Goal: Communication & Community: Answer question/provide support

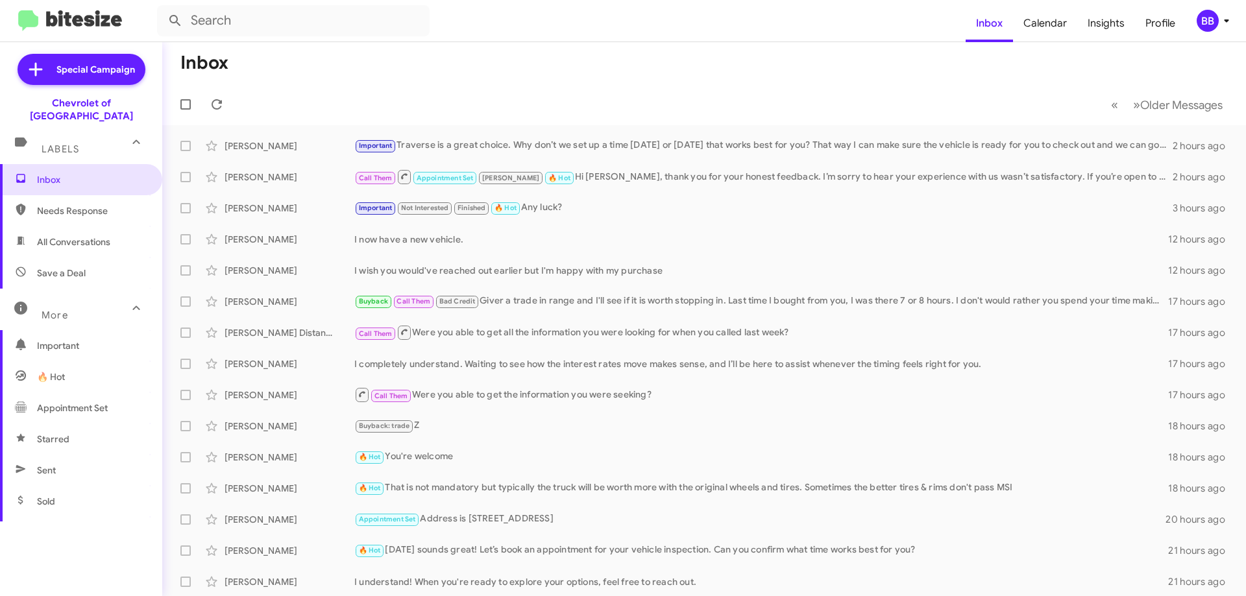
click at [64, 204] on span "Needs Response" at bounding box center [92, 210] width 110 height 13
type input "in:needs-response"
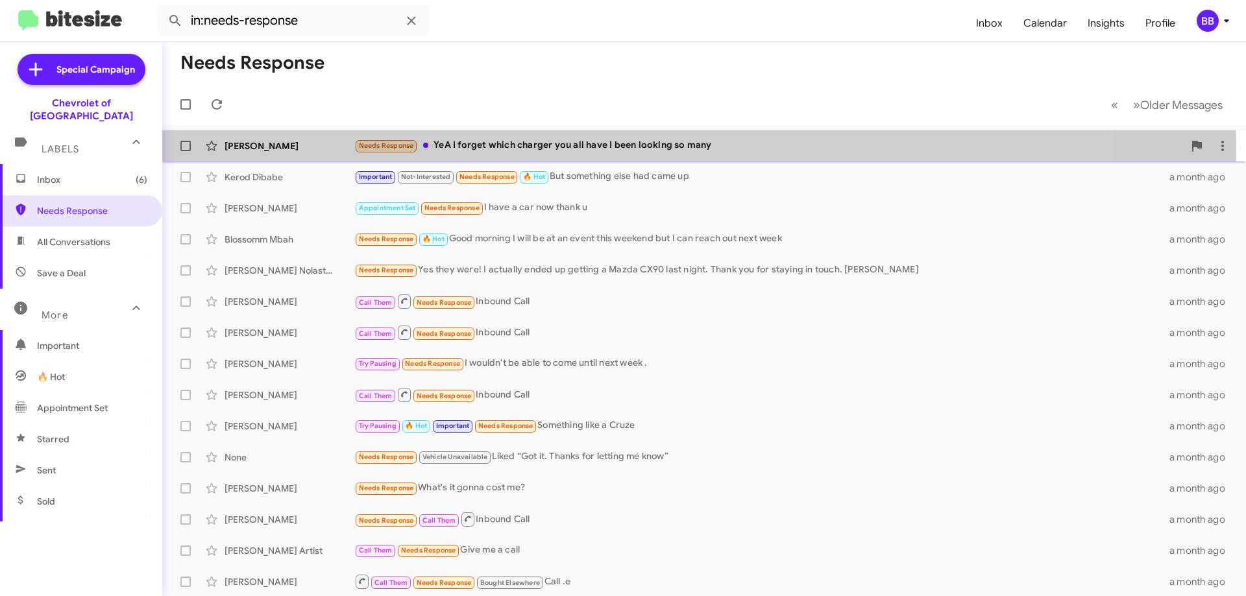
click at [598, 148] on div "Needs Response YeA I forget which charger you all have I been looking so many" at bounding box center [768, 145] width 829 height 15
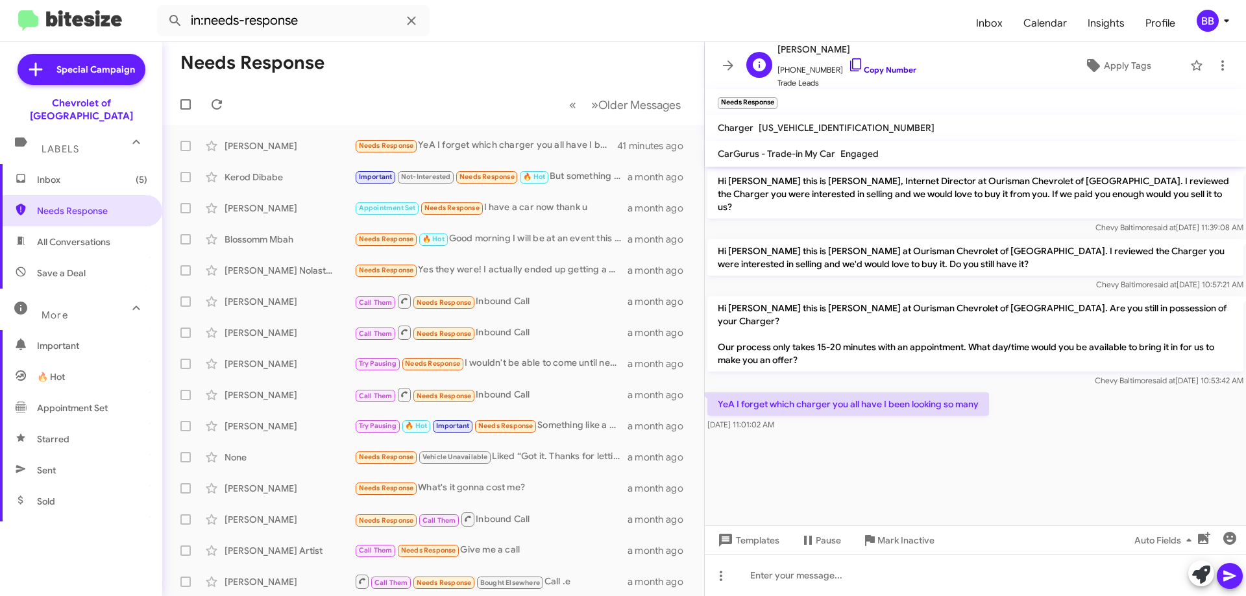
click at [856, 71] on link "Copy Number" at bounding box center [882, 70] width 68 height 10
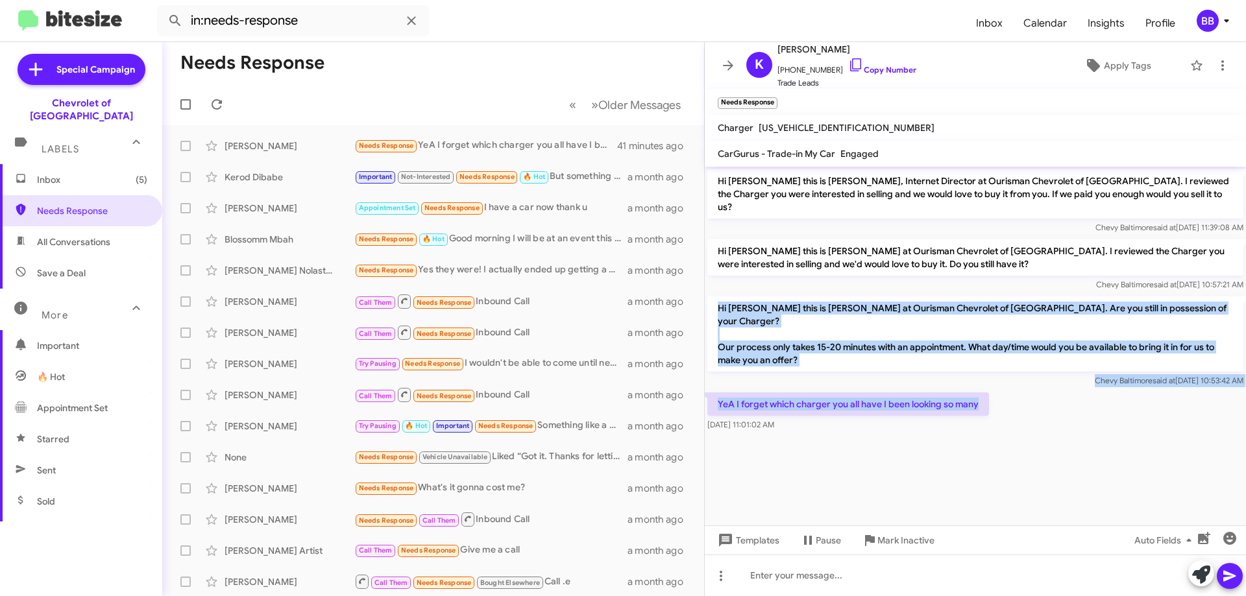
drag, startPoint x: 718, startPoint y: 291, endPoint x: 983, endPoint y: 382, distance: 280.2
click at [983, 382] on div "Hi [PERSON_NAME] this is [PERSON_NAME], Internet Director at Ourisman Chevrolet…" at bounding box center [975, 300] width 541 height 267
copy div "Hi [PERSON_NAME] this is [PERSON_NAME] at Ourisman Chevrolet of [GEOGRAPHIC_DAT…"
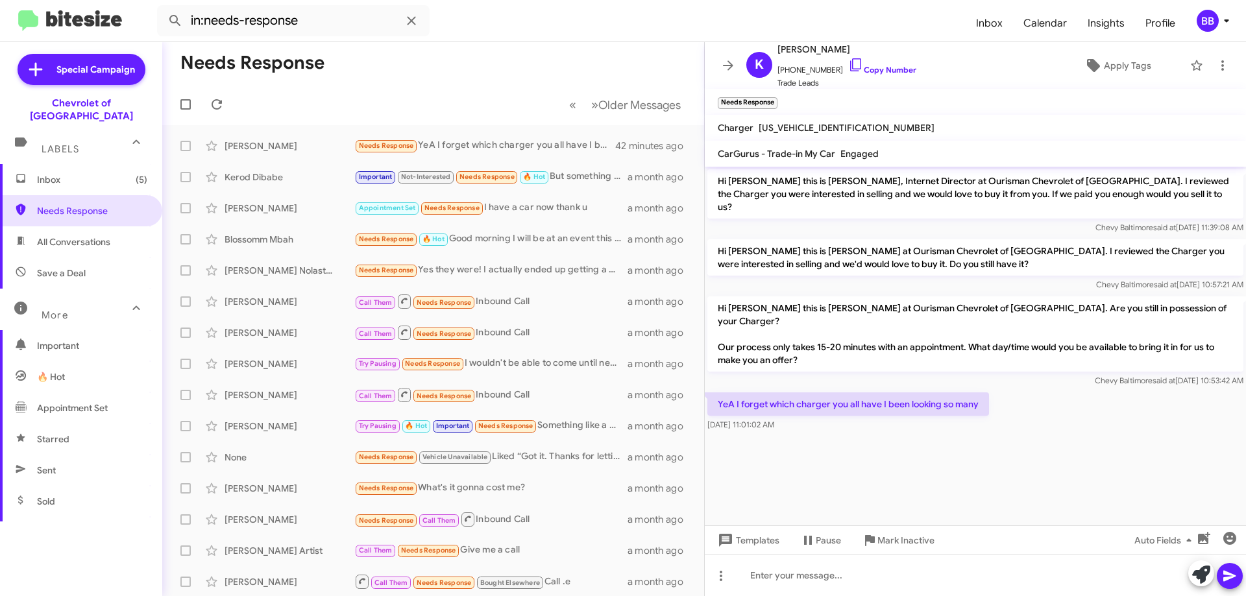
click at [881, 443] on cdk-virtual-scroll-viewport "Hi [PERSON_NAME] this is [PERSON_NAME], Internet Director at Ourisman Chevrolet…" at bounding box center [975, 346] width 541 height 359
click at [881, 444] on cdk-virtual-scroll-viewport "Hi [PERSON_NAME] this is [PERSON_NAME], Internet Director at Ourisman Chevrolet…" at bounding box center [975, 346] width 541 height 359
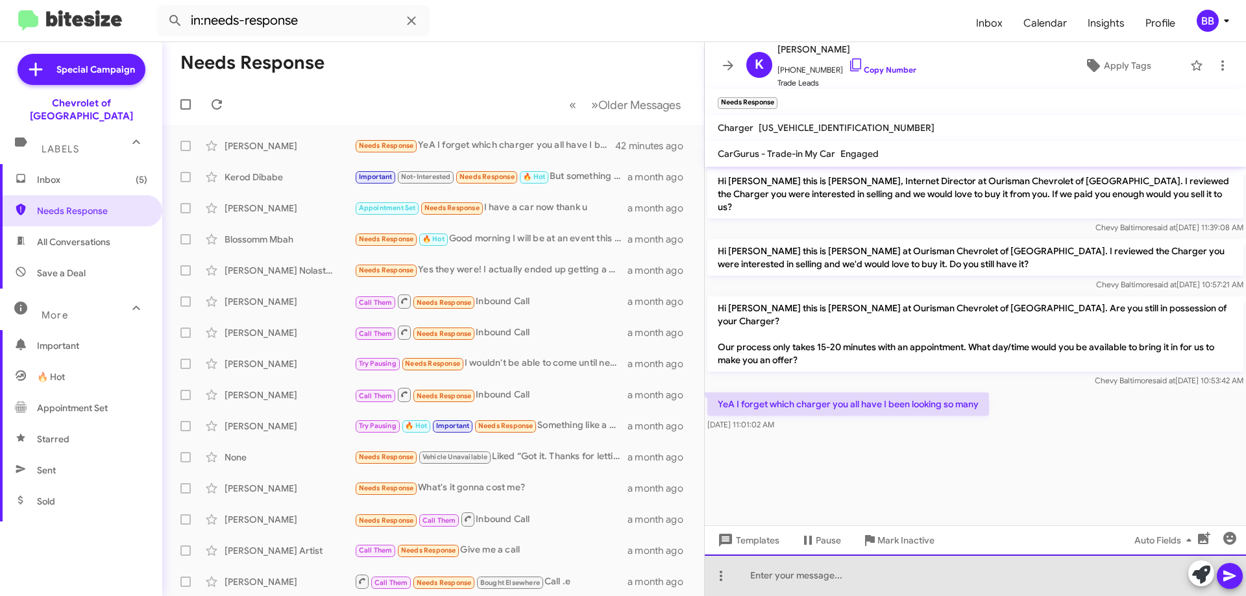
click at [850, 589] on div at bounding box center [975, 576] width 541 height 42
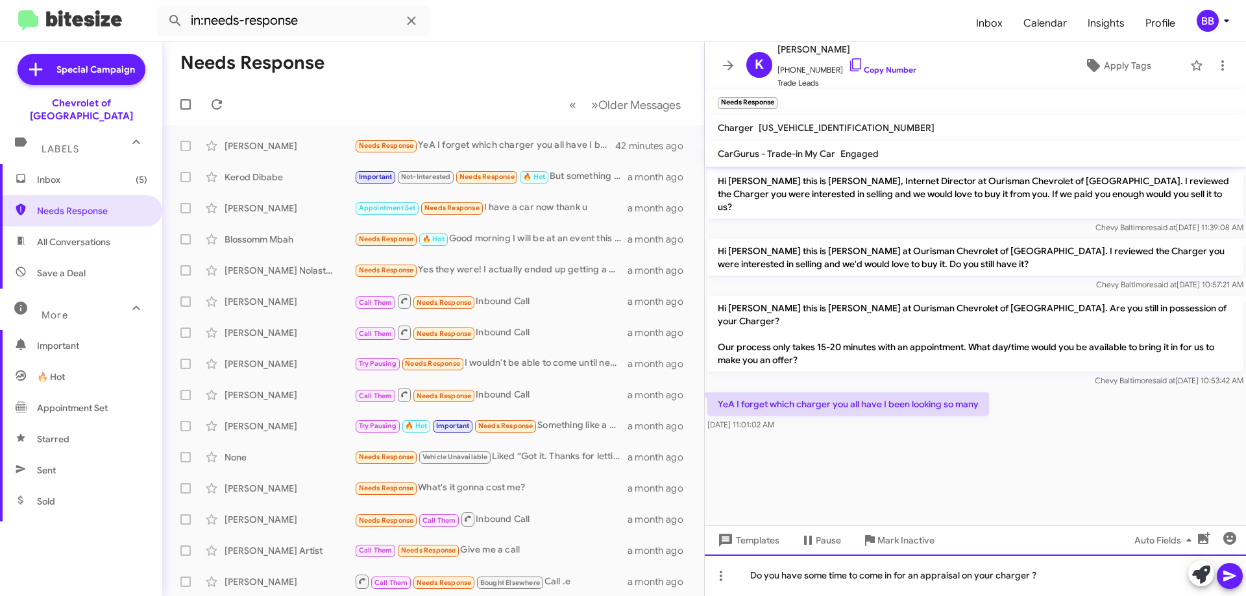
click at [1036, 581] on div "Do you have some time to come in for an appraisal on your charger ?" at bounding box center [975, 576] width 541 height 42
click at [937, 578] on div "Do you have some time to come in for an appraisal on your charger ?" at bounding box center [975, 576] width 541 height 42
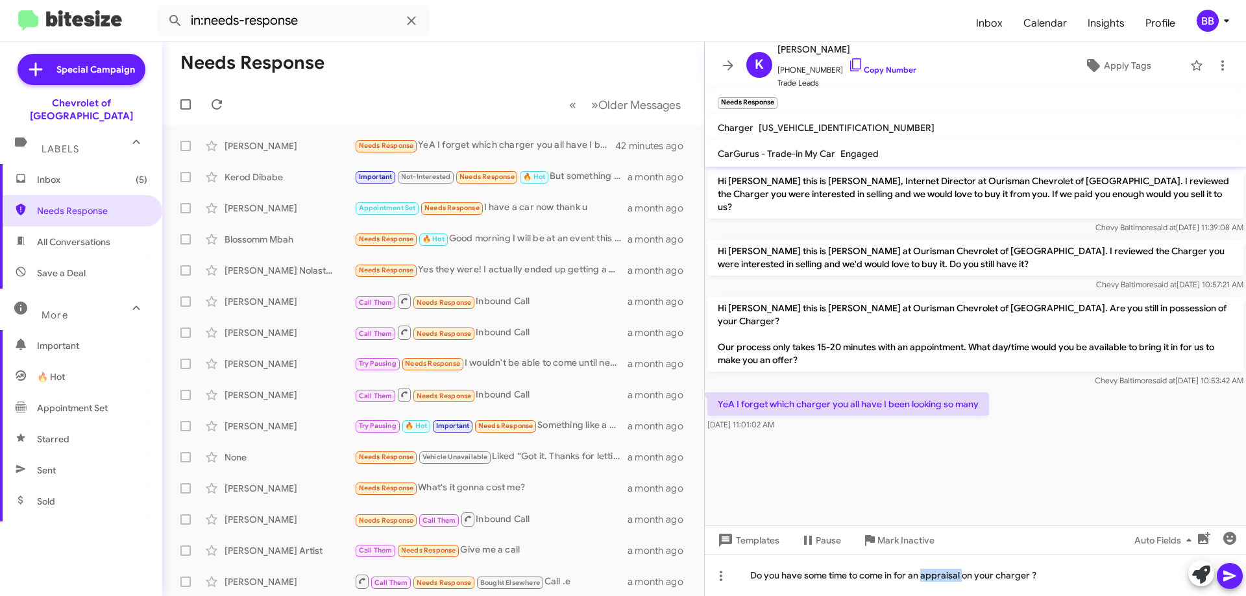
click at [1226, 578] on icon at bounding box center [1229, 576] width 12 height 11
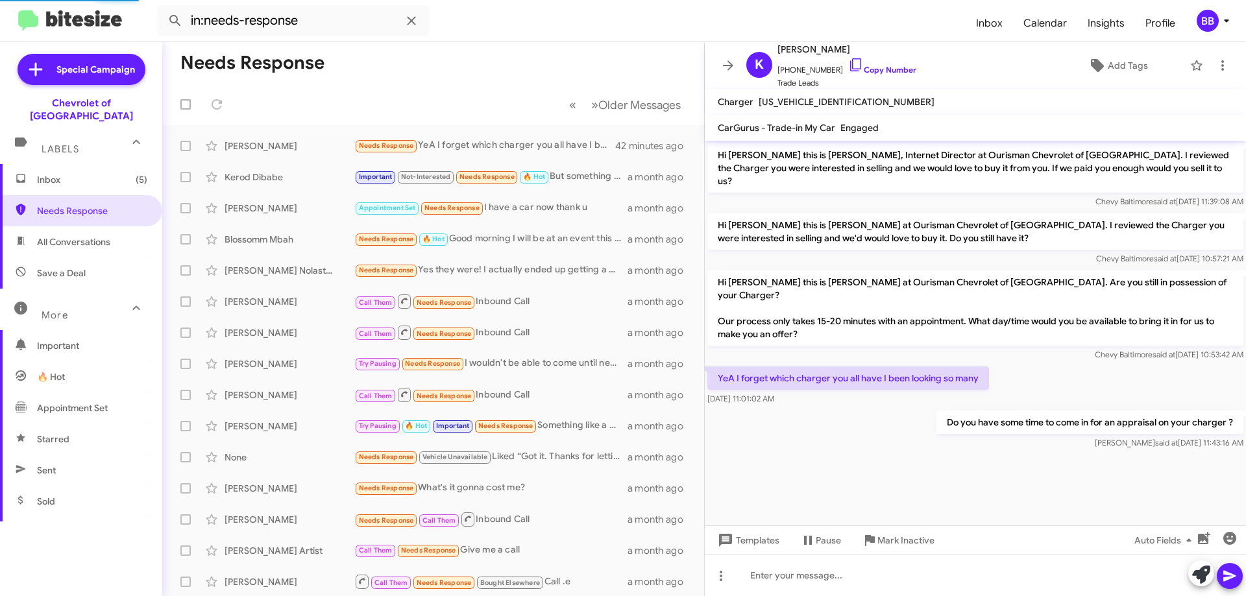
click at [108, 173] on span "Inbox (5)" at bounding box center [92, 179] width 110 height 13
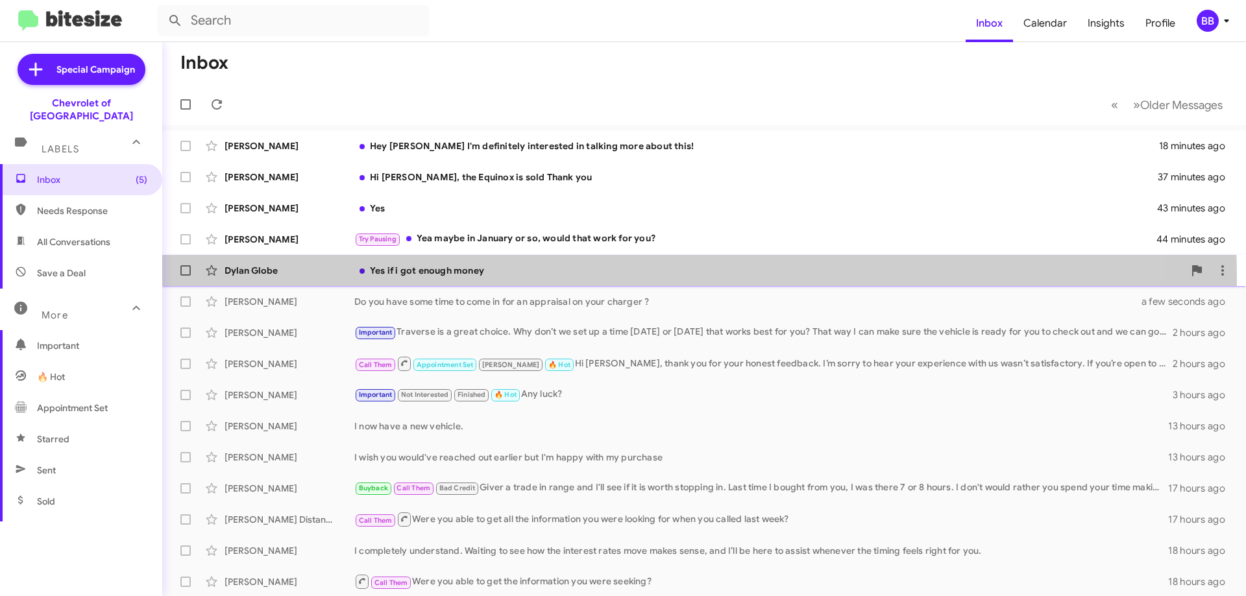
click at [542, 278] on div "[PERSON_NAME] Globe Yes if i got enough money an hour ago" at bounding box center [704, 271] width 1063 height 26
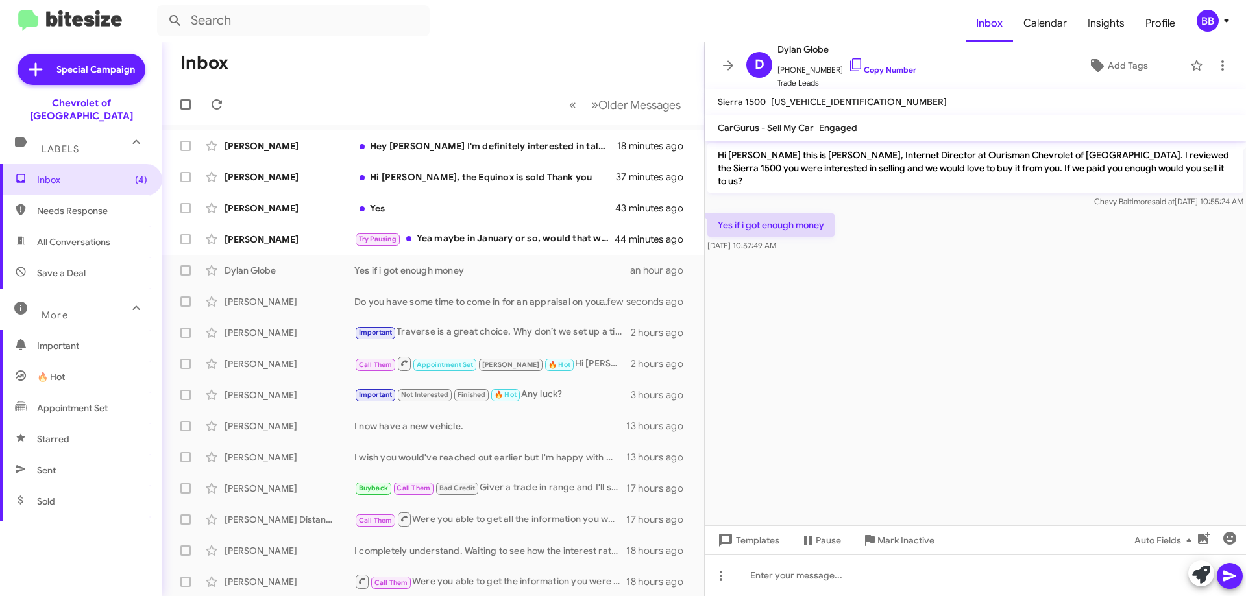
click at [721, 153] on p "Hi [PERSON_NAME] this is [PERSON_NAME], Internet Director at Ourisman Chevrolet…" at bounding box center [975, 167] width 536 height 49
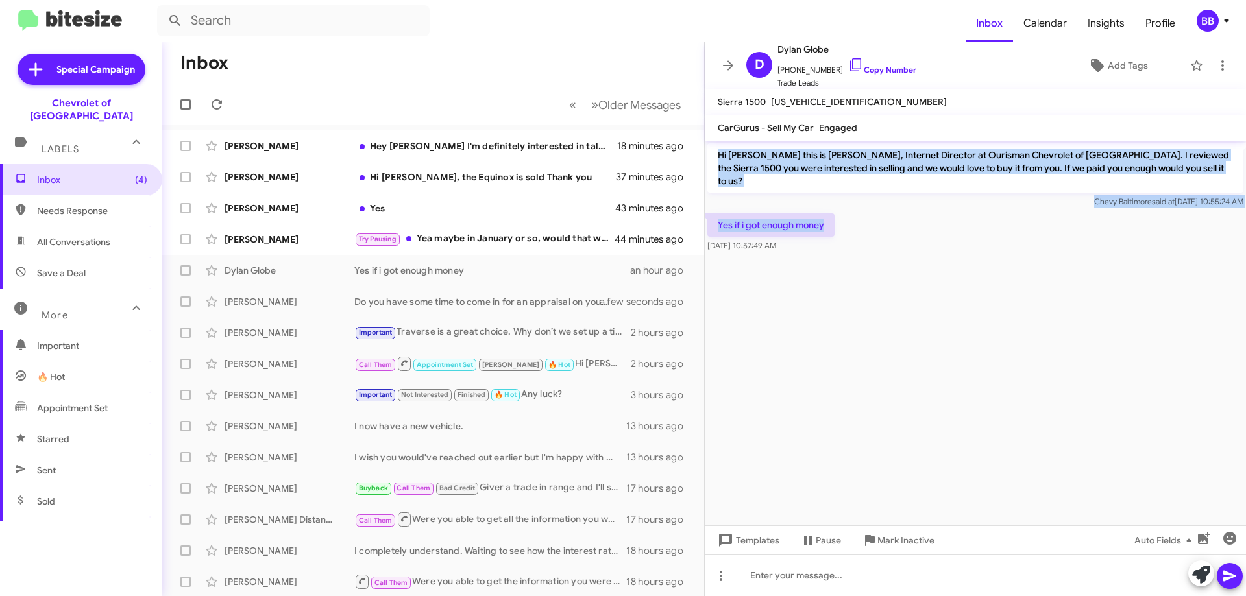
drag, startPoint x: 719, startPoint y: 153, endPoint x: 837, endPoint y: 211, distance: 131.5
click at [837, 211] on div "Hi [PERSON_NAME] this is [PERSON_NAME], Internet Director at Ourisman Chevrolet…" at bounding box center [975, 198] width 541 height 114
copy div "Hi [PERSON_NAME] this is [PERSON_NAME], Internet Director at Ourisman Chevrolet…"
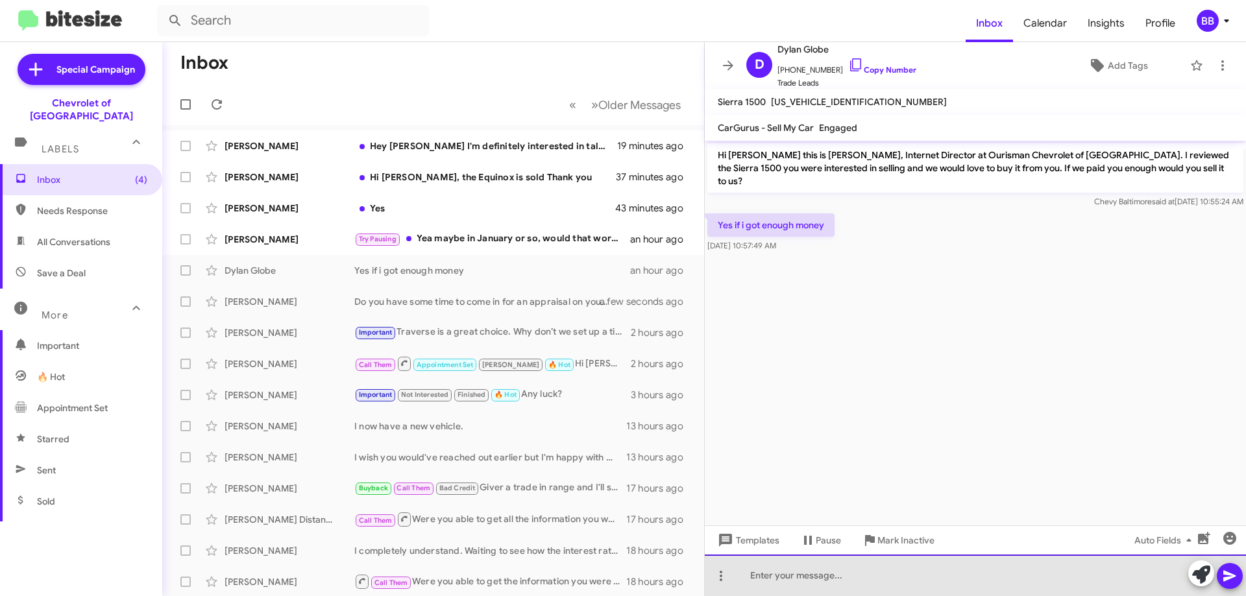
click at [817, 574] on div at bounding box center [975, 576] width 541 height 42
paste div
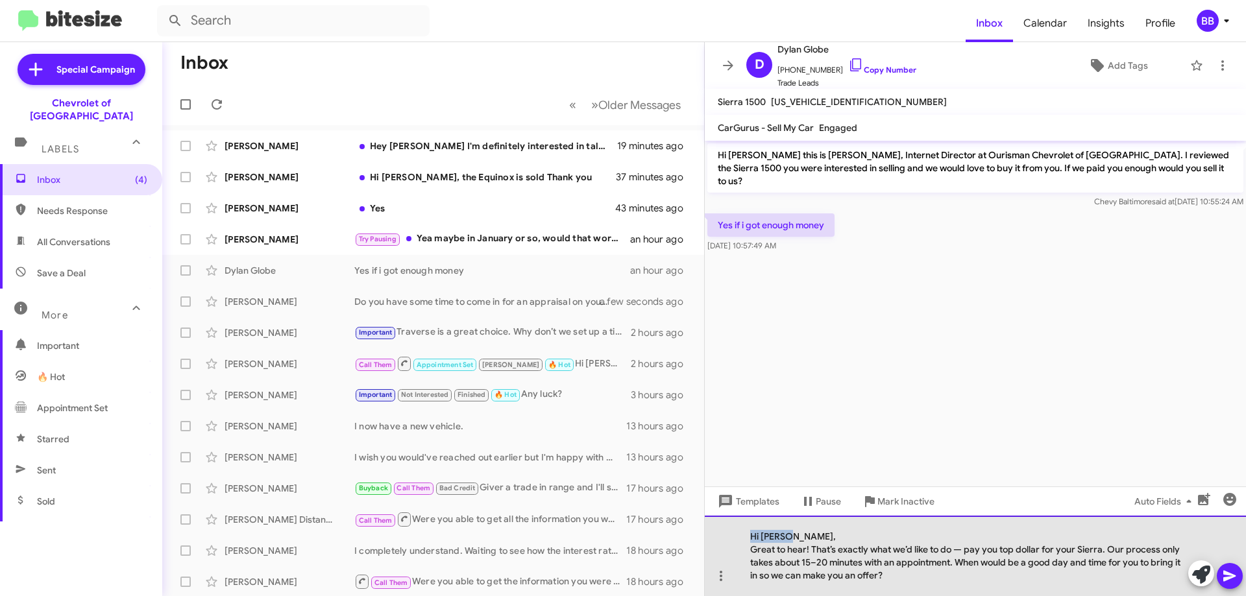
drag, startPoint x: 787, startPoint y: 534, endPoint x: 739, endPoint y: 538, distance: 48.2
click at [739, 538] on div "Hi [PERSON_NAME], Great to hear! That’s exactly what we’d like to do — pay you …" at bounding box center [975, 556] width 541 height 80
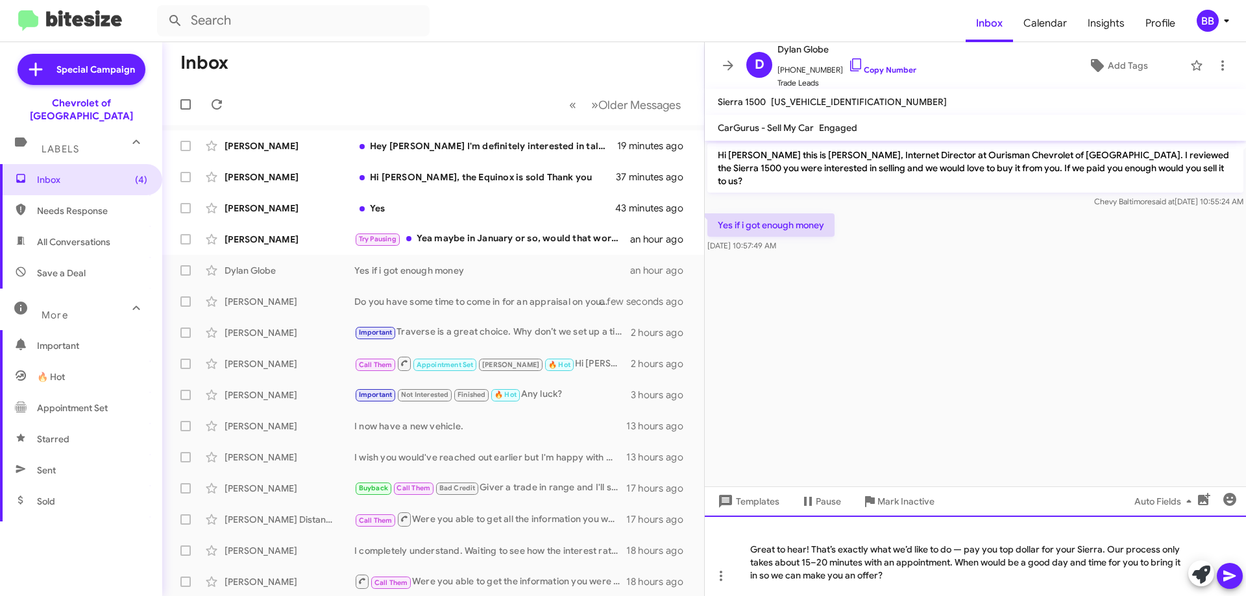
click at [752, 550] on div "Great to hear! That’s exactly what we’d like to do — pay you top dollar for you…" at bounding box center [968, 562] width 437 height 39
click at [1236, 581] on icon at bounding box center [1230, 577] width 16 height 16
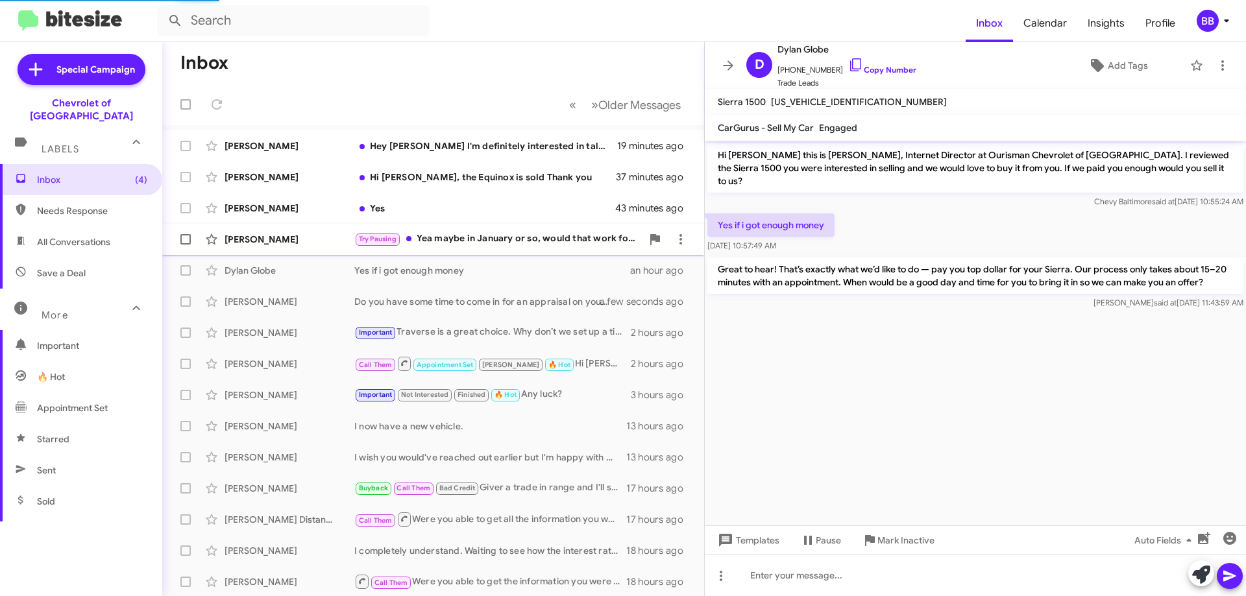
click at [521, 236] on div "Try Pausing Yea maybe in January or so, would that work for you?" at bounding box center [498, 239] width 288 height 15
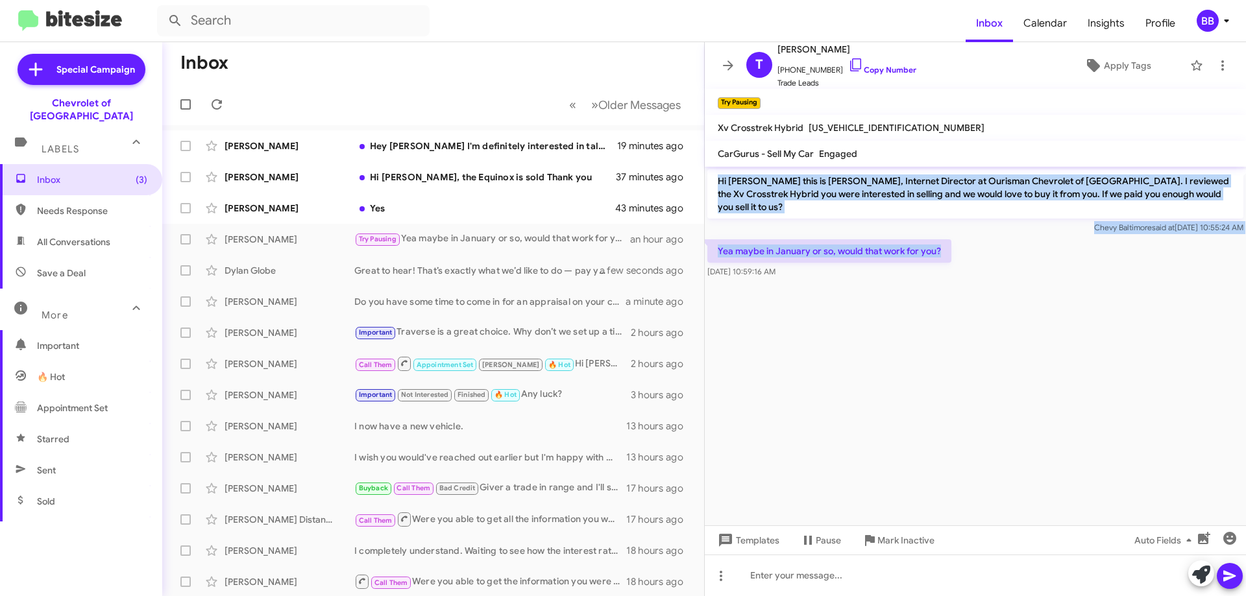
drag, startPoint x: 717, startPoint y: 177, endPoint x: 958, endPoint y: 245, distance: 250.1
click at [958, 245] on div "Hi [PERSON_NAME] this is [PERSON_NAME], Internet Director at Ourisman Chevrolet…" at bounding box center [975, 224] width 541 height 114
copy div "Hi [PERSON_NAME] this is [PERSON_NAME], Internet Director at Ourisman Chevrolet…"
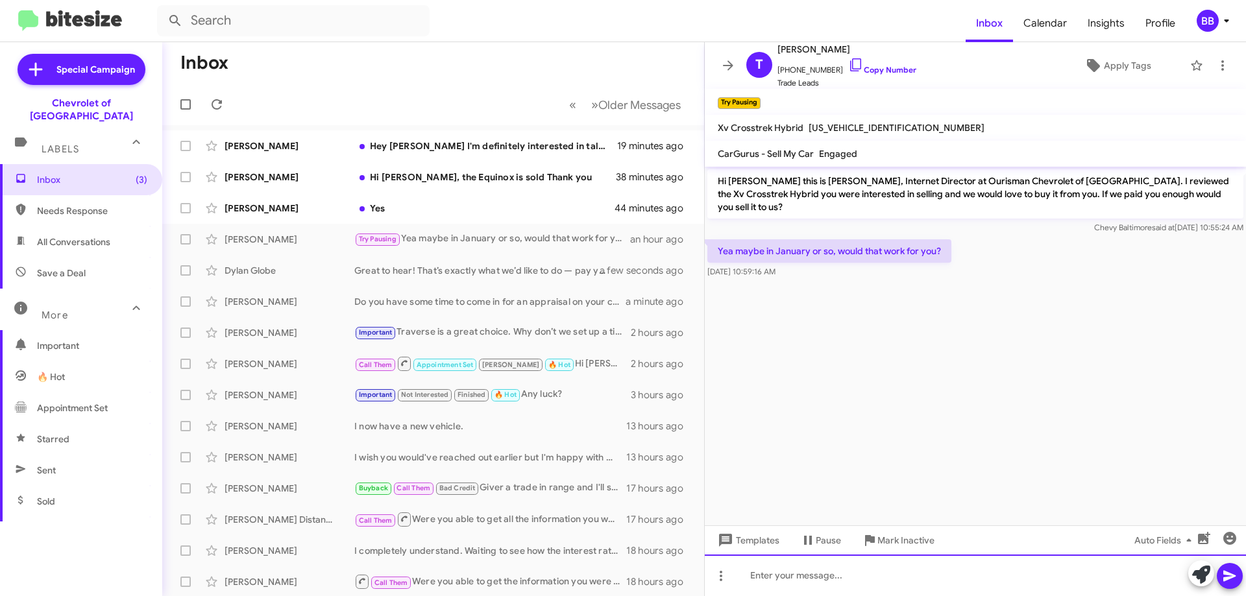
click at [791, 579] on div at bounding box center [975, 576] width 541 height 42
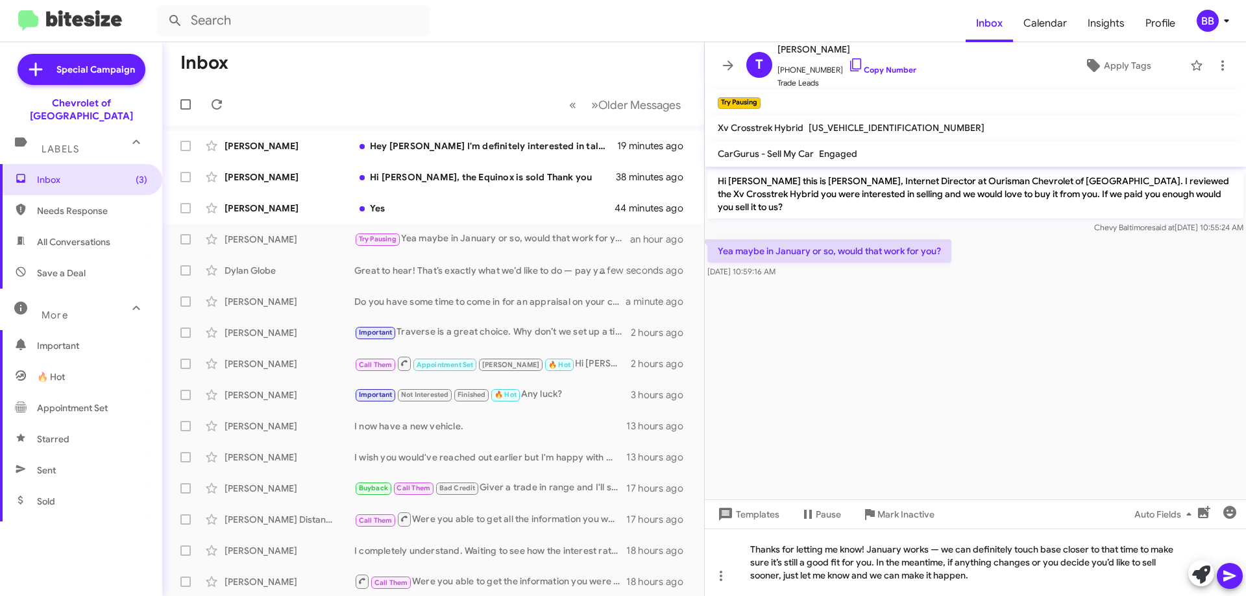
click at [1229, 574] on icon at bounding box center [1229, 576] width 12 height 11
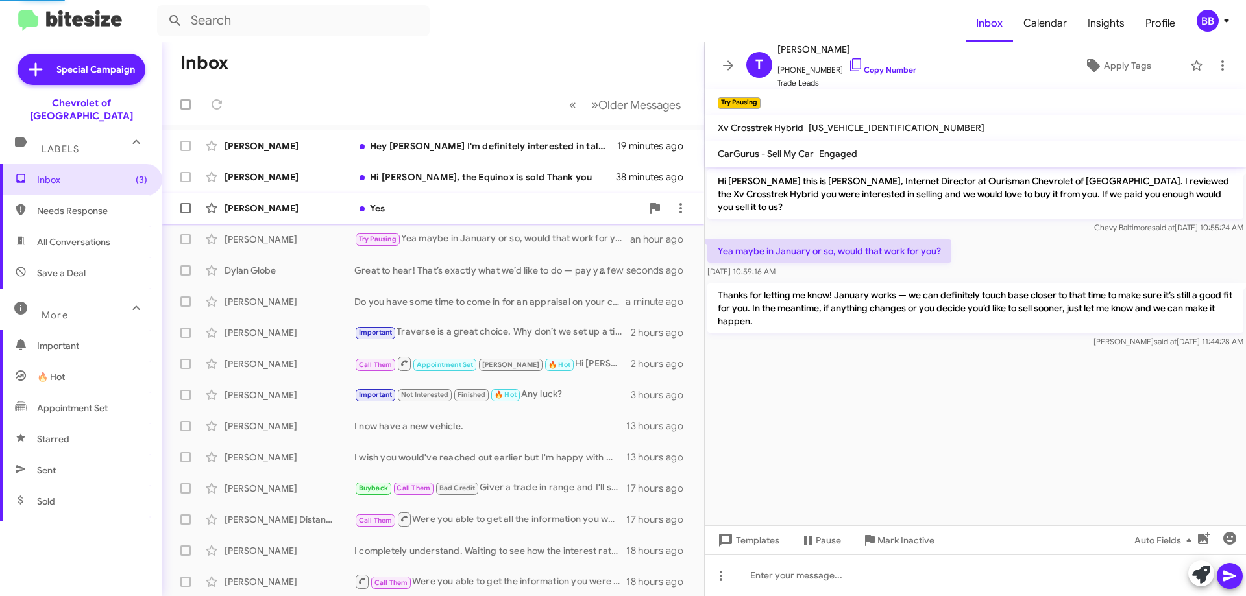
click at [458, 208] on div "Yes" at bounding box center [498, 208] width 288 height 13
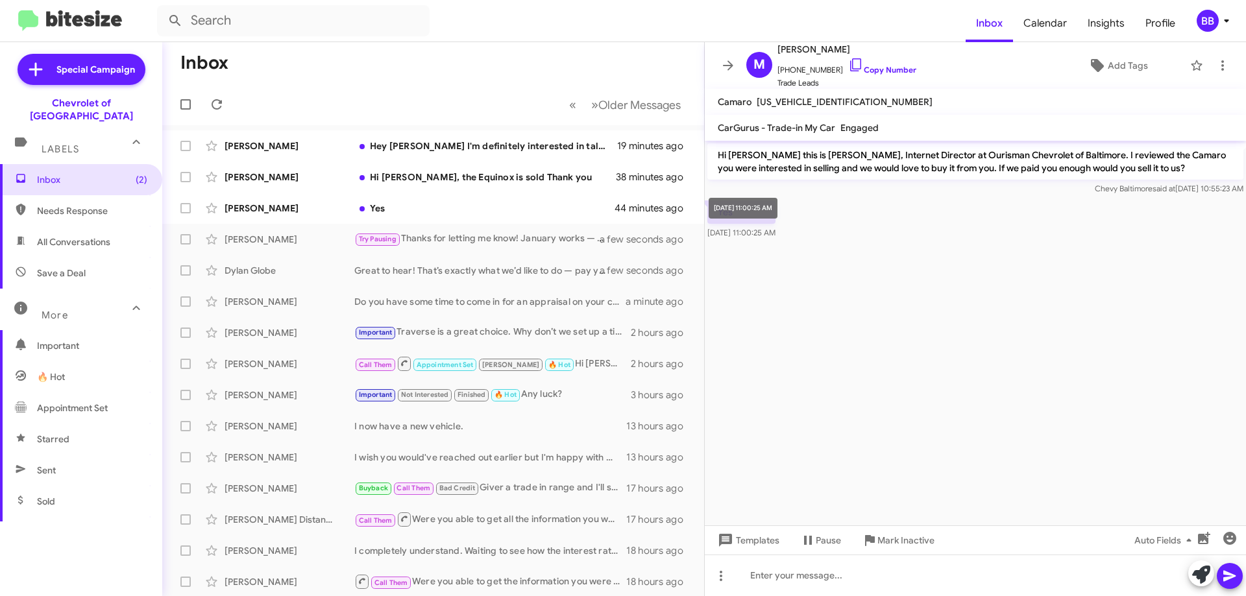
drag, startPoint x: 713, startPoint y: 154, endPoint x: 794, endPoint y: 219, distance: 103.9
click at [794, 219] on body "Inbox Calendar Insights Profile BB Special Campaign Chevrolet of Baltimore Labe…" at bounding box center [623, 298] width 1246 height 596
click at [864, 221] on div "Yes [DATE] 11:00:25 AM" at bounding box center [975, 220] width 541 height 44
click at [754, 215] on p "Yes" at bounding box center [741, 212] width 68 height 23
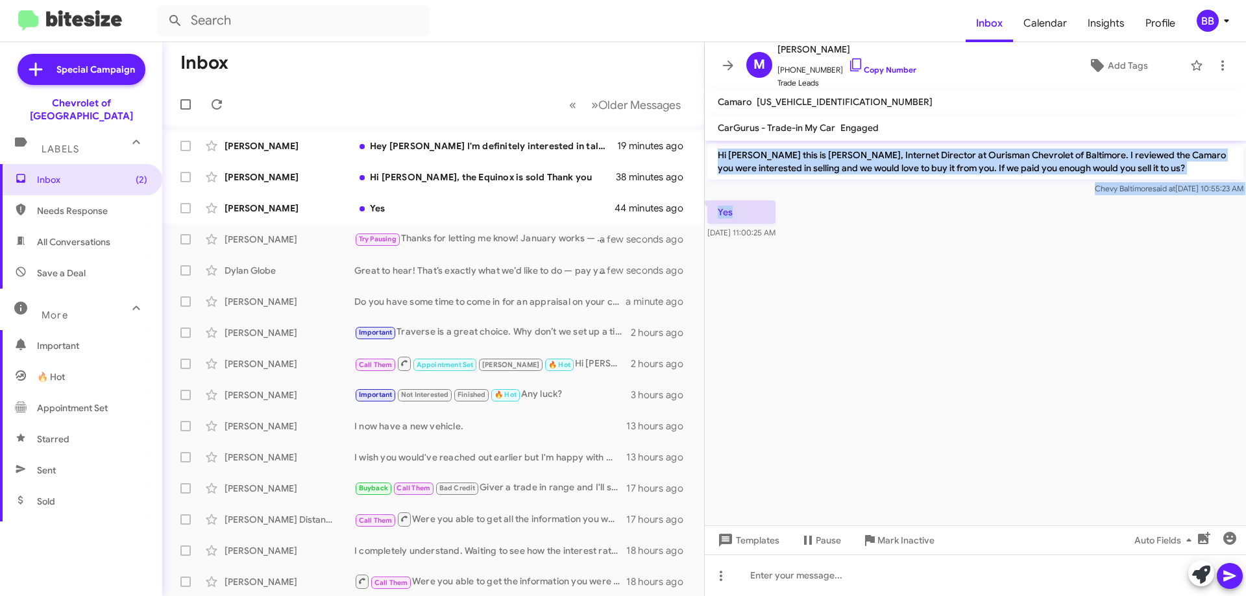
drag, startPoint x: 737, startPoint y: 214, endPoint x: 717, endPoint y: 156, distance: 61.8
click at [717, 156] on div "Hi [PERSON_NAME] this is [PERSON_NAME], Internet Director at Ourisman Chevrolet…" at bounding box center [975, 191] width 541 height 101
copy div "Hi [PERSON_NAME] this is [PERSON_NAME], Internet Director at Ourisman Chevrolet…"
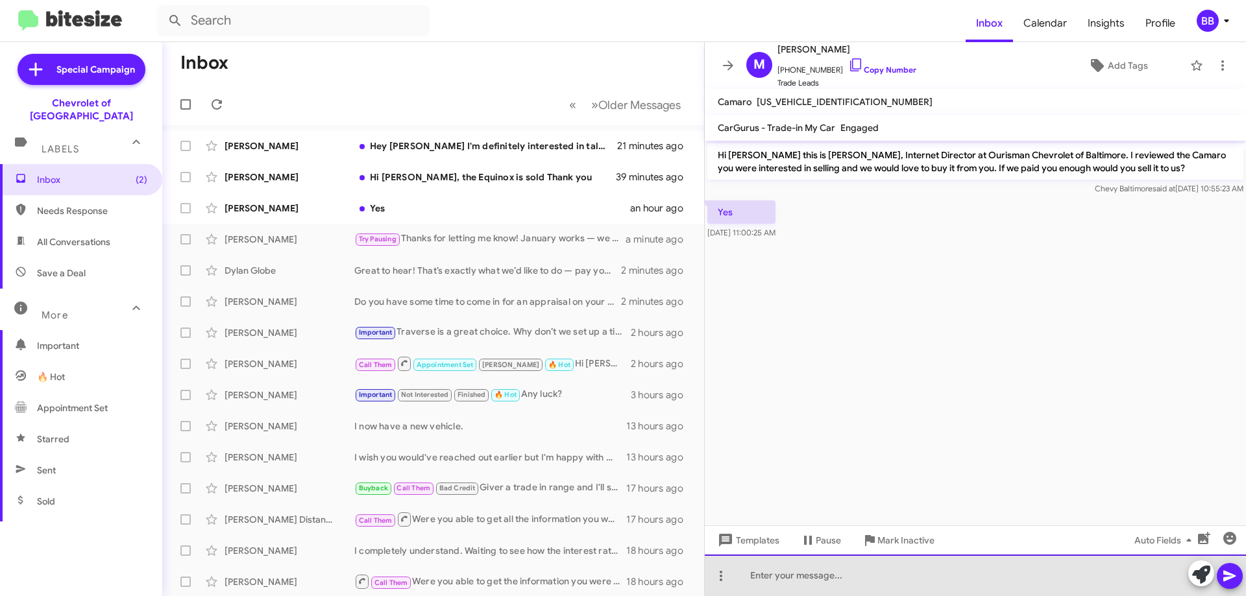
click at [825, 582] on div at bounding box center [975, 576] width 541 height 42
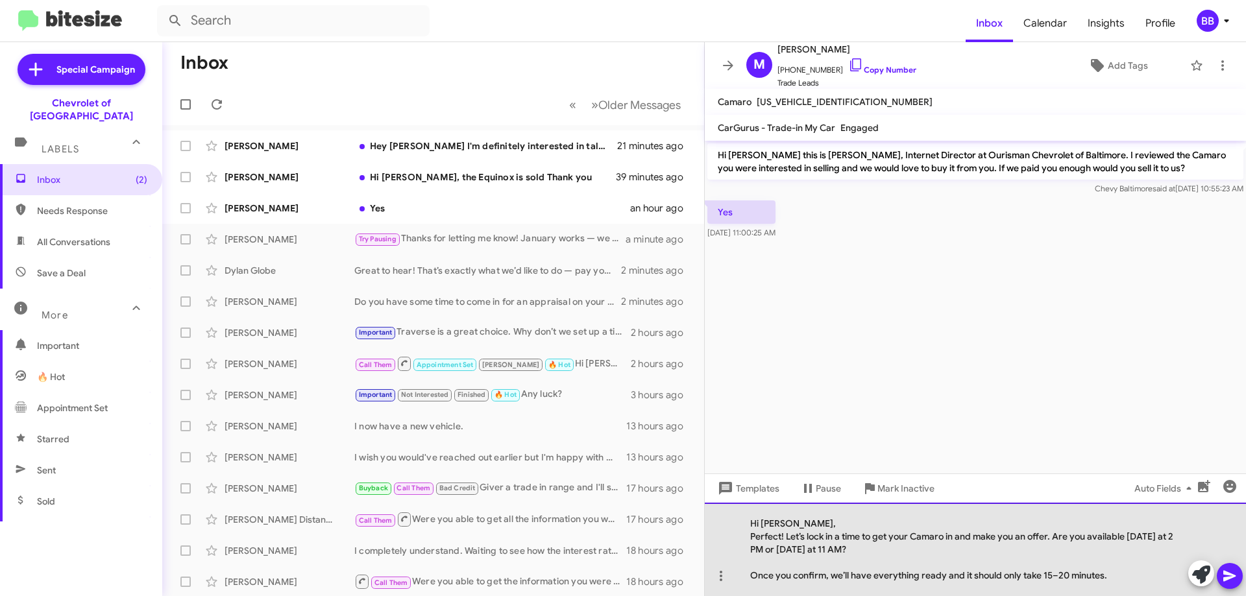
click at [750, 538] on div "Hi [PERSON_NAME], Perfect! Let’s lock in a time to get your Camaro in and make …" at bounding box center [975, 549] width 541 height 93
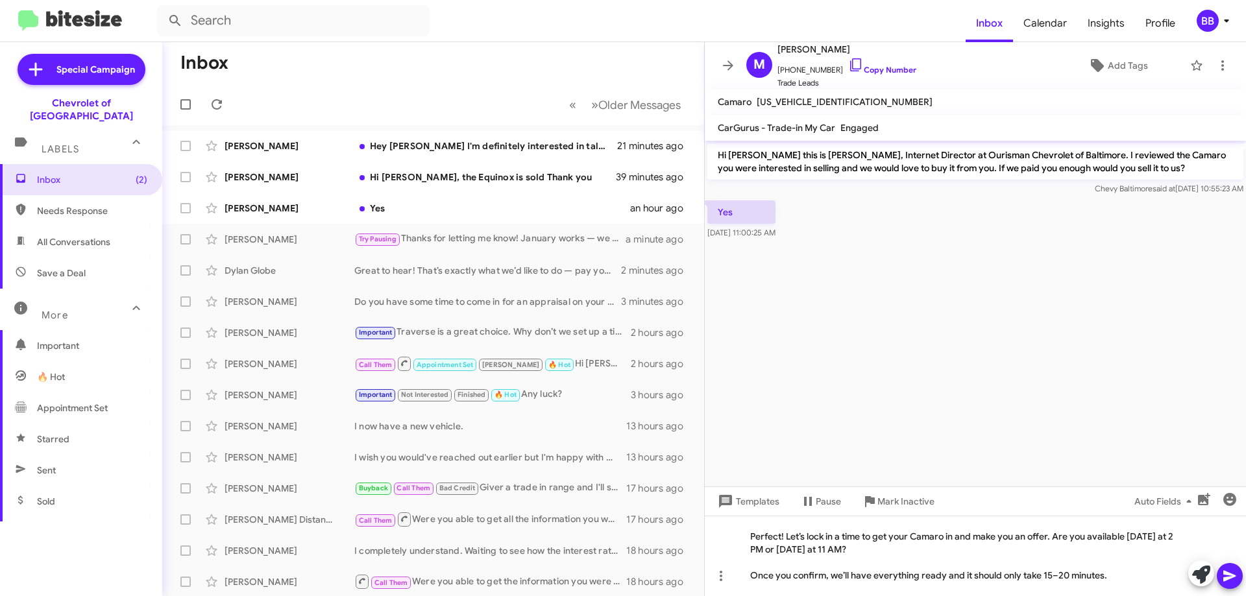
click at [1233, 576] on icon at bounding box center [1230, 577] width 16 height 16
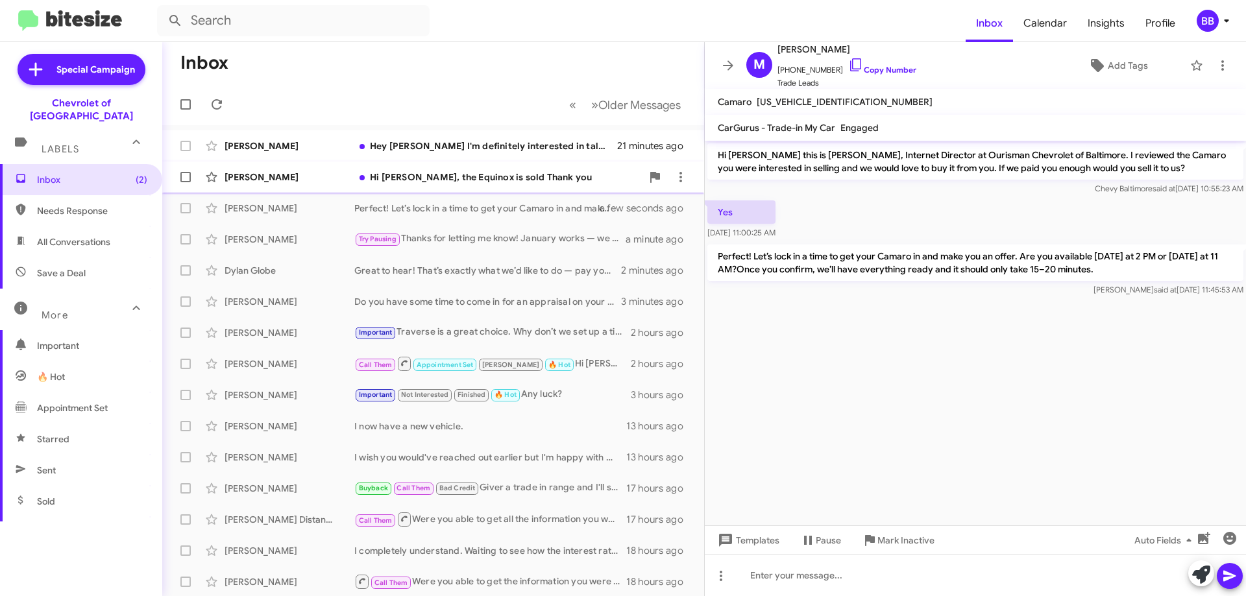
click at [482, 181] on div "Hi [PERSON_NAME], the Equinox is sold Thank you" at bounding box center [498, 177] width 288 height 13
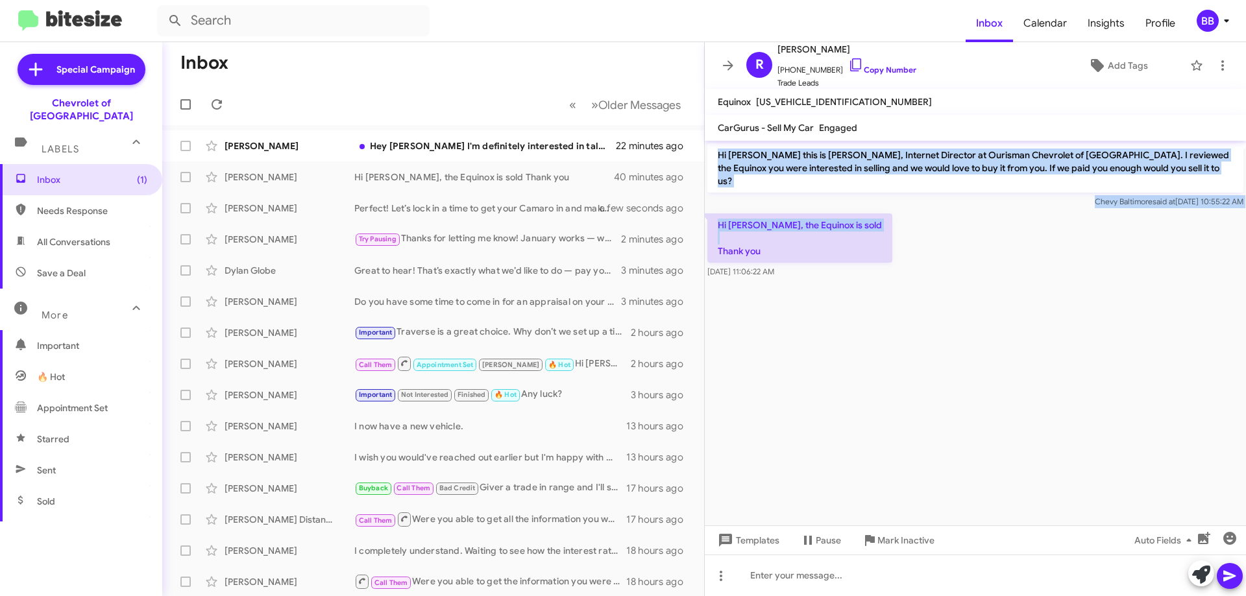
drag, startPoint x: 722, startPoint y: 154, endPoint x: 785, endPoint y: 240, distance: 107.2
click at [785, 240] on div "Hi [PERSON_NAME] this is [PERSON_NAME], Internet Director at Ourisman Chevrolet…" at bounding box center [975, 211] width 541 height 140
copy div "Hi [PERSON_NAME] this is [PERSON_NAME], Internet Director at Ourisman Chevrolet…"
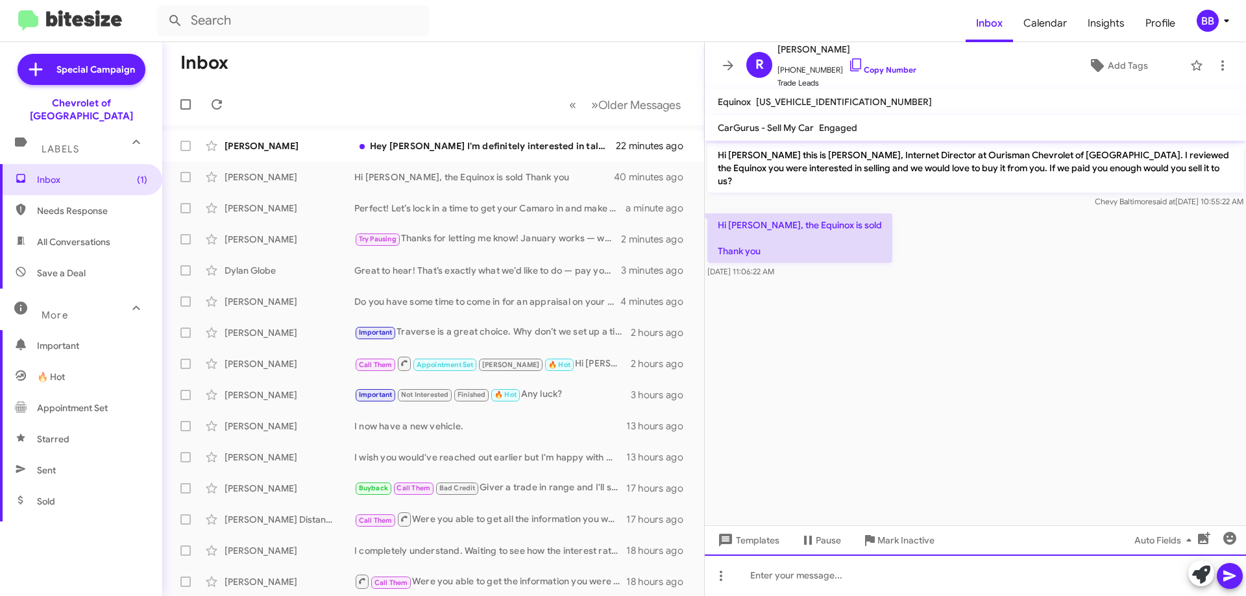
click at [797, 567] on div at bounding box center [975, 576] width 541 height 42
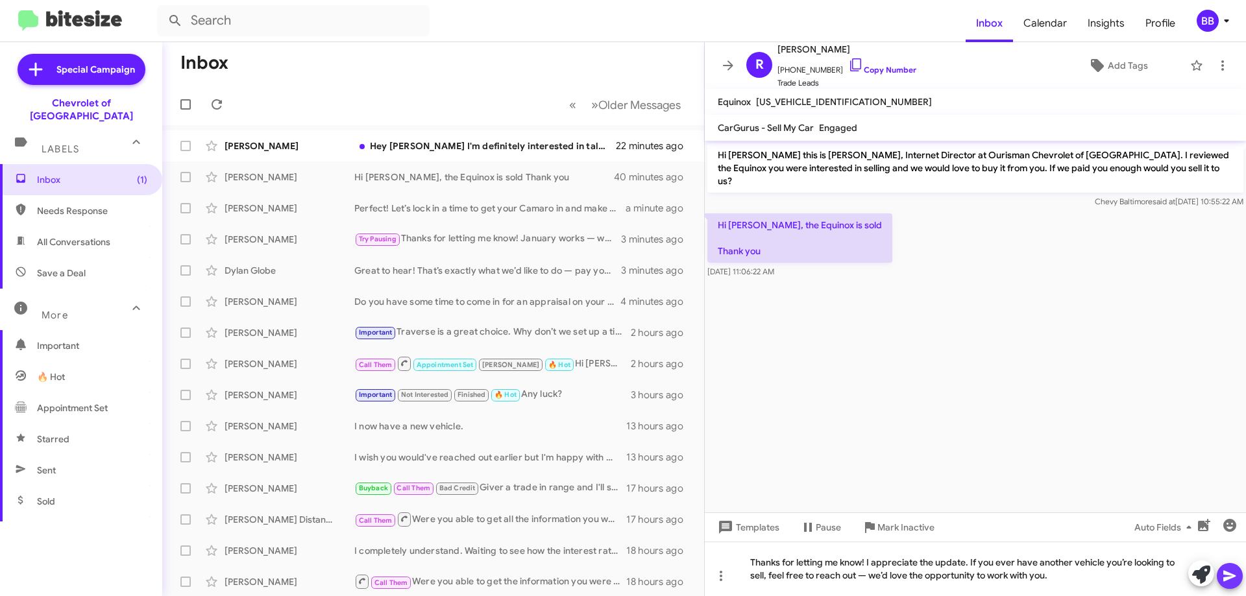
click at [1231, 574] on icon at bounding box center [1230, 577] width 16 height 16
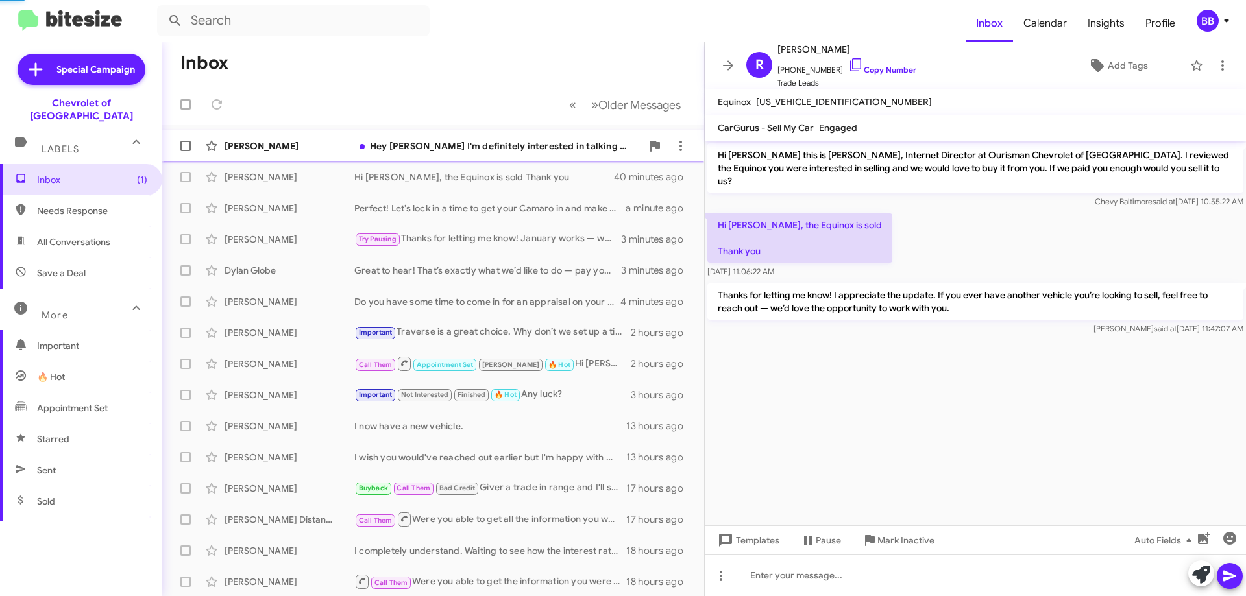
click at [526, 147] on div "Hey [PERSON_NAME] I'm definitely interested in talking more about this!" at bounding box center [498, 146] width 288 height 13
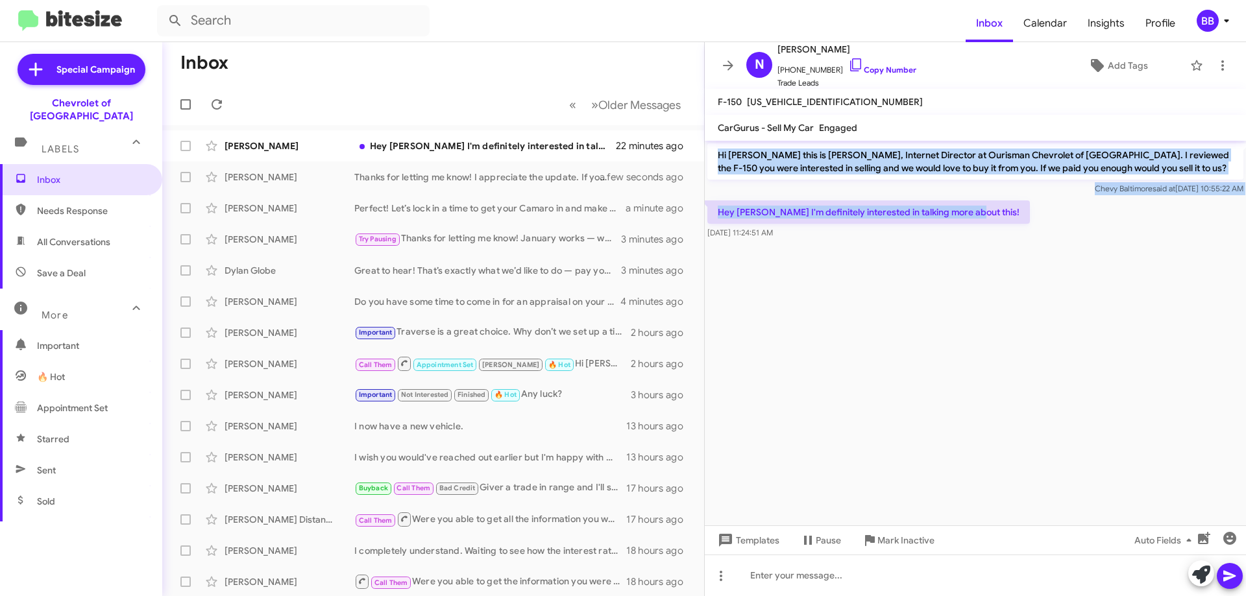
drag, startPoint x: 717, startPoint y: 155, endPoint x: 966, endPoint y: 215, distance: 255.7
click at [966, 215] on div "Hi [PERSON_NAME] this is [PERSON_NAME], Internet Director at Ourisman Chevrolet…" at bounding box center [975, 191] width 541 height 101
copy div "Hi [PERSON_NAME] this is [PERSON_NAME], Internet Director at Ourisman Chevrolet…"
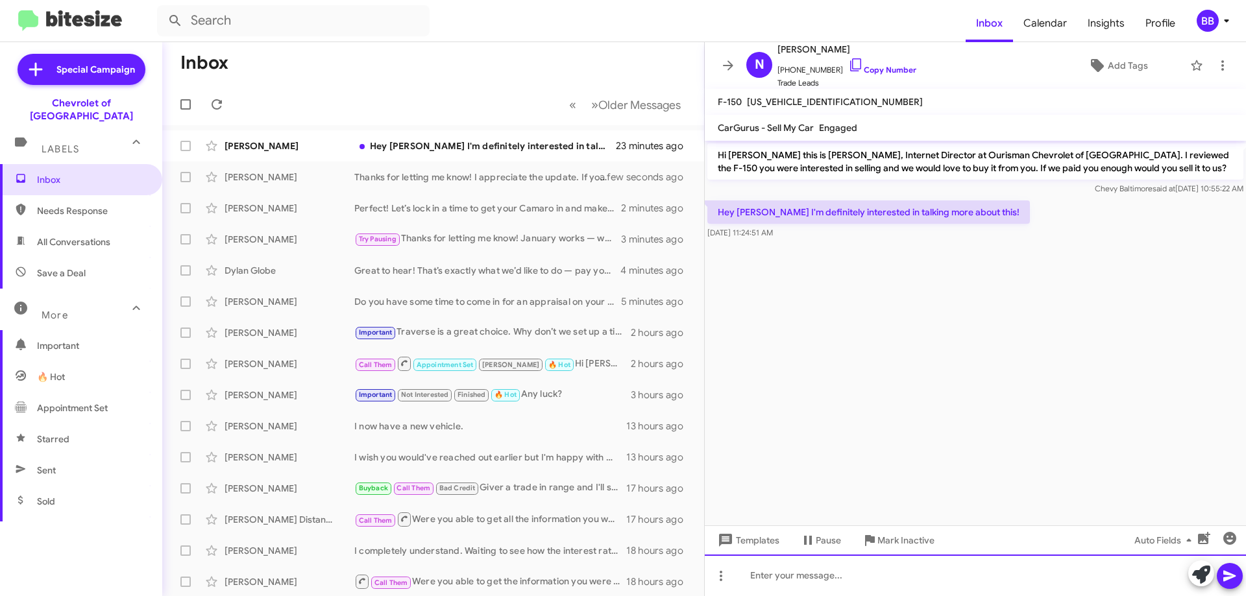
click at [833, 563] on div at bounding box center [975, 576] width 541 height 42
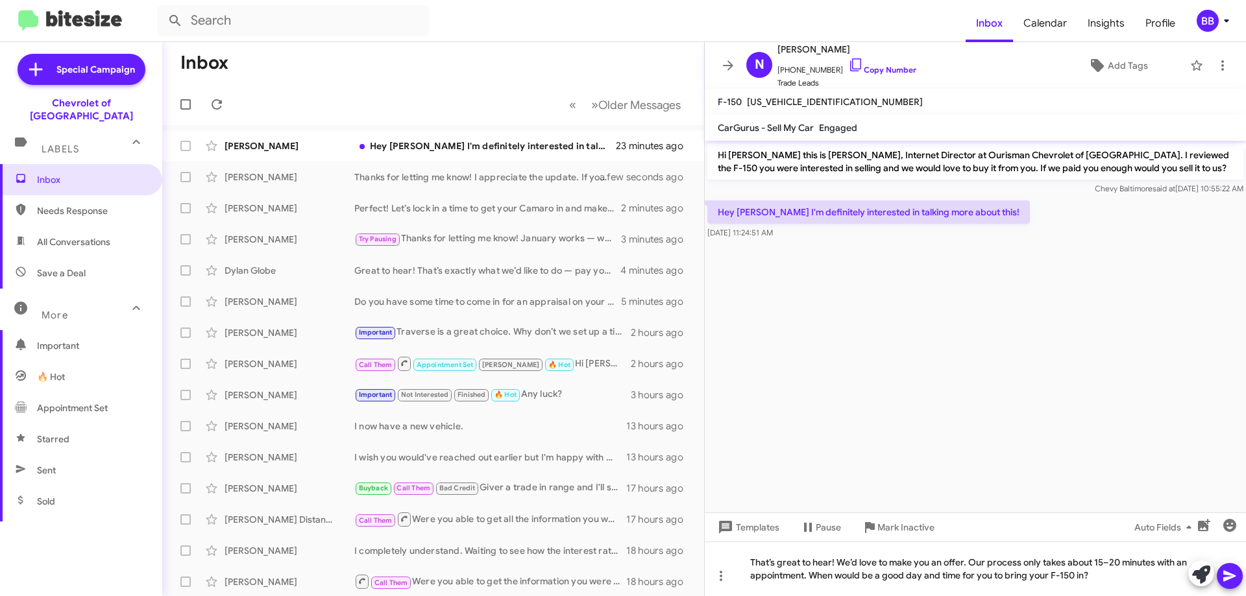
click at [1231, 578] on icon at bounding box center [1229, 576] width 12 height 11
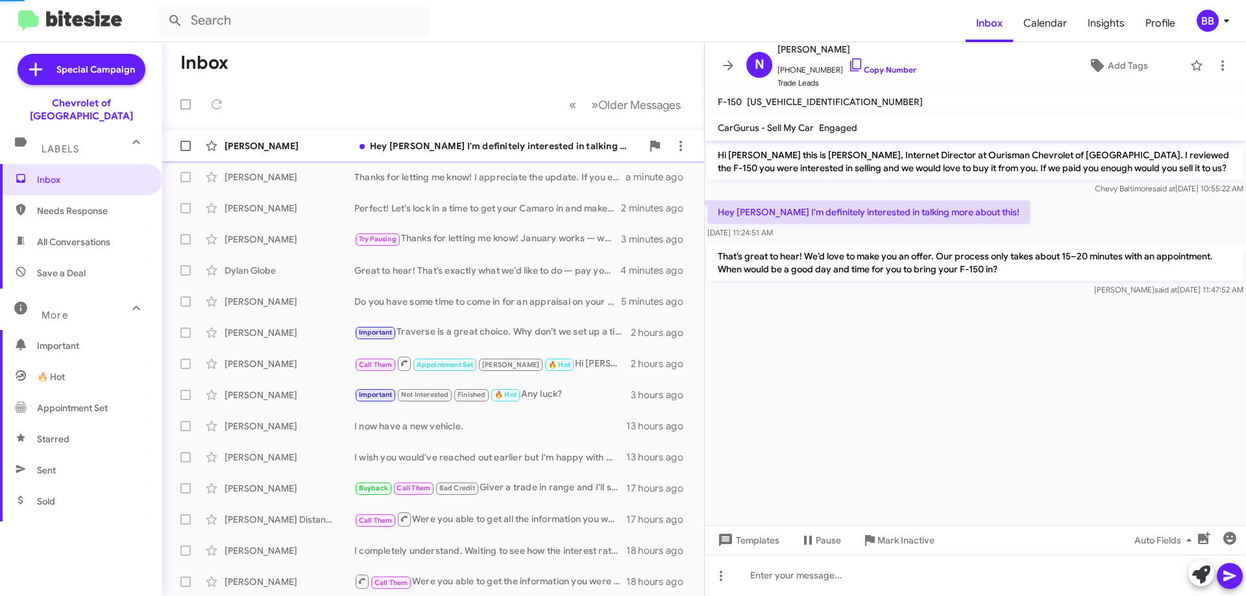
click at [479, 150] on div "Hey [PERSON_NAME] I'm definitely interested in talking more about this!" at bounding box center [498, 146] width 288 height 13
click at [80, 227] on span "All Conversations" at bounding box center [81, 242] width 162 height 31
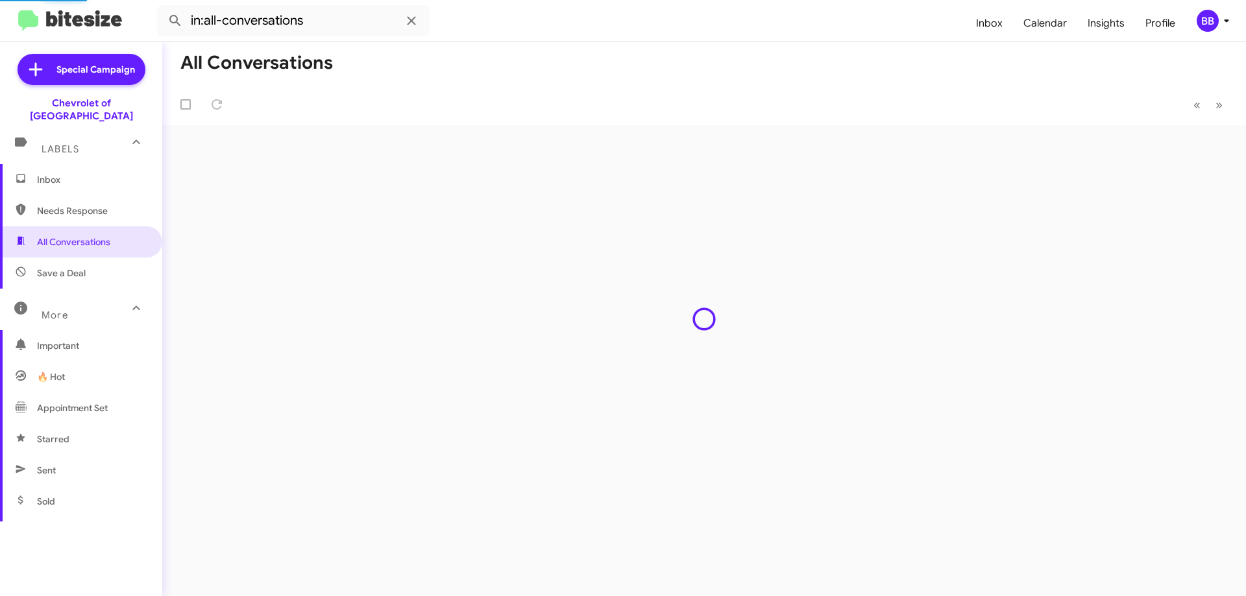
click at [91, 204] on span "Needs Response" at bounding box center [92, 210] width 110 height 13
type input "in:needs-response"
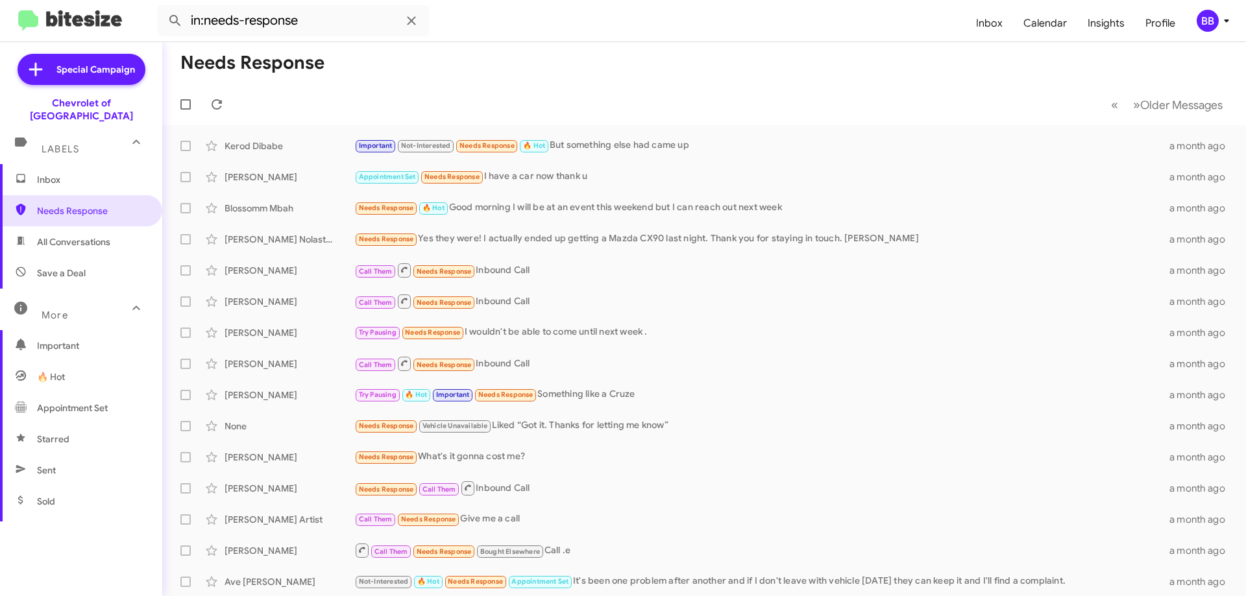
click at [117, 173] on span "Inbox" at bounding box center [92, 179] width 110 height 13
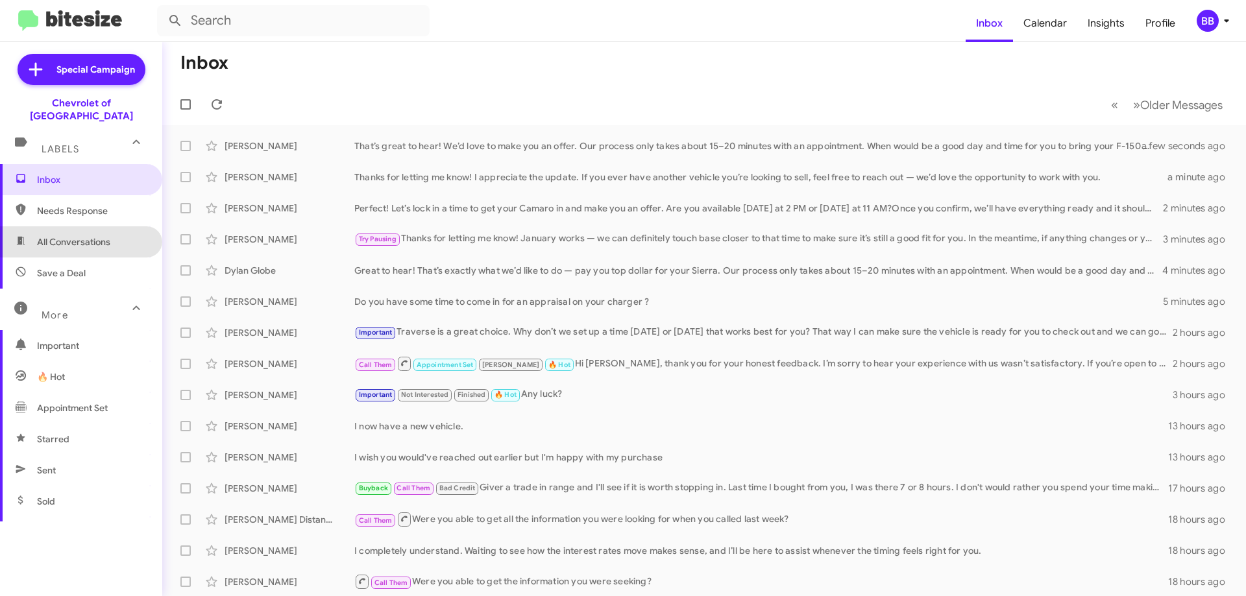
click at [104, 236] on span "All Conversations" at bounding box center [73, 242] width 73 height 13
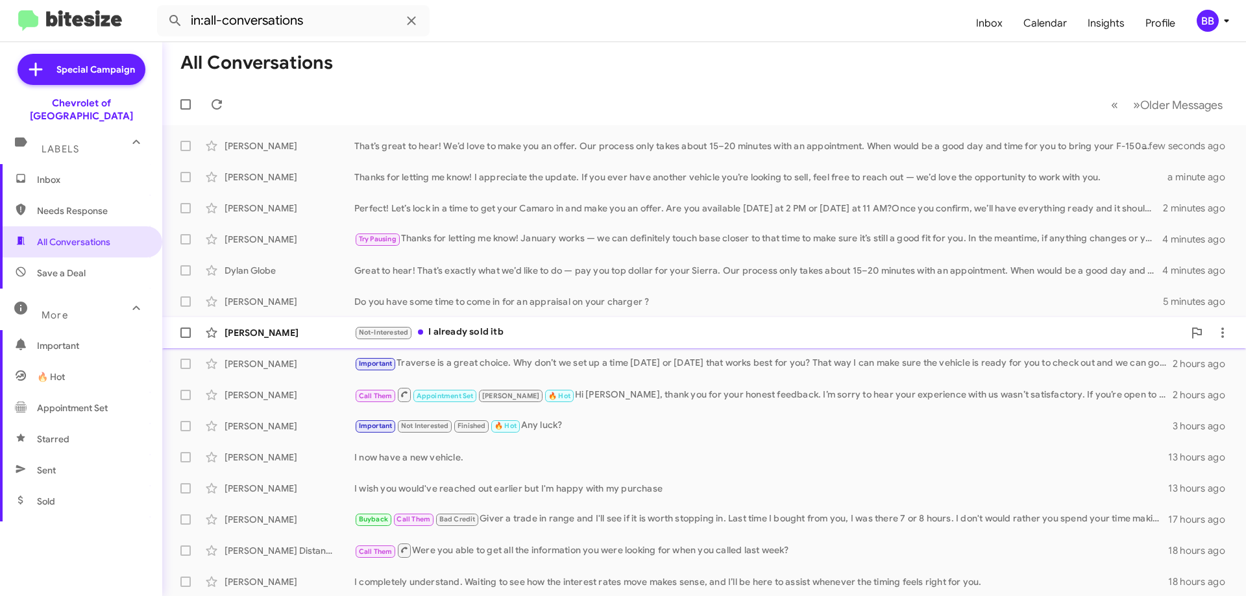
click at [548, 330] on div "Not-Interested I already sold itb" at bounding box center [768, 332] width 829 height 15
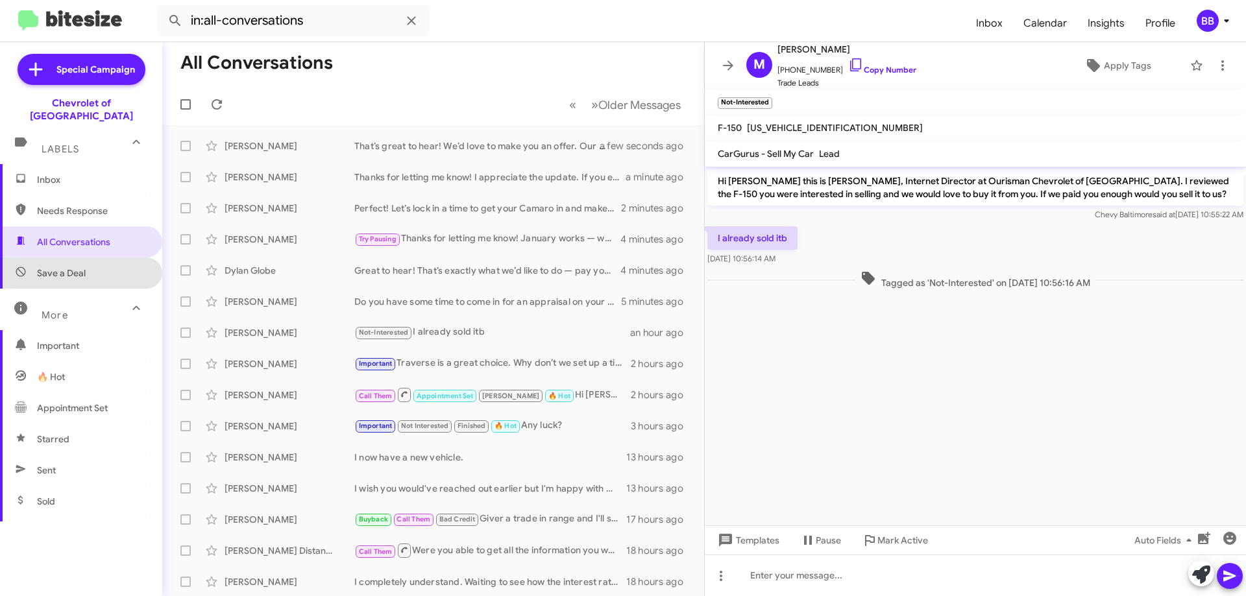
click at [81, 258] on span "Save a Deal" at bounding box center [81, 273] width 162 height 31
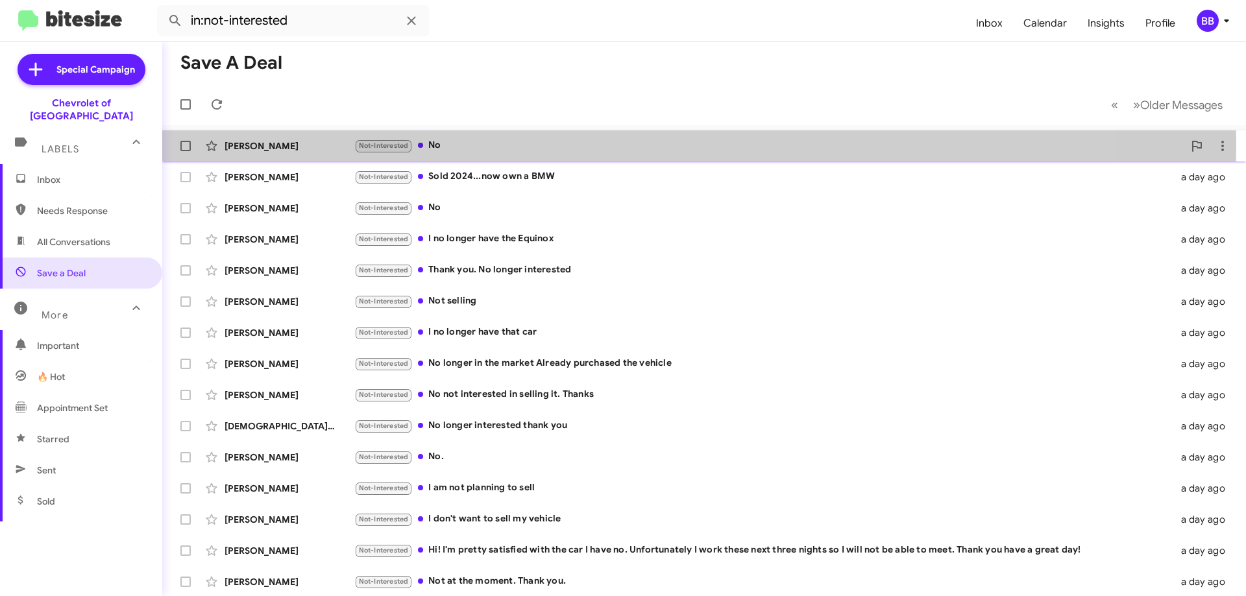
click at [517, 143] on div "Not-Interested No" at bounding box center [768, 145] width 829 height 15
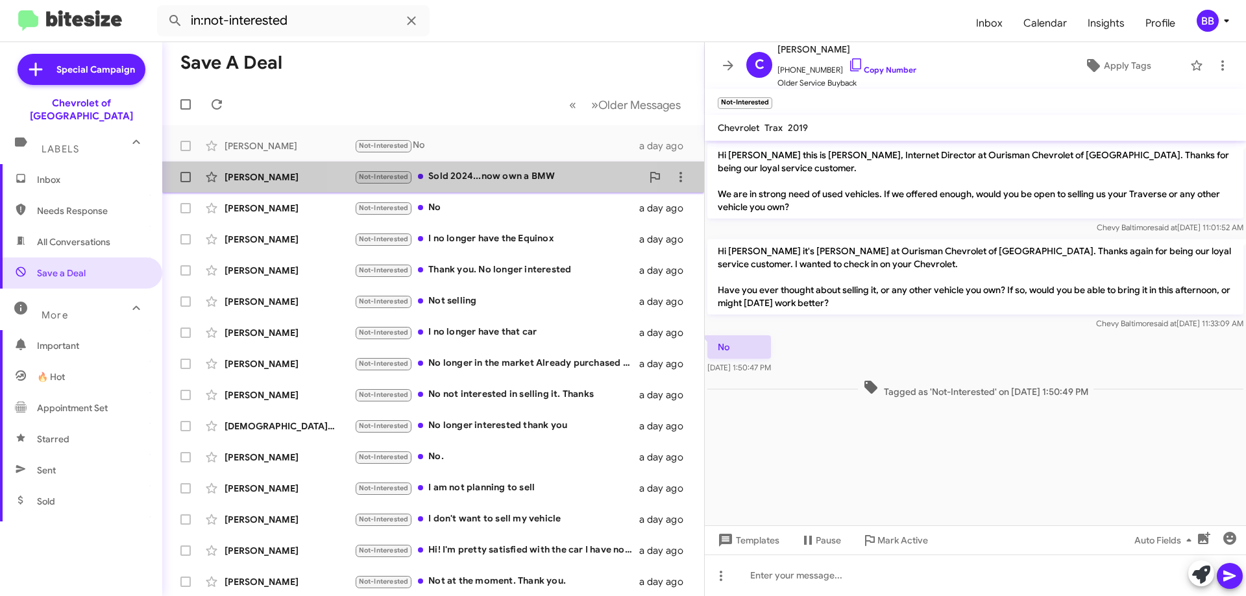
click at [507, 173] on div "Not-Interested Sold 2024...now own a BMW" at bounding box center [498, 176] width 288 height 15
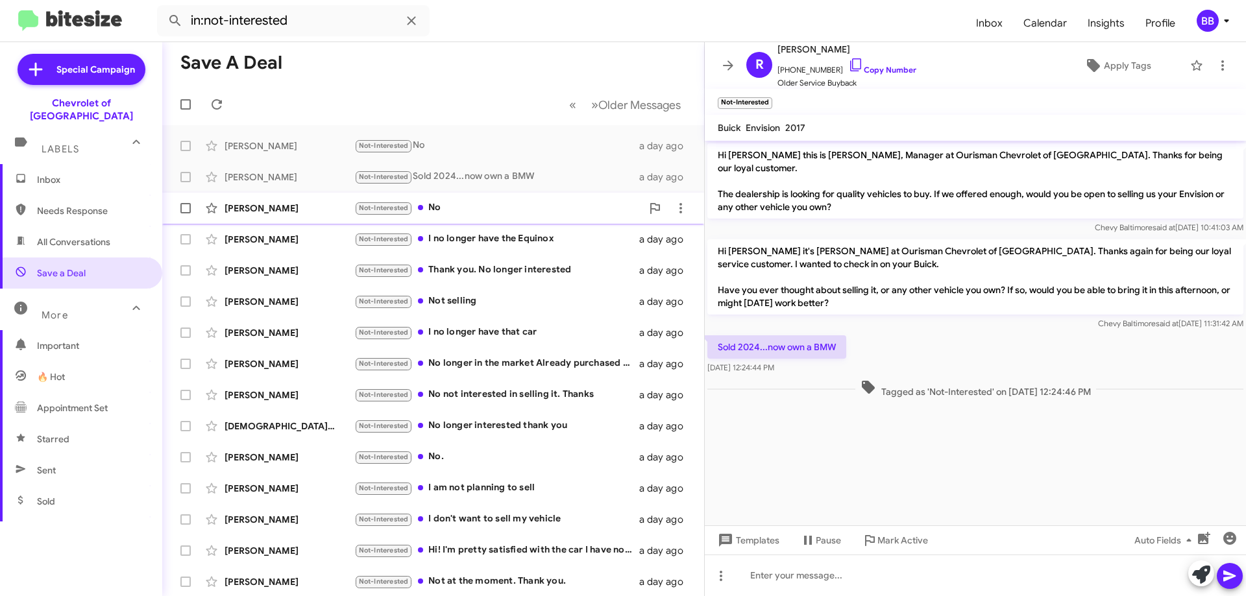
click at [498, 207] on div "Not-Interested No" at bounding box center [498, 208] width 288 height 15
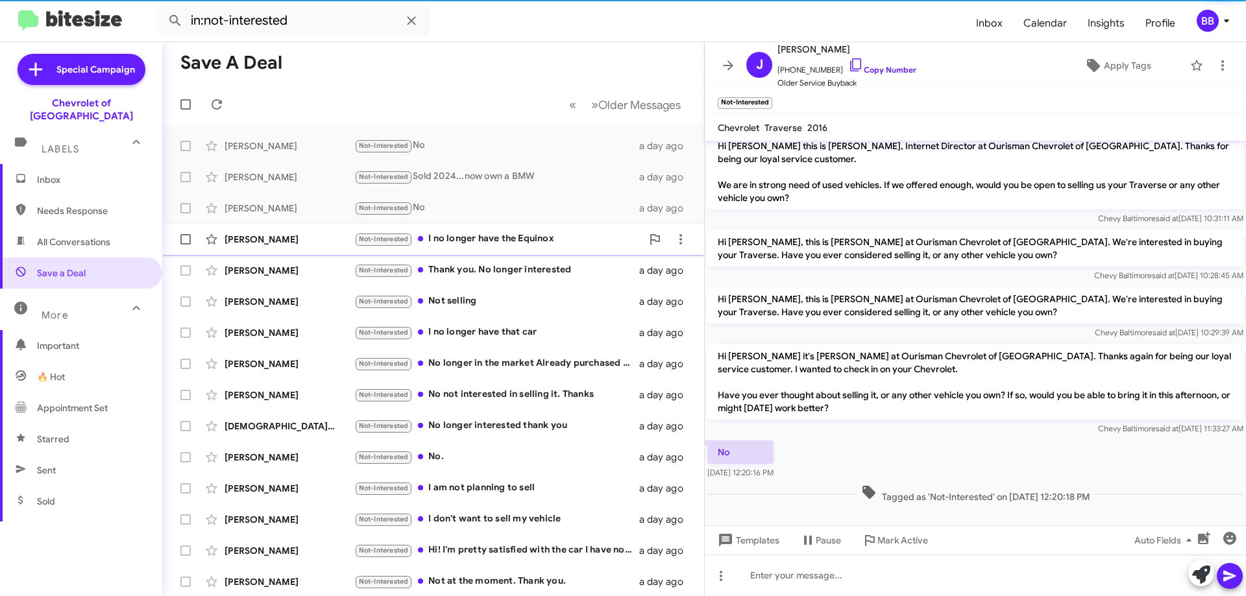
click at [514, 244] on div "Not-Interested I no longer have the Equinox" at bounding box center [498, 239] width 288 height 15
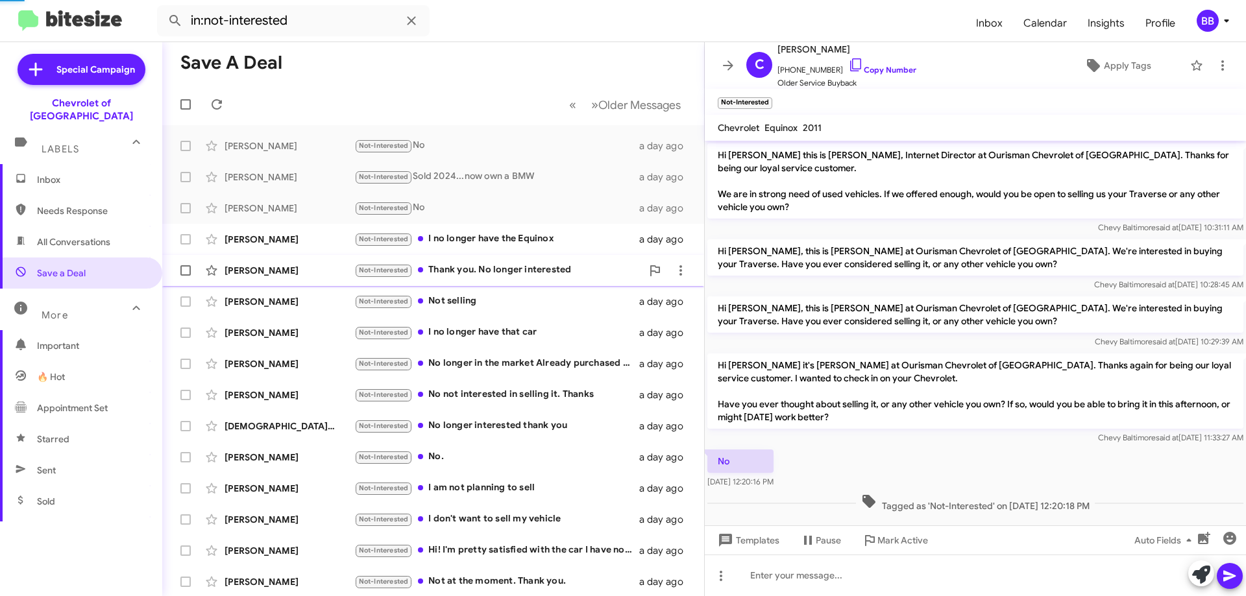
click at [520, 267] on div "Not-Interested Thank you. No longer interested" at bounding box center [498, 270] width 288 height 15
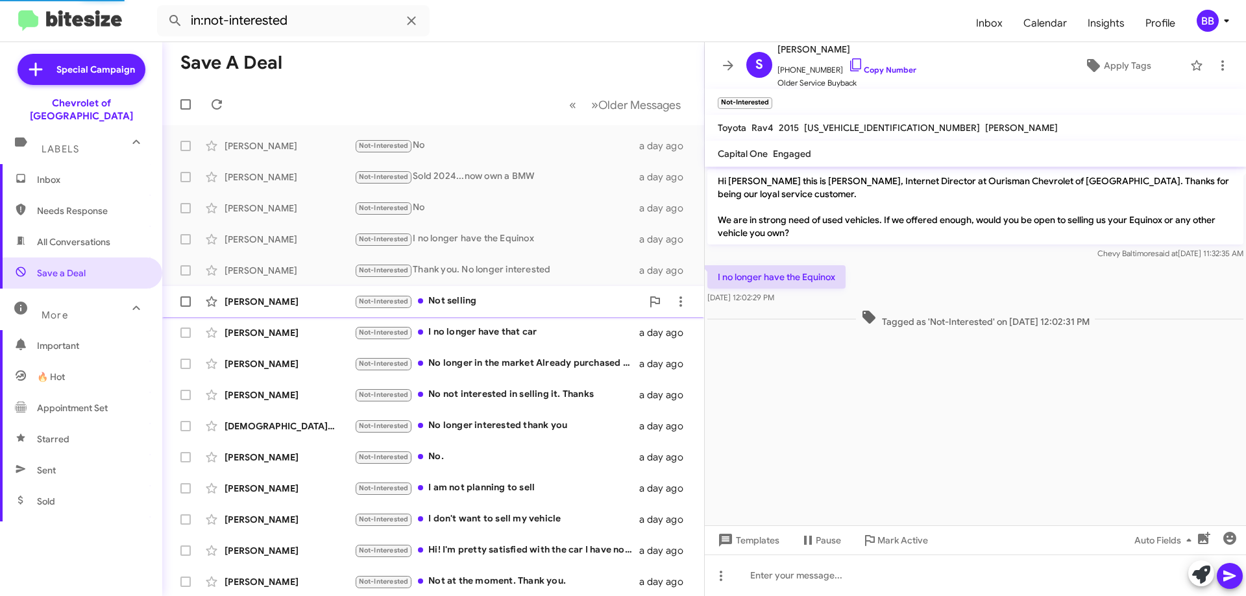
click at [518, 308] on div "Not-Interested Not selling" at bounding box center [498, 301] width 288 height 15
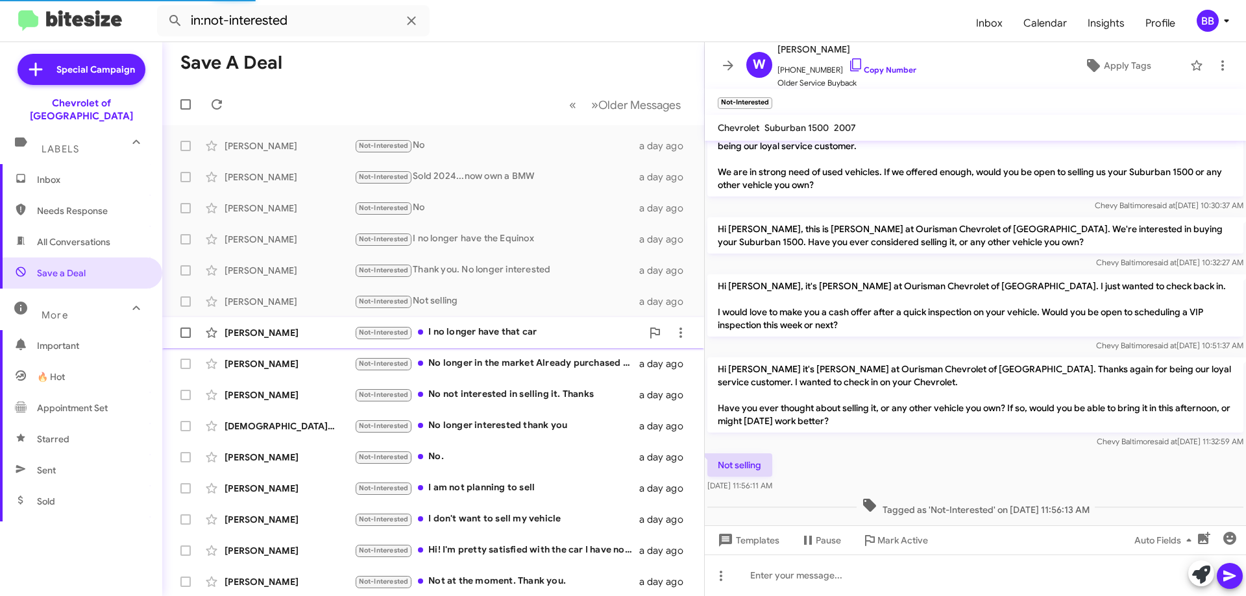
scroll to position [35, 0]
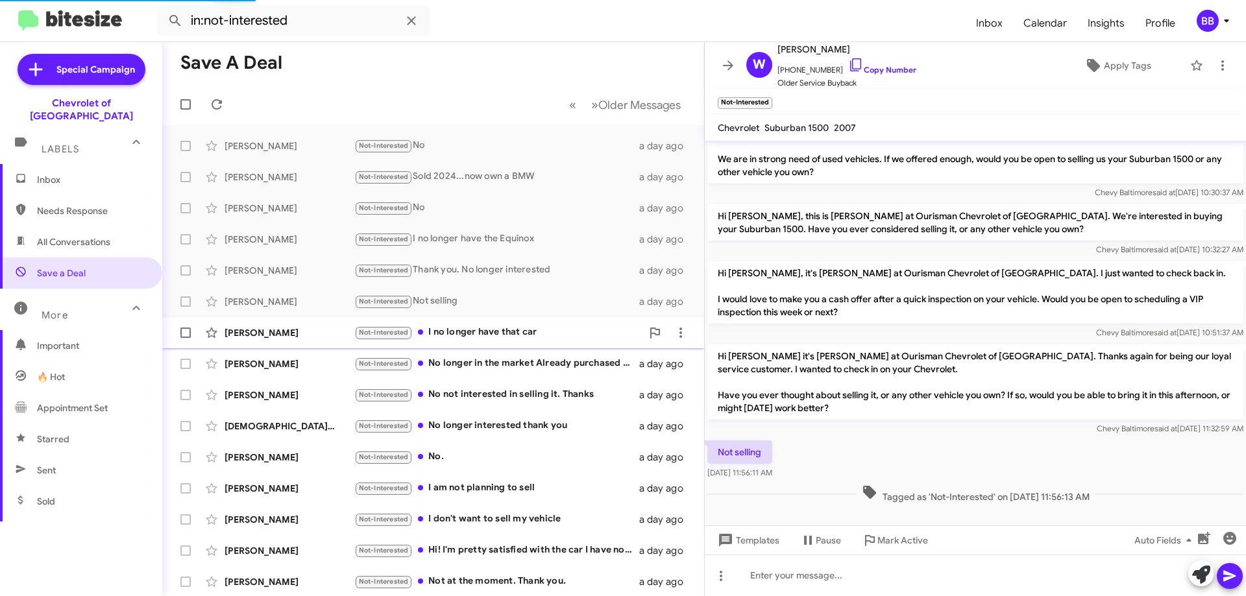
click at [523, 332] on div "Not-Interested I no longer have that car" at bounding box center [498, 332] width 288 height 15
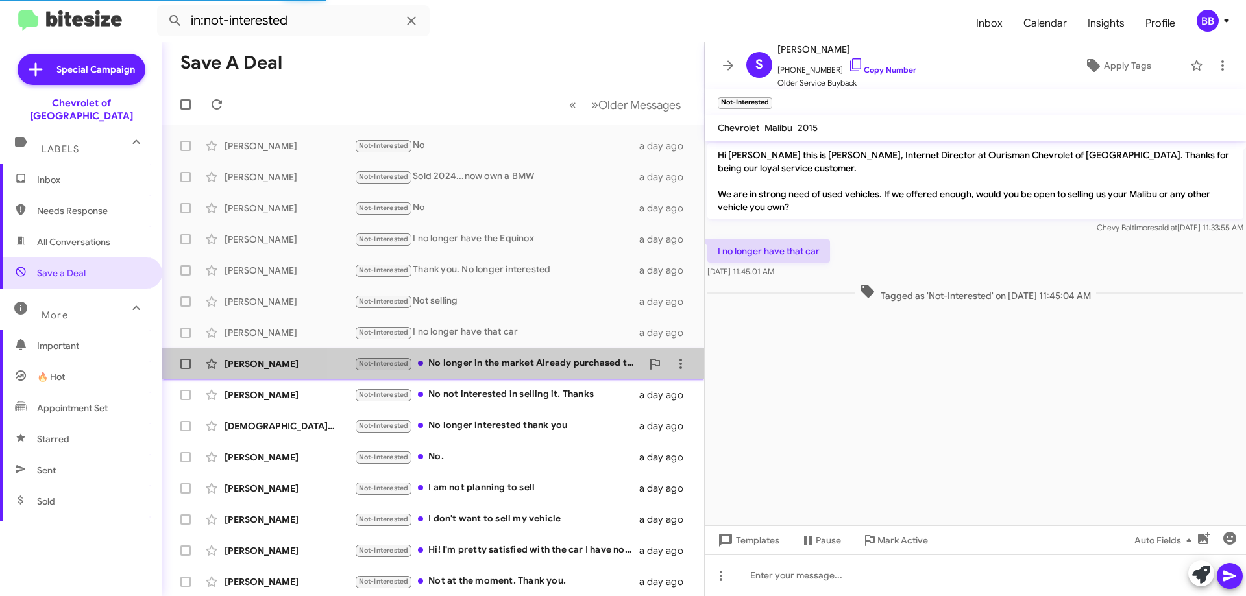
click at [532, 365] on div "Not-Interested No longer in the market Already purchased the vehicle" at bounding box center [498, 363] width 288 height 15
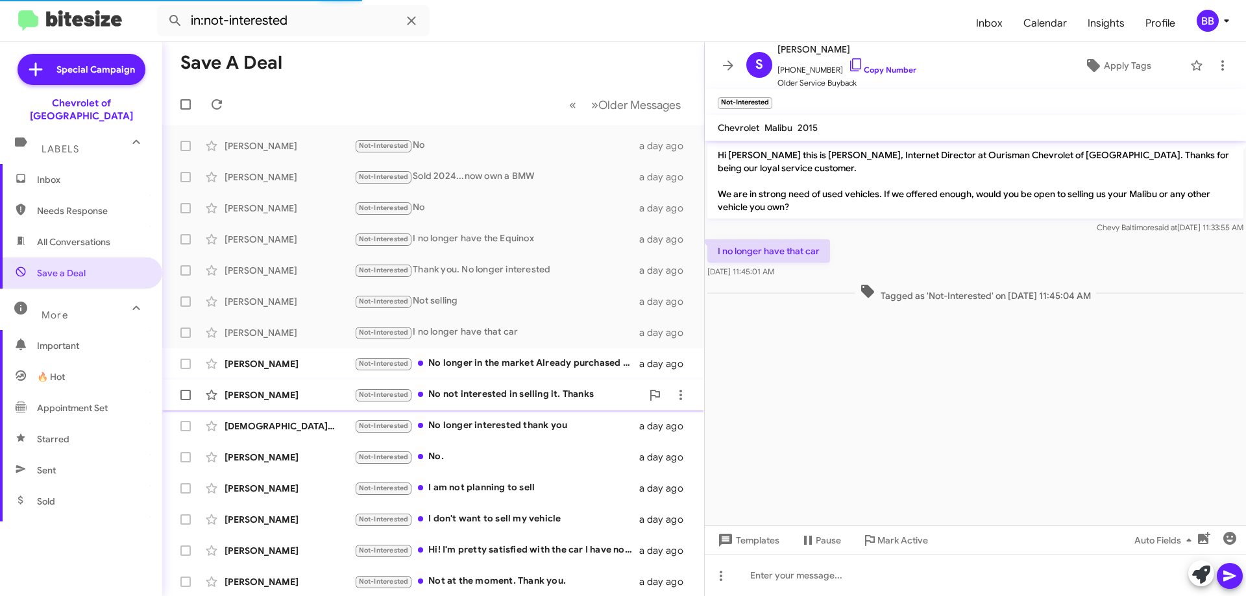
click at [537, 395] on div "Not-Interested No not interested in selling it. Thanks" at bounding box center [498, 394] width 288 height 15
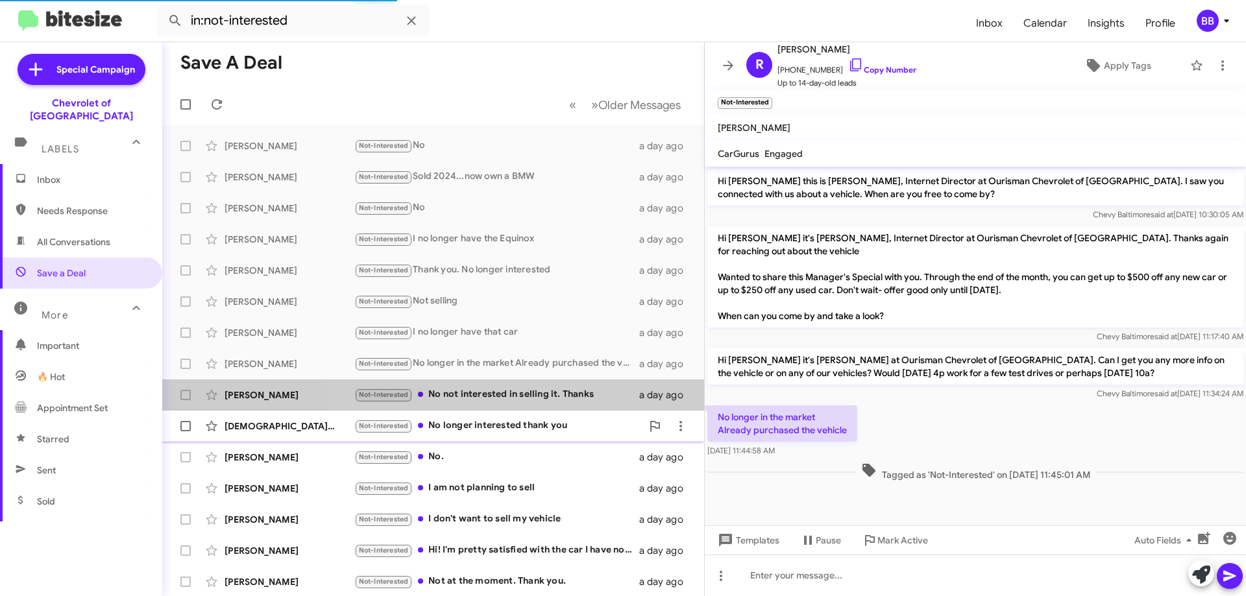
click at [534, 422] on div "Not-Interested No longer interested thank you" at bounding box center [498, 426] width 288 height 15
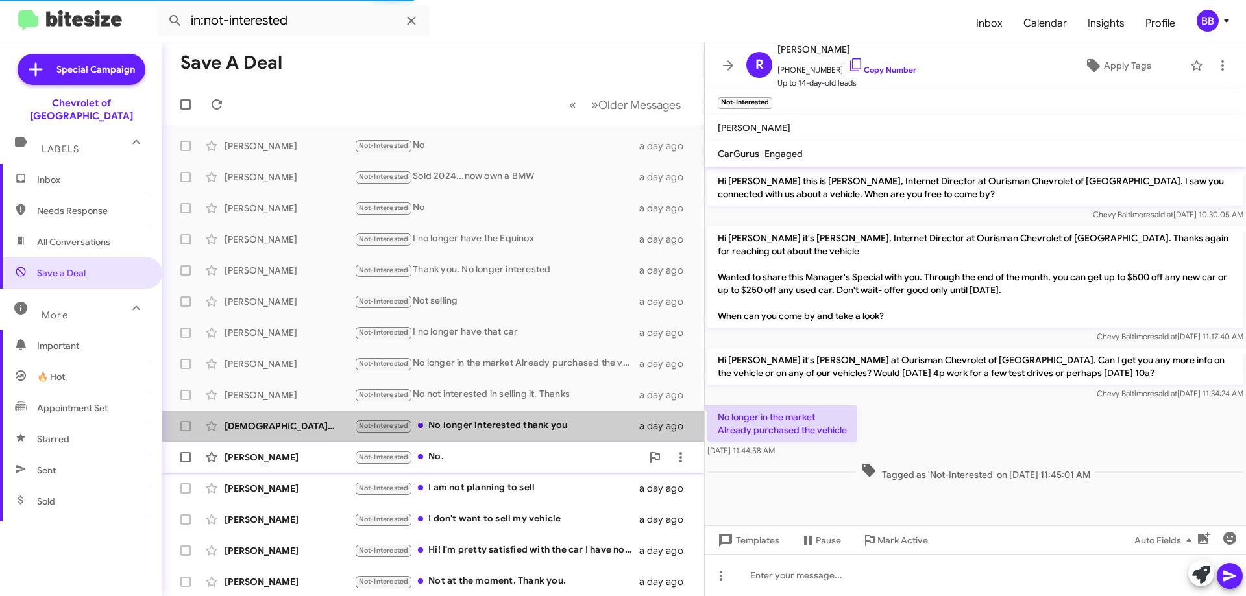
scroll to position [108, 0]
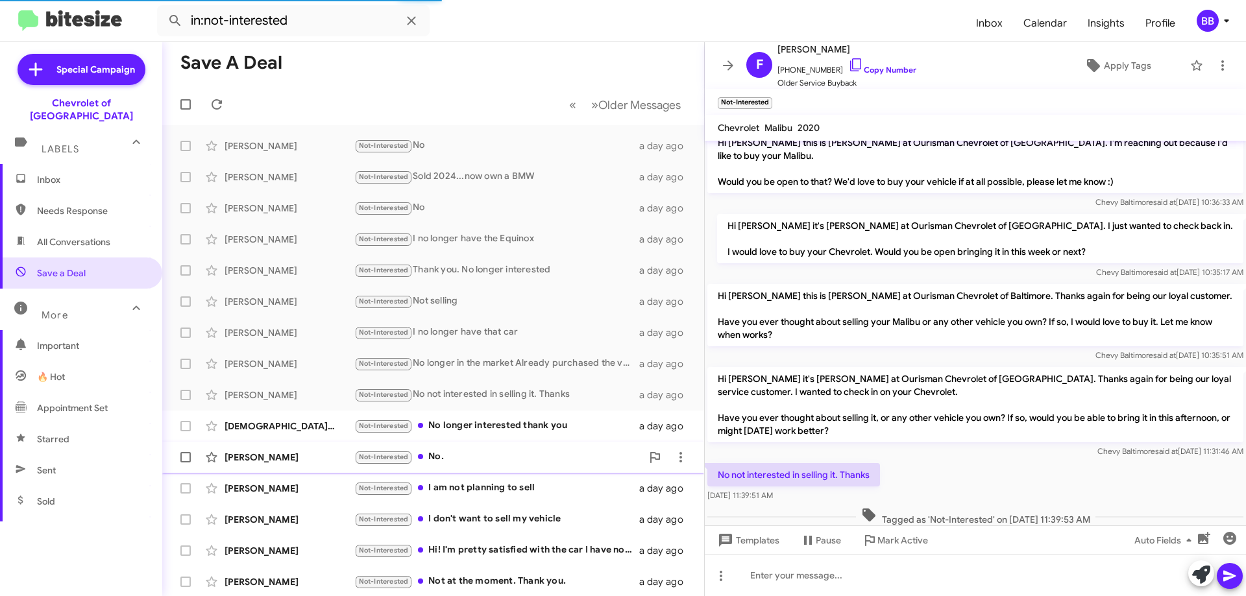
click at [521, 457] on div "Not-Interested No." at bounding box center [498, 457] width 288 height 15
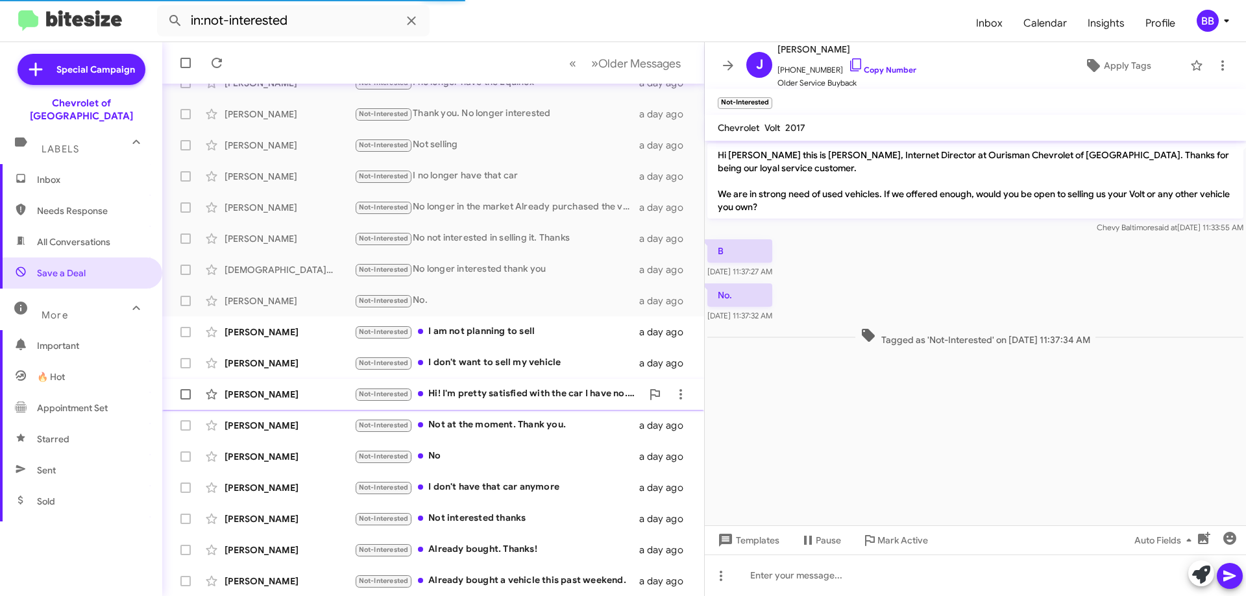
scroll to position [157, 0]
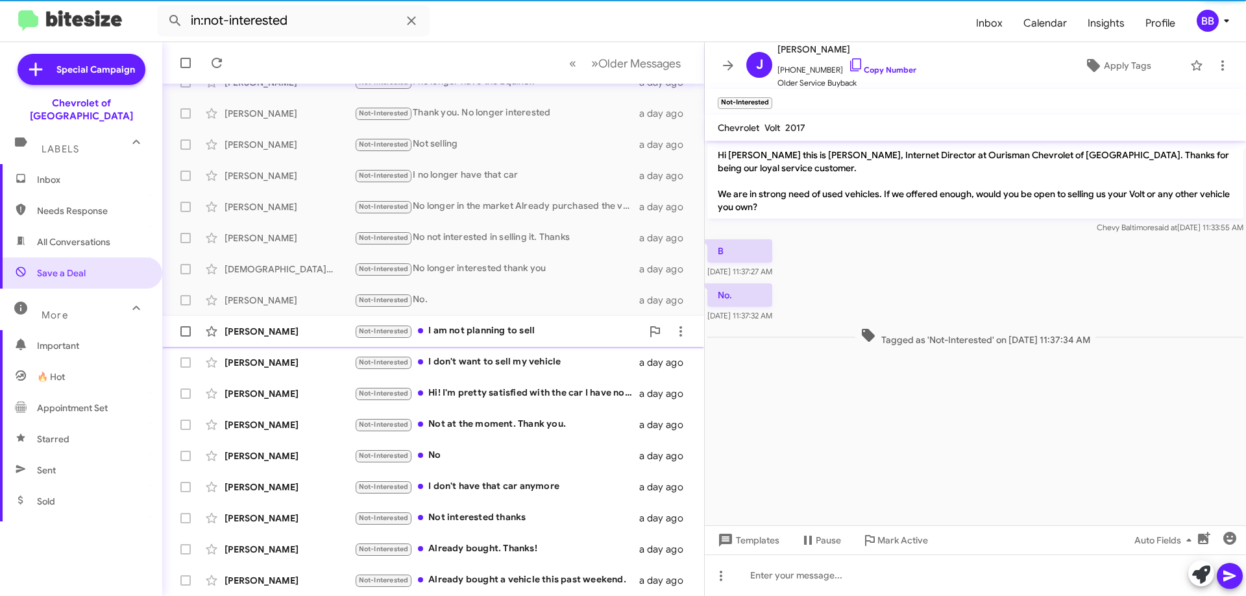
click at [532, 329] on div "Not-Interested I am not planning to sell" at bounding box center [498, 331] width 288 height 15
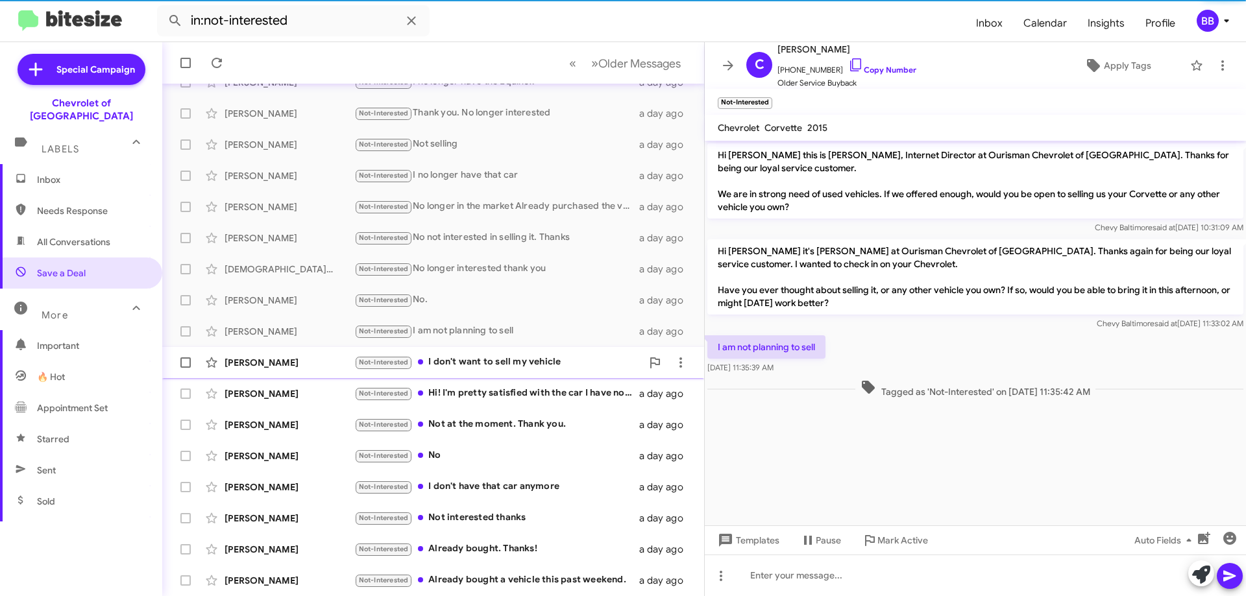
click at [529, 347] on span "[PERSON_NAME] Not-Interested I don't want to sell my vehicle a day ago" at bounding box center [433, 362] width 542 height 31
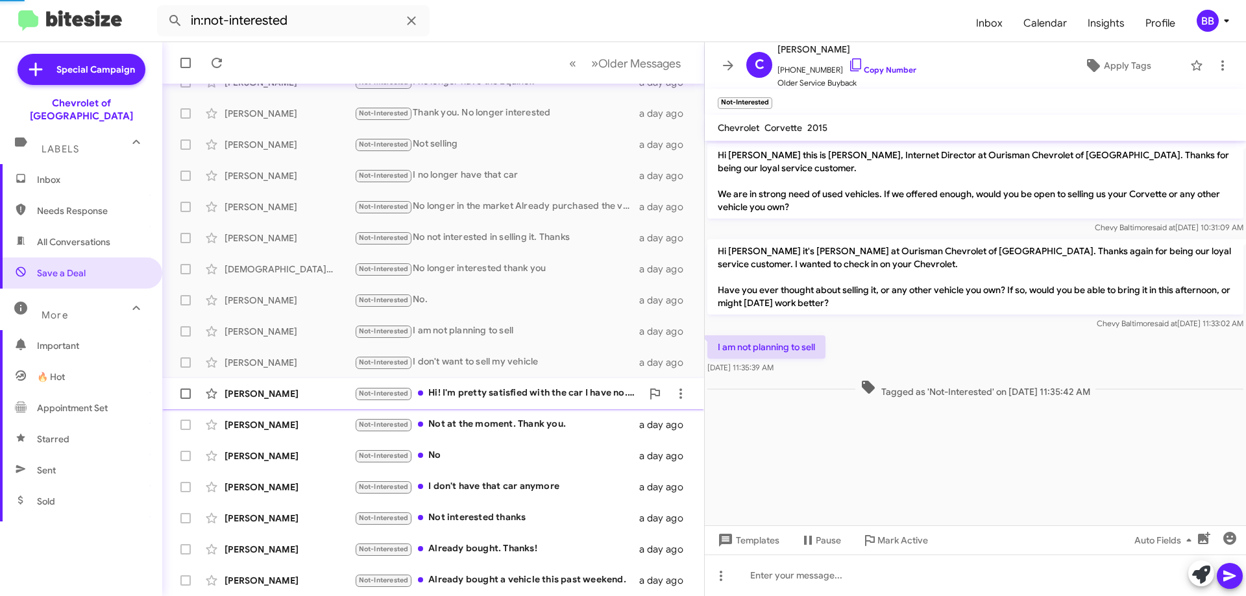
scroll to position [74, 0]
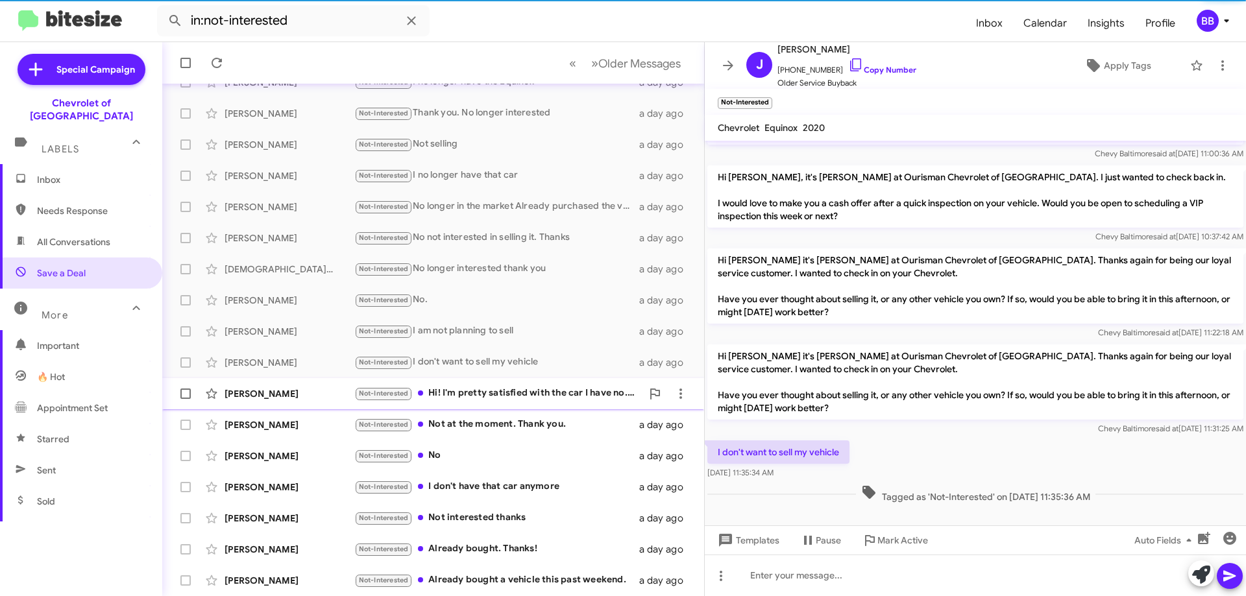
click at [550, 395] on div "Not-Interested Hi! I'm pretty satisfied with the car I have no. Unfortunately I…" at bounding box center [498, 393] width 288 height 15
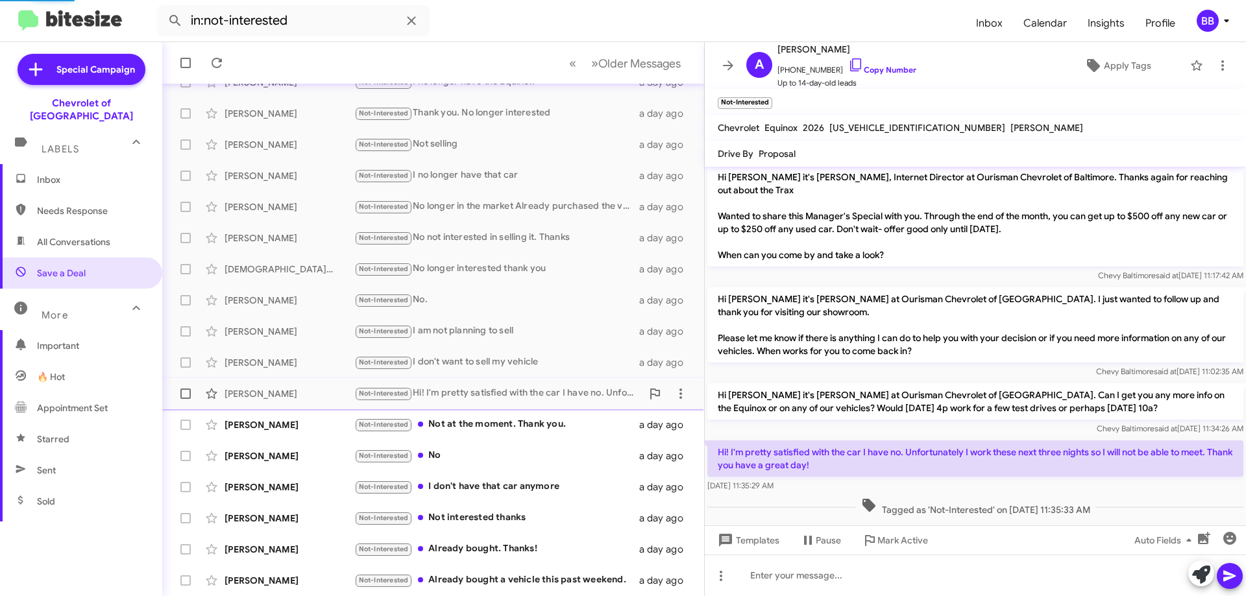
scroll to position [87, 0]
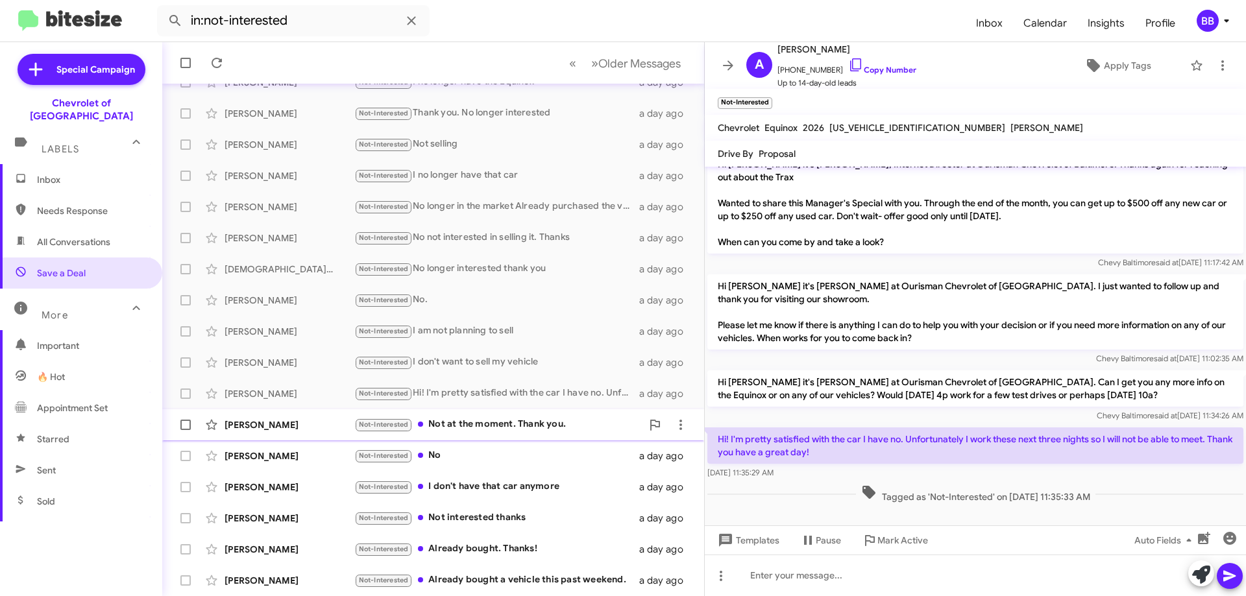
click at [537, 419] on div "Not-Interested Not at the moment. Thank you." at bounding box center [498, 424] width 288 height 15
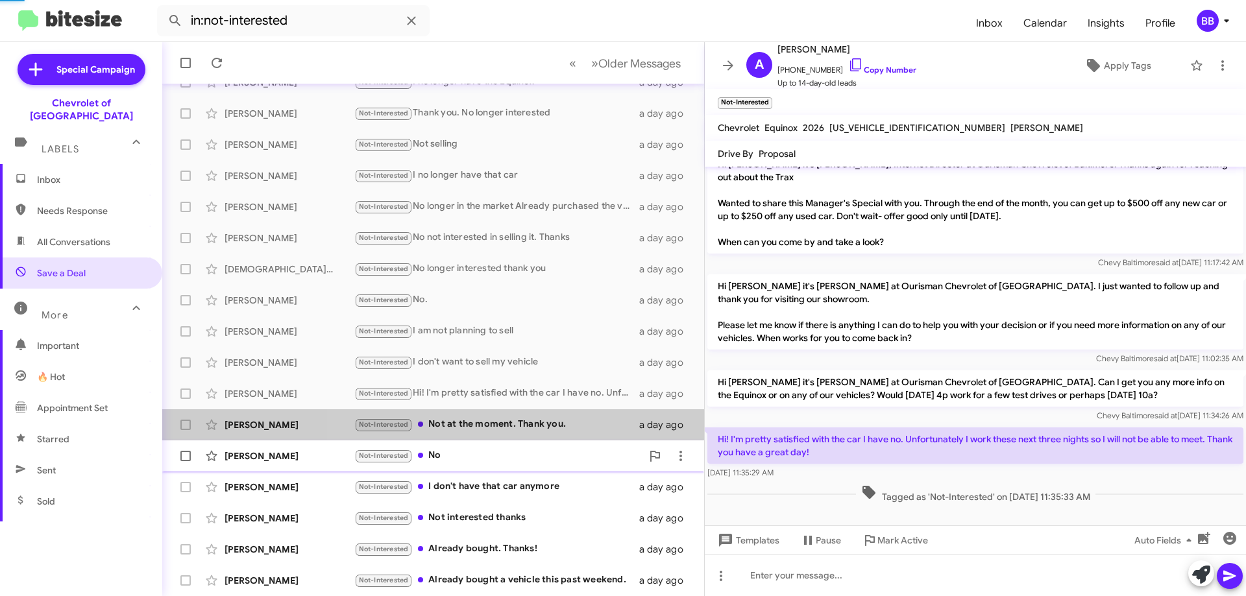
click at [522, 445] on div "[PERSON_NAME] Not-Interested No a day ago" at bounding box center [433, 456] width 521 height 26
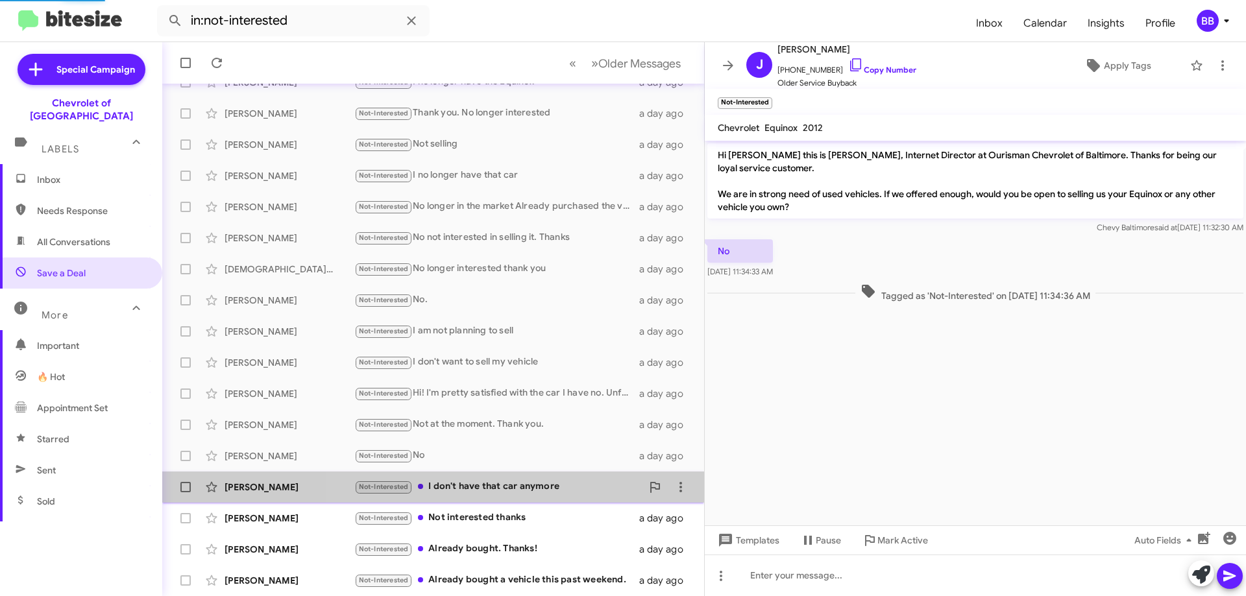
click at [518, 475] on div "[PERSON_NAME] Not-Interested I don't have that car anymore a day ago" at bounding box center [433, 487] width 521 height 26
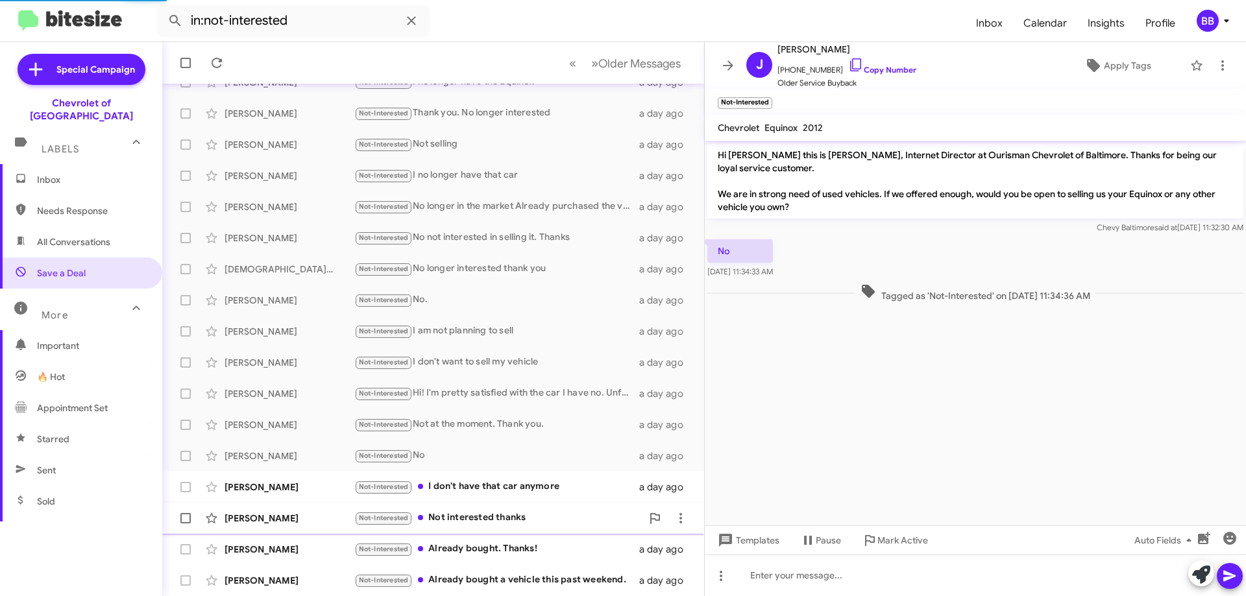
click at [516, 511] on div "Not-Interested Not interested thanks" at bounding box center [498, 518] width 288 height 15
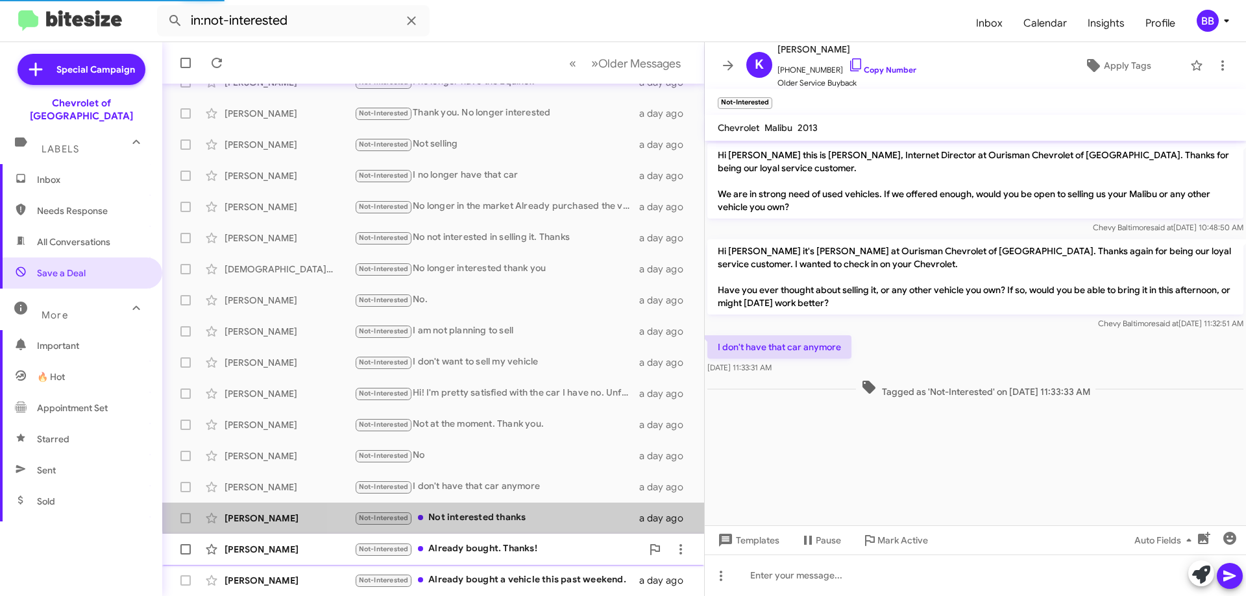
click at [517, 535] on span "[PERSON_NAME] Pregot Not-Interested Already bought. Thanks! a day ago" at bounding box center [433, 549] width 542 height 31
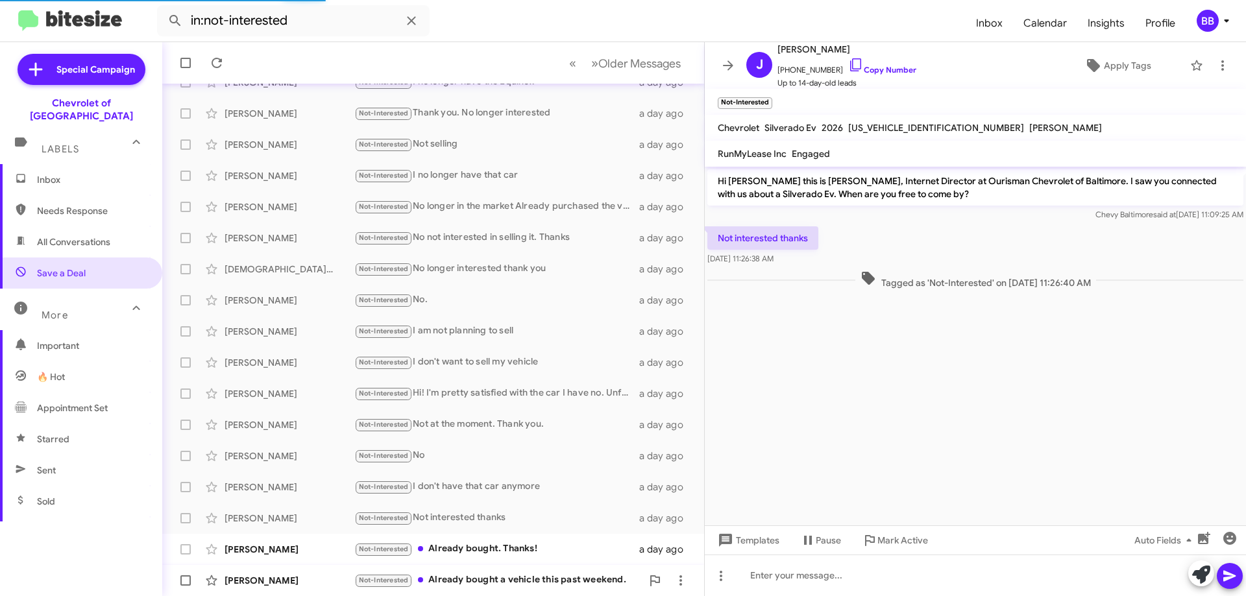
click at [524, 572] on div "[PERSON_NAME] Not-Interested Already bought a vehicle this past weekend. a day …" at bounding box center [433, 581] width 521 height 26
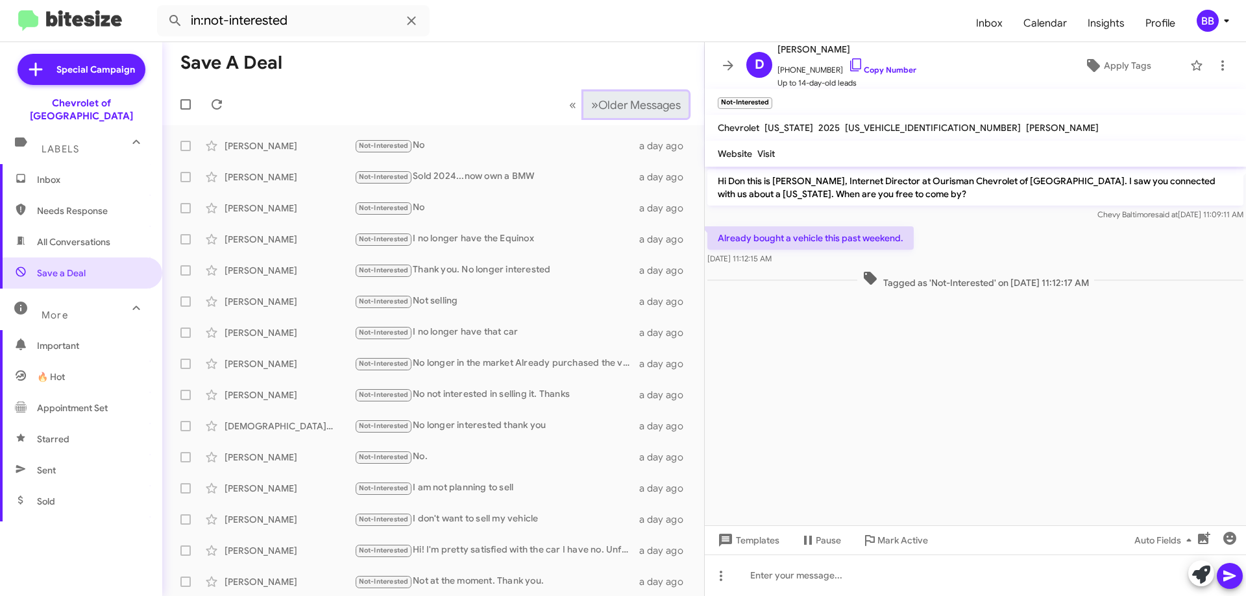
click at [591, 110] on span "»" at bounding box center [594, 105] width 7 height 16
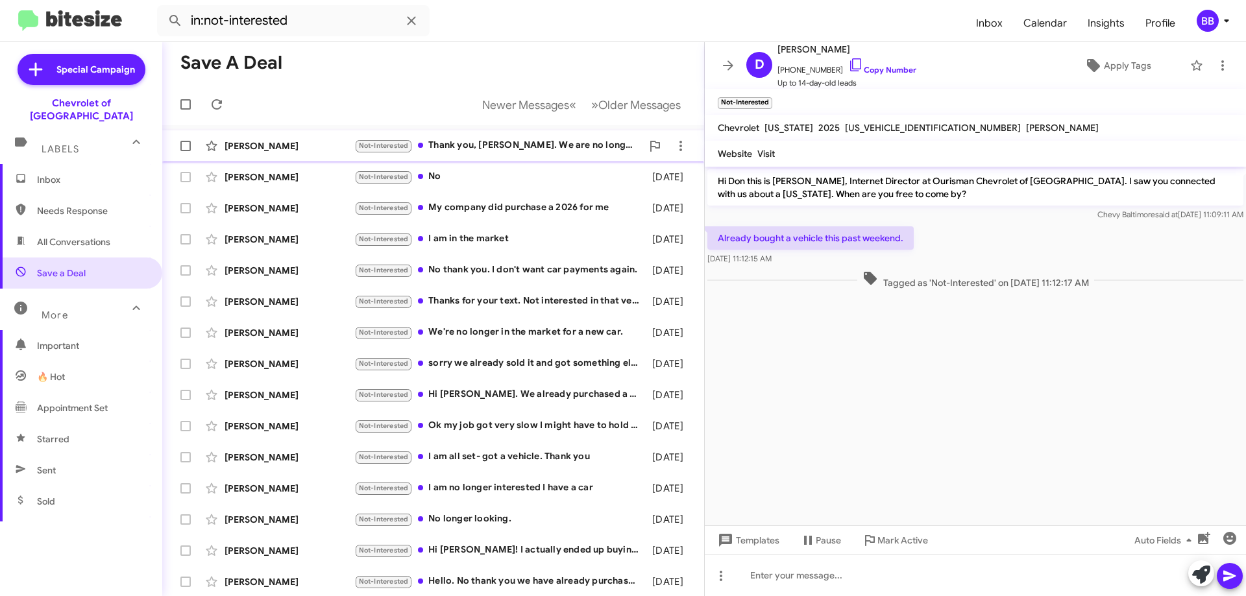
click at [511, 147] on div "Not-Interested Thank you, [PERSON_NAME]. We are no longer in the market for an …" at bounding box center [498, 145] width 288 height 15
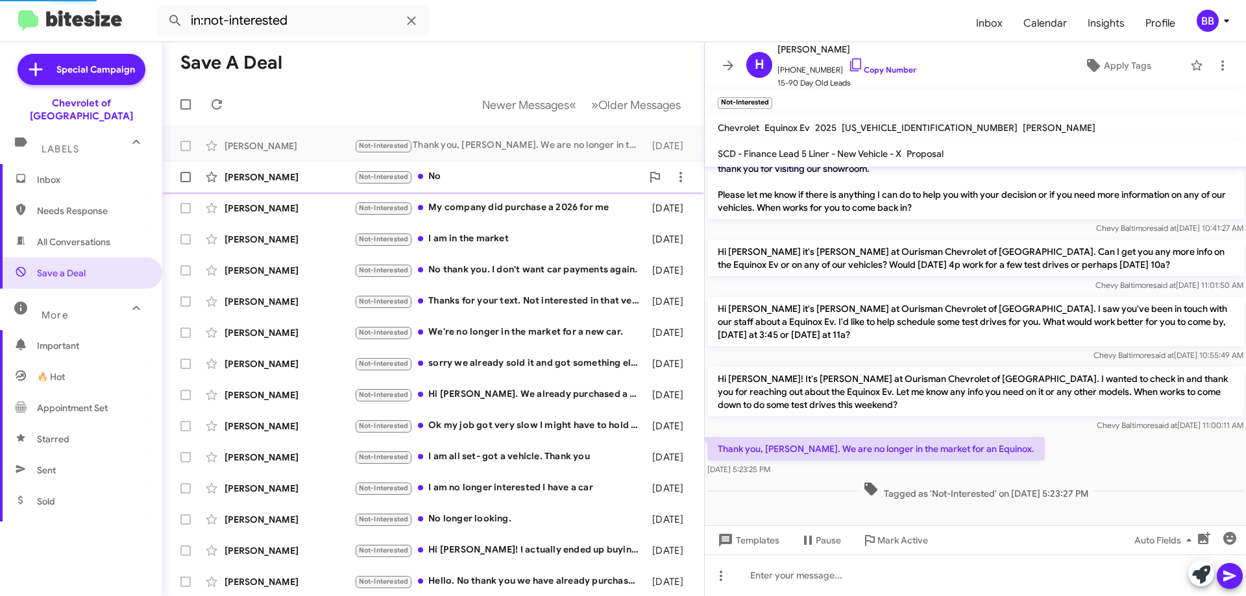
click at [509, 175] on div "Not-Interested No" at bounding box center [498, 176] width 288 height 15
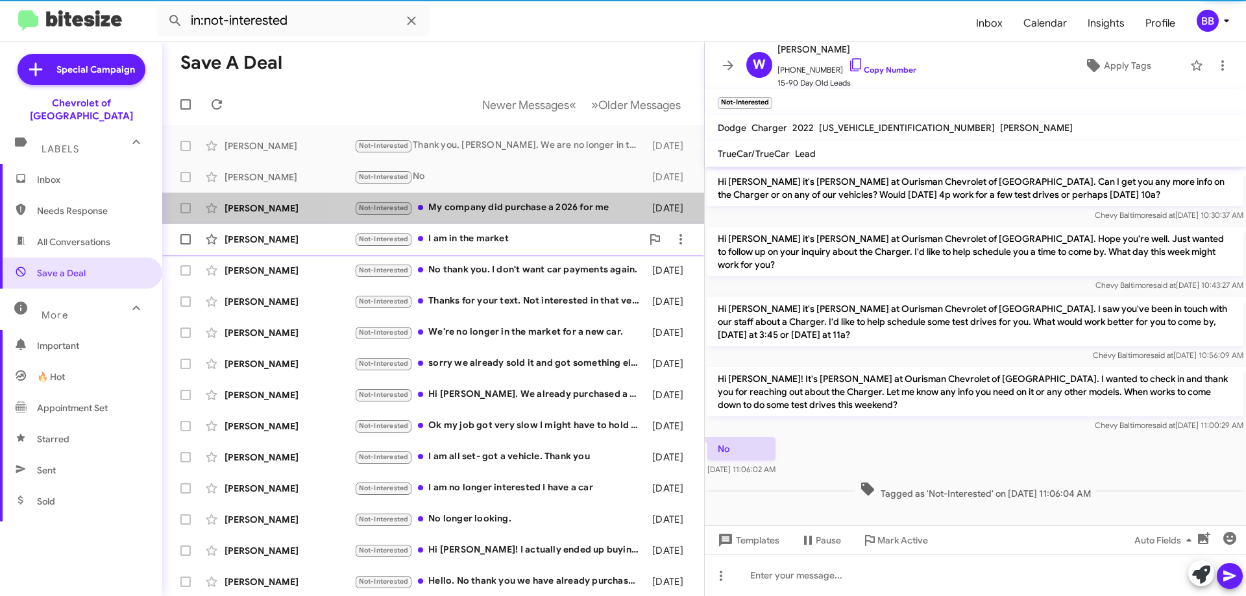
drag, startPoint x: 508, startPoint y: 210, endPoint x: 510, endPoint y: 227, distance: 16.3
click at [508, 210] on div "Not-Interested My company did purchase a 2026 for me" at bounding box center [499, 208] width 291 height 15
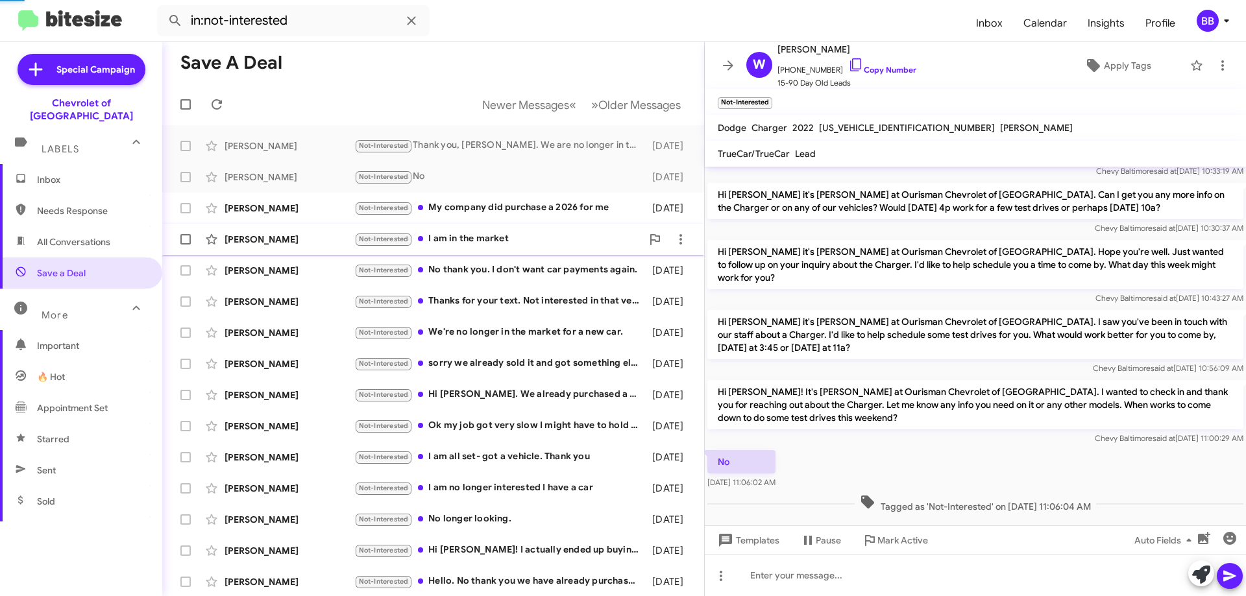
click at [510, 232] on div "Not-Interested I am in the market" at bounding box center [498, 239] width 288 height 15
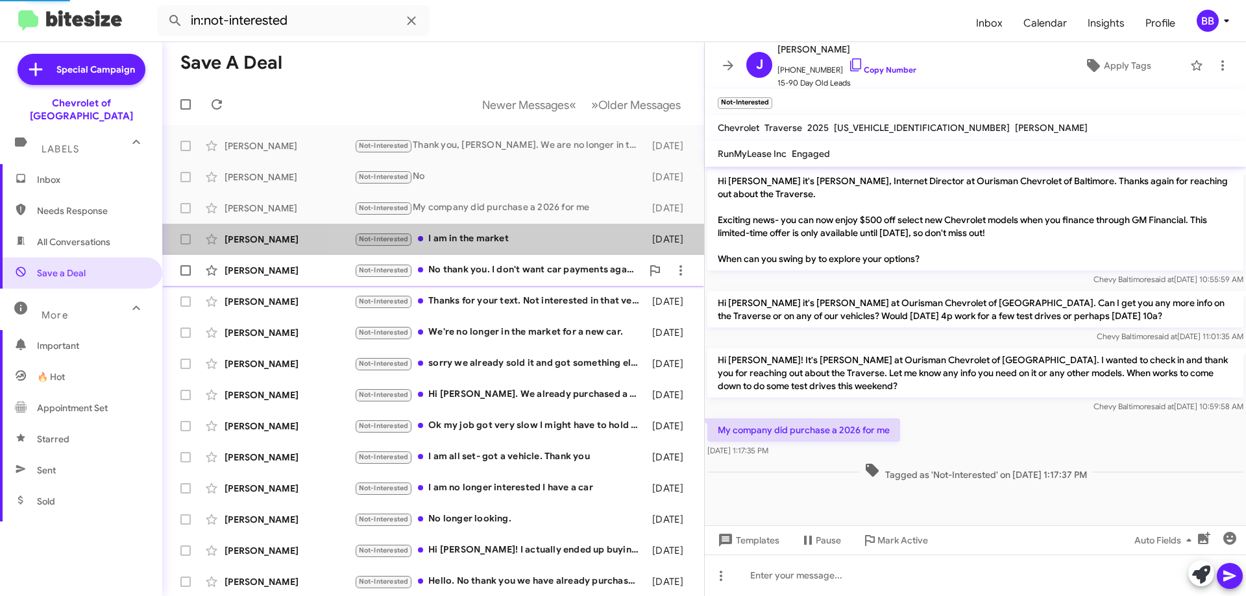
click at [510, 265] on div "Not-Interested No thank you. I don't want car payments again." at bounding box center [498, 270] width 288 height 15
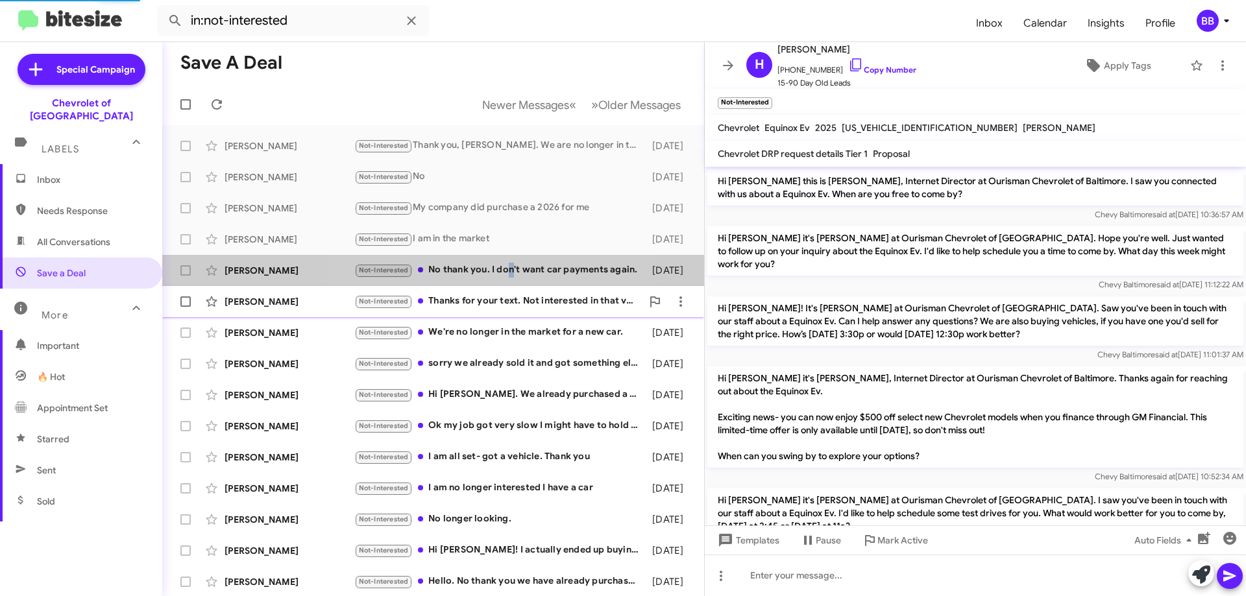
scroll to position [229, 0]
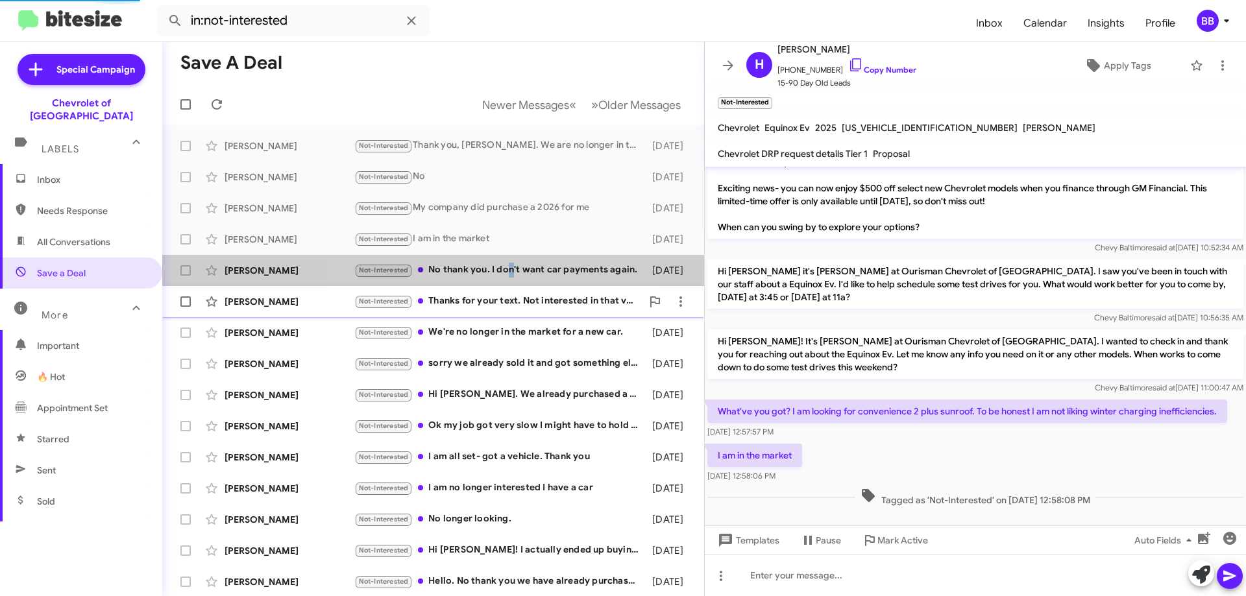
click at [509, 288] on span "[PERSON_NAME] Not-Interested Thanks for your text. Not interested in that vehic…" at bounding box center [433, 301] width 542 height 31
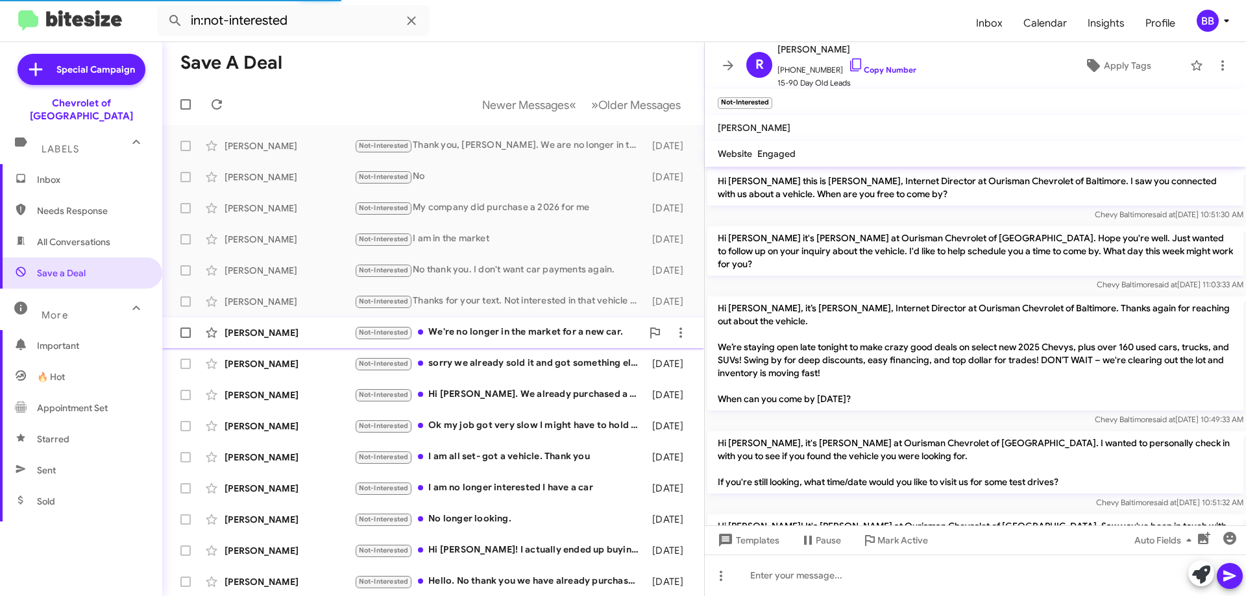
scroll to position [406, 0]
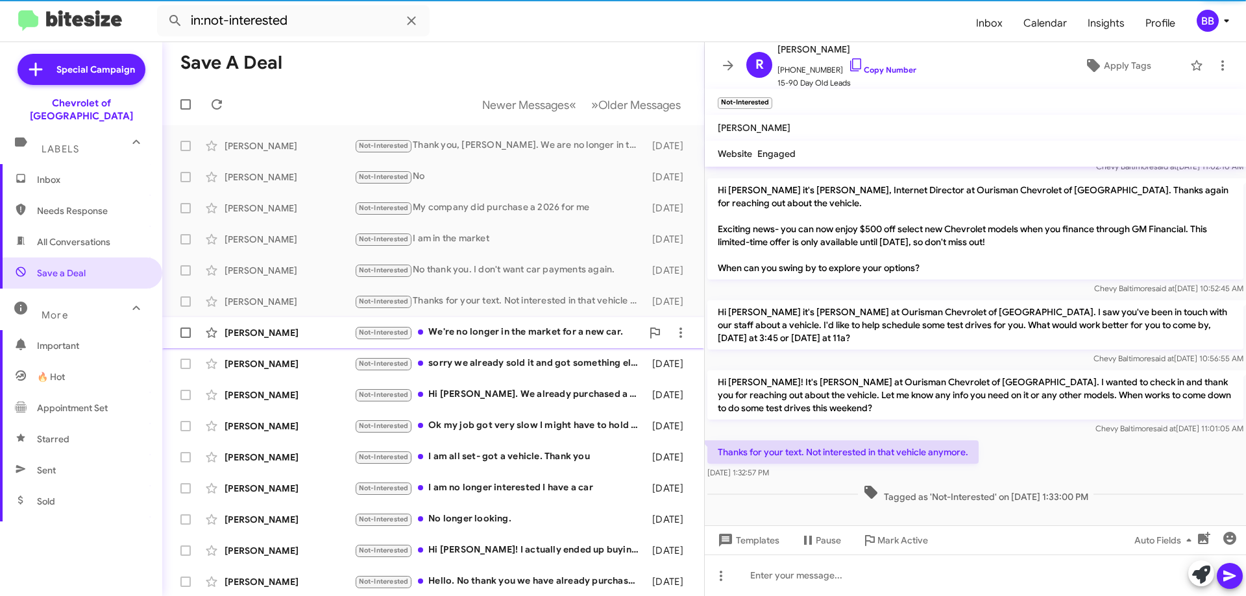
click at [522, 335] on div "Not-Interested We're no longer in the market for a new car." at bounding box center [498, 332] width 288 height 15
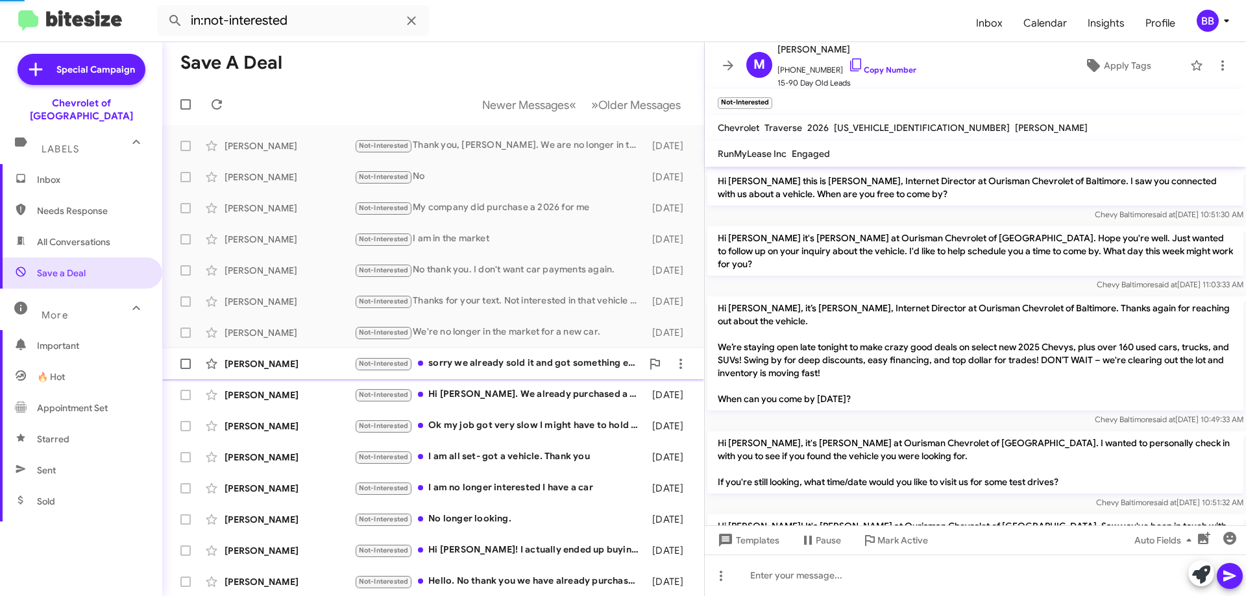
click at [535, 359] on div "Not-Interested sorry we already sold it and got something else thx" at bounding box center [498, 363] width 288 height 15
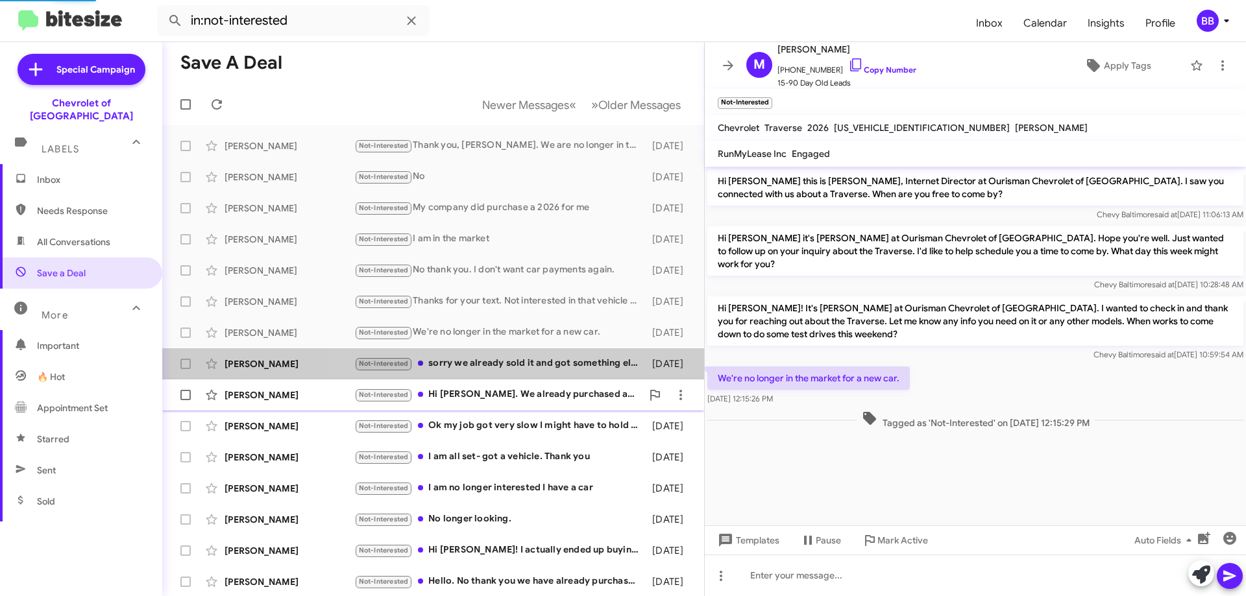
click at [526, 385] on div "[PERSON_NAME] Not-Interested Hi [PERSON_NAME]. We already purchased a vehicle f…" at bounding box center [433, 395] width 521 height 26
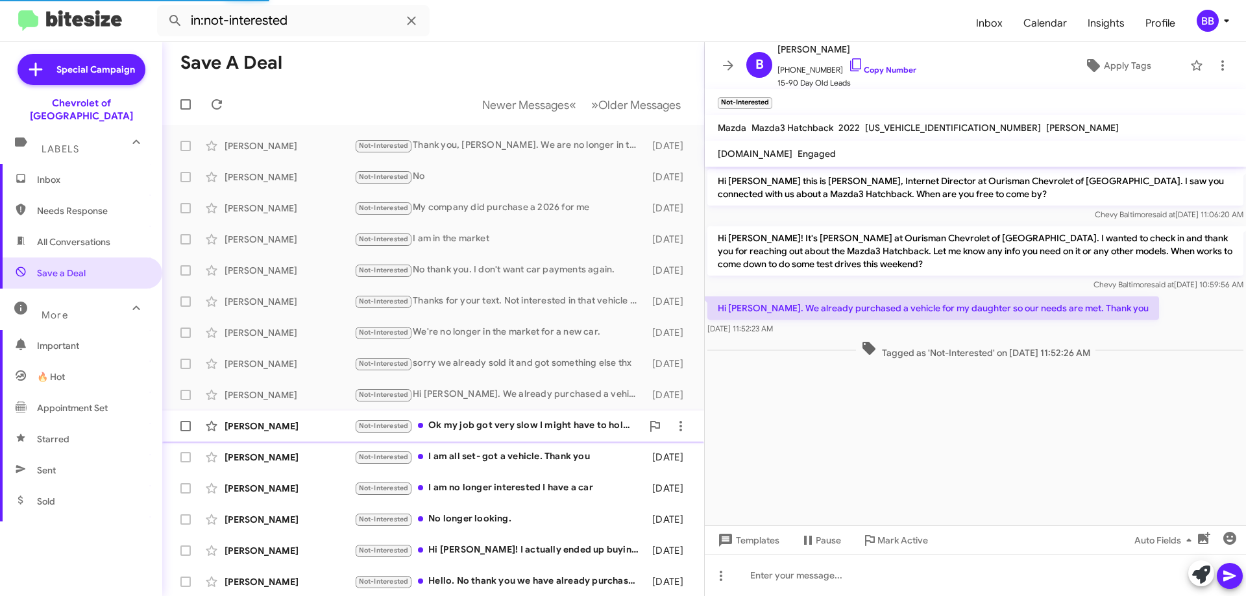
click at [500, 432] on div "Not-Interested Ok my job got very slow I might have to hold off" at bounding box center [498, 426] width 288 height 15
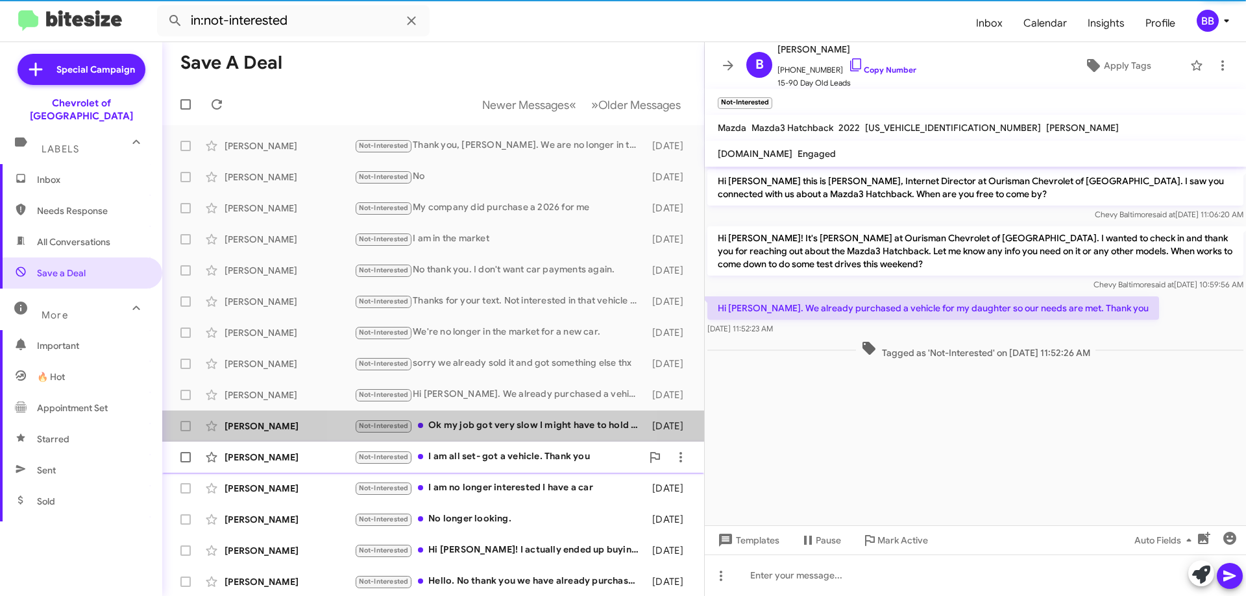
click at [508, 454] on div "Not-Interested I am all set- got a vehicle. Thank you" at bounding box center [498, 457] width 288 height 15
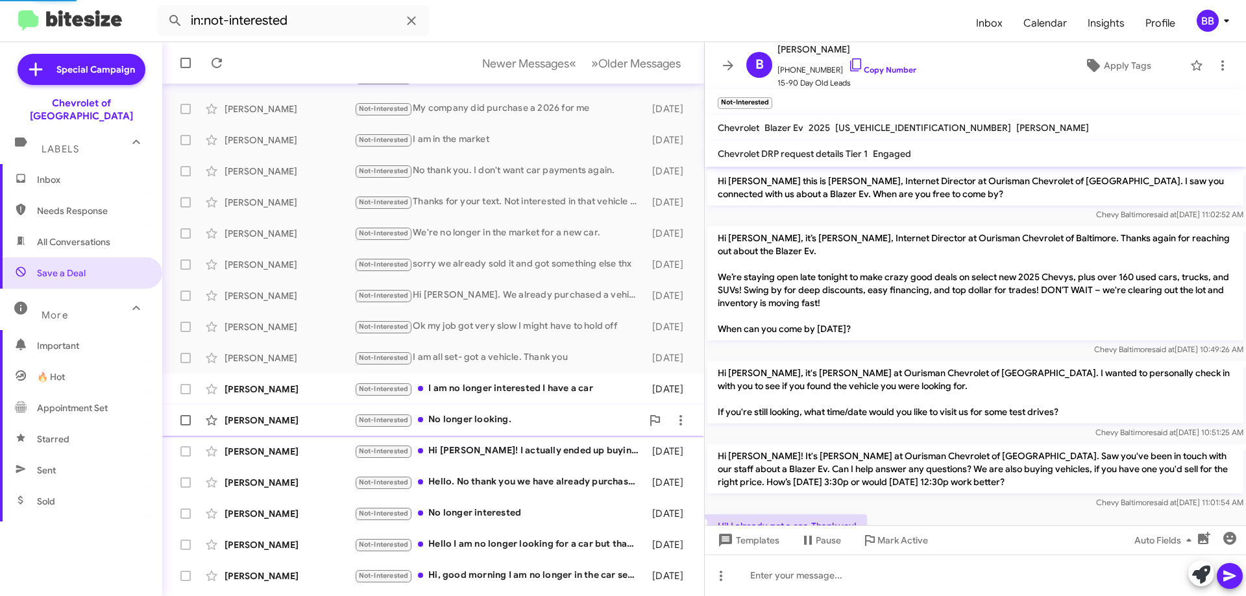
scroll to position [157, 0]
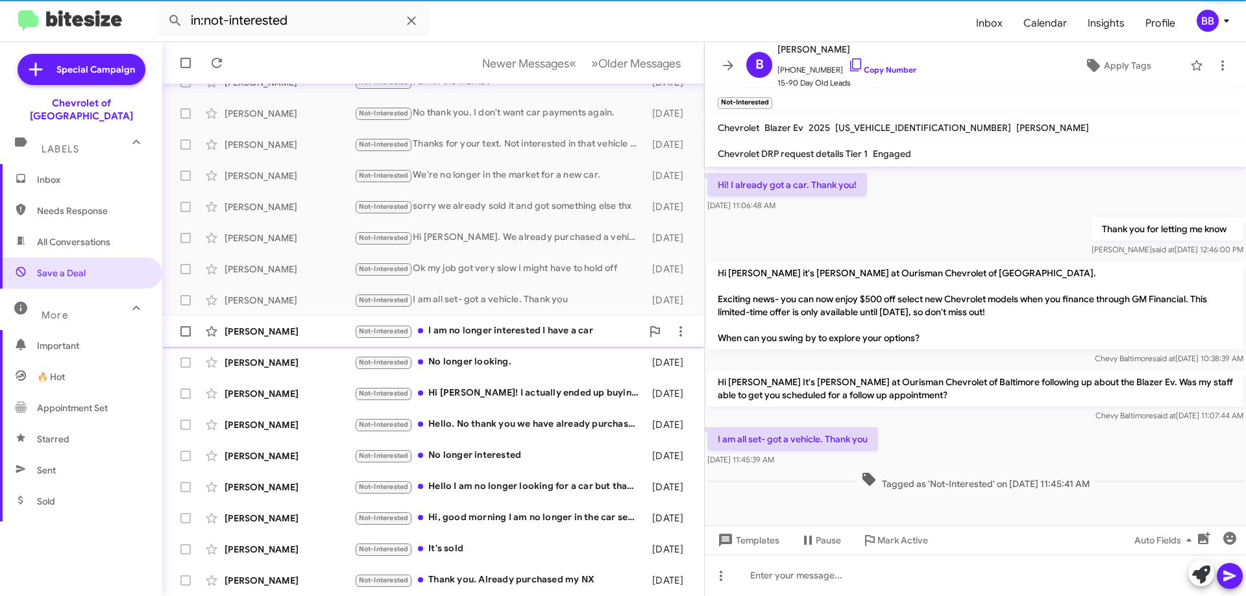
click at [517, 339] on div "[PERSON_NAME] Not-Interested I am no longer interested I have a car [DATE]" at bounding box center [433, 332] width 521 height 26
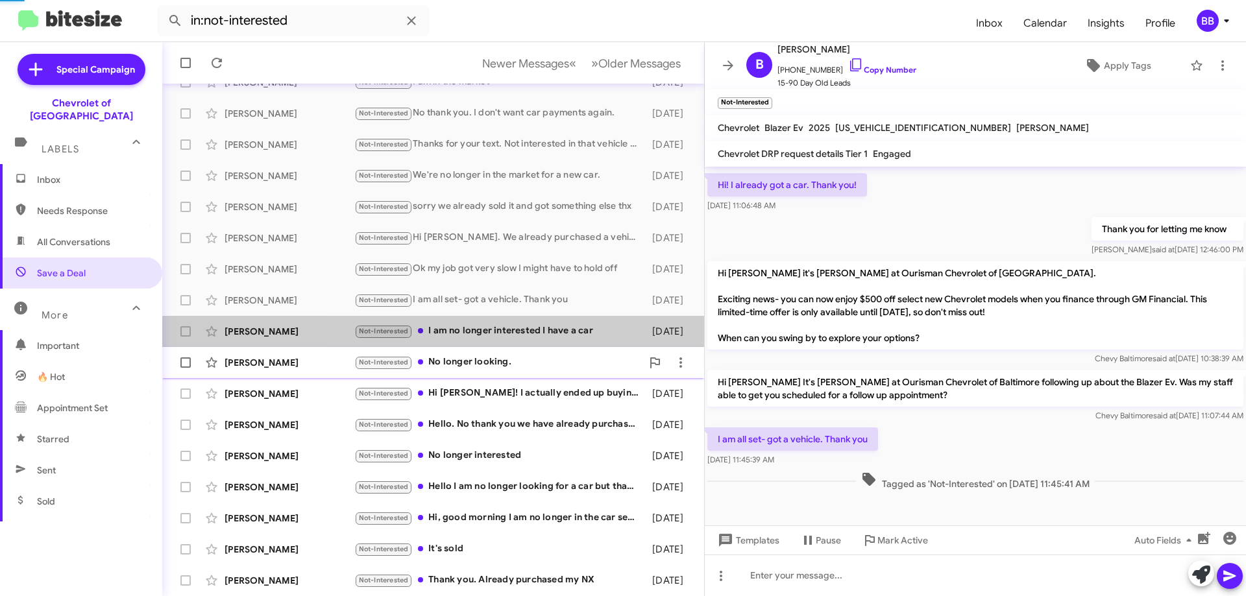
click at [513, 362] on div "Not-Interested No longer looking." at bounding box center [498, 362] width 288 height 15
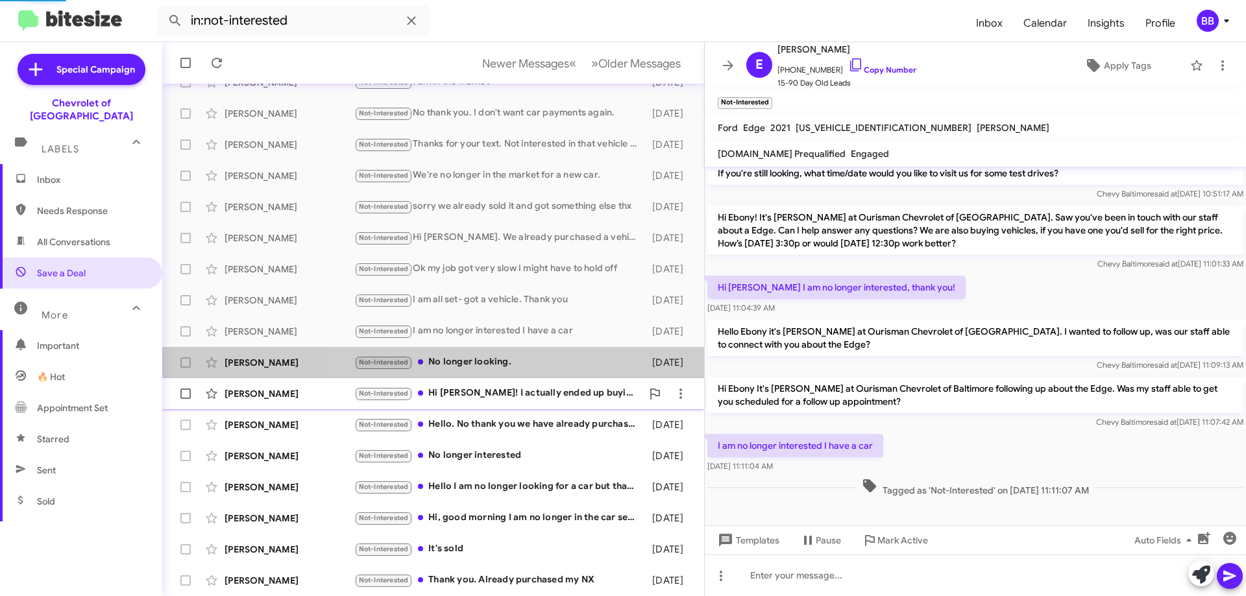
scroll to position [104, 0]
click at [517, 394] on div "Not-Interested Hi [PERSON_NAME]! I actually ended up buying an Equinox last wee…" at bounding box center [498, 393] width 288 height 15
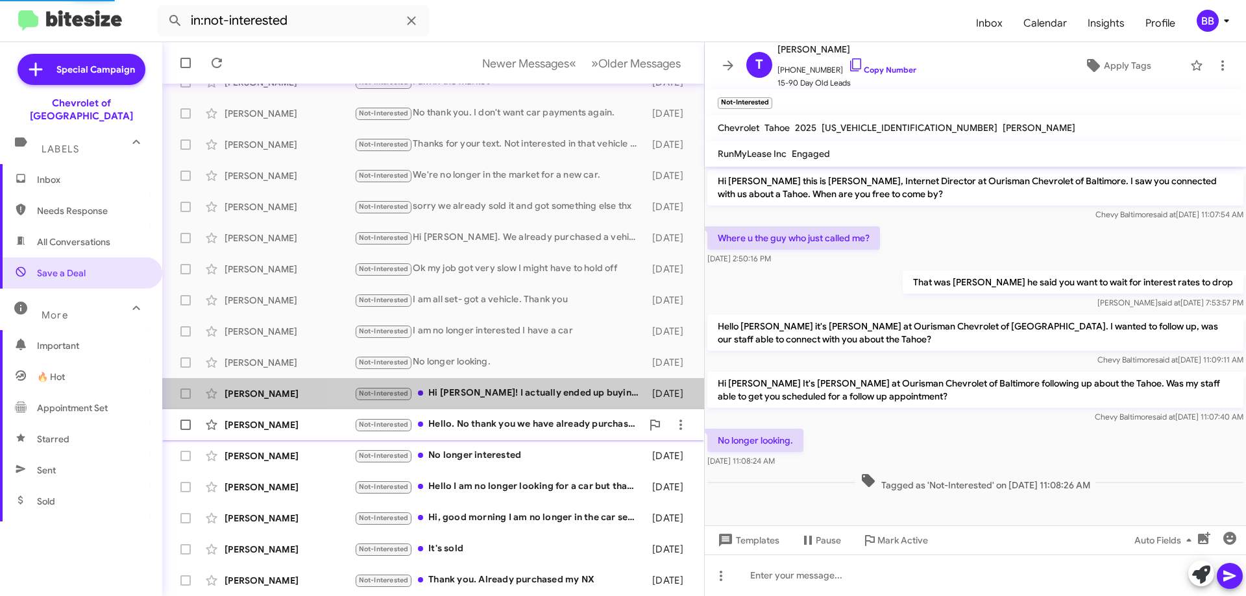
click at [519, 414] on div "[PERSON_NAME] Not-Interested Hello. No thank you we have already purchased a ve…" at bounding box center [433, 425] width 521 height 26
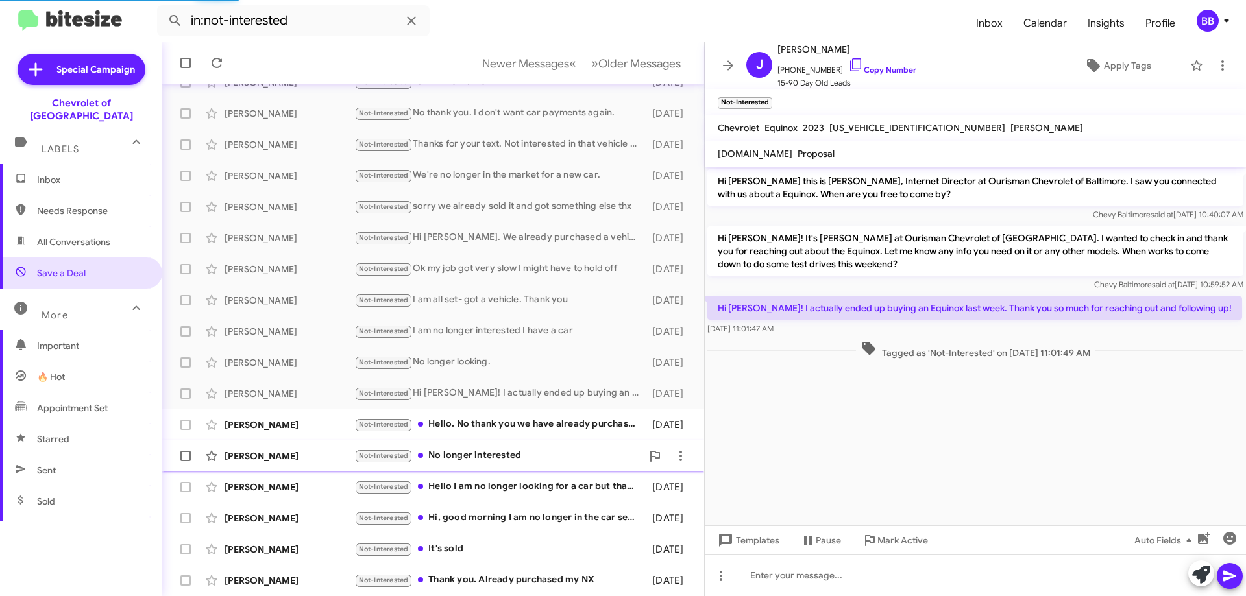
click at [514, 446] on div "[PERSON_NAME] Not-Interested No longer interested [DATE]" at bounding box center [433, 456] width 521 height 26
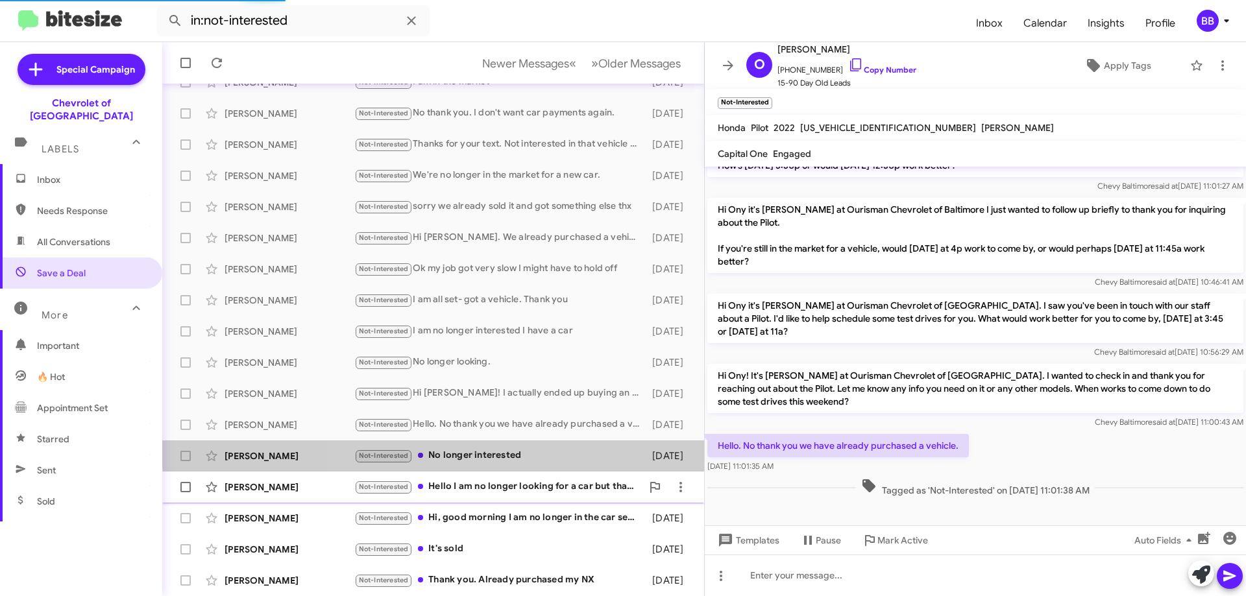
click at [510, 474] on div "[PERSON_NAME] Not-Interested Hello I am no longer looking for a car but thanks …" at bounding box center [433, 487] width 521 height 26
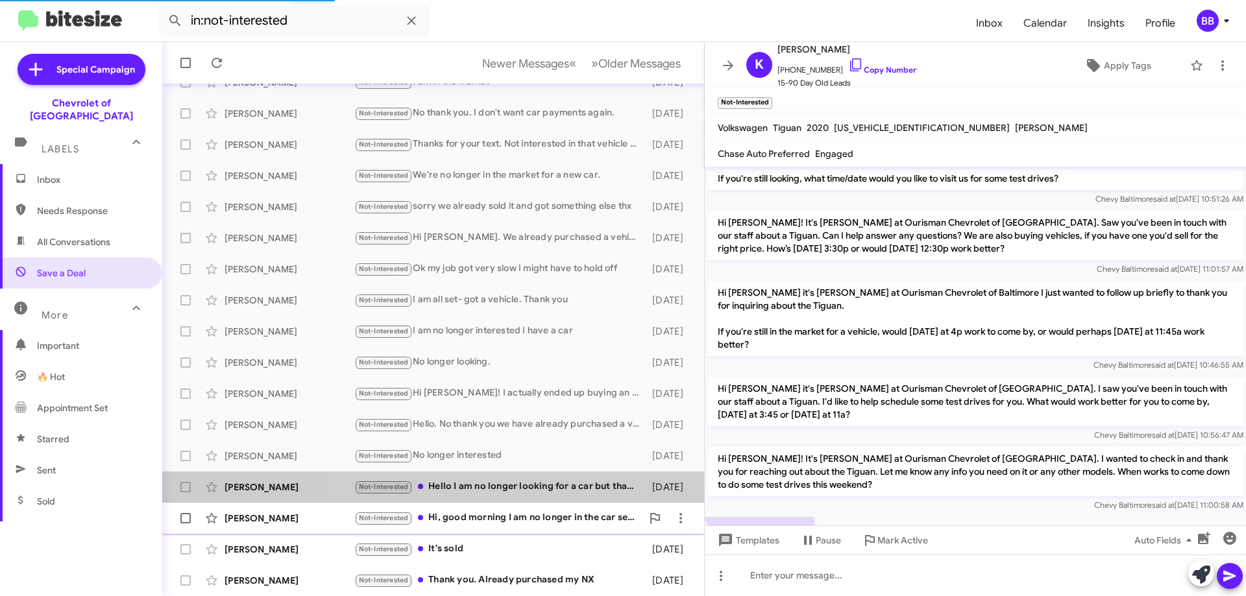
scroll to position [320, 0]
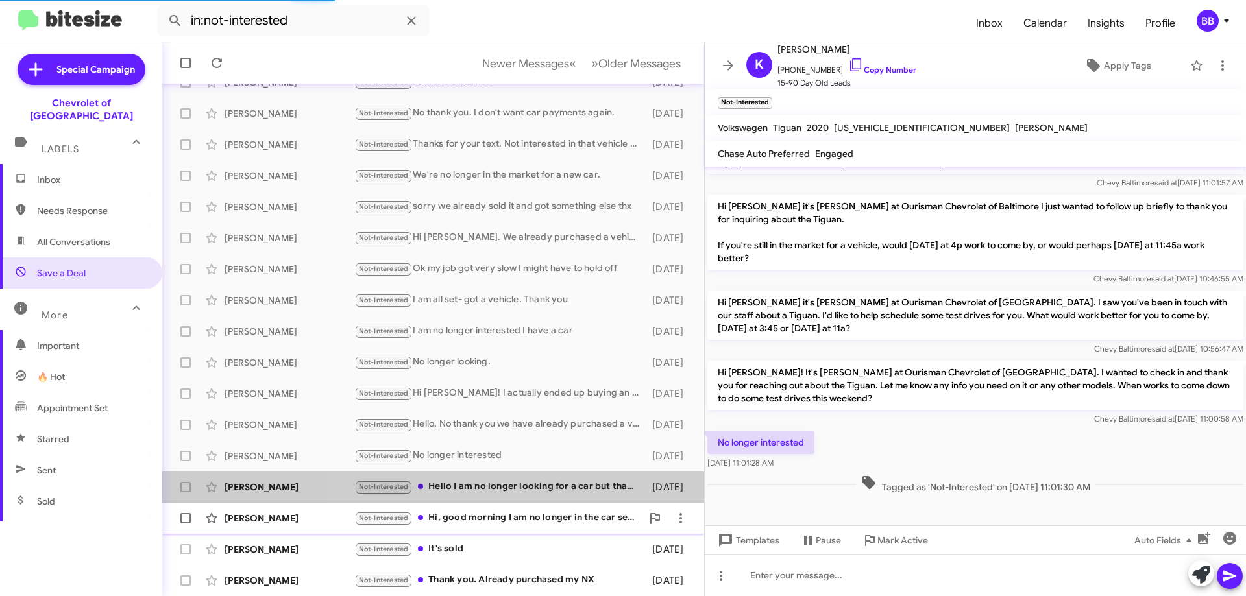
click at [499, 517] on div "Not-Interested Hi, good morning I am no longer in the car searching process. Th…" at bounding box center [498, 518] width 288 height 15
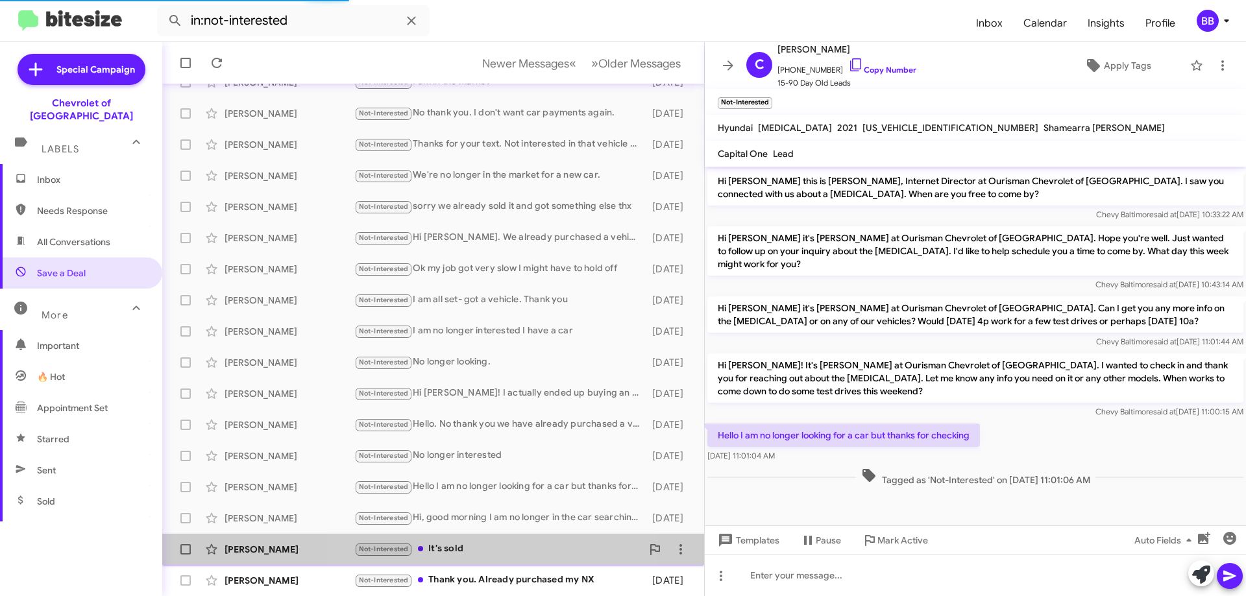
click at [484, 547] on div "Not-Interested It's sold" at bounding box center [498, 549] width 288 height 15
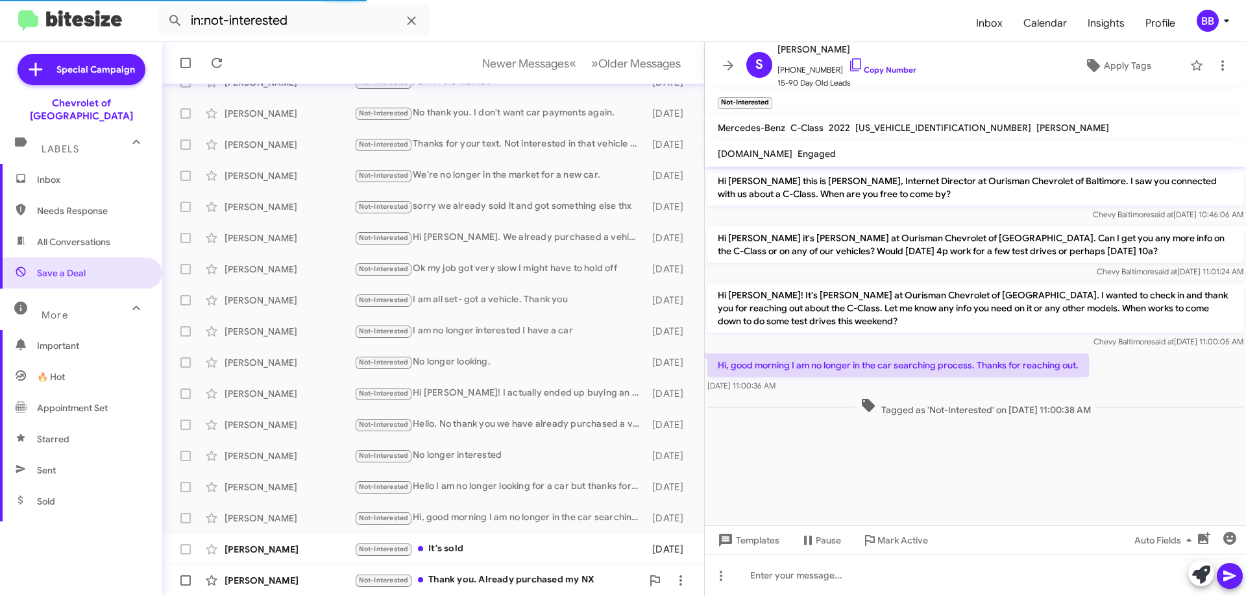
click at [499, 579] on div "Not-Interested Thank you. Already purchased my NX" at bounding box center [498, 580] width 288 height 15
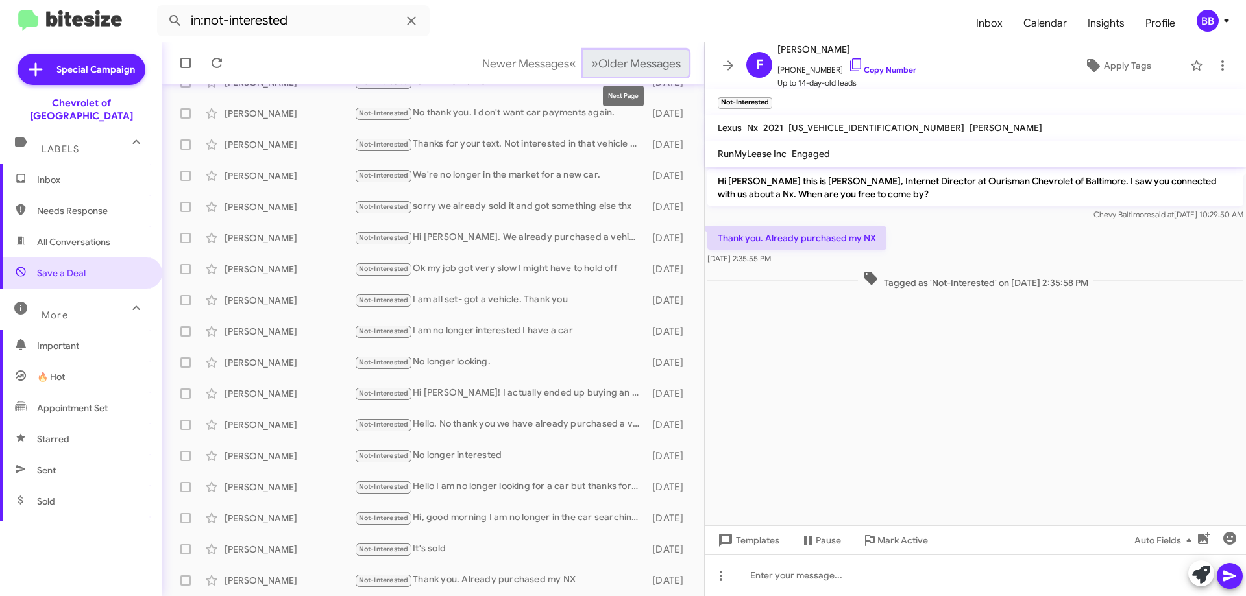
click at [604, 62] on span "Older Messages" at bounding box center [639, 63] width 82 height 14
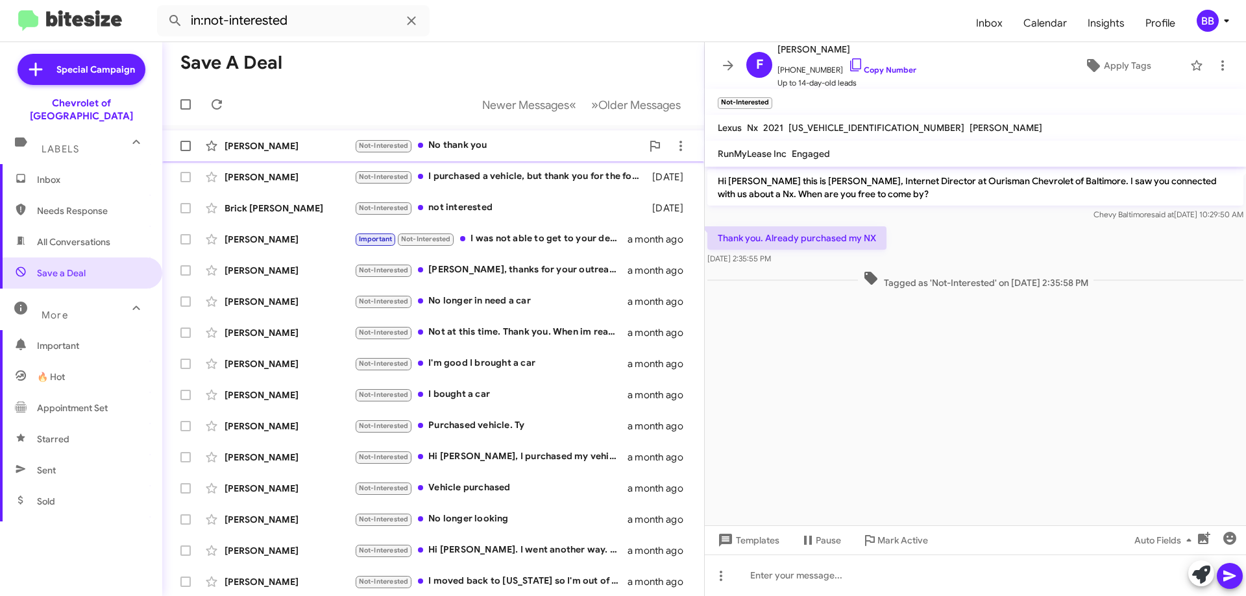
click at [526, 138] on div "Not-Interested No thank you" at bounding box center [498, 145] width 288 height 15
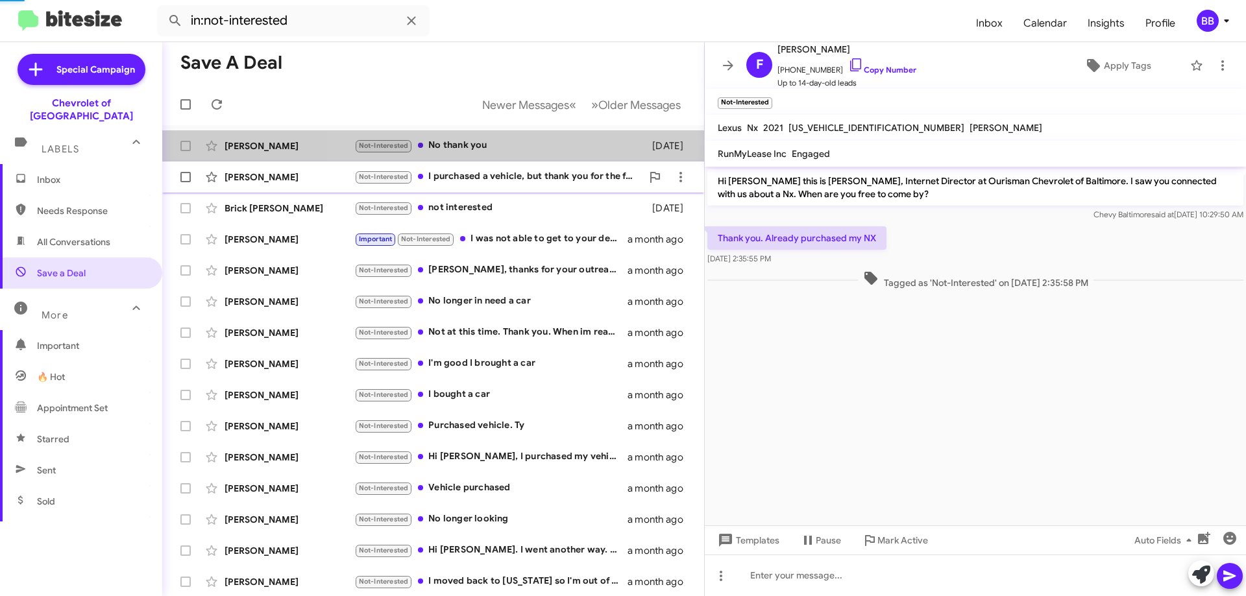
click at [519, 175] on div "Not-Interested I purchased a vehicle, but thank you for the follow up" at bounding box center [498, 176] width 288 height 15
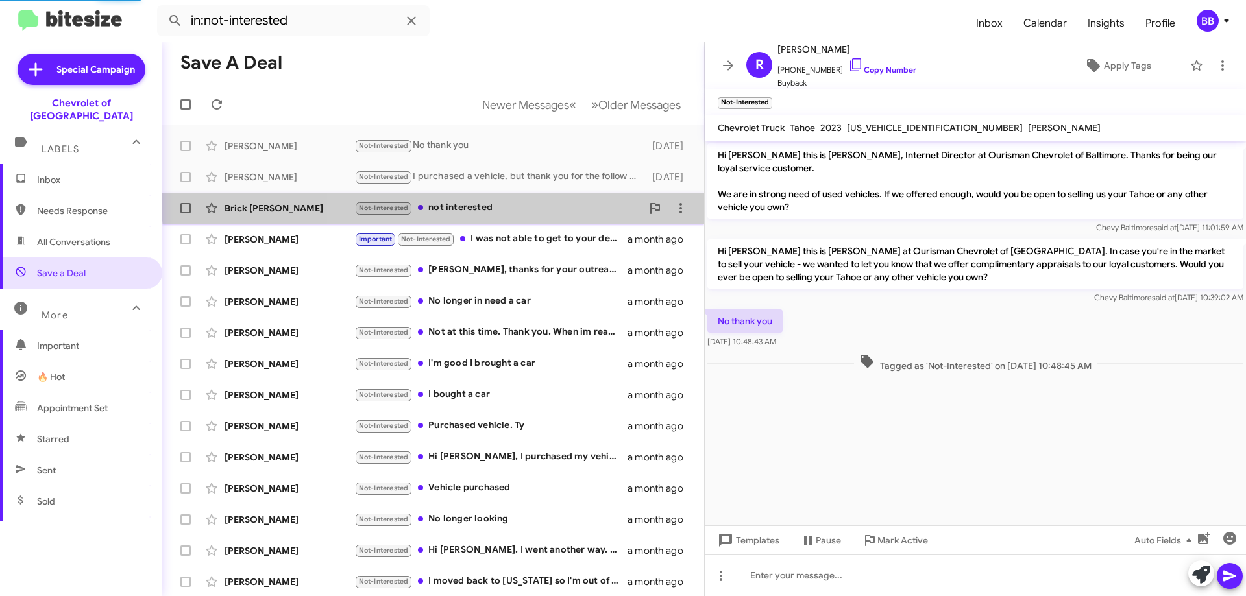
click at [519, 201] on div "Not-Interested not interested" at bounding box center [498, 208] width 288 height 15
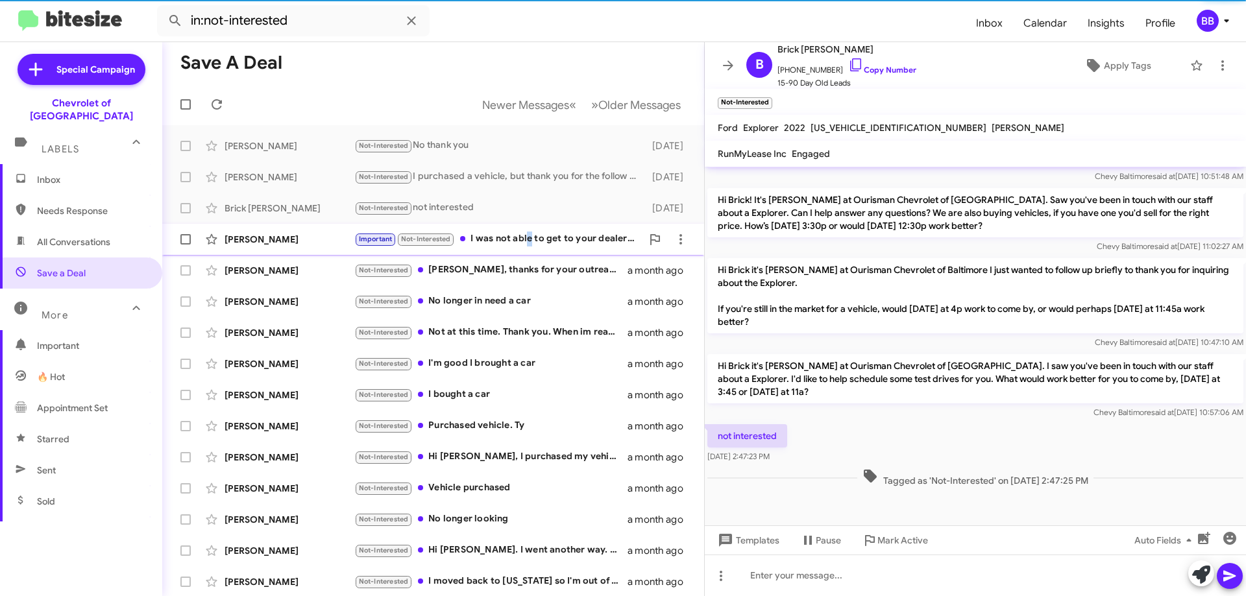
click at [529, 243] on div "Important Not-Interested I was not able to get to your dealership because of lo…" at bounding box center [498, 239] width 288 height 15
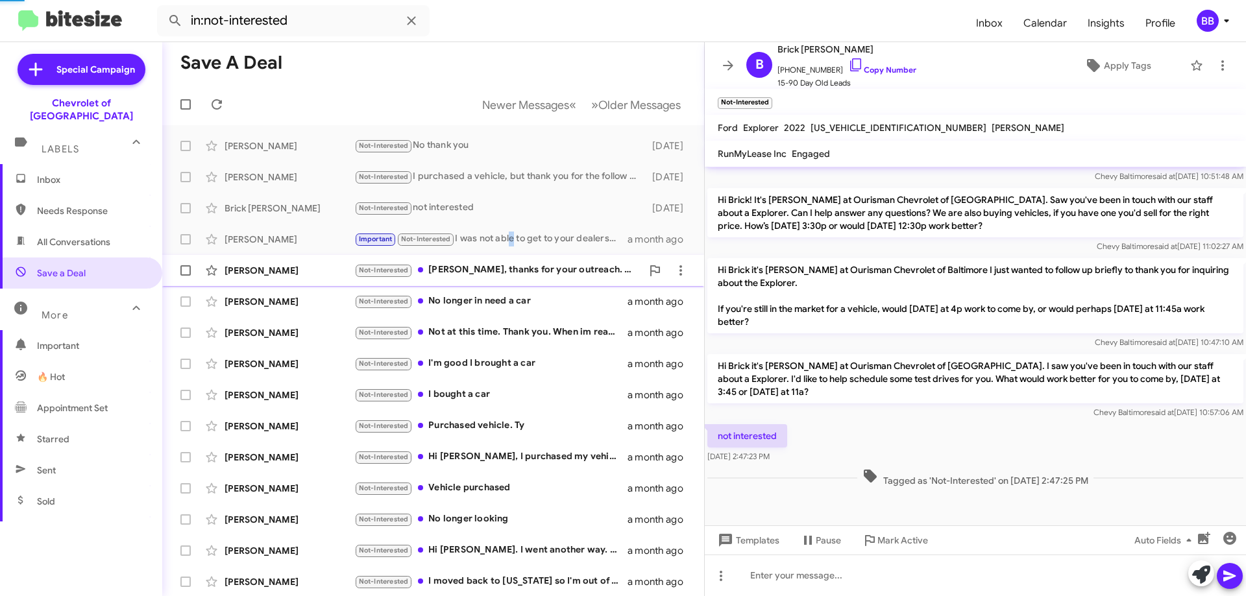
scroll to position [18, 0]
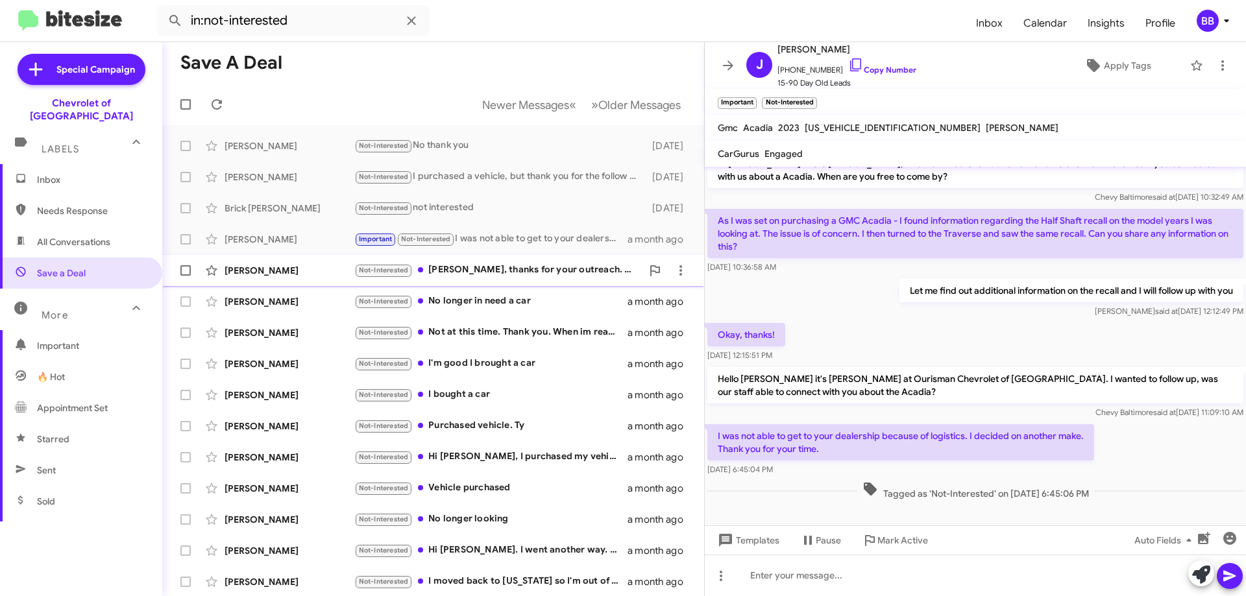
click at [515, 283] on div "[PERSON_NAME] Not-Interested [PERSON_NAME], thanks for your outreach. Yes, they…" at bounding box center [433, 271] width 521 height 26
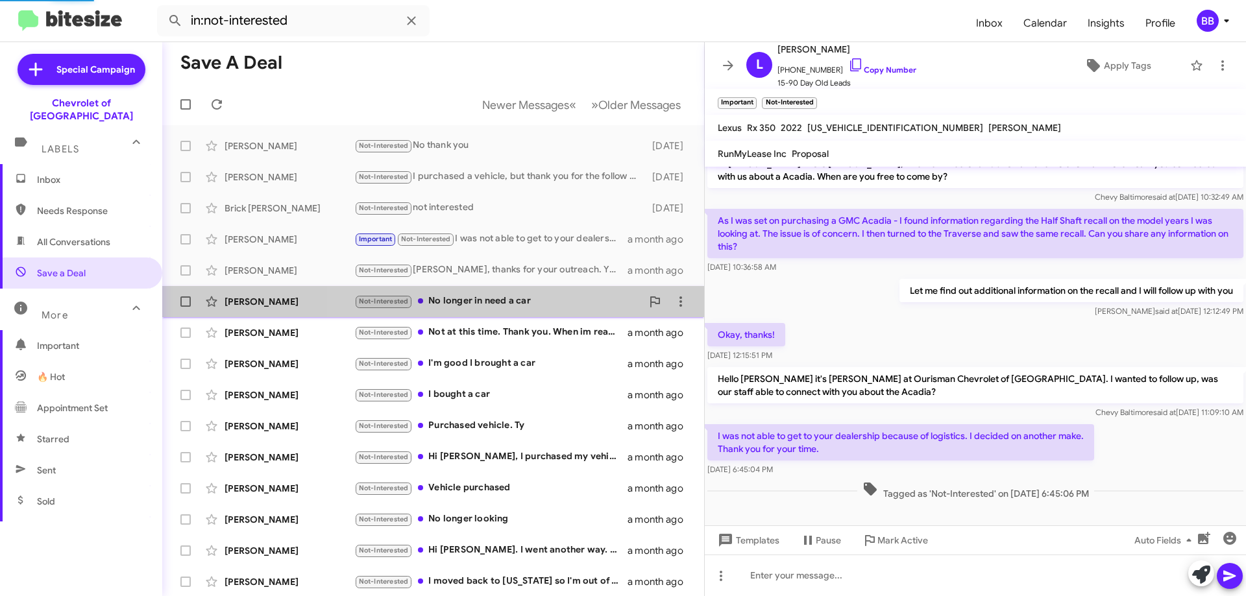
click at [519, 306] on div "Not-Interested No longer in need a car" at bounding box center [498, 301] width 288 height 15
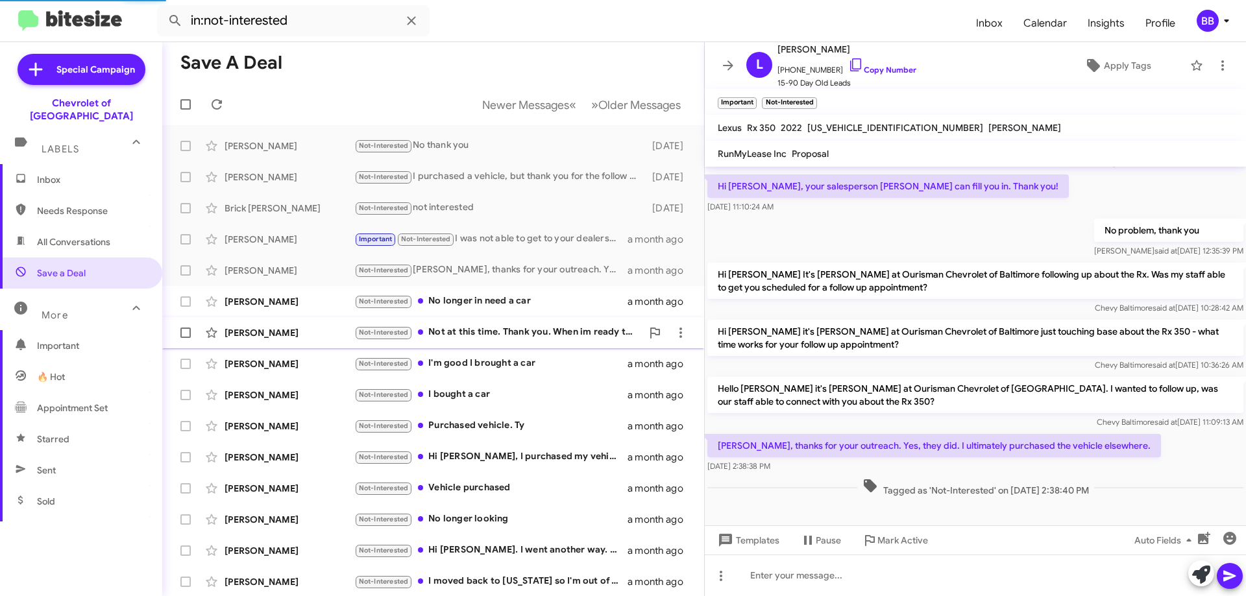
click at [517, 334] on div "Not-Interested Not at this time. Thank you. When im ready to i will reach out" at bounding box center [498, 332] width 288 height 15
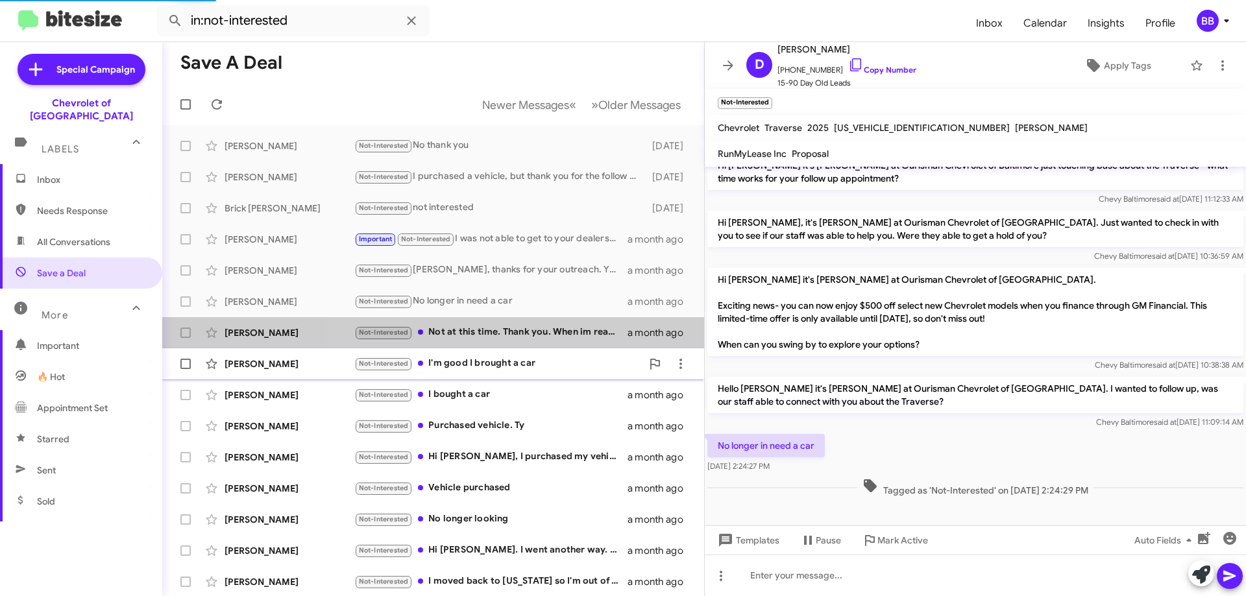
click at [519, 371] on div "Not-Interested I'm good I brought a car" at bounding box center [498, 363] width 288 height 15
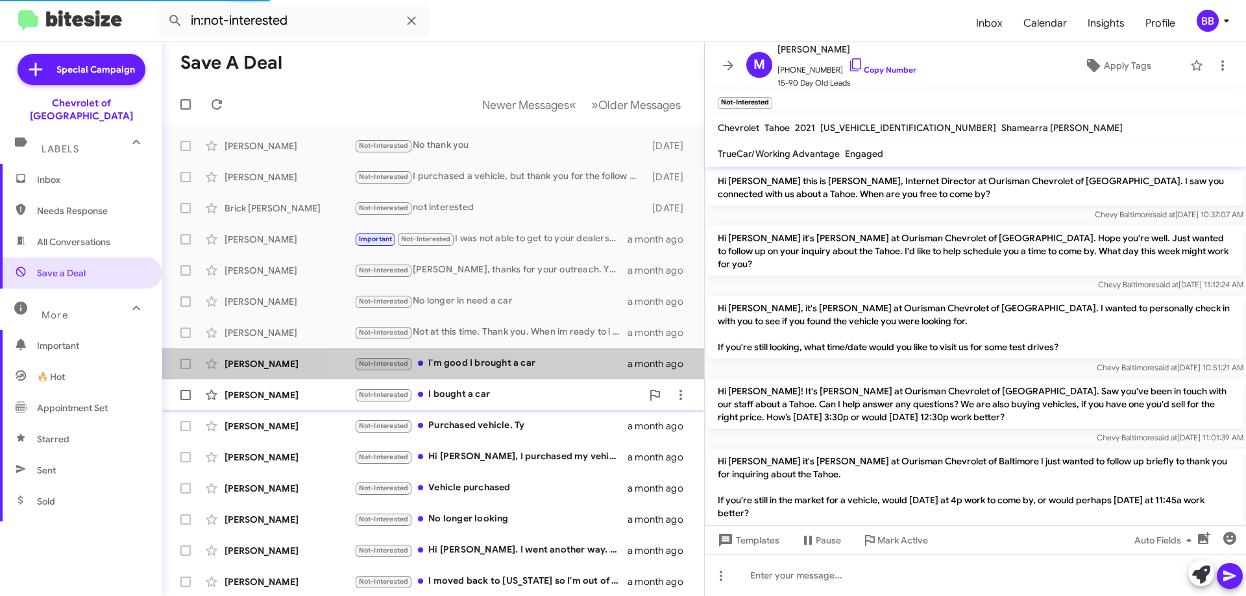
click at [515, 402] on div "Not-Interested I bought a car" at bounding box center [498, 394] width 288 height 15
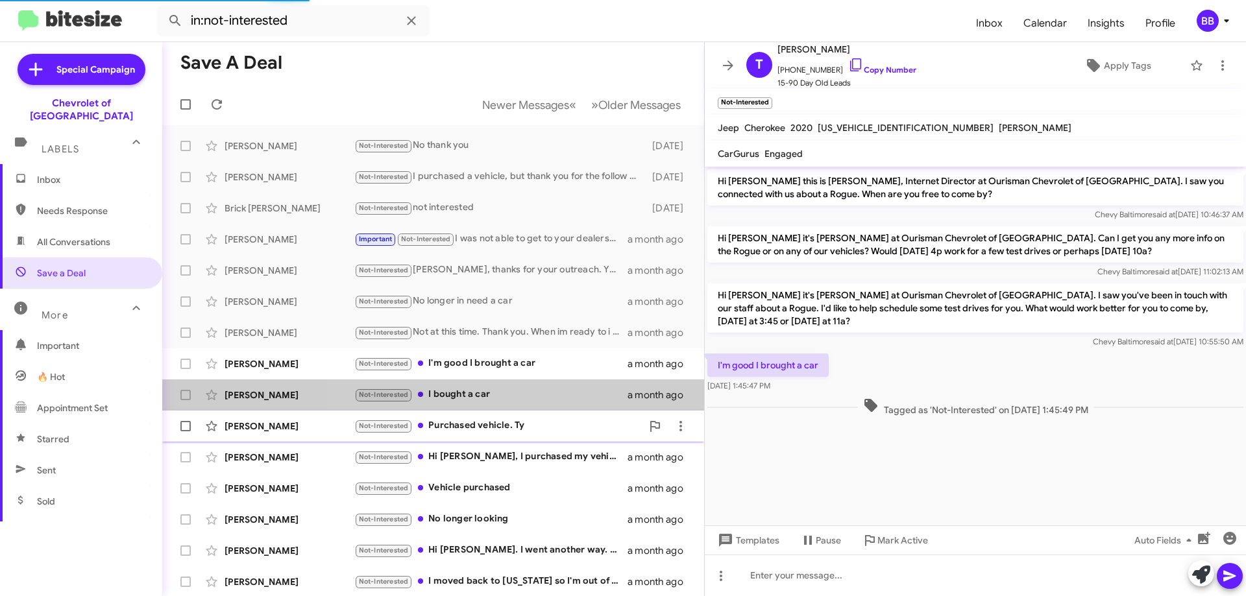
click at [517, 423] on div "Not-Interested Purchased vehicle. Ty" at bounding box center [498, 426] width 288 height 15
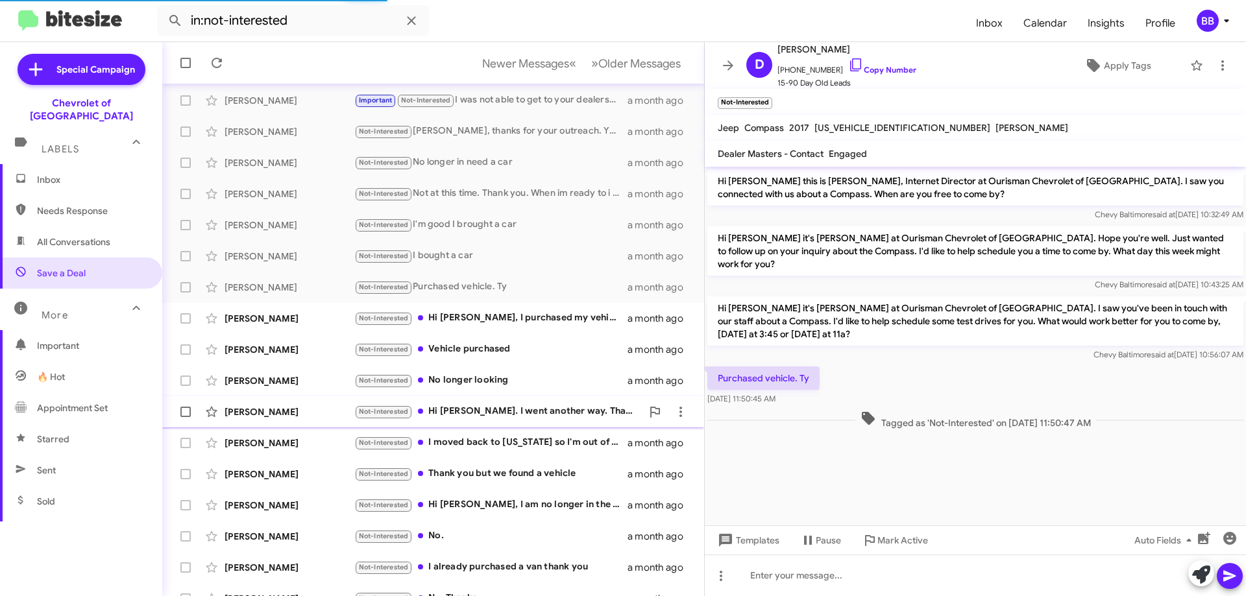
scroll to position [157, 0]
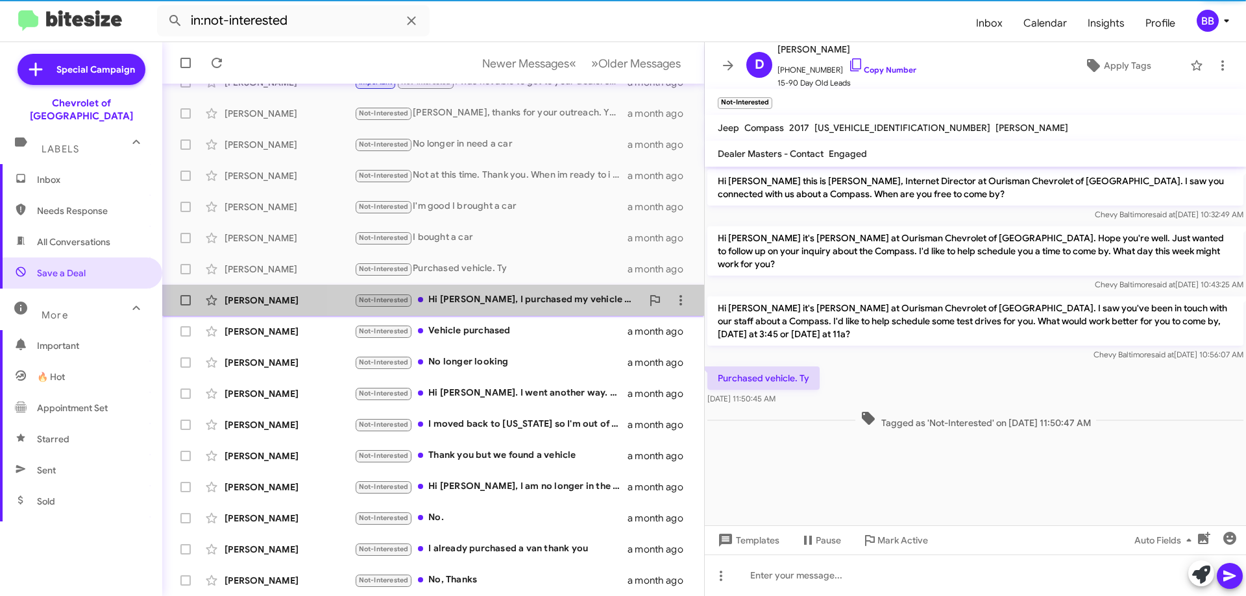
click at [528, 303] on div "Not-Interested Hi [PERSON_NAME], I purchased my vehicle tha ks for your help" at bounding box center [498, 300] width 288 height 15
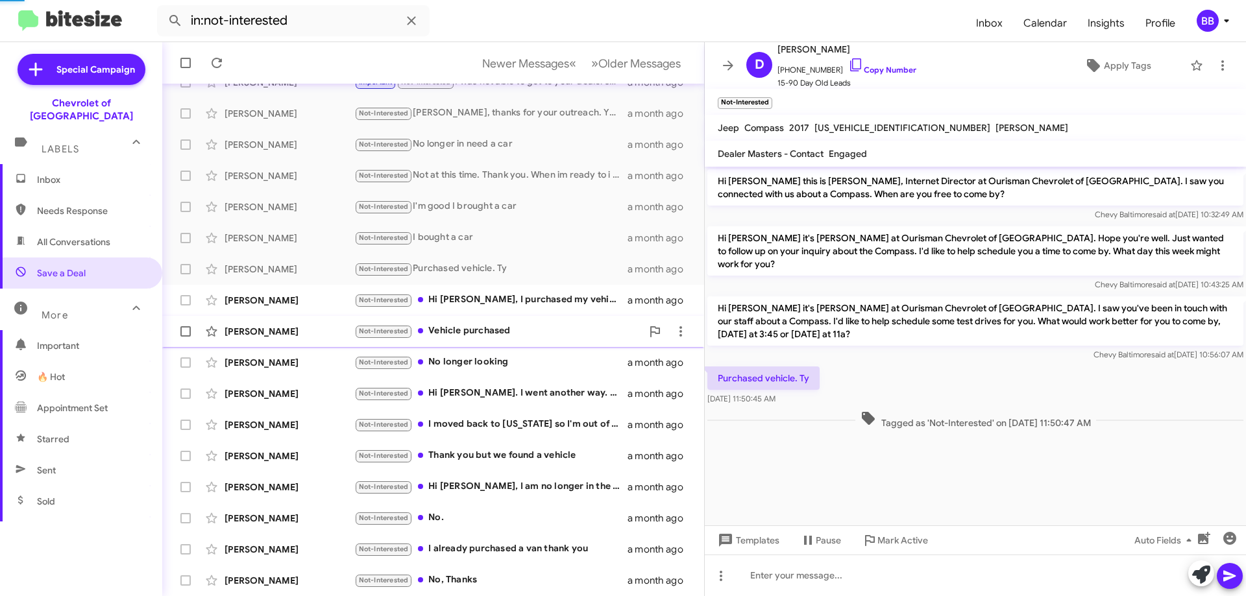
click at [515, 337] on div "Not-Interested Vehicle purchased" at bounding box center [498, 331] width 288 height 15
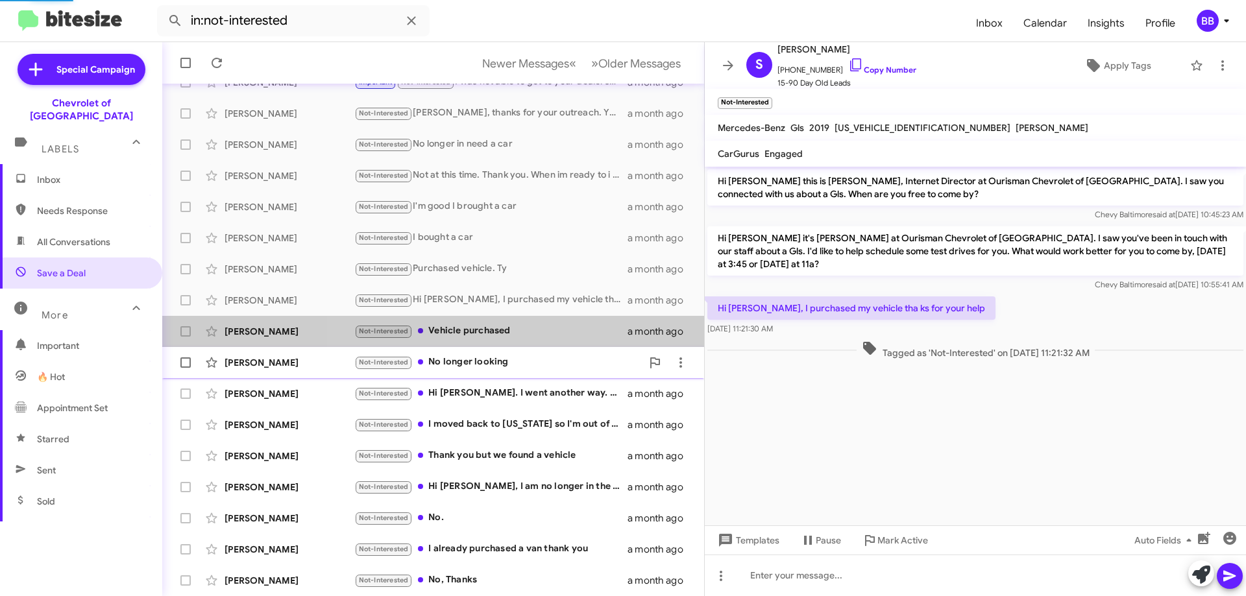
click at [514, 362] on div "Not-Interested No longer looking" at bounding box center [498, 362] width 288 height 15
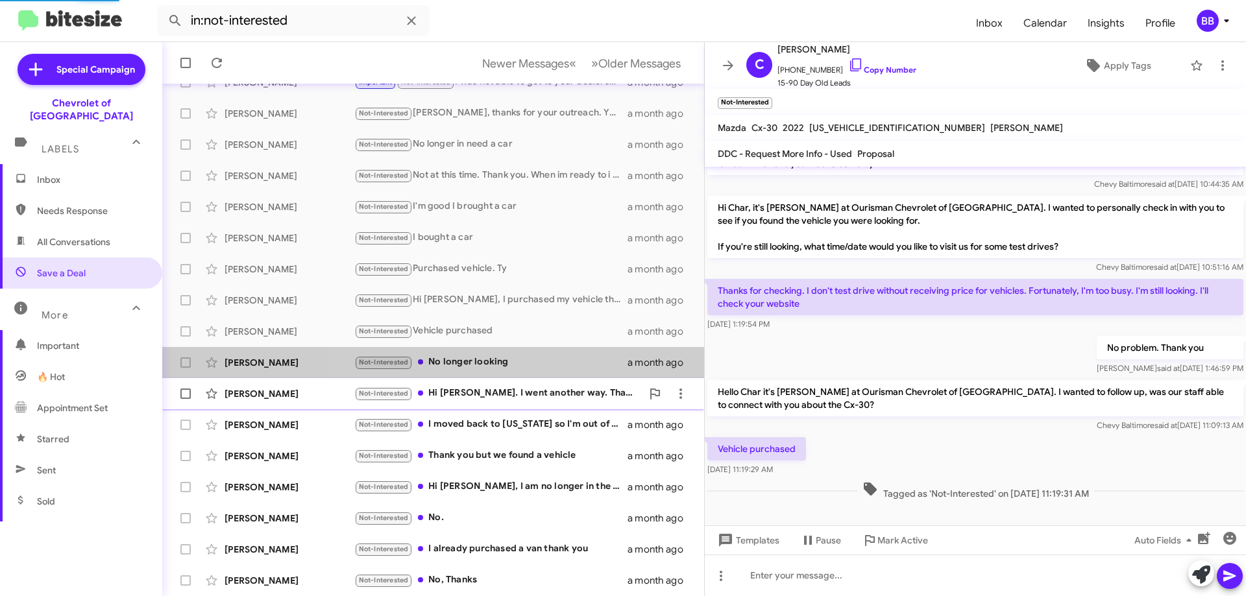
click at [515, 393] on div "Not-Interested Hi [PERSON_NAME]. I went another way. Thanks" at bounding box center [498, 393] width 288 height 15
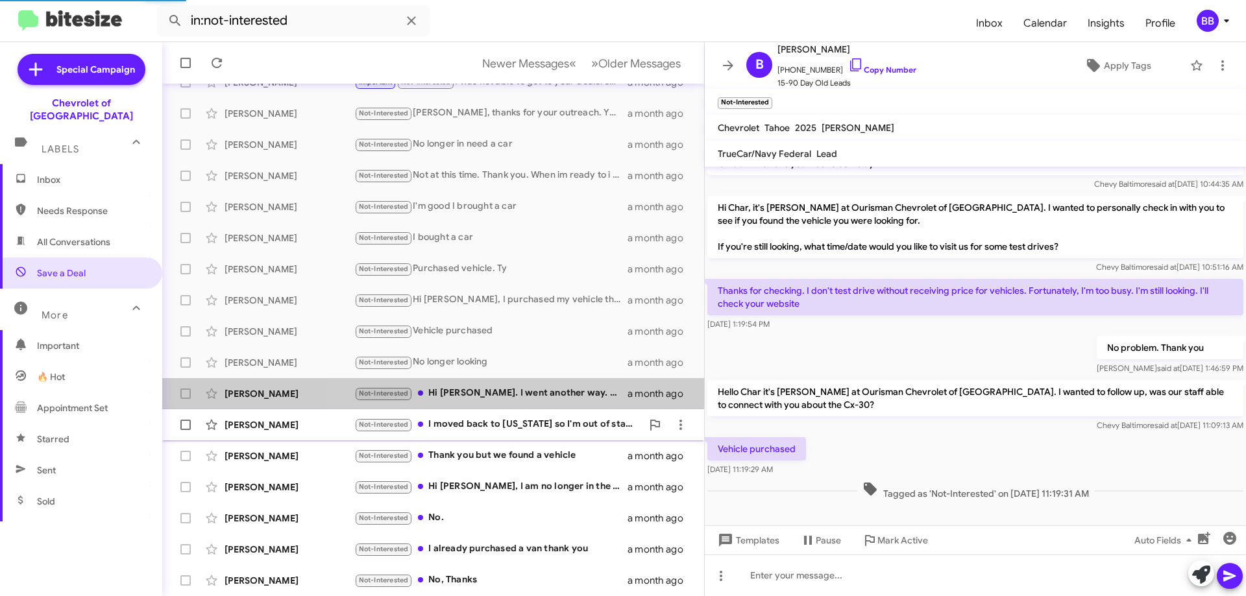
click at [519, 423] on div "Not-Interested I moved back to [US_STATE] so I'm out of state now" at bounding box center [498, 424] width 288 height 15
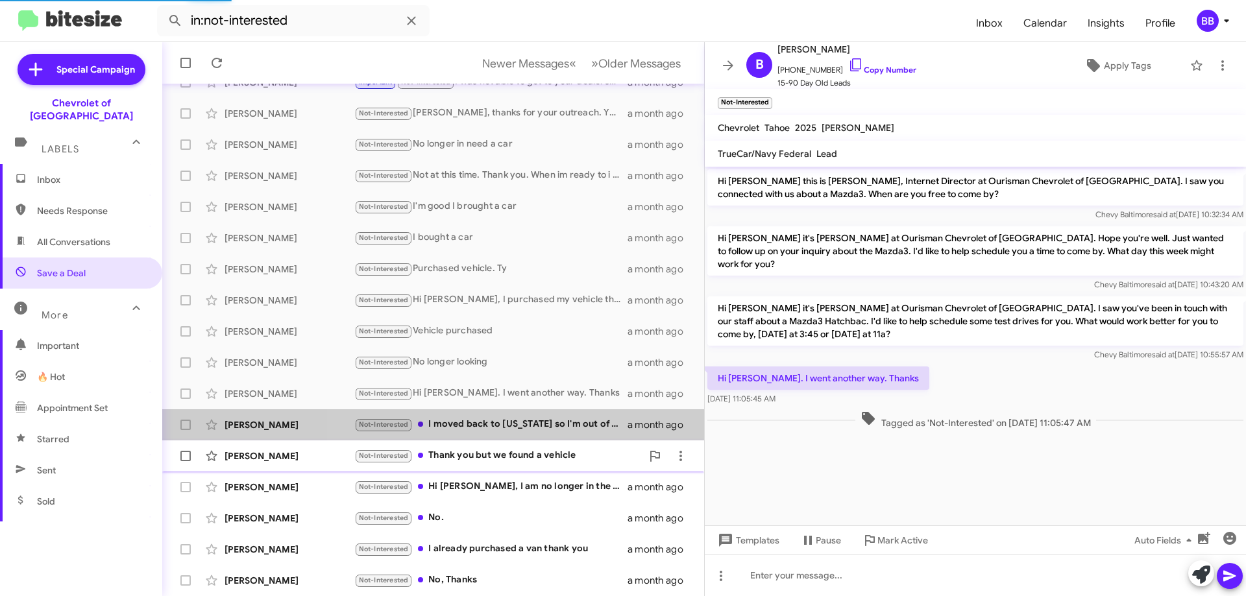
click at [521, 445] on div "[PERSON_NAME] Not-Interested Thank you but we found a vehicle a month ago" at bounding box center [433, 456] width 521 height 26
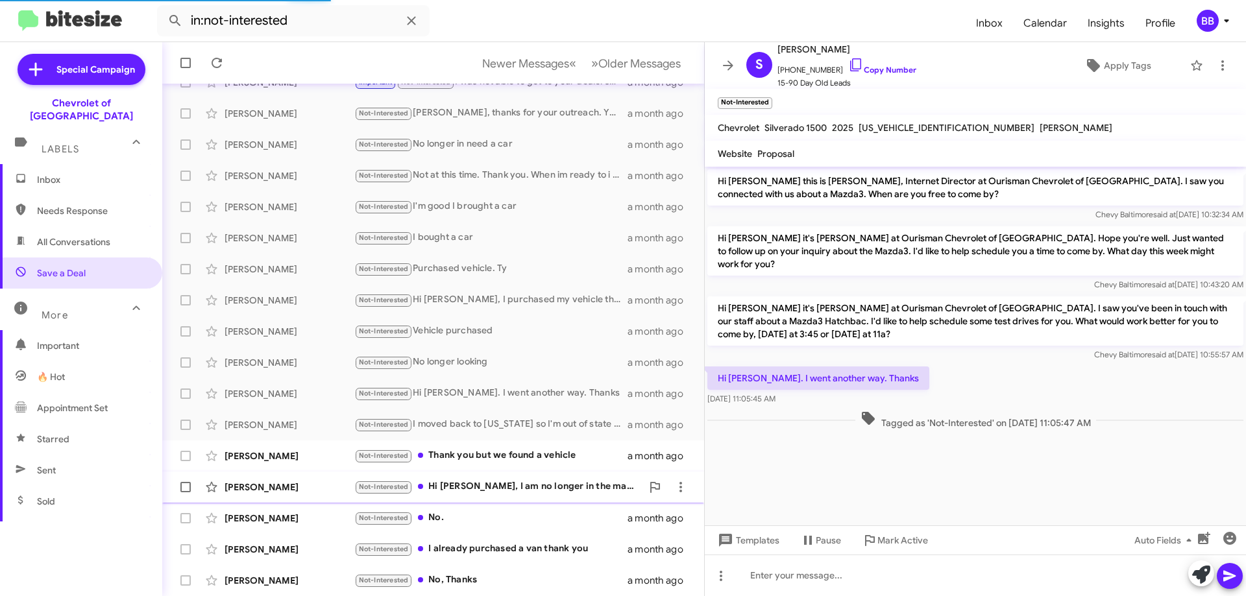
click at [521, 483] on div "Not-Interested Hi [PERSON_NAME], I am no longer in the market." at bounding box center [498, 487] width 288 height 15
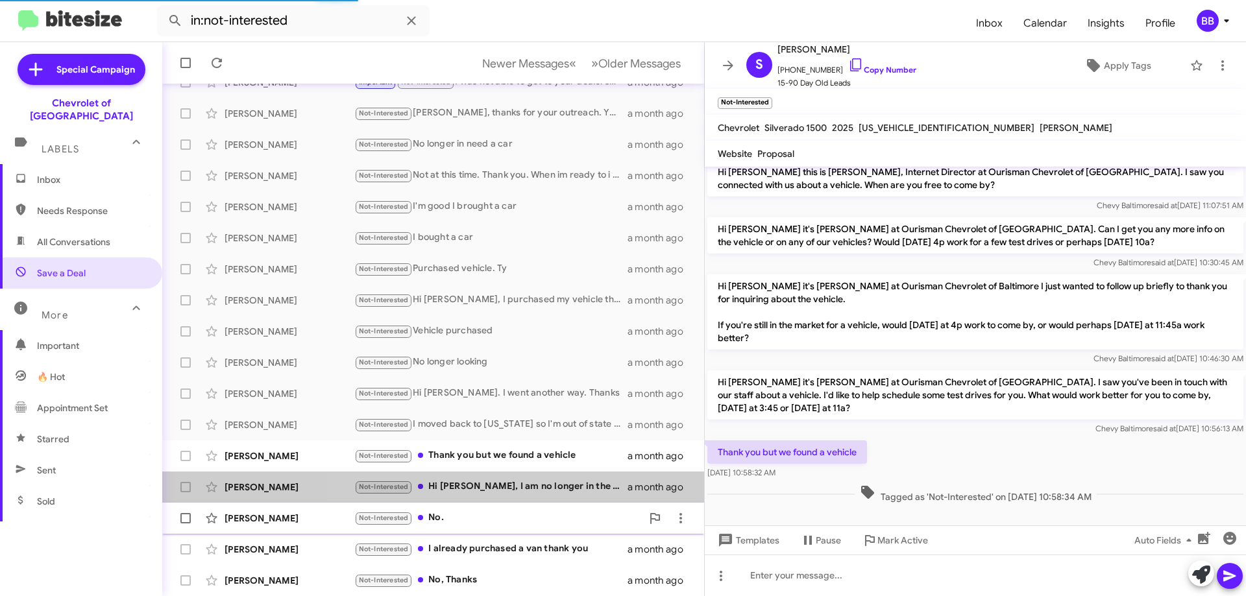
click at [512, 519] on div "Not-Interested No." at bounding box center [498, 518] width 288 height 15
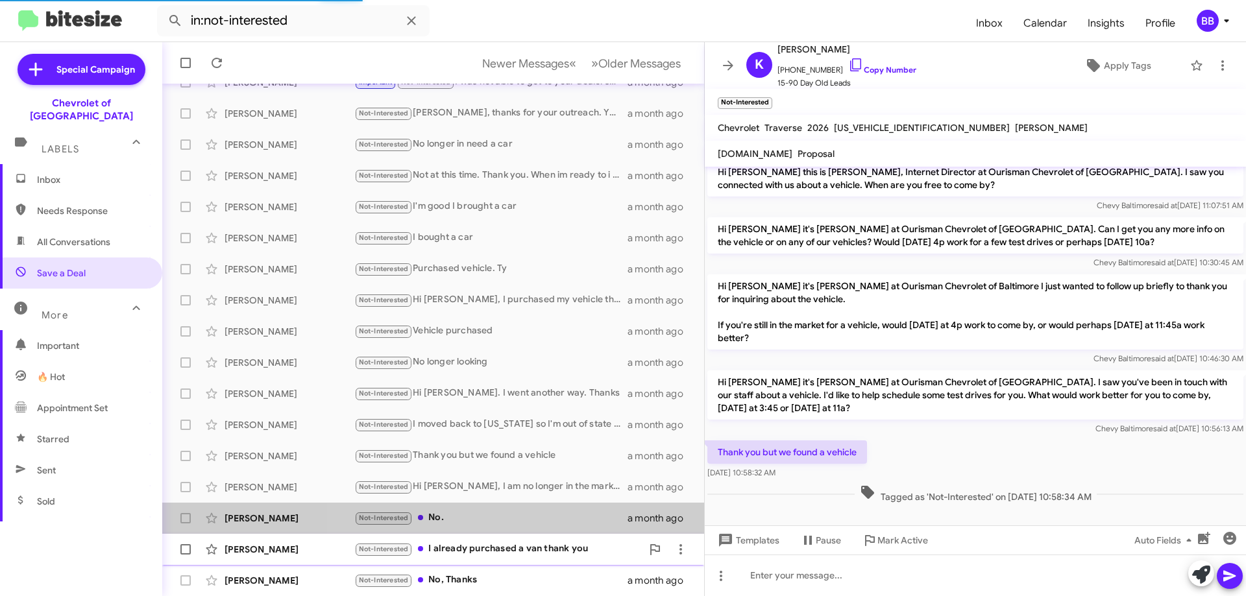
click at [513, 541] on div "[PERSON_NAME] Not-Interested I already purchased a van thank you a month ago" at bounding box center [433, 550] width 521 height 26
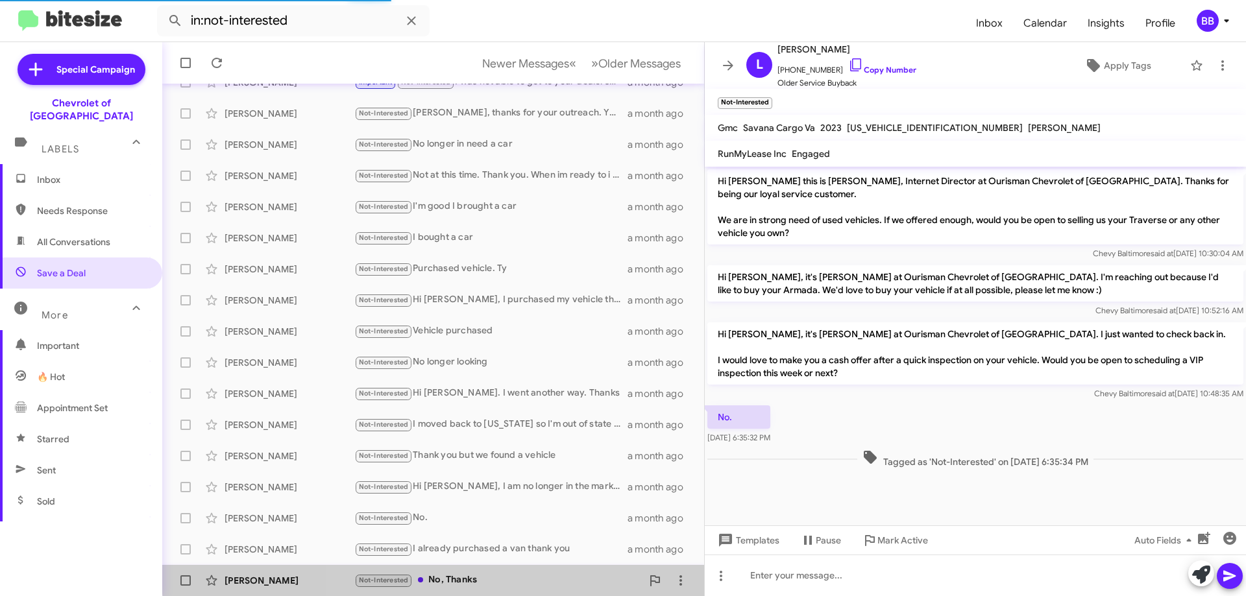
click at [510, 567] on span "[PERSON_NAME] Not-Interested No, Thanks a month ago" at bounding box center [433, 580] width 542 height 31
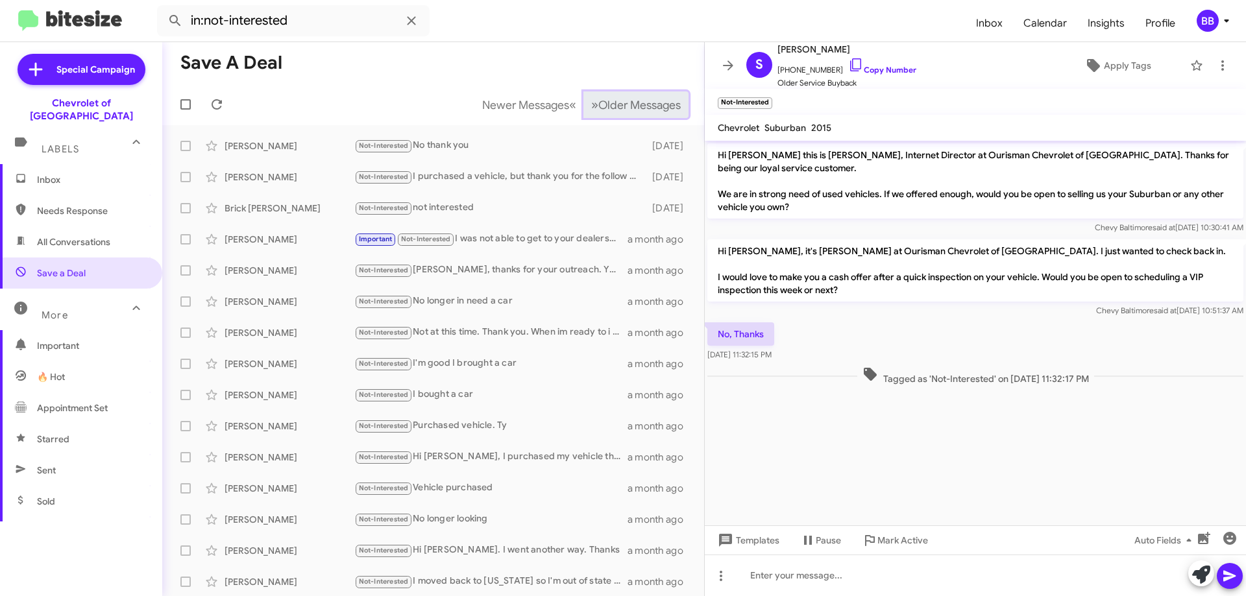
click at [613, 106] on span "Older Messages" at bounding box center [639, 105] width 82 height 14
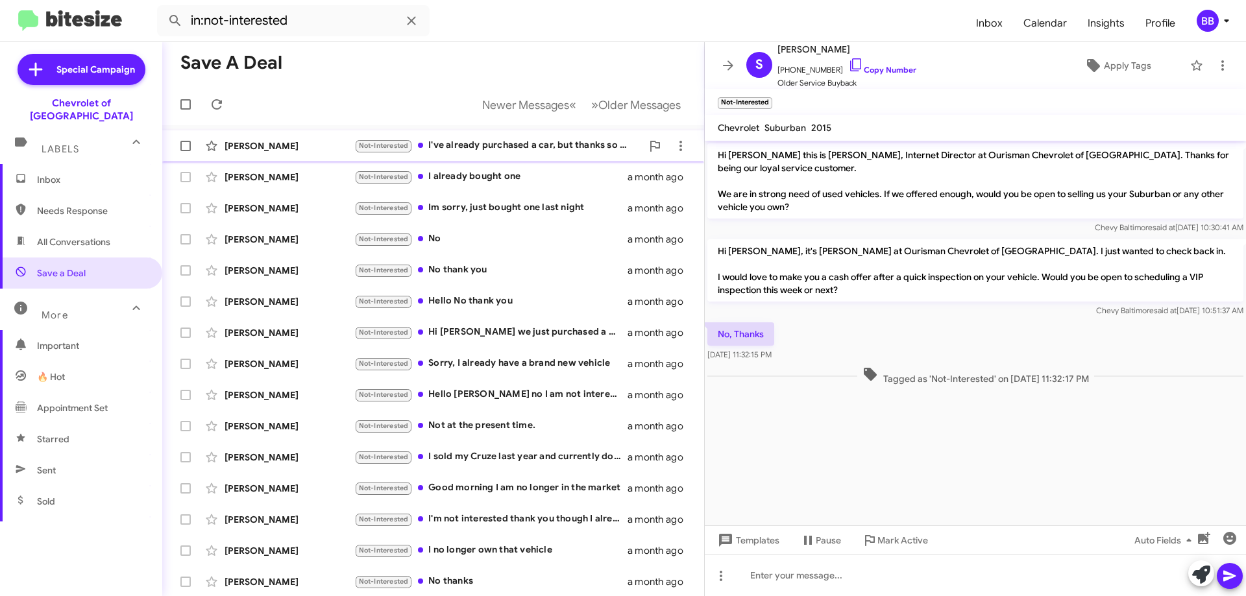
click at [521, 144] on div "Not-Interested I've already purchased a car, but thanks so much for checking in" at bounding box center [498, 145] width 288 height 15
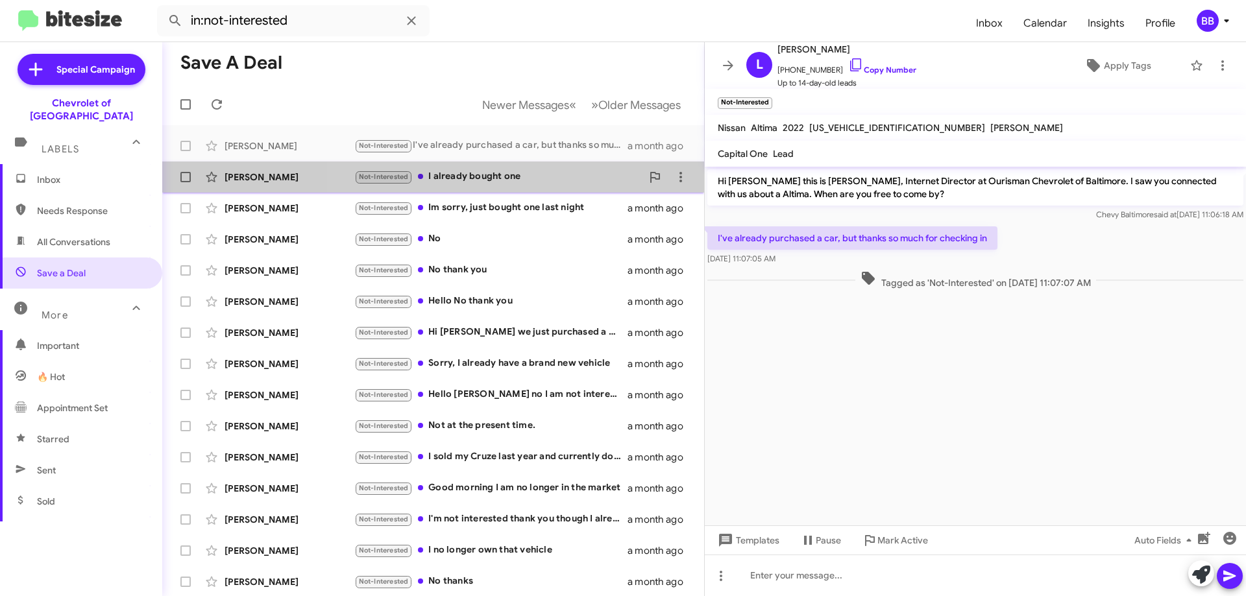
click at [514, 171] on div "Not-Interested I already bought one" at bounding box center [498, 176] width 288 height 15
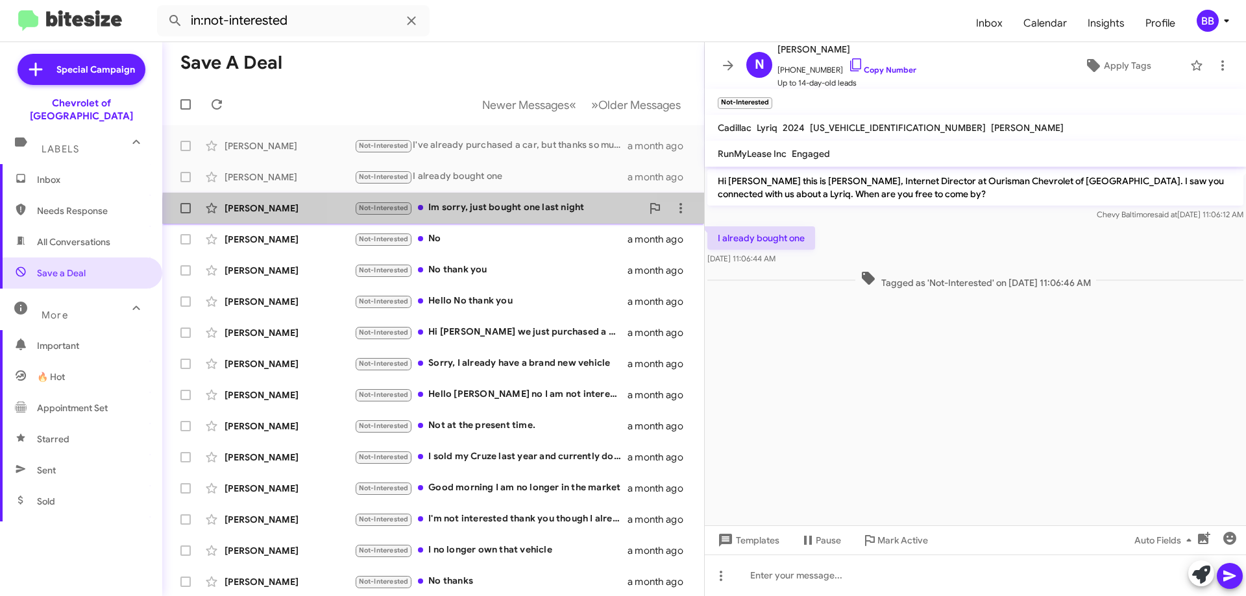
click at [509, 219] on div "[PERSON_NAME] Not-Interested Im sorry, just bought one last night a month ago" at bounding box center [433, 208] width 521 height 26
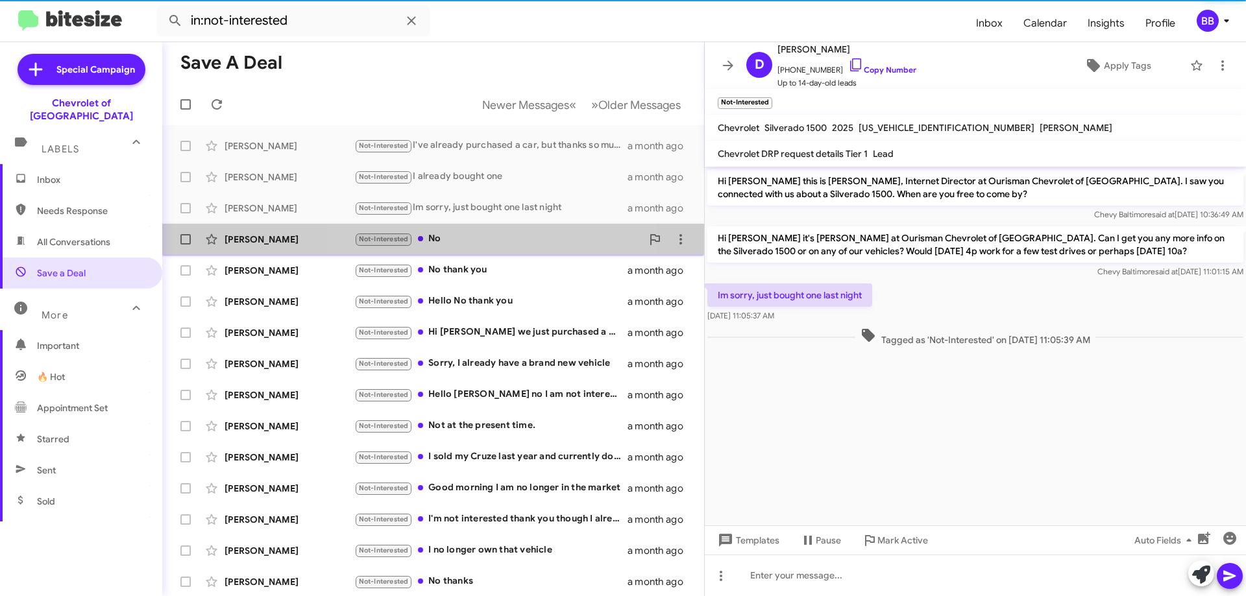
click at [502, 235] on div "Not-Interested No" at bounding box center [498, 239] width 288 height 15
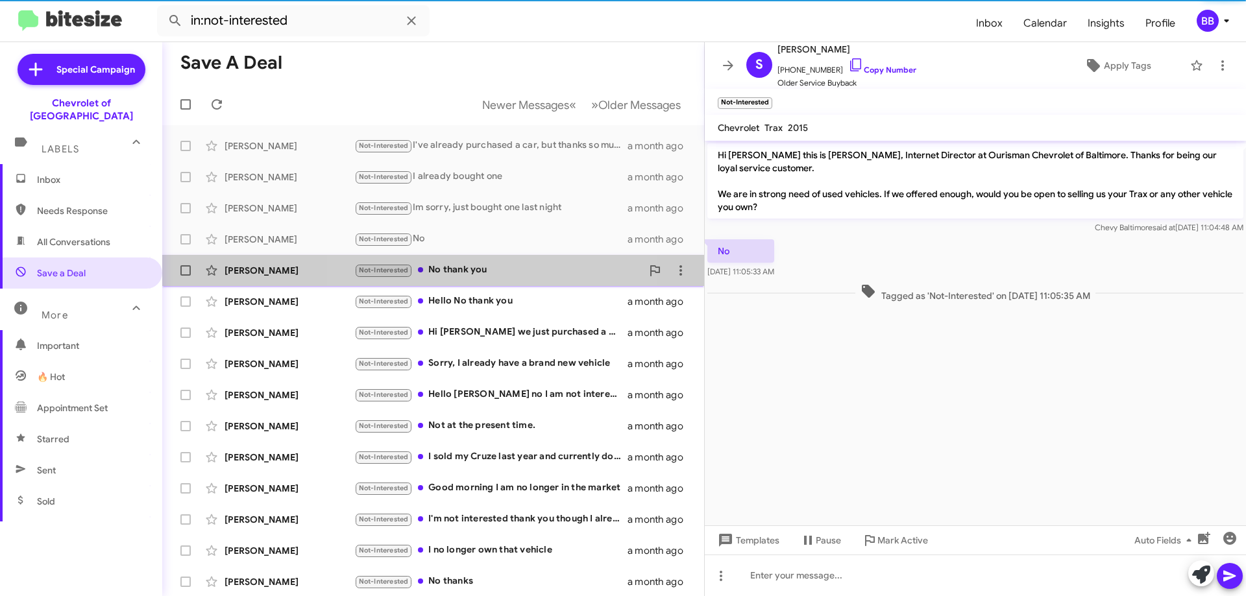
click at [506, 272] on div "Not-Interested No thank you" at bounding box center [498, 270] width 288 height 15
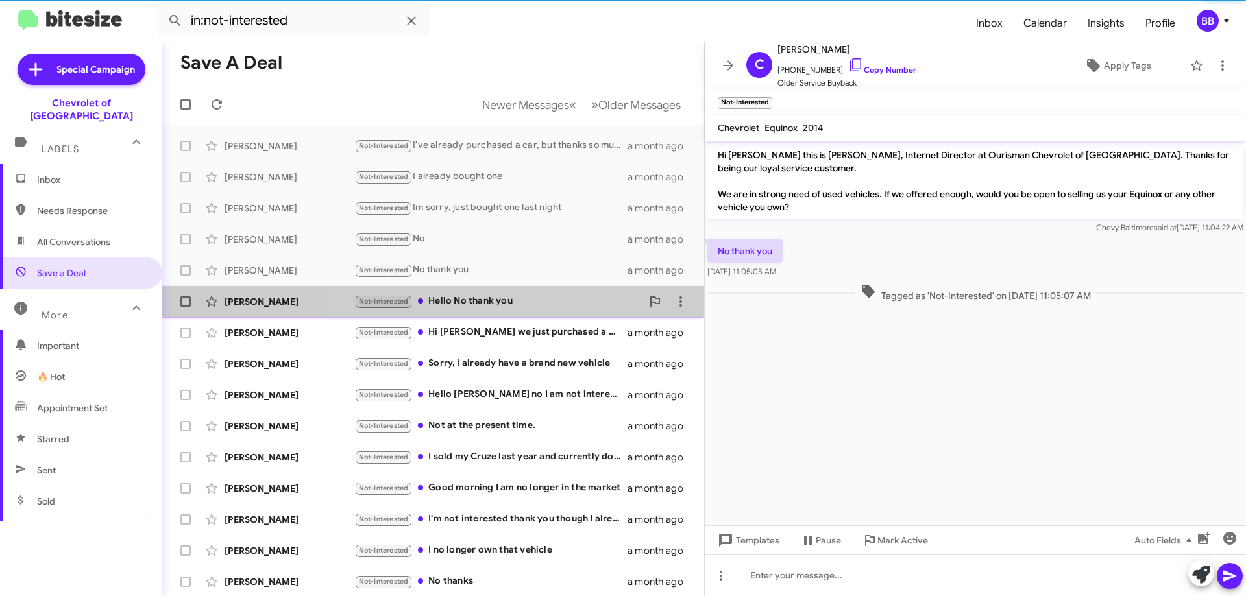
click at [526, 301] on div "Not-Interested Hello No thank you" at bounding box center [498, 301] width 288 height 15
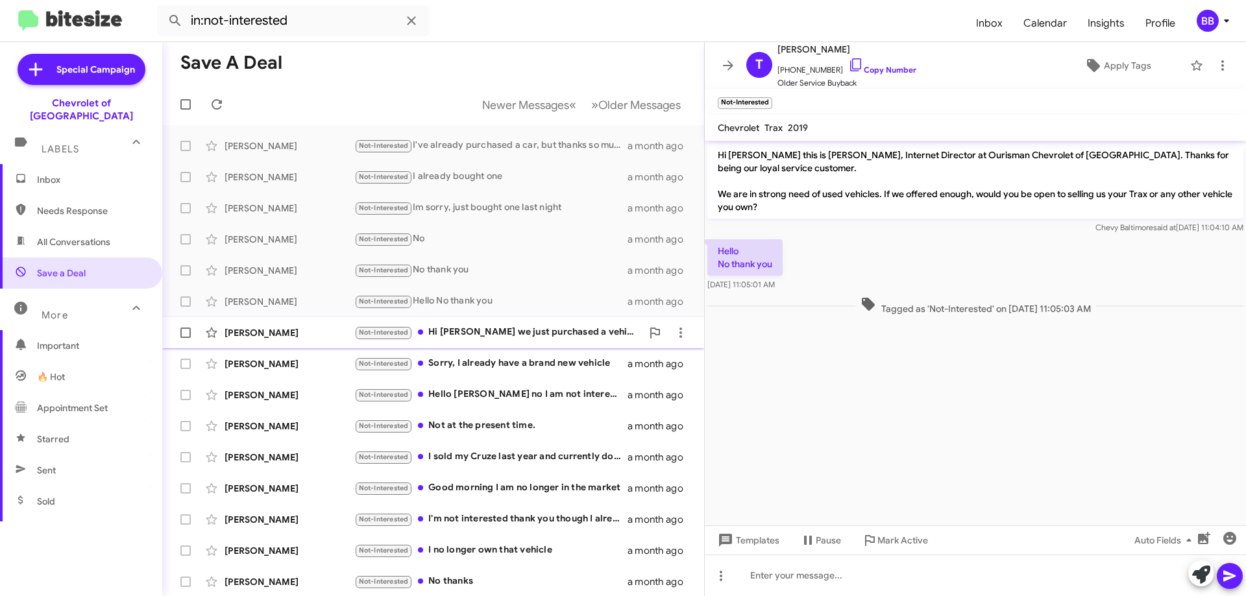
click at [541, 330] on div "Not-Interested Hi [PERSON_NAME] we just purchased a vehicle so we aren't in the…" at bounding box center [498, 332] width 288 height 15
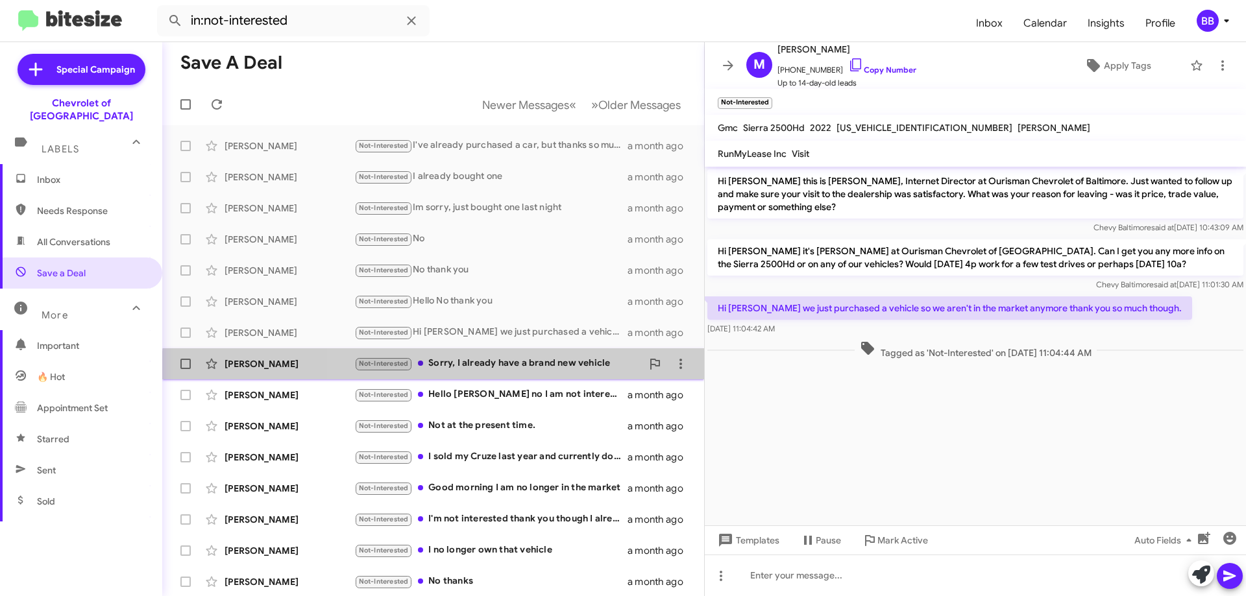
click at [531, 373] on div "[PERSON_NAME] Not-Interested Sorry, I already have a brand new vehicle a month …" at bounding box center [433, 364] width 521 height 26
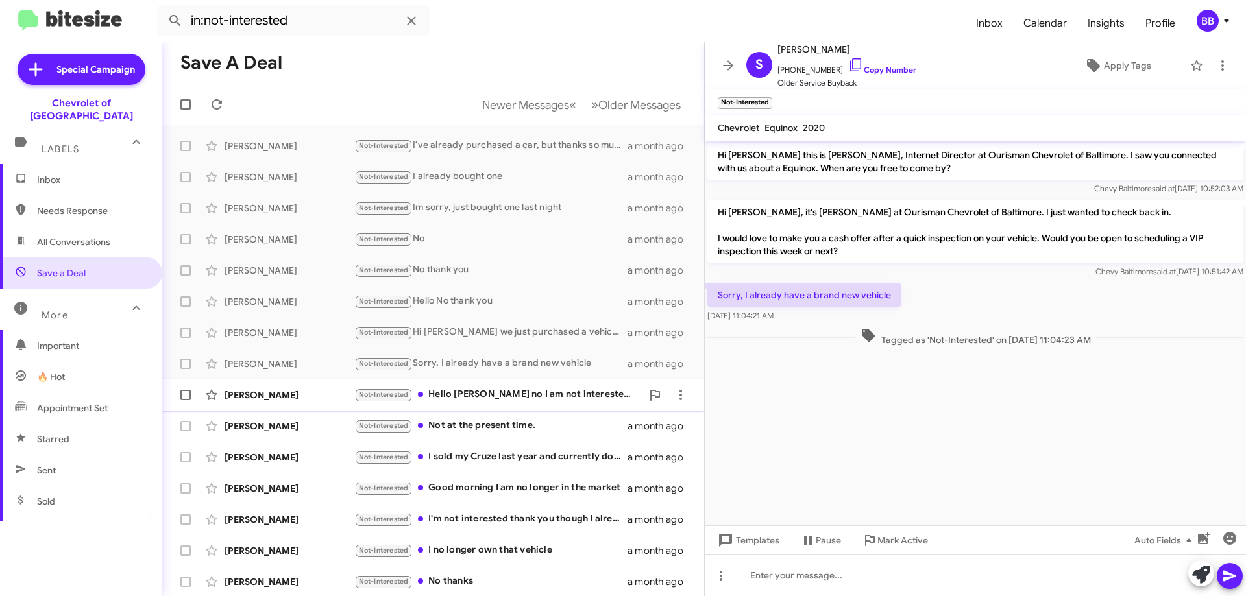
click at [550, 397] on div "Not-Interested Hello [PERSON_NAME] no I am not interested in paying out more fo…" at bounding box center [498, 394] width 288 height 15
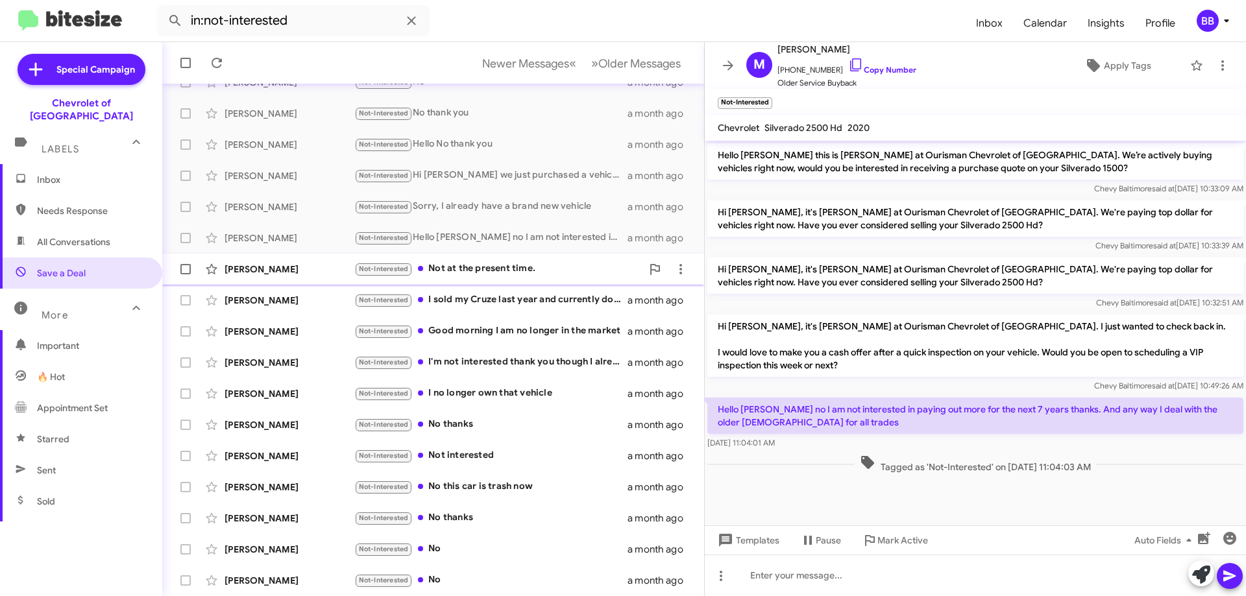
click at [532, 271] on div "Not-Interested Not at the present time." at bounding box center [498, 269] width 288 height 15
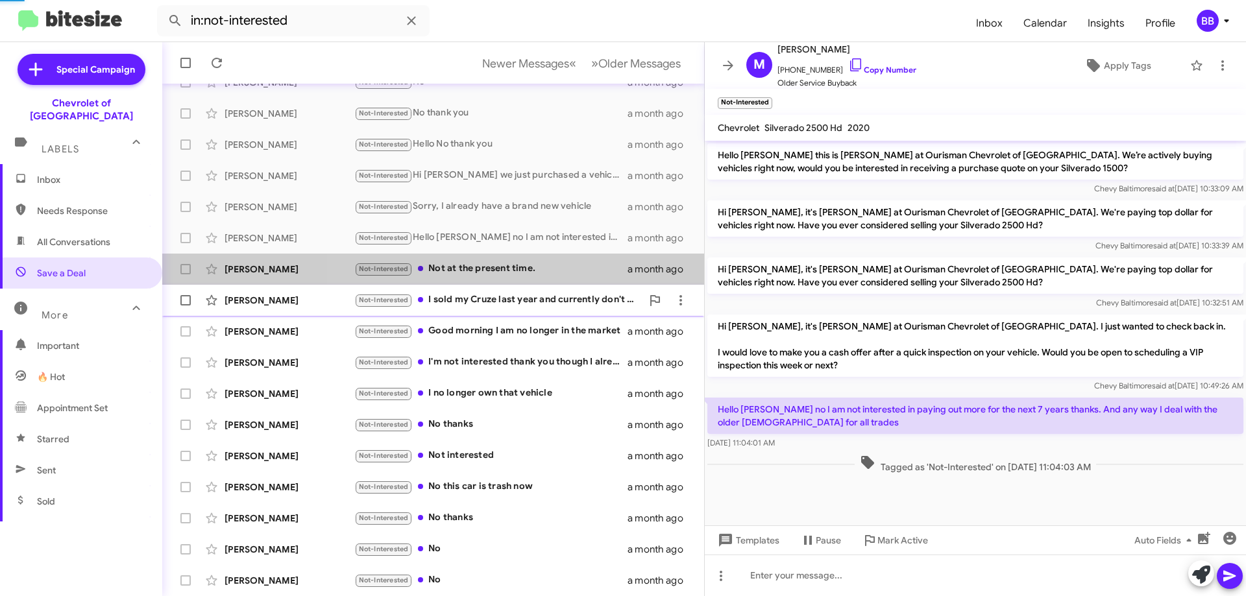
click at [530, 296] on div "Not-Interested I sold my Cruze last year and currently don't have a car to sell." at bounding box center [498, 300] width 288 height 15
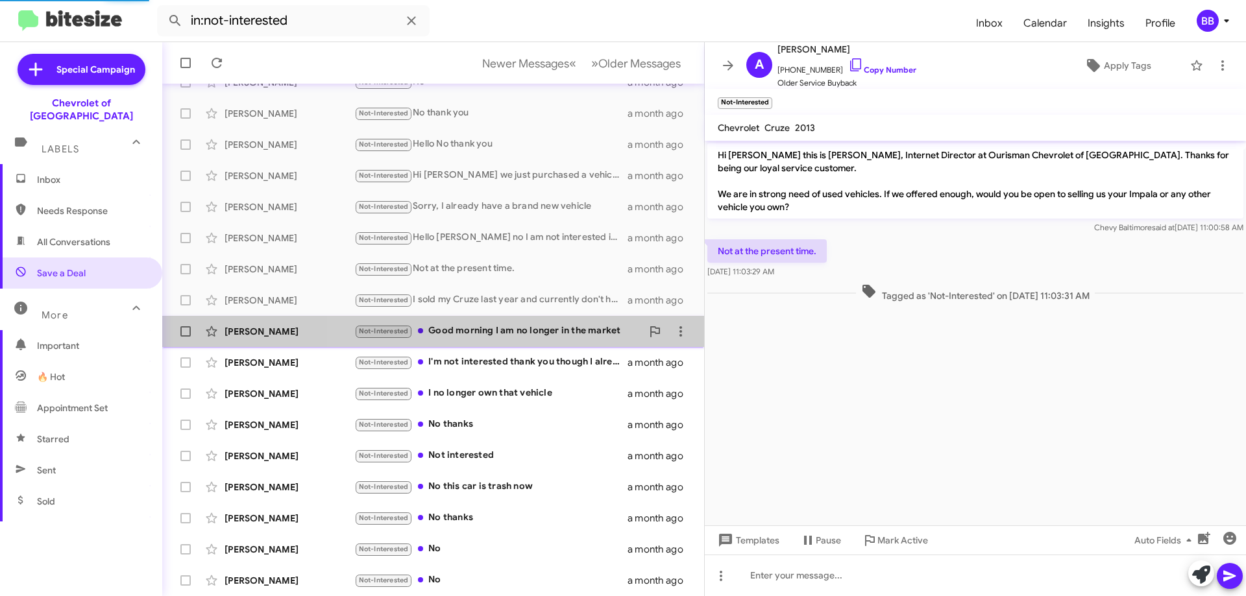
click at [522, 335] on div "Not-Interested Good morning I am no longer in the market" at bounding box center [498, 331] width 288 height 15
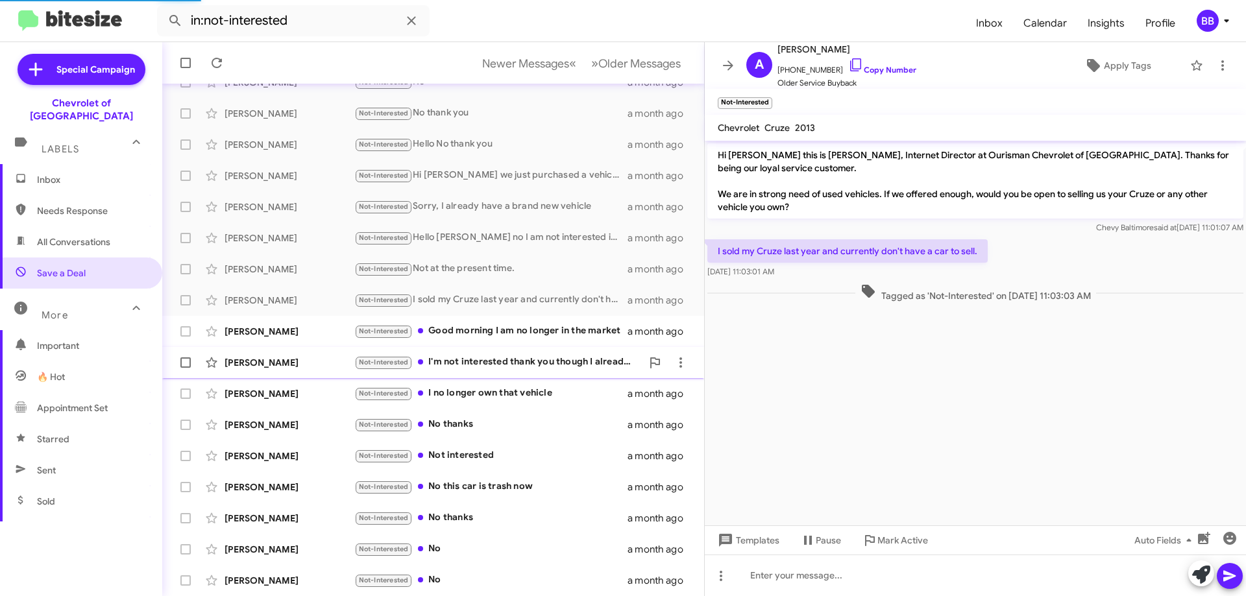
click at [519, 365] on div "Not-Interested I'm not interested thank you though I already bought a new truck" at bounding box center [498, 362] width 288 height 15
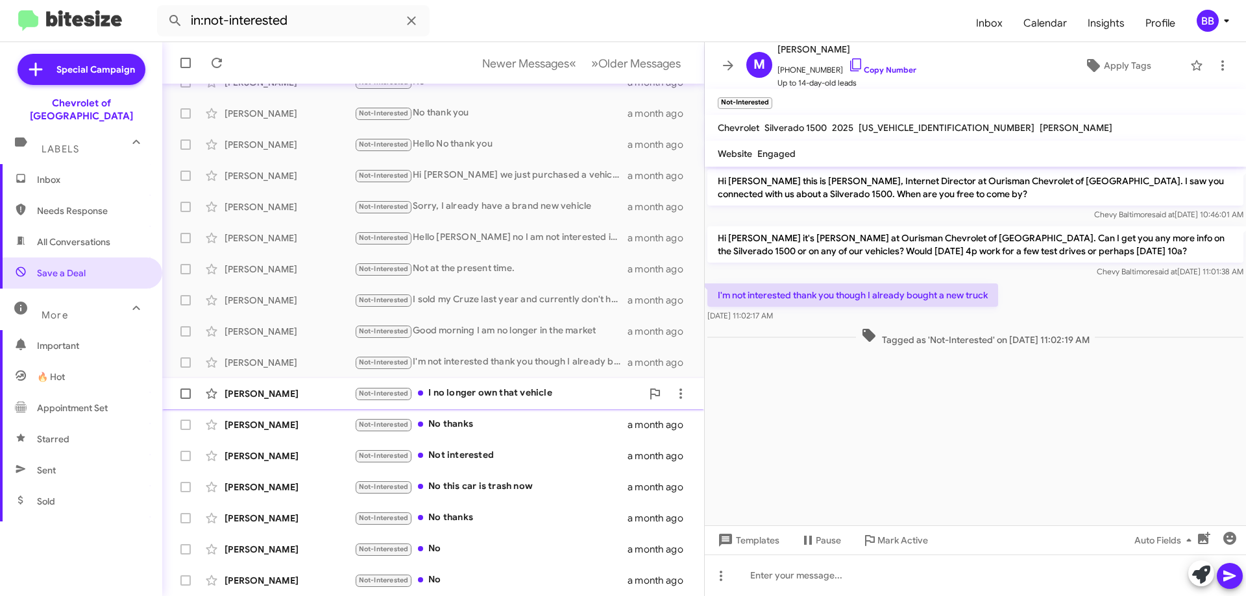
click at [500, 397] on div "Not-Interested I no longer own that vehicle" at bounding box center [498, 393] width 288 height 15
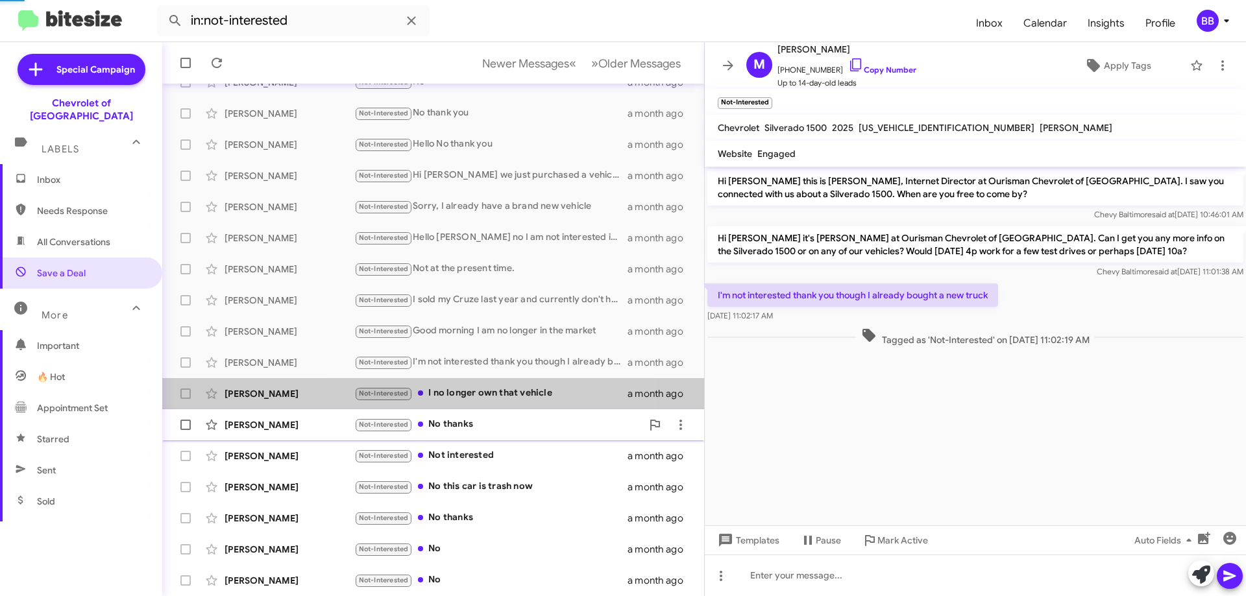
click at [491, 426] on div "Not-Interested No thanks" at bounding box center [498, 424] width 288 height 15
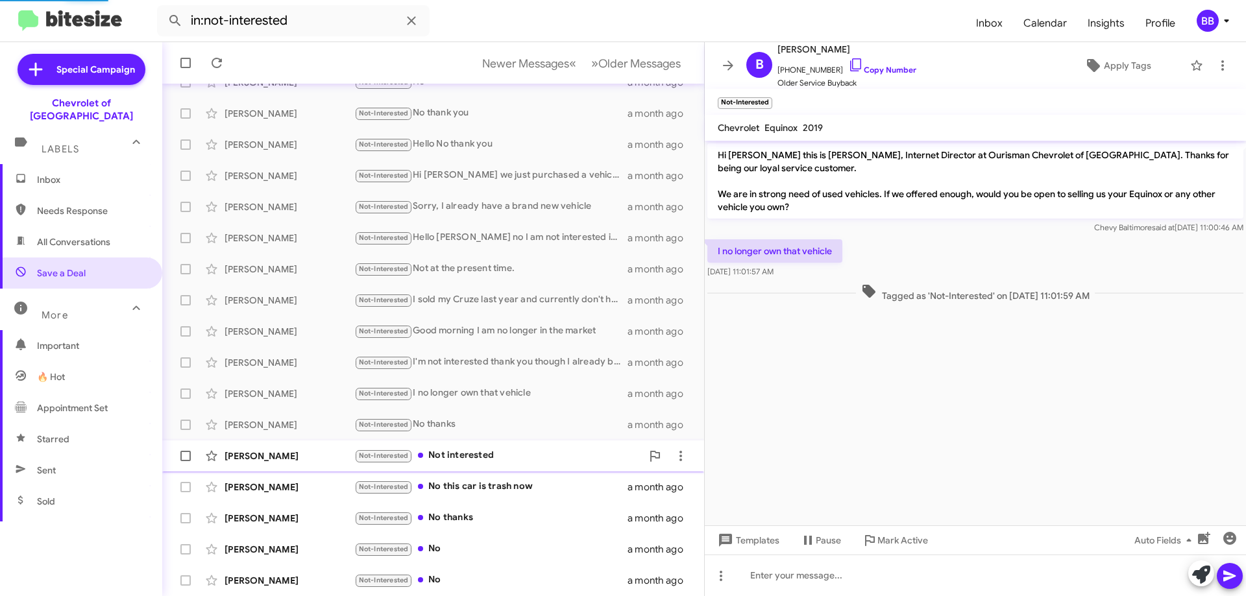
click at [500, 455] on div "Not-Interested Not interested" at bounding box center [498, 455] width 288 height 15
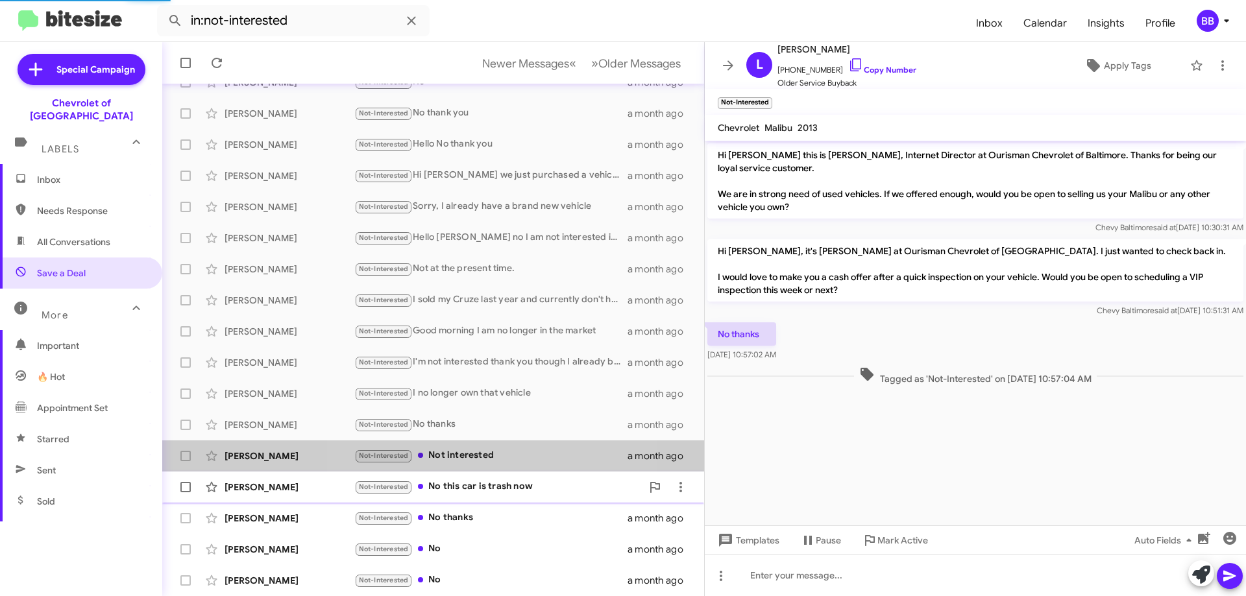
click at [492, 479] on div "[PERSON_NAME] Not-Interested No this car is trash now a month ago" at bounding box center [433, 487] width 521 height 26
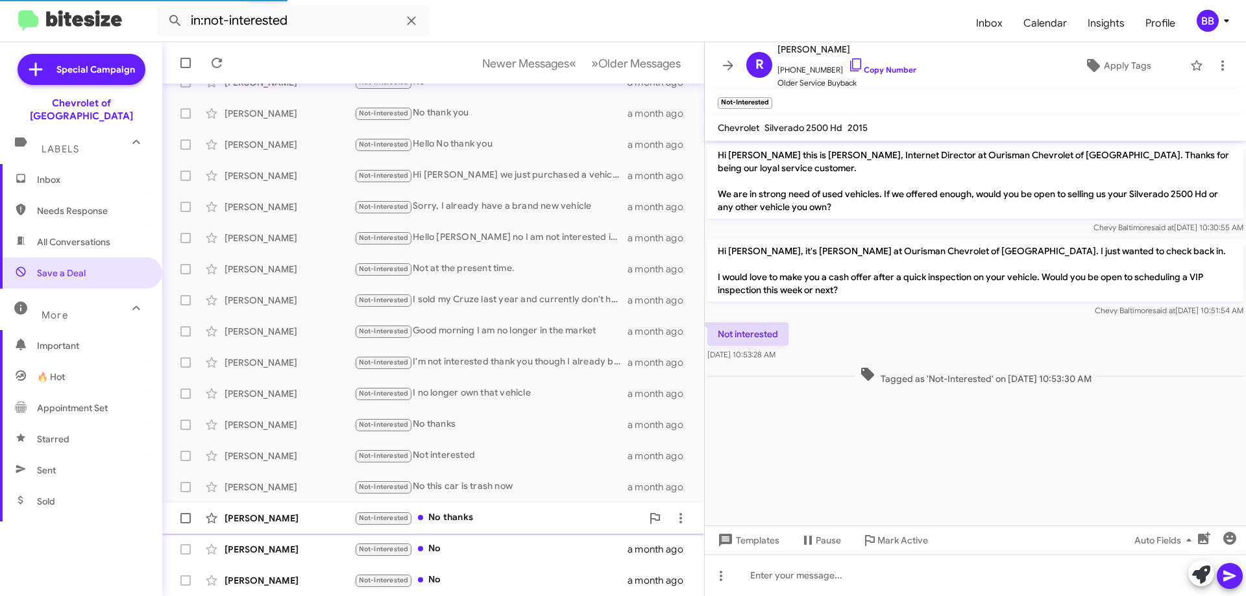
click at [487, 517] on div "Not-Interested No thanks" at bounding box center [498, 518] width 288 height 15
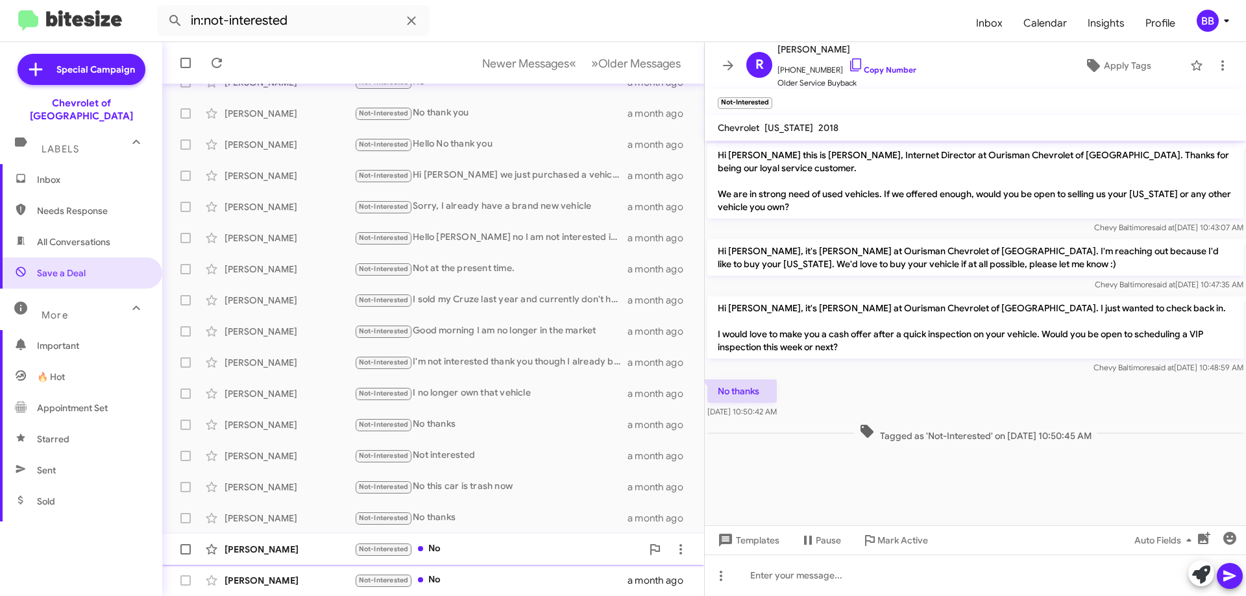
click at [499, 543] on div "Not-Interested No" at bounding box center [498, 549] width 288 height 15
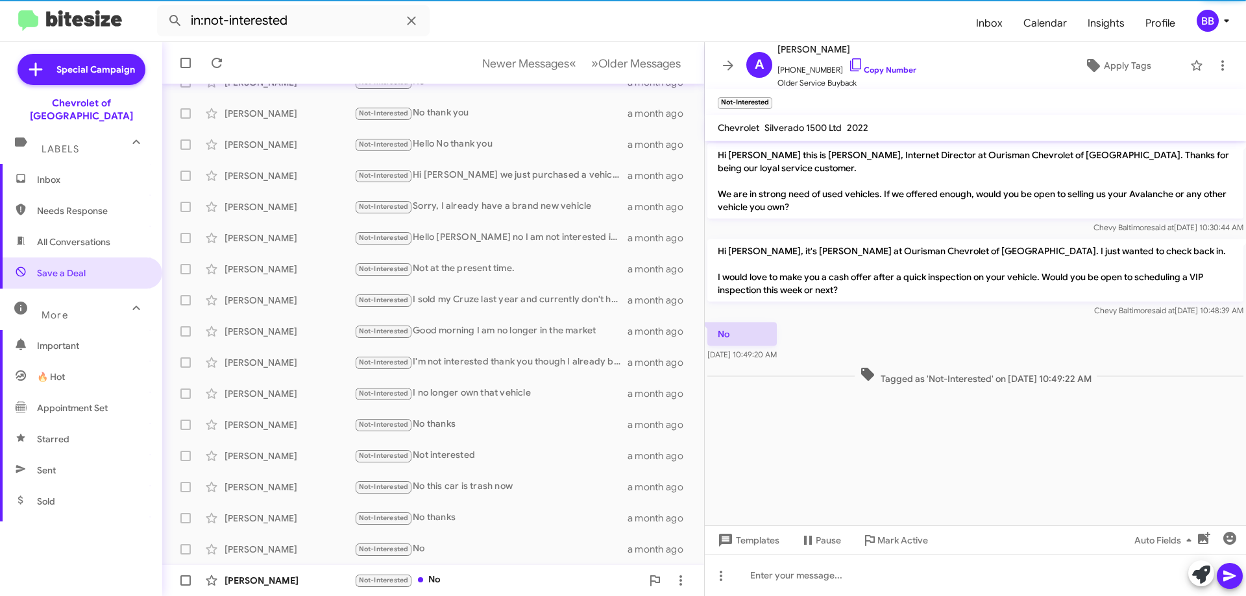
click at [502, 582] on div "Not-Interested No" at bounding box center [498, 580] width 288 height 15
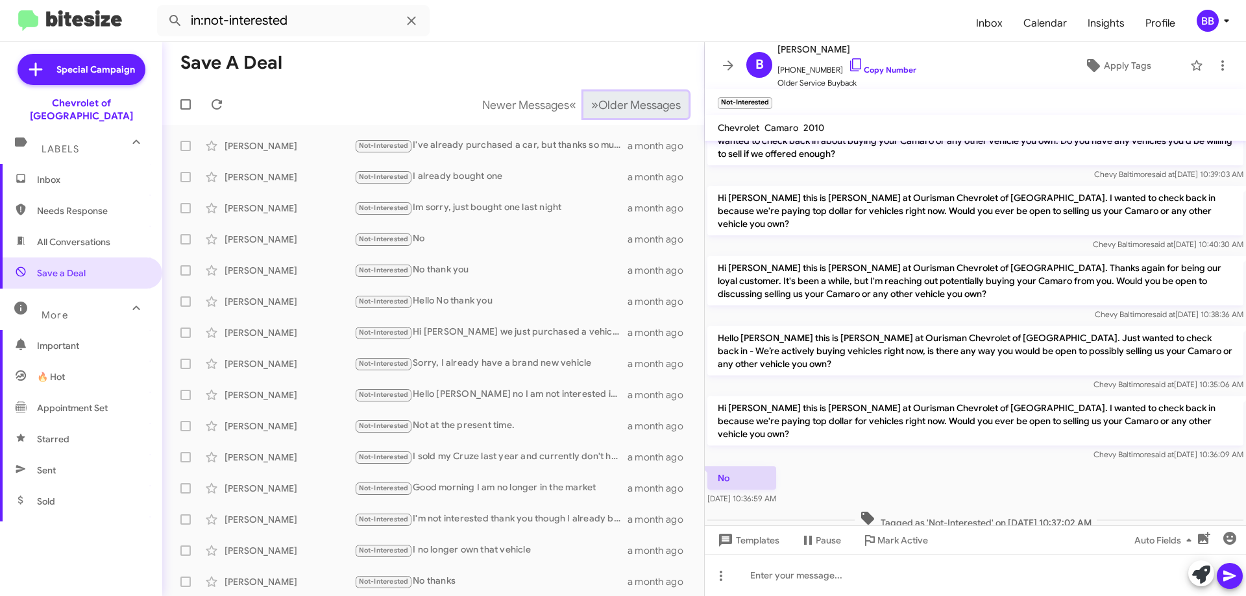
click at [617, 103] on span "Older Messages" at bounding box center [639, 105] width 82 height 14
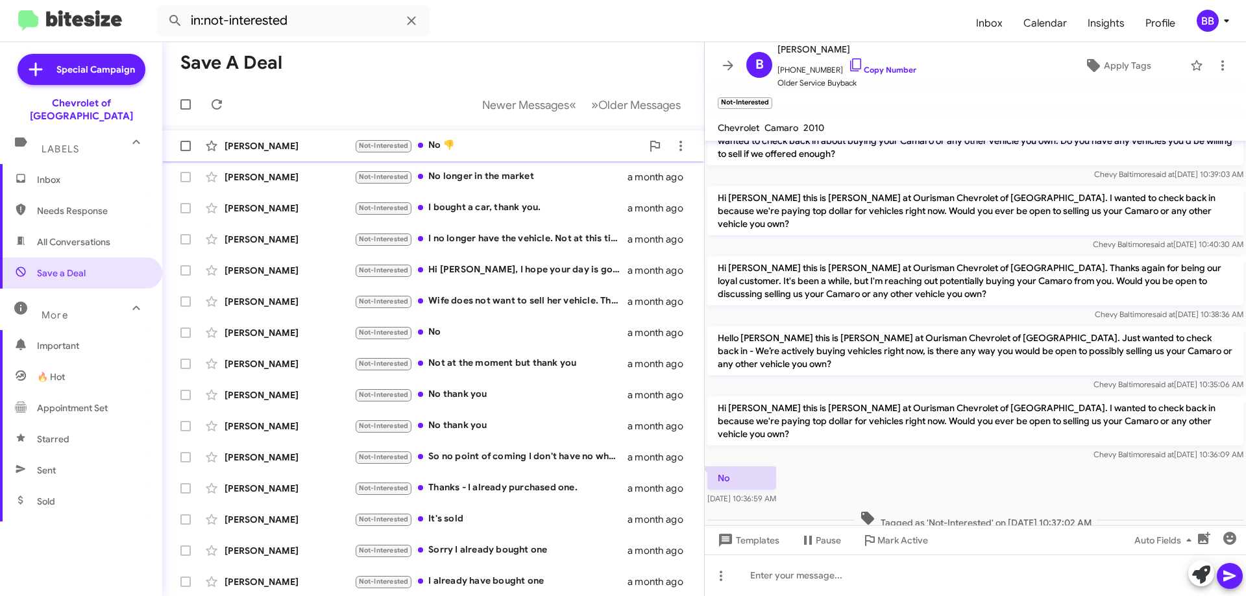
click at [467, 143] on div "Not-Interested No 👎" at bounding box center [498, 145] width 288 height 15
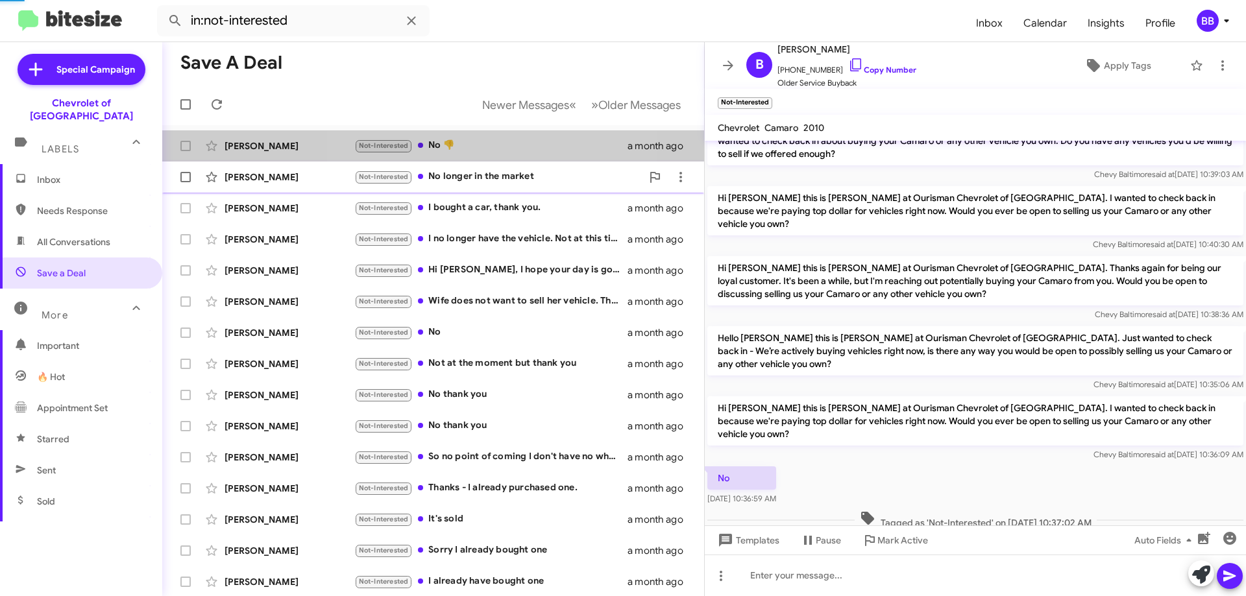
click at [507, 172] on div "Not-Interested No longer in the market" at bounding box center [498, 176] width 288 height 15
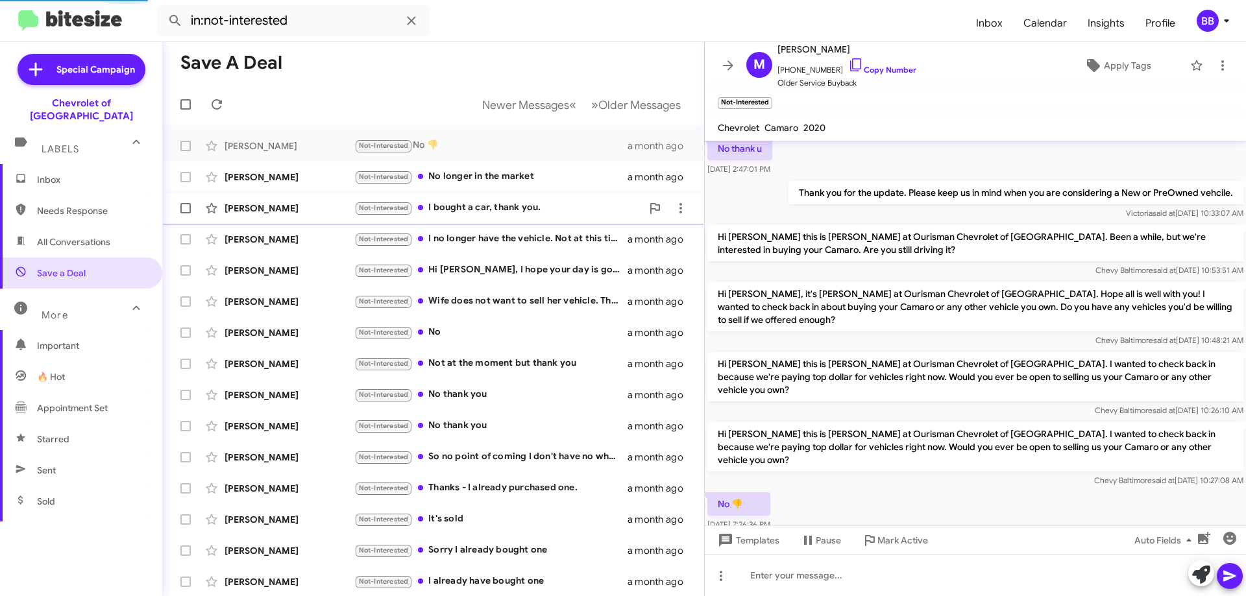
click at [504, 206] on div "Not-Interested I bought a car, thank you." at bounding box center [498, 208] width 288 height 15
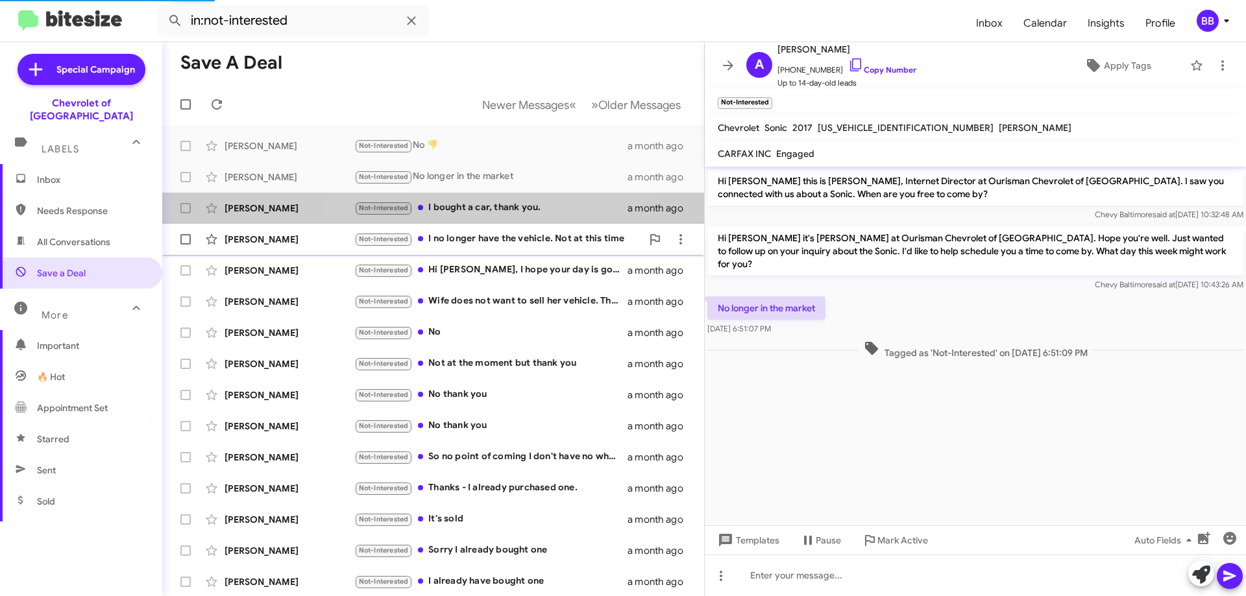
click at [516, 241] on div "Not-Interested I no longer have the vehicle. Not at this time" at bounding box center [498, 239] width 288 height 15
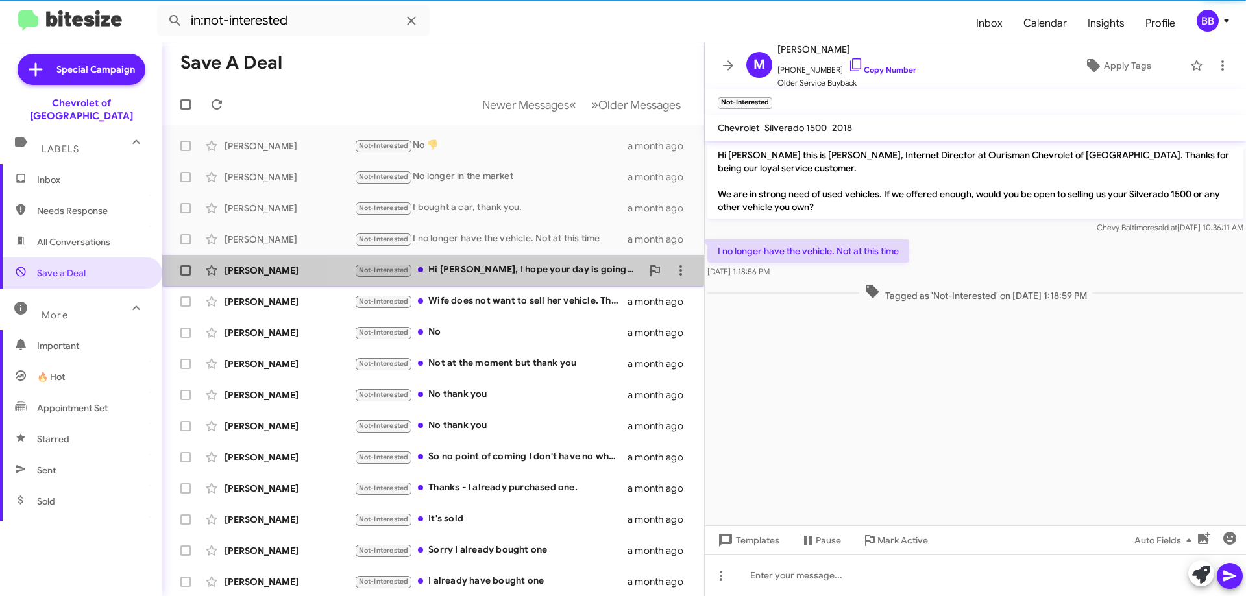
click at [524, 275] on div "Not-Interested Hi [PERSON_NAME], I hope your day is going well. Unfortunately a…" at bounding box center [498, 270] width 288 height 15
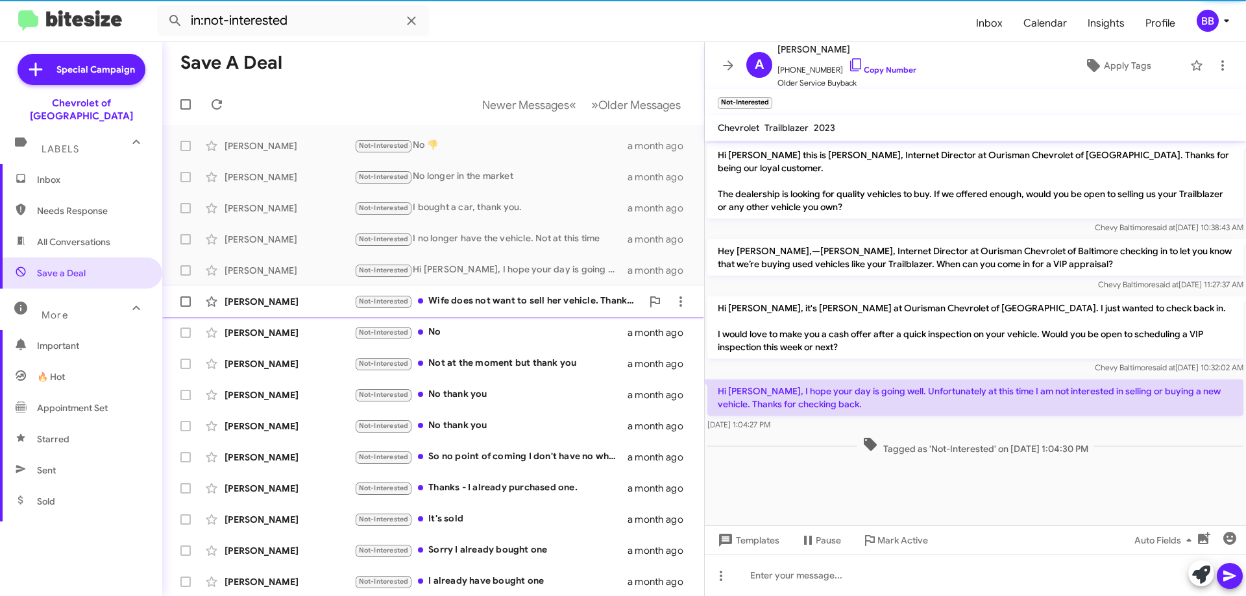
click at [521, 301] on div "Not-Interested Wife does not want to sell her vehicle. Thank you for the offer" at bounding box center [498, 301] width 288 height 15
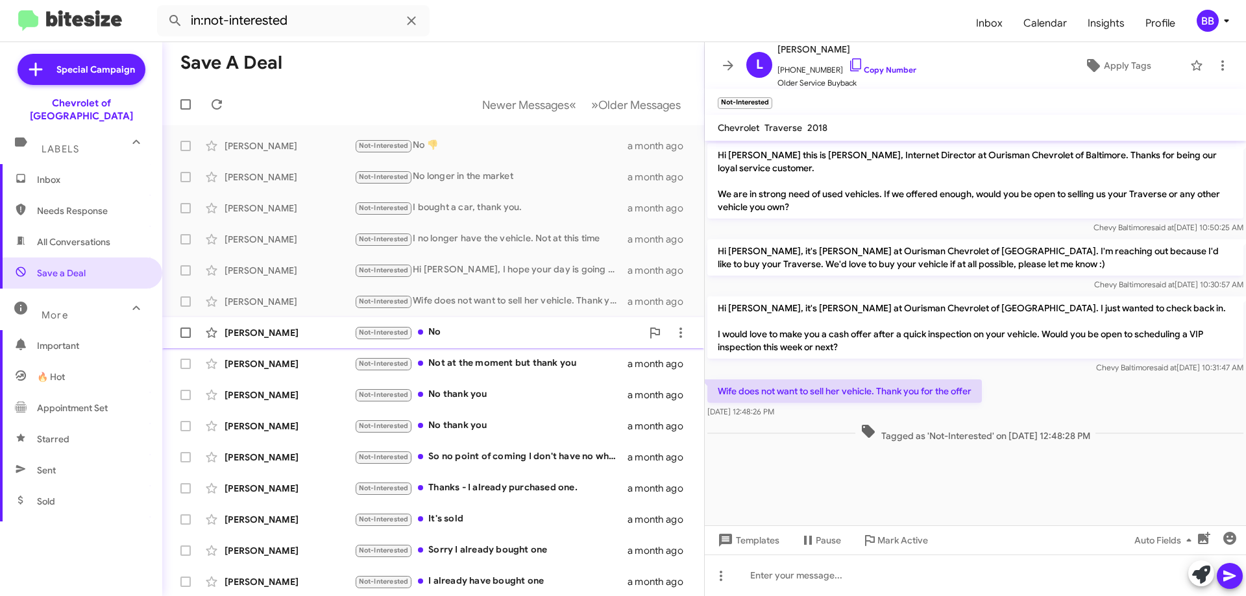
click at [508, 341] on div "[PERSON_NAME] Not-Interested No a month ago" at bounding box center [433, 333] width 521 height 26
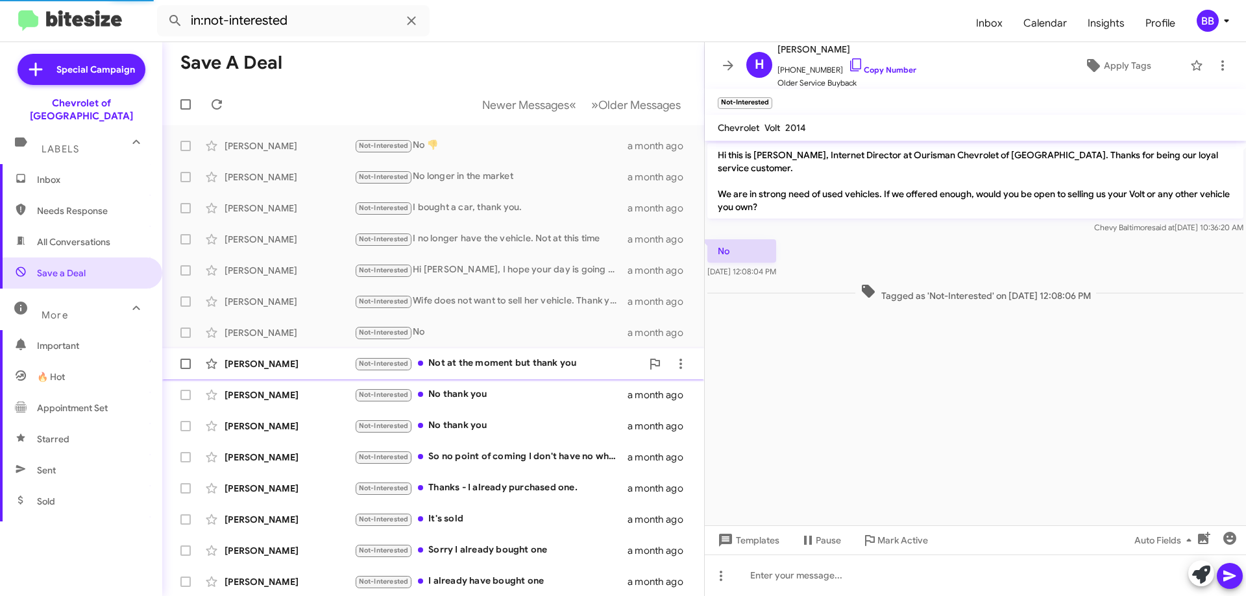
click at [522, 367] on div "Not-Interested Not at the moment but thank you" at bounding box center [498, 363] width 288 height 15
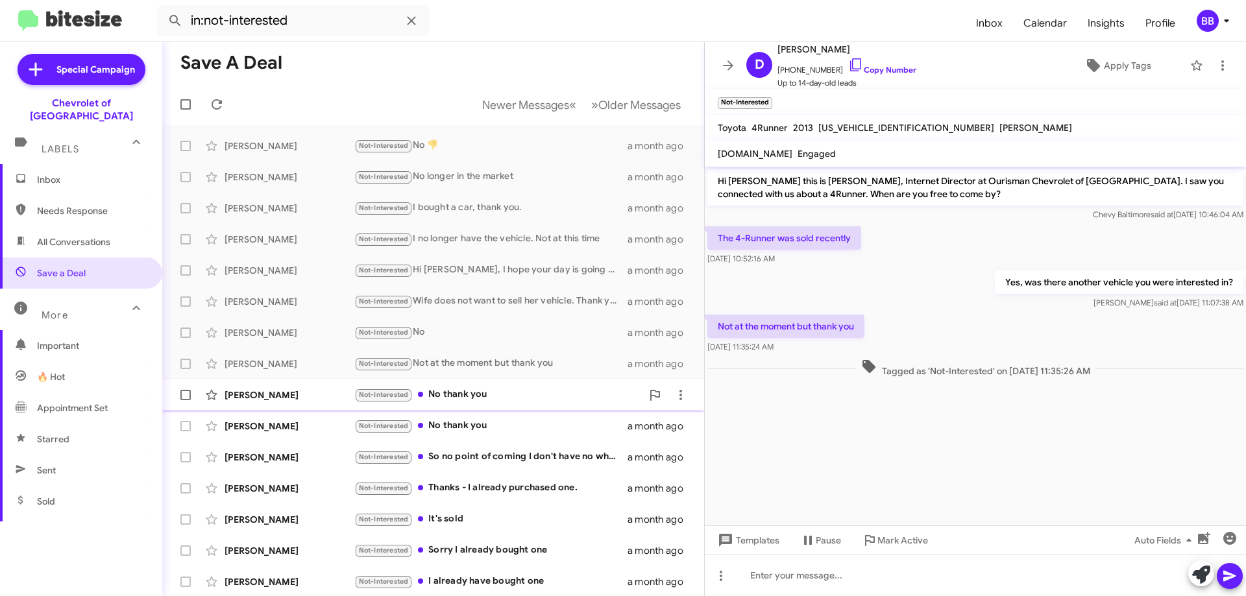
click at [527, 393] on div "Not-Interested No thank you" at bounding box center [498, 394] width 288 height 15
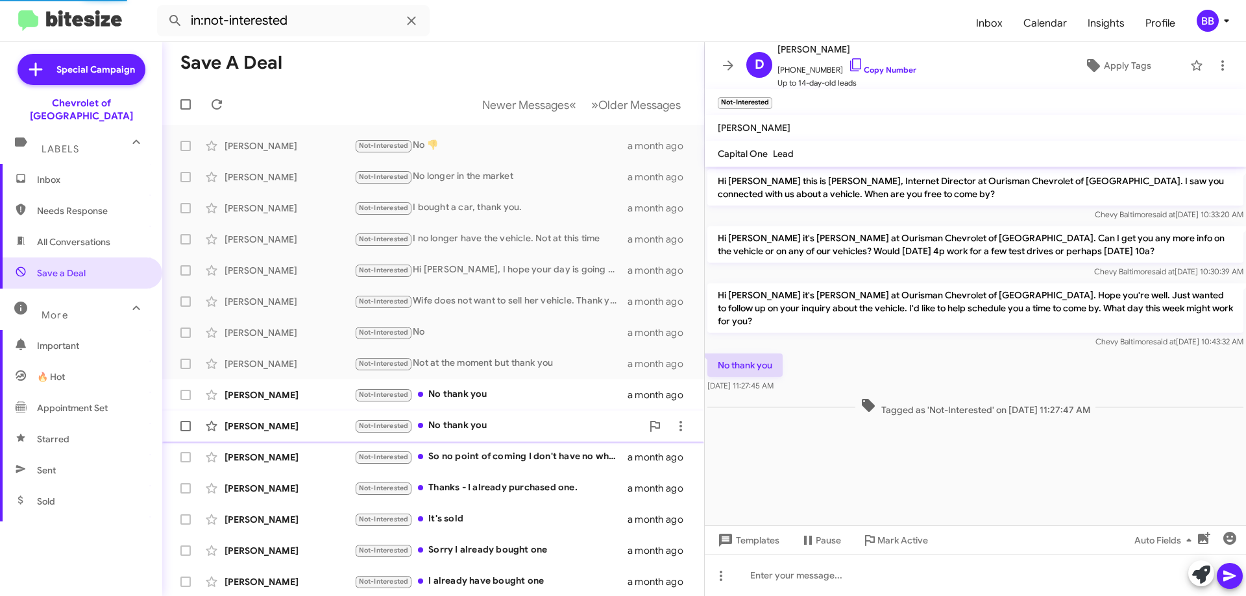
click at [529, 432] on div "Not-Interested No thank you" at bounding box center [498, 426] width 288 height 15
click at [528, 393] on div "Not-Interested No thank you" at bounding box center [498, 394] width 288 height 15
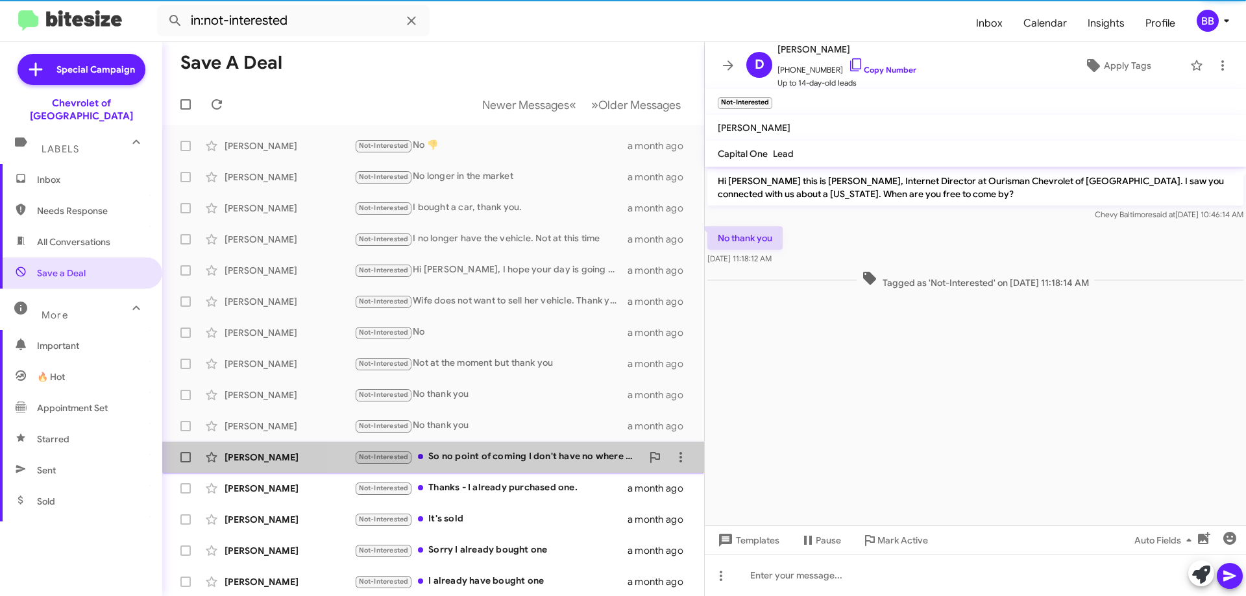
click at [527, 463] on div "Not-Interested So no point of coming I don't have no where near that type of mo…" at bounding box center [498, 457] width 288 height 15
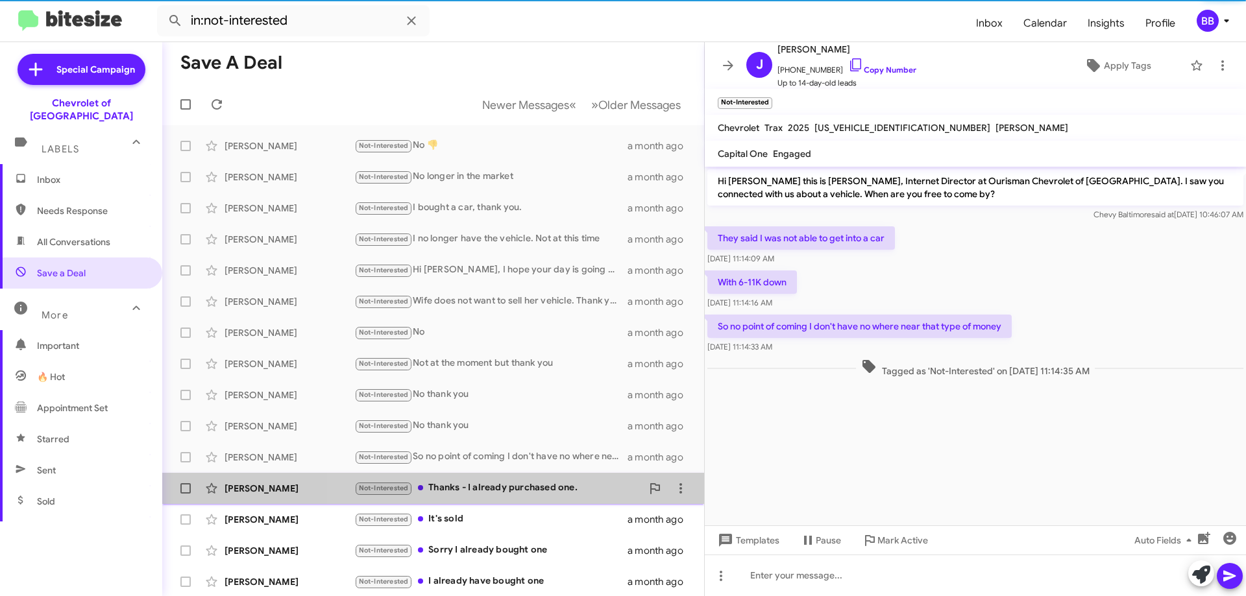
click at [528, 495] on div "Not-Interested Thanks - I already purchased one." at bounding box center [498, 488] width 288 height 15
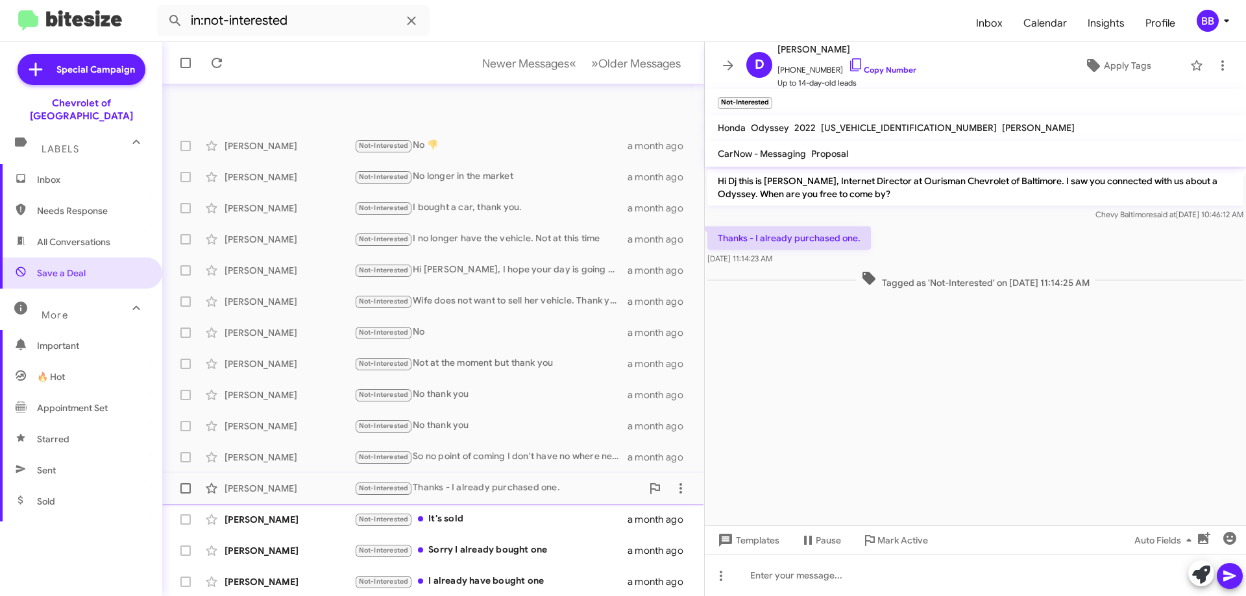
scroll to position [157, 0]
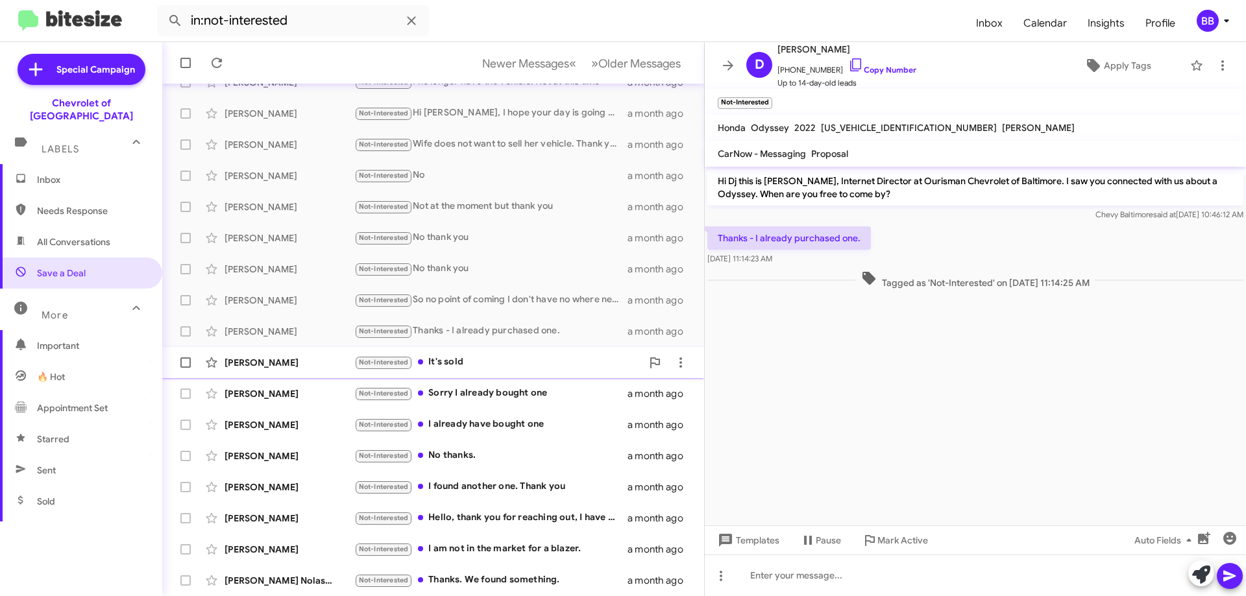
click at [514, 364] on div "Not-Interested It's sold" at bounding box center [498, 362] width 288 height 15
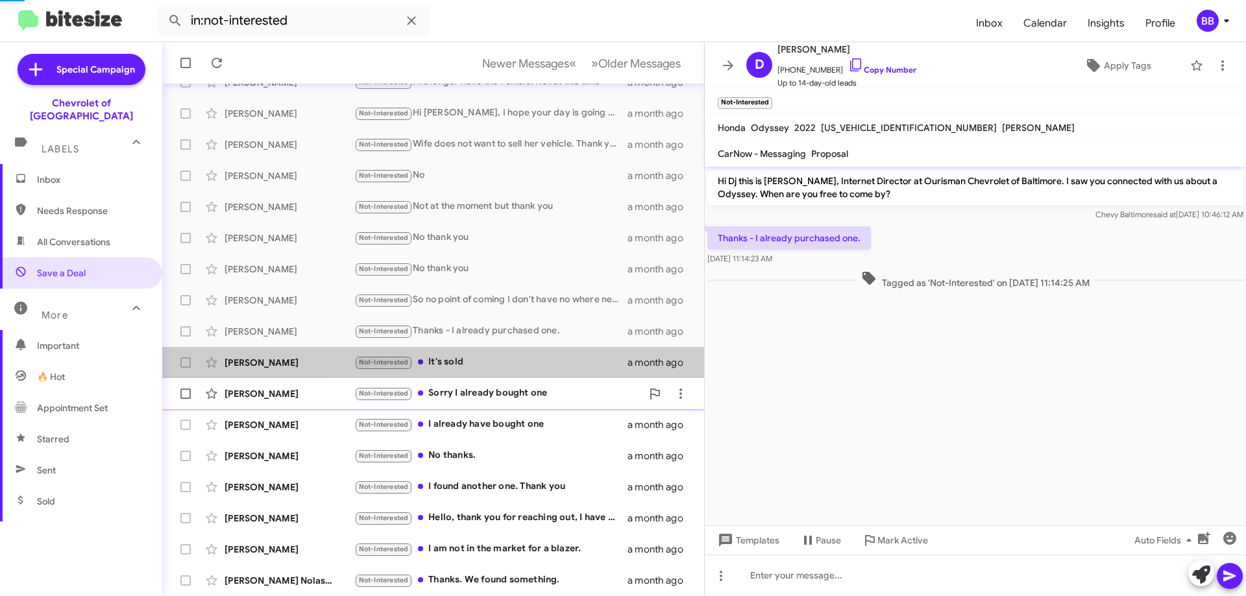
click at [513, 389] on div "Not-Interested Sorry I already bought one" at bounding box center [498, 393] width 288 height 15
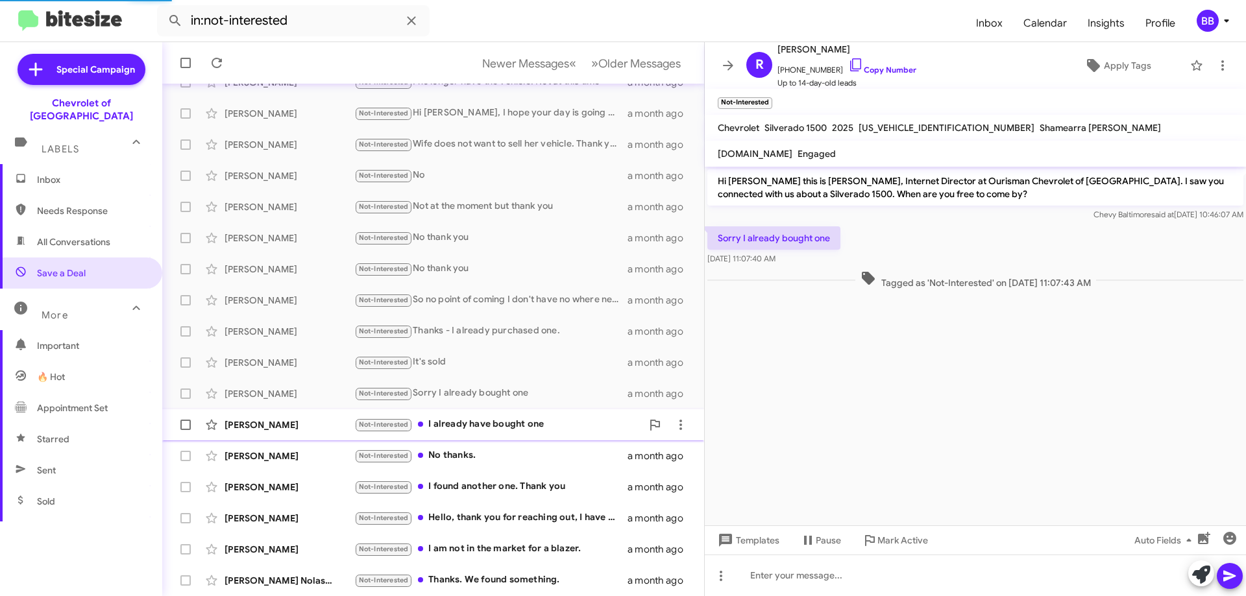
click at [527, 432] on div "Not-Interested I already have bought one" at bounding box center [498, 424] width 288 height 15
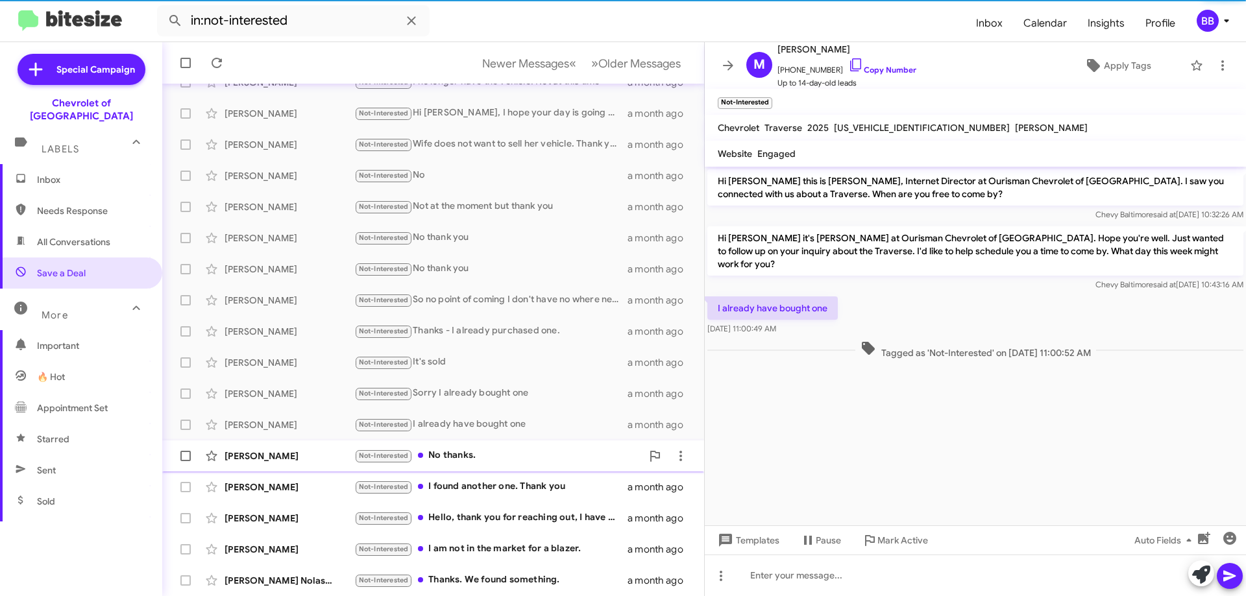
click at [528, 454] on div "Not-Interested No thanks." at bounding box center [498, 455] width 288 height 15
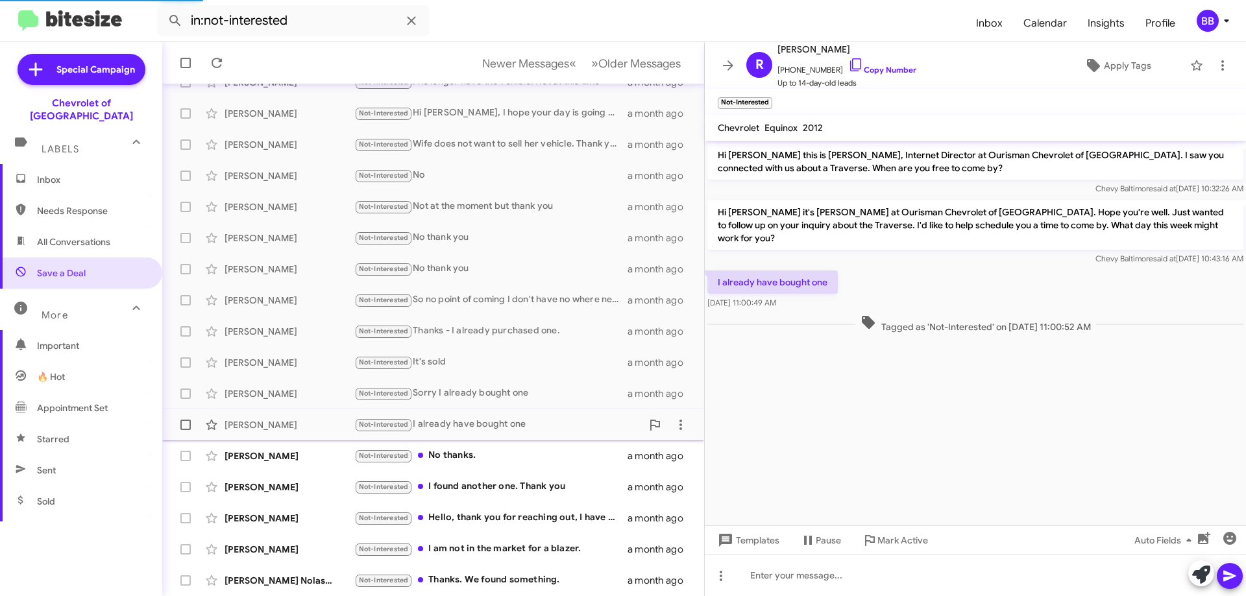
click at [514, 437] on div "[PERSON_NAME] Not-Interested I already have bought one a month ago" at bounding box center [433, 425] width 521 height 26
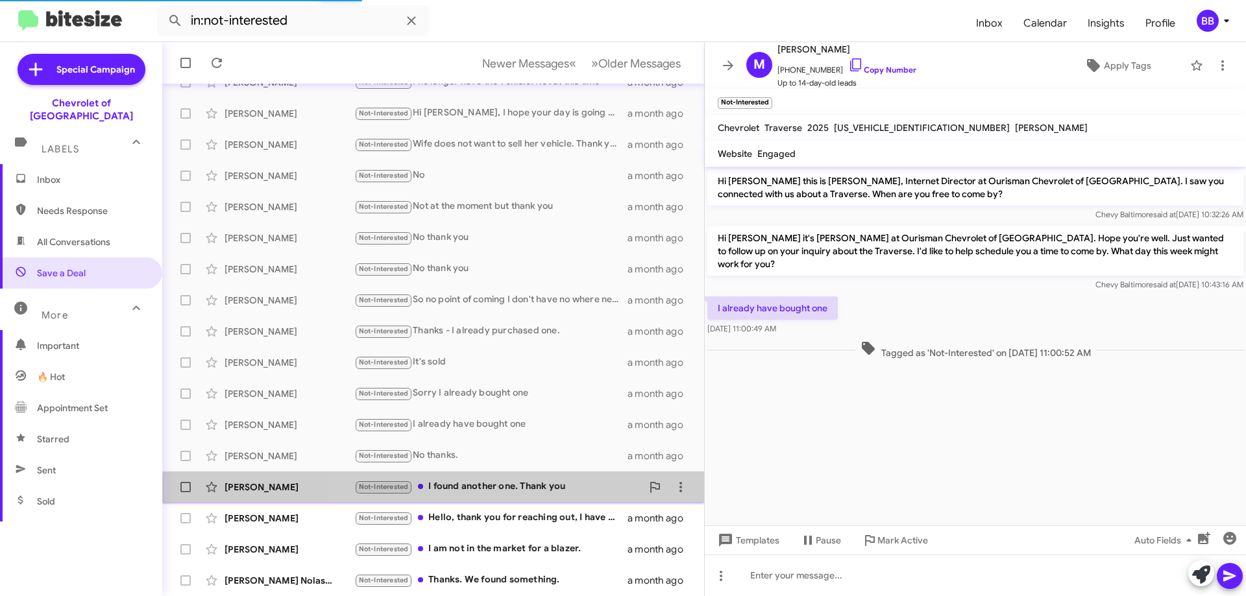
click at [519, 497] on div "[PERSON_NAME] Not-Interested I found another one. Thank you a month ago" at bounding box center [433, 487] width 521 height 26
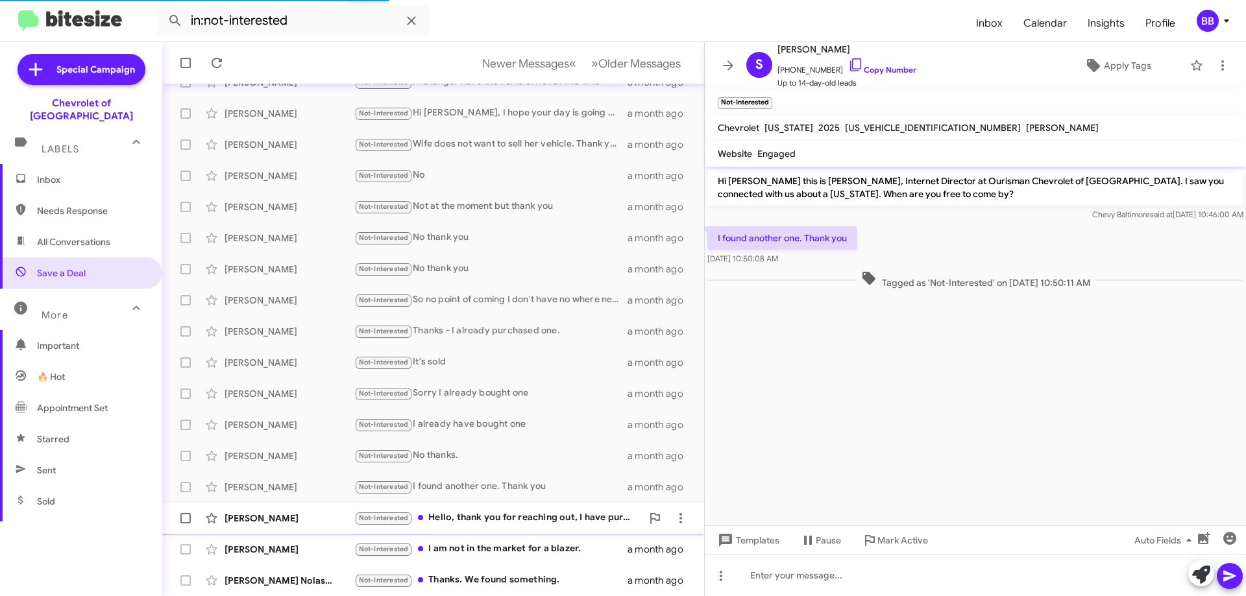
click at [520, 521] on div "Not-Interested Hello, thank you for reaching out, I have purchased a vehicle at…" at bounding box center [498, 518] width 288 height 15
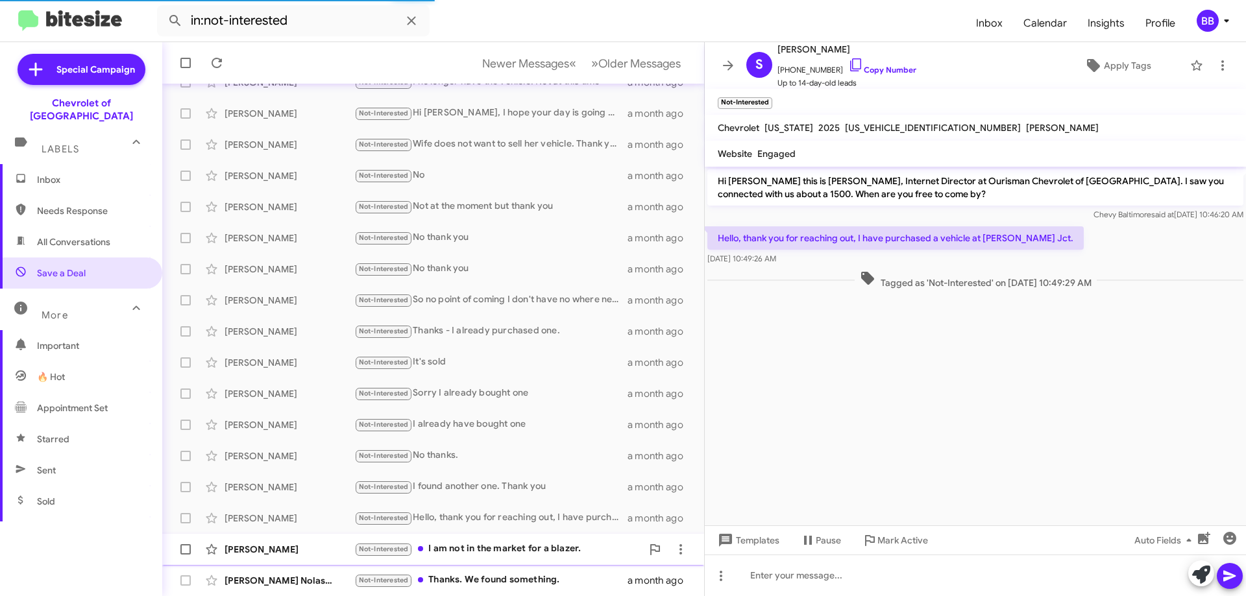
click at [513, 550] on div "Not-Interested I am not in the market for a blazer." at bounding box center [498, 549] width 288 height 15
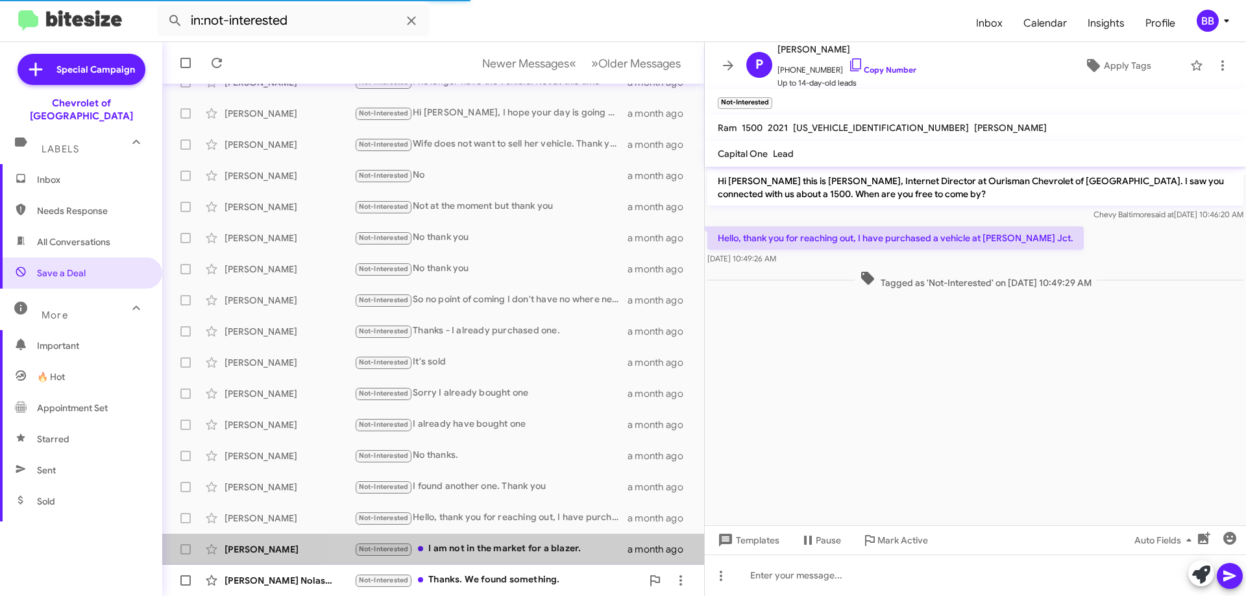
click at [506, 574] on div "Not-Interested Thanks. We found something." at bounding box center [498, 580] width 288 height 15
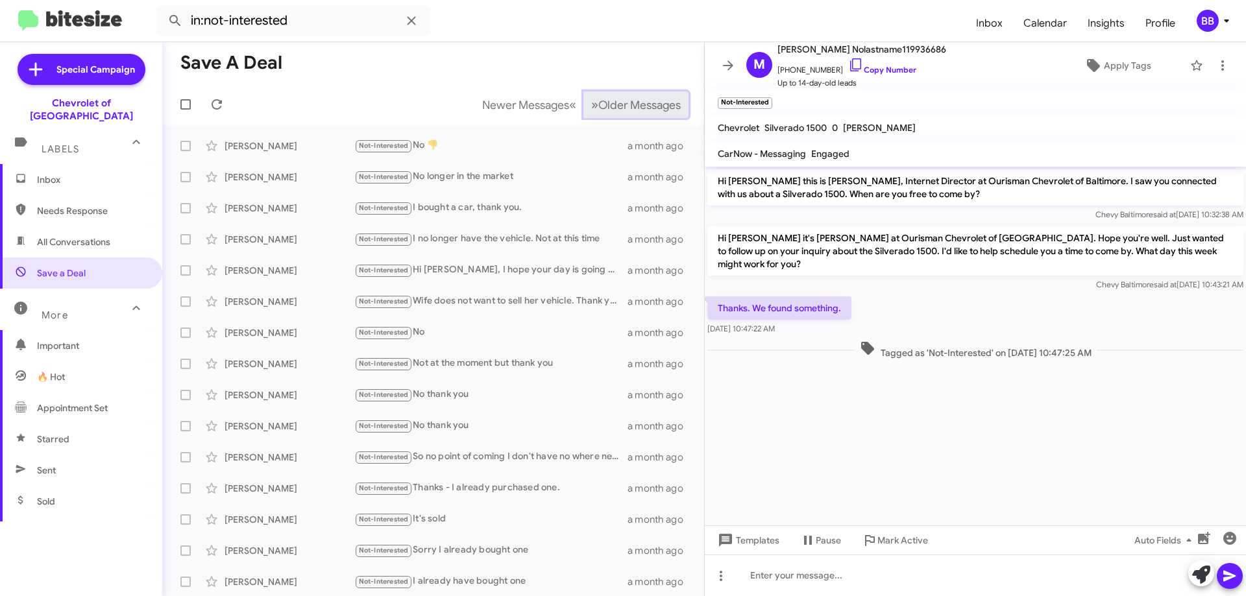
click at [615, 108] on span "Older Messages" at bounding box center [639, 105] width 82 height 14
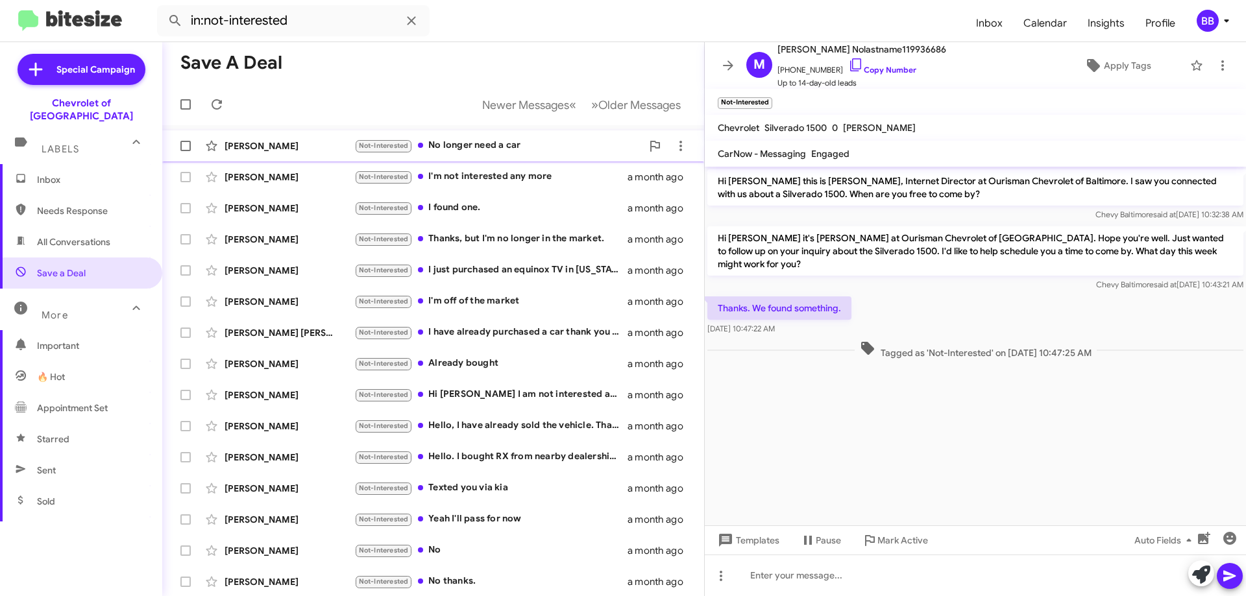
click at [526, 147] on div "Not-Interested No longer need a car" at bounding box center [498, 145] width 288 height 15
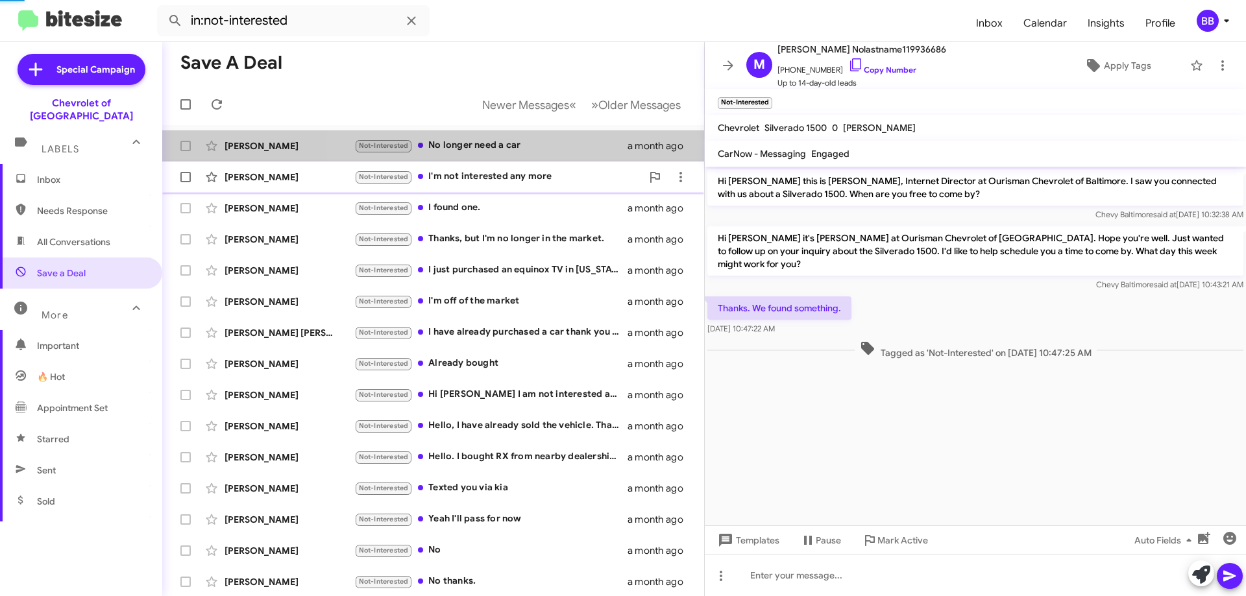
click at [520, 179] on div "Not-Interested I'm not interested any more" at bounding box center [498, 176] width 288 height 15
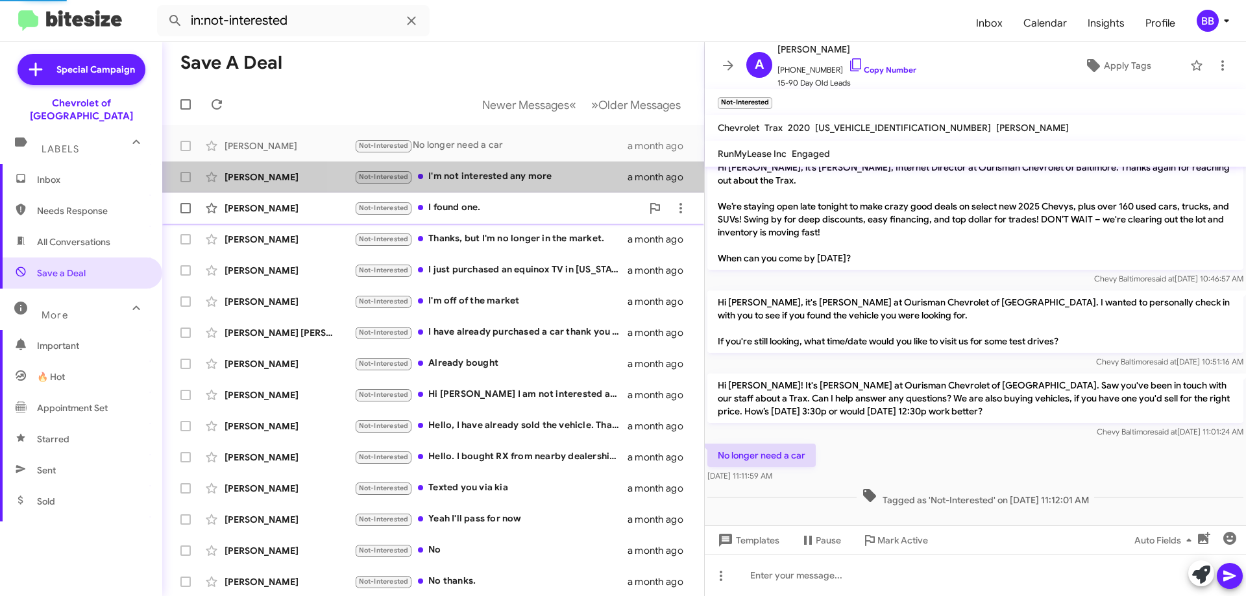
click at [517, 208] on div "Not-Interested I found one." at bounding box center [498, 208] width 288 height 15
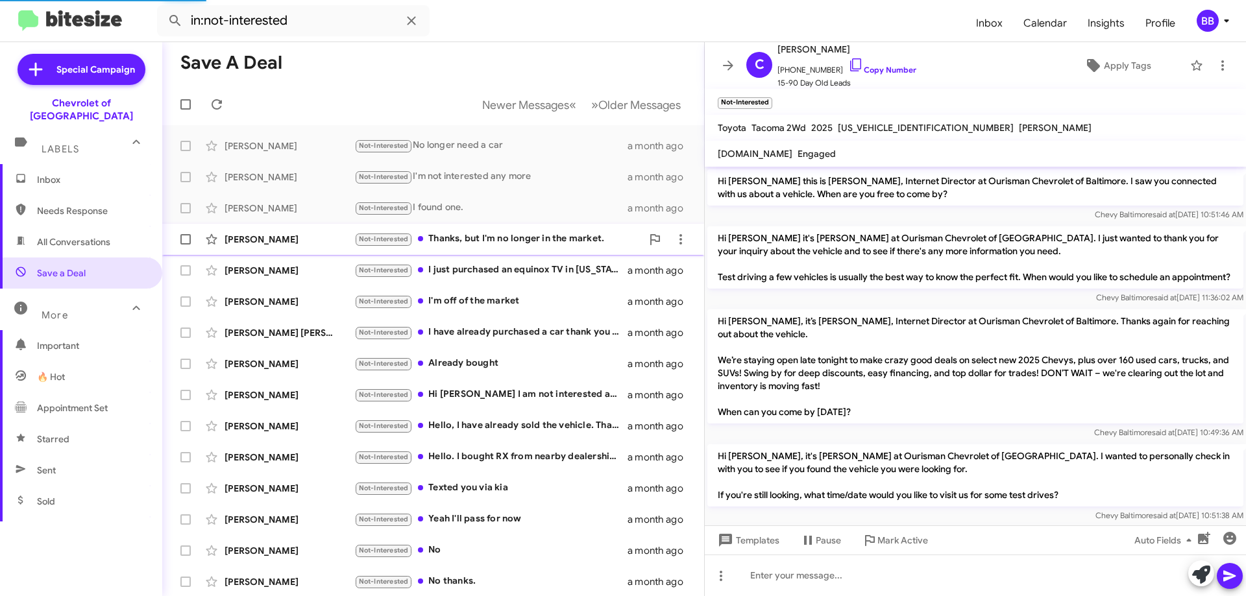
click at [519, 231] on div "[PERSON_NAME] Not-Interested Thanks, but I'm no longer in the market. a month a…" at bounding box center [433, 240] width 521 height 26
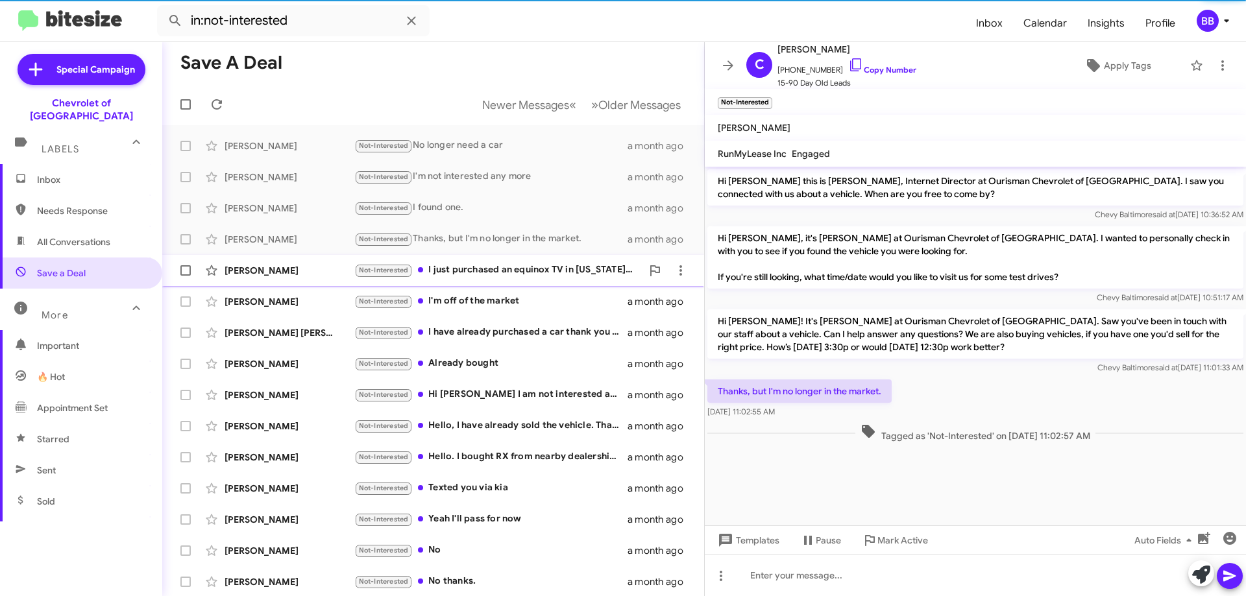
click at [527, 267] on div "Not-Interested I just purchased an equinox TV in [US_STATE]. So thanks for reac…" at bounding box center [498, 270] width 288 height 15
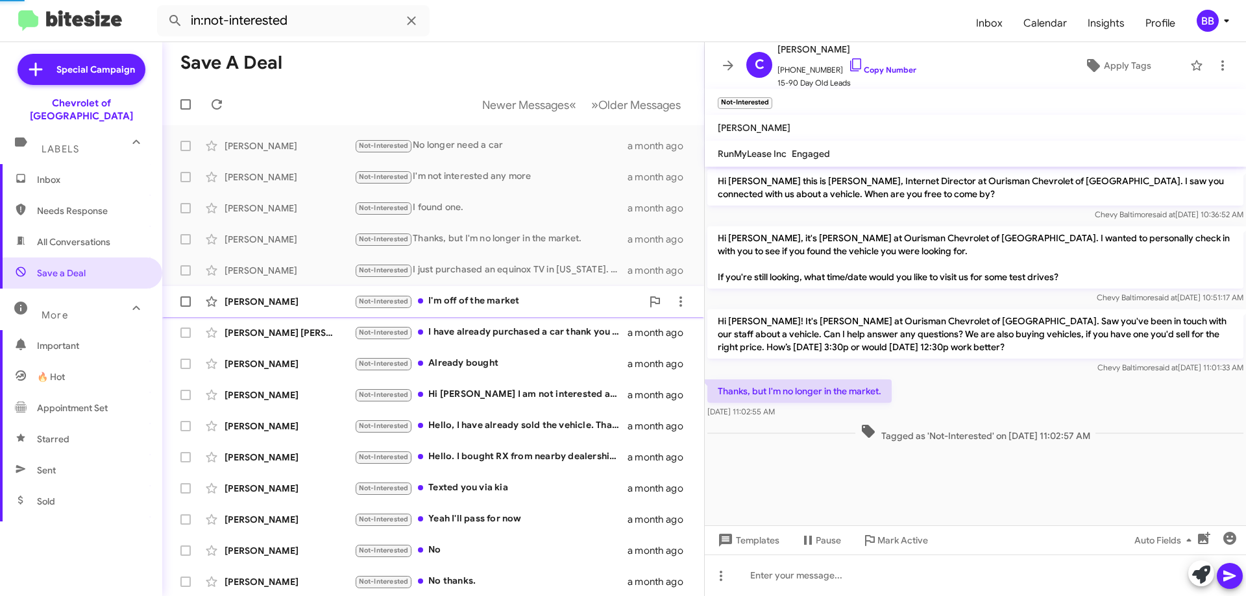
click at [518, 291] on div "[PERSON_NAME] Not-Interested I'm off of the market a month ago" at bounding box center [433, 302] width 521 height 26
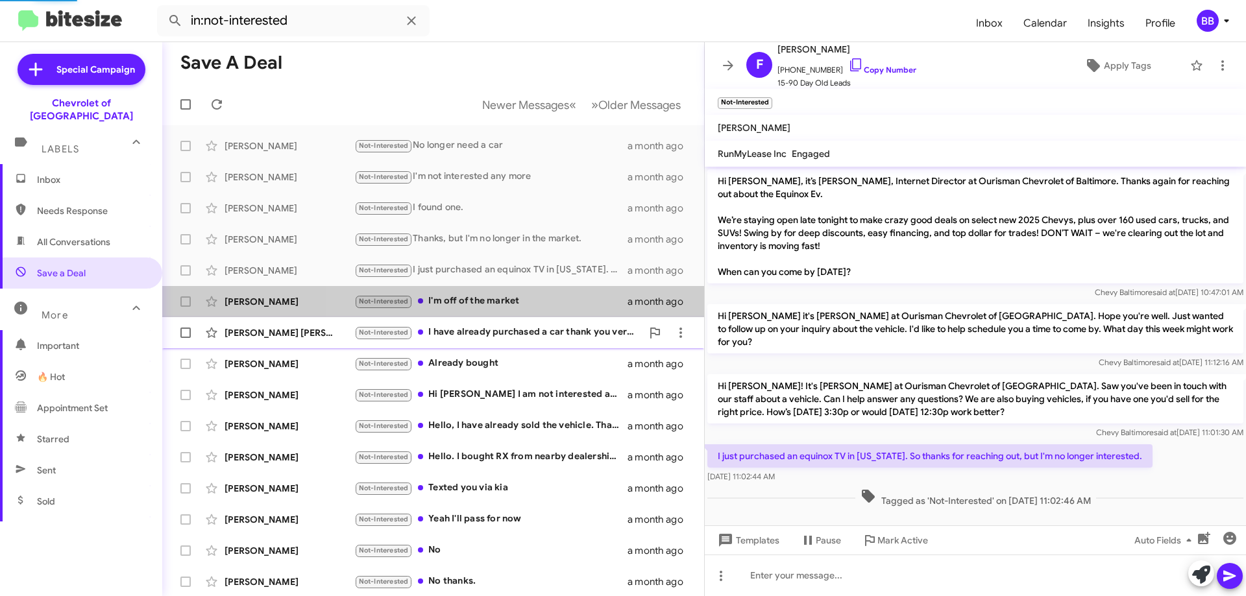
click at [519, 321] on div "[PERSON_NAME] [PERSON_NAME] Not-Interested I have already purchased a car thank…" at bounding box center [433, 333] width 521 height 26
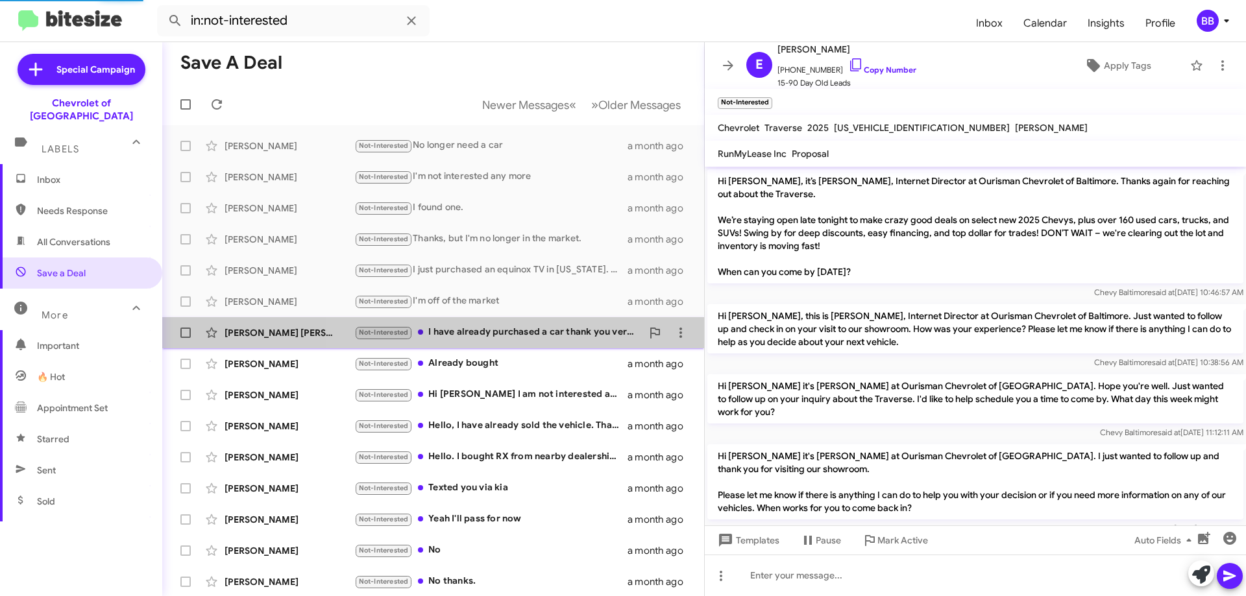
scroll to position [160, 0]
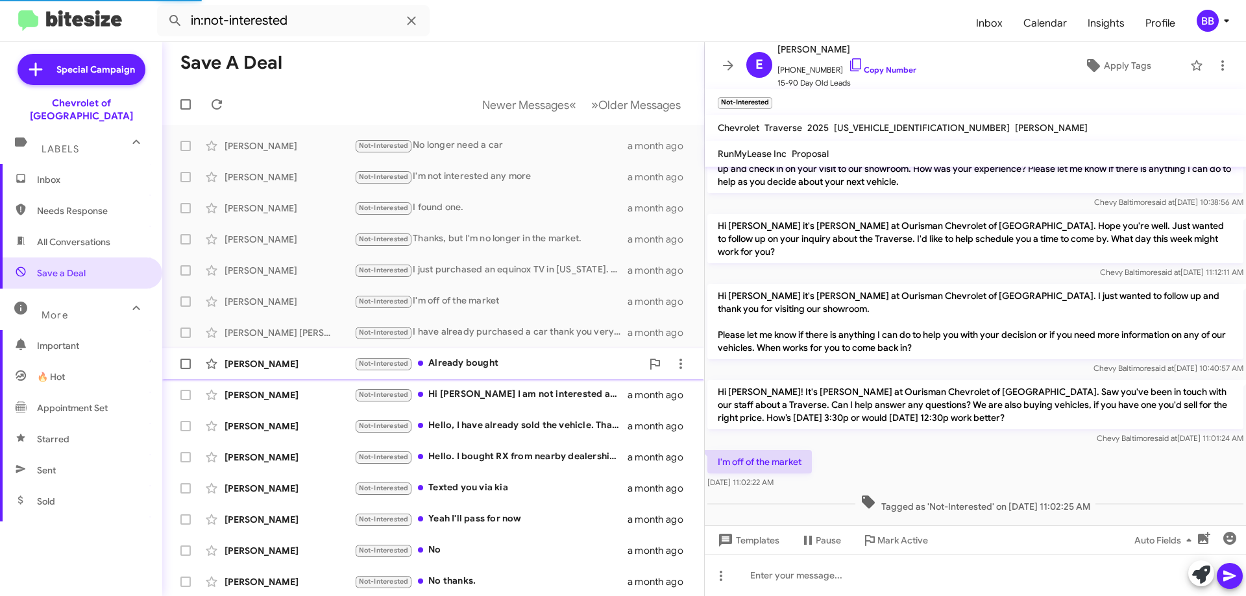
click at [517, 366] on div "Not-Interested Already bought" at bounding box center [498, 363] width 288 height 15
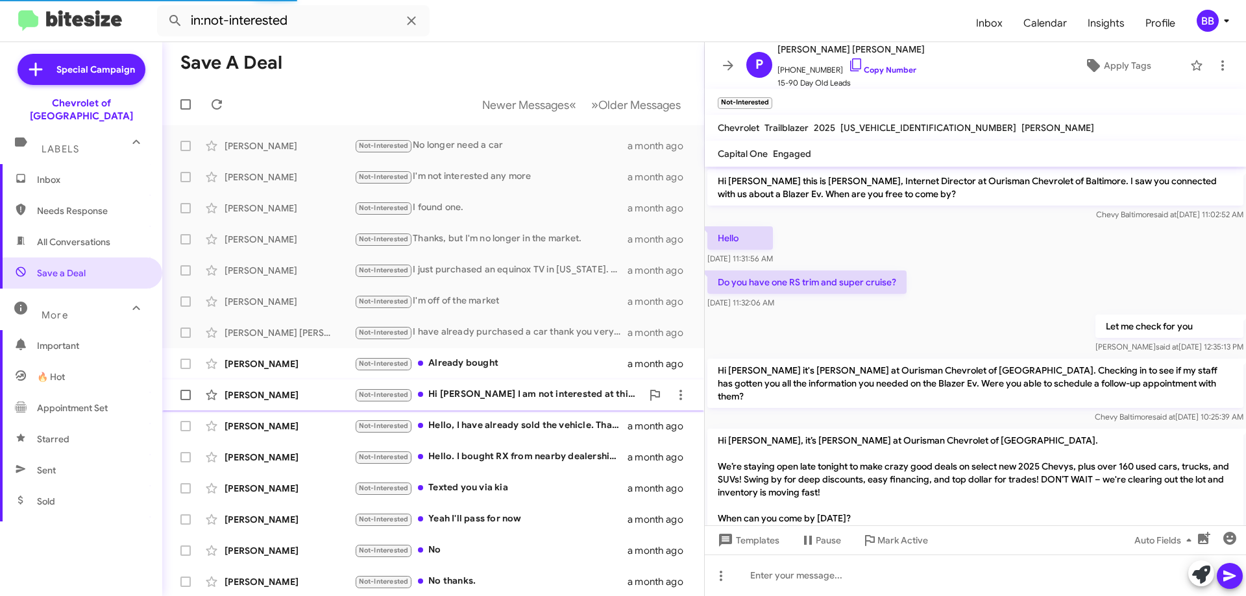
scroll to position [225, 0]
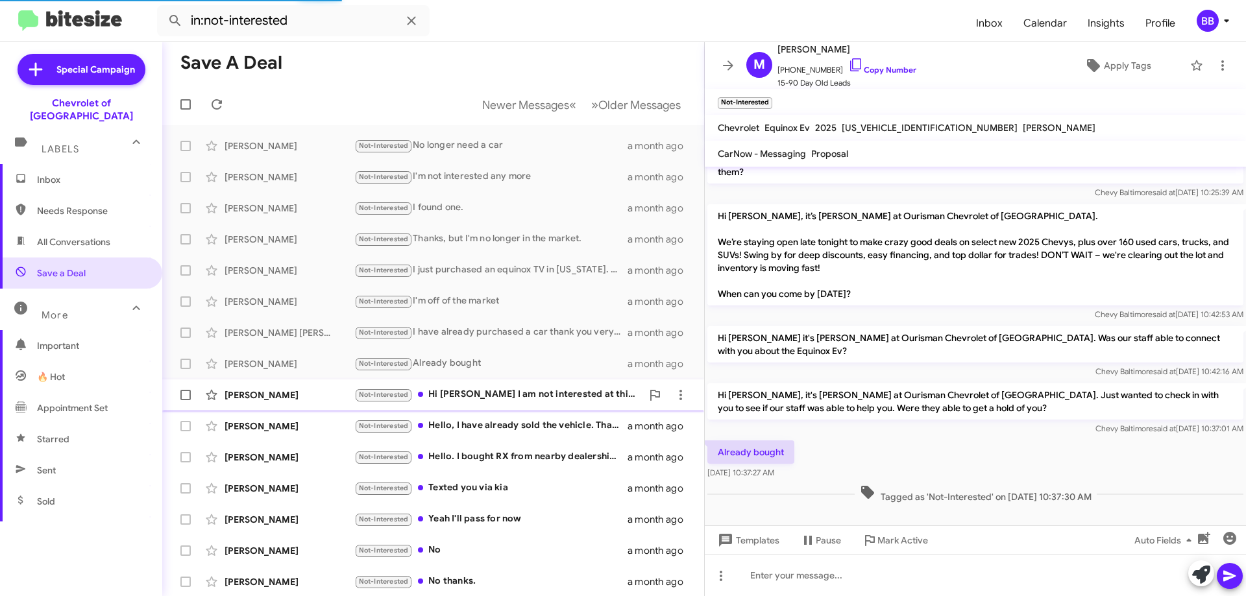
click at [522, 402] on div "Not-Interested Hi [PERSON_NAME] I am not interested at this time" at bounding box center [498, 394] width 288 height 15
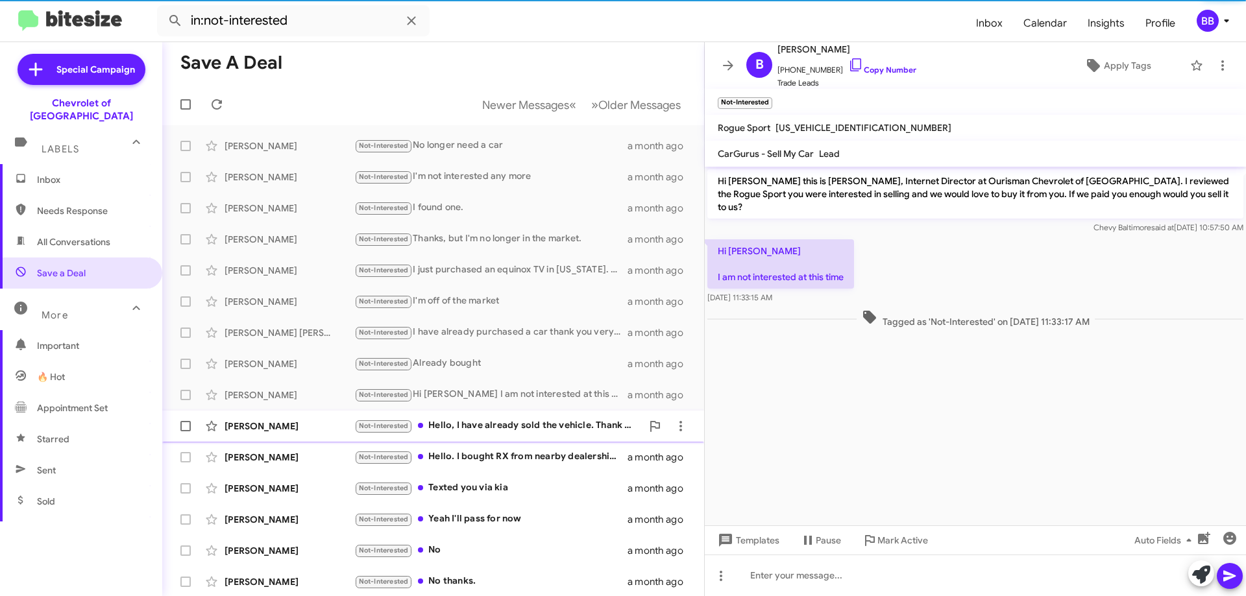
click at [539, 415] on div "[PERSON_NAME] Not-Interested Hello, I have already sold the vehicle. Thank you …" at bounding box center [433, 426] width 521 height 26
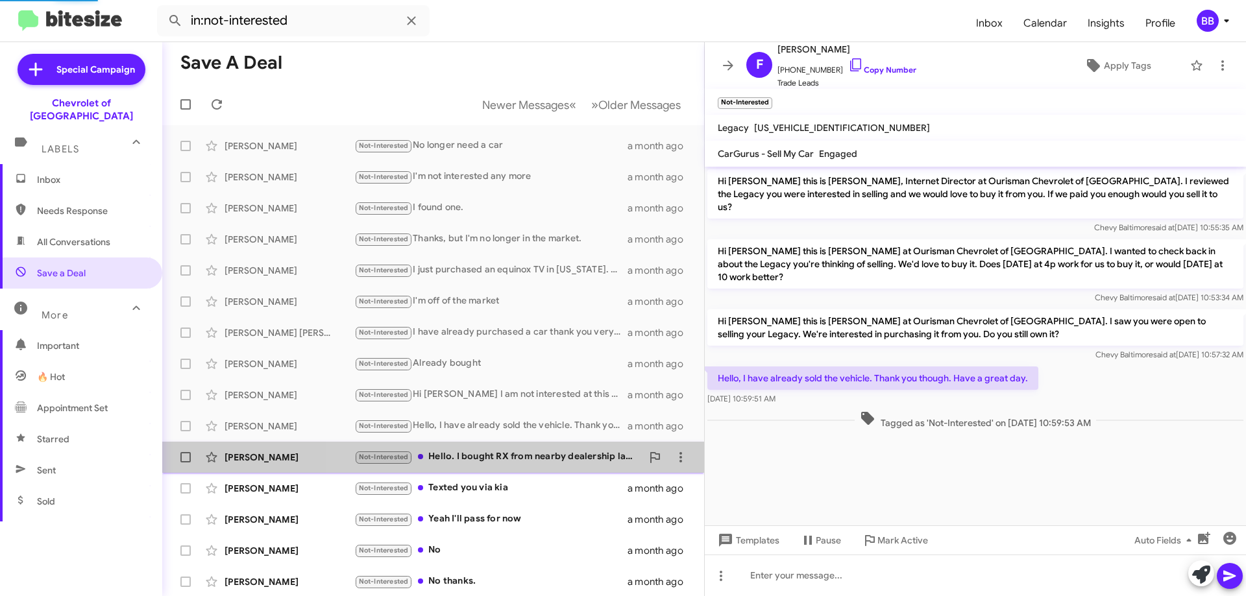
click at [538, 471] on span "[PERSON_NAME] Not-Interested Hello. I bought RX from nearby dealership last wee…" at bounding box center [433, 457] width 542 height 31
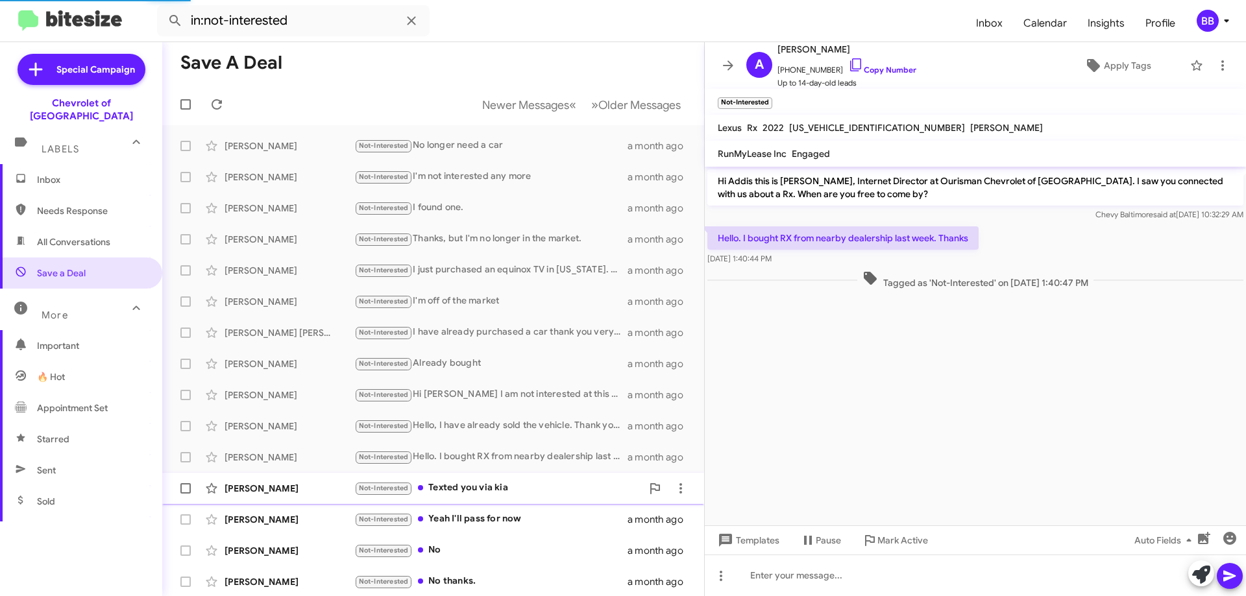
click at [530, 490] on div "Not-Interested Texted you via kia" at bounding box center [498, 488] width 288 height 15
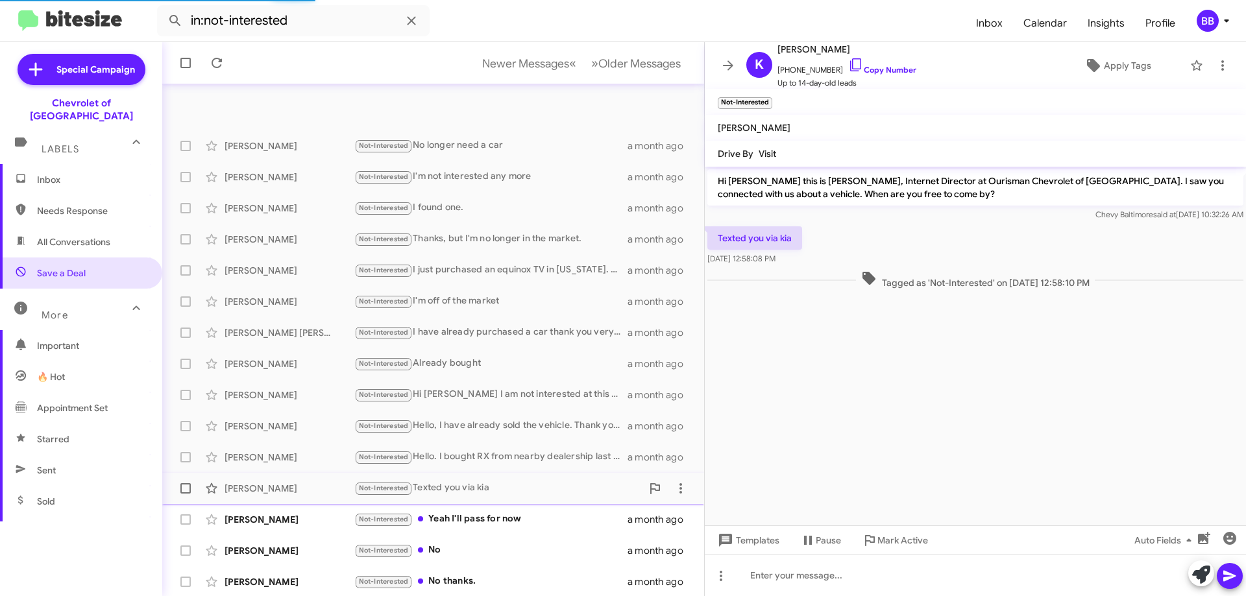
scroll to position [157, 0]
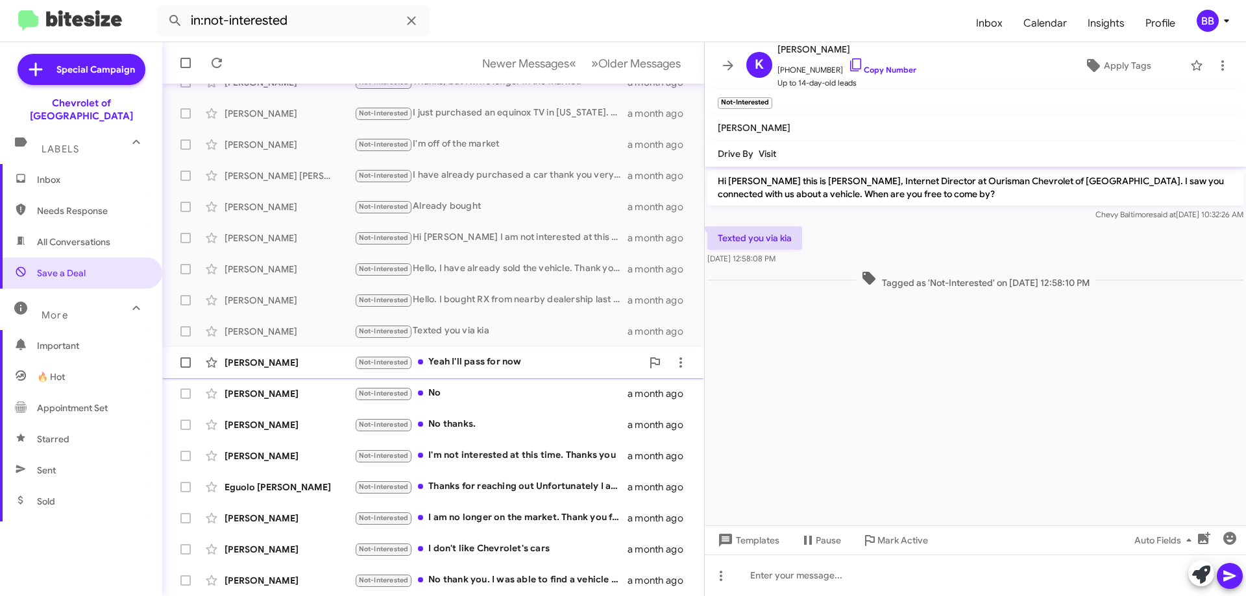
click at [519, 368] on div "Not-Interested Yeah I'll pass for now" at bounding box center [498, 362] width 288 height 15
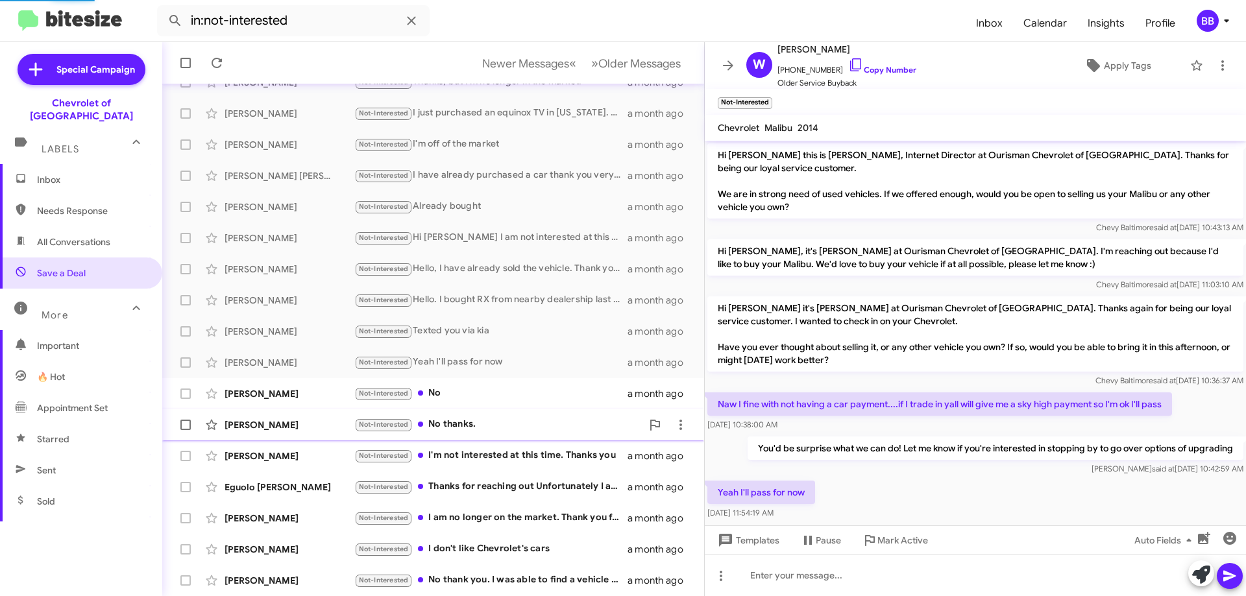
scroll to position [43, 0]
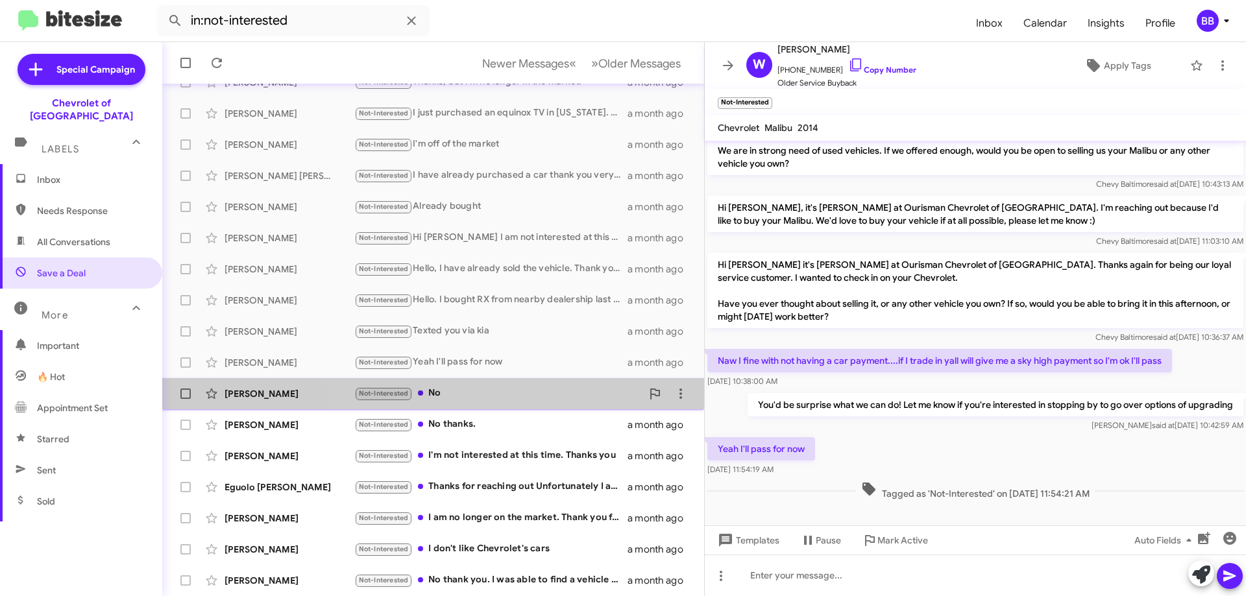
click at [521, 393] on div "Not-Interested No" at bounding box center [498, 393] width 288 height 15
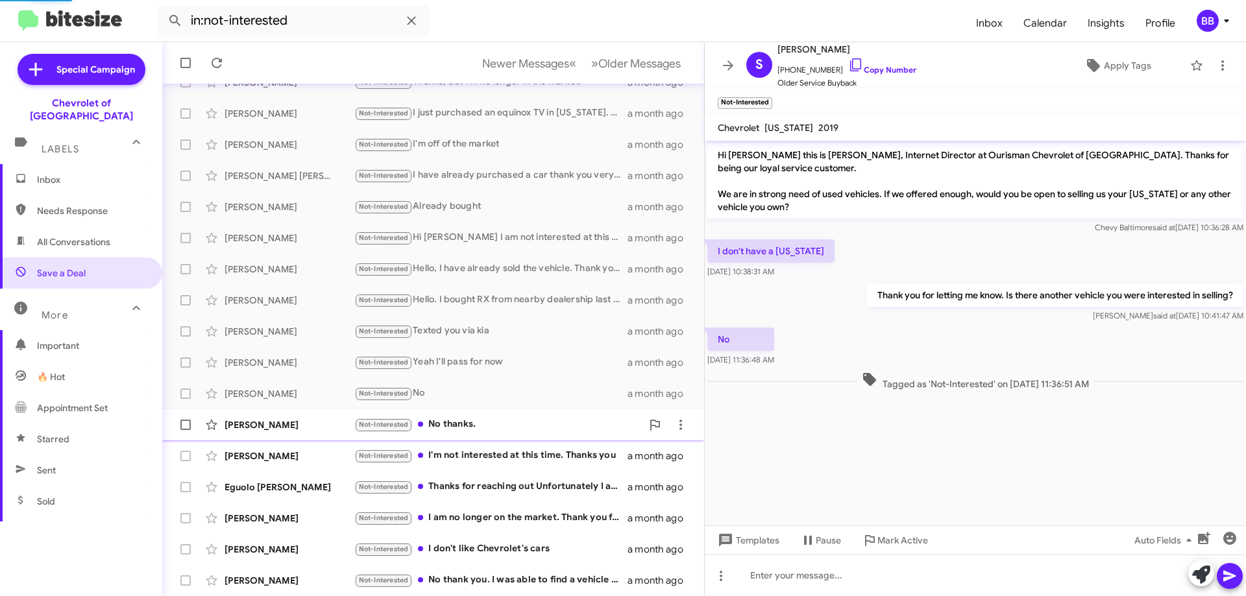
click at [524, 421] on div "Not-Interested No thanks." at bounding box center [498, 424] width 288 height 15
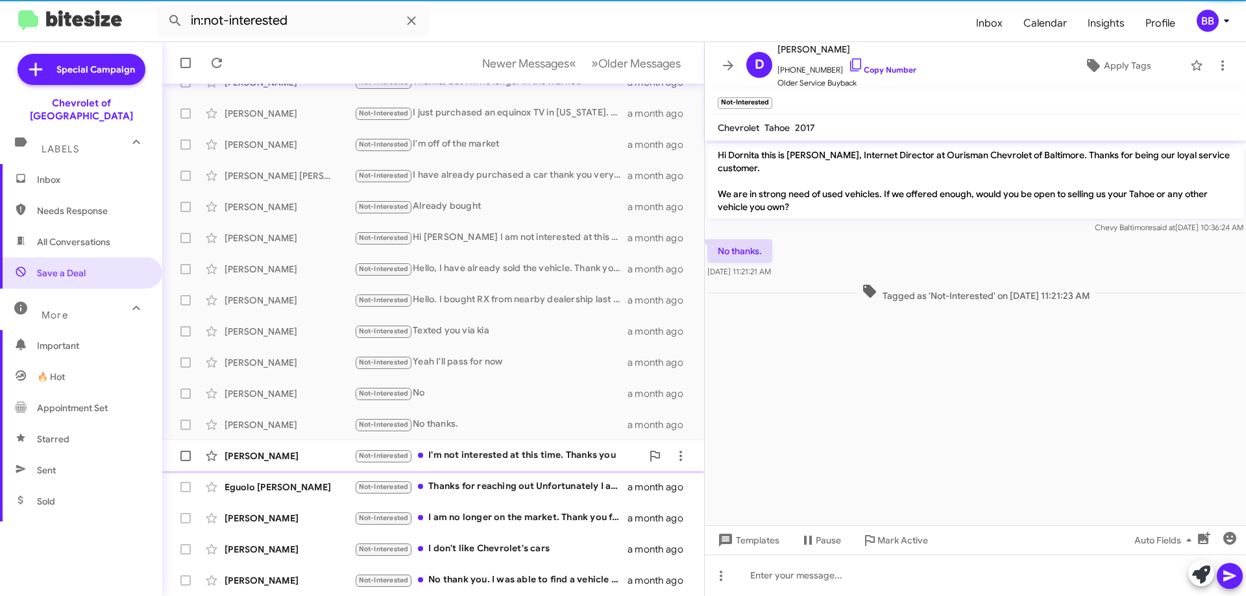
click at [530, 467] on div "[PERSON_NAME] Not-Interested I'm not interested at this time. Thanks you a mont…" at bounding box center [433, 456] width 521 height 26
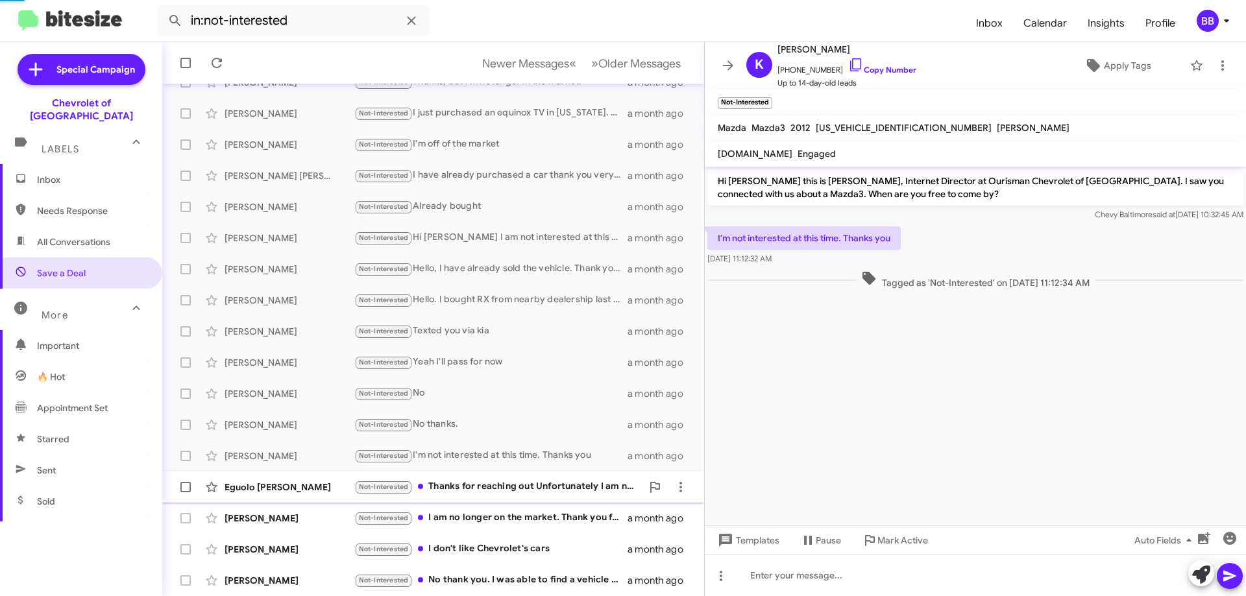
click at [548, 486] on div "Not-Interested Thanks for reaching out Unfortunately I am no longer looking for…" at bounding box center [498, 487] width 288 height 15
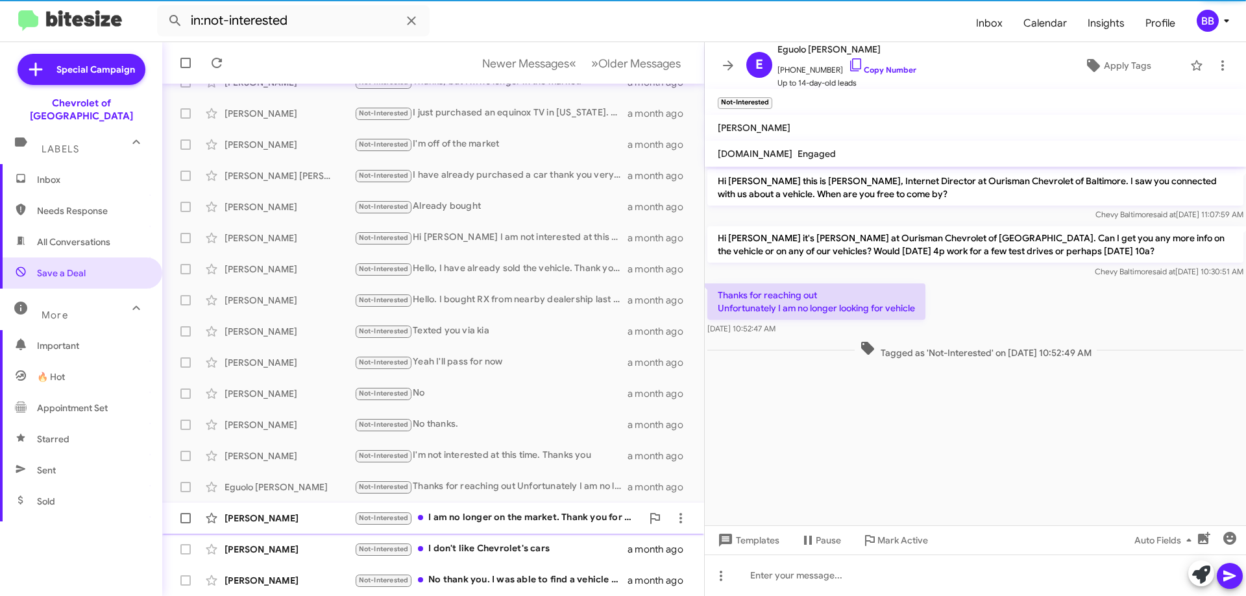
click at [548, 508] on div "[PERSON_NAME] Not-Interested I am no longer on the market. Thank you for reachi…" at bounding box center [433, 519] width 521 height 26
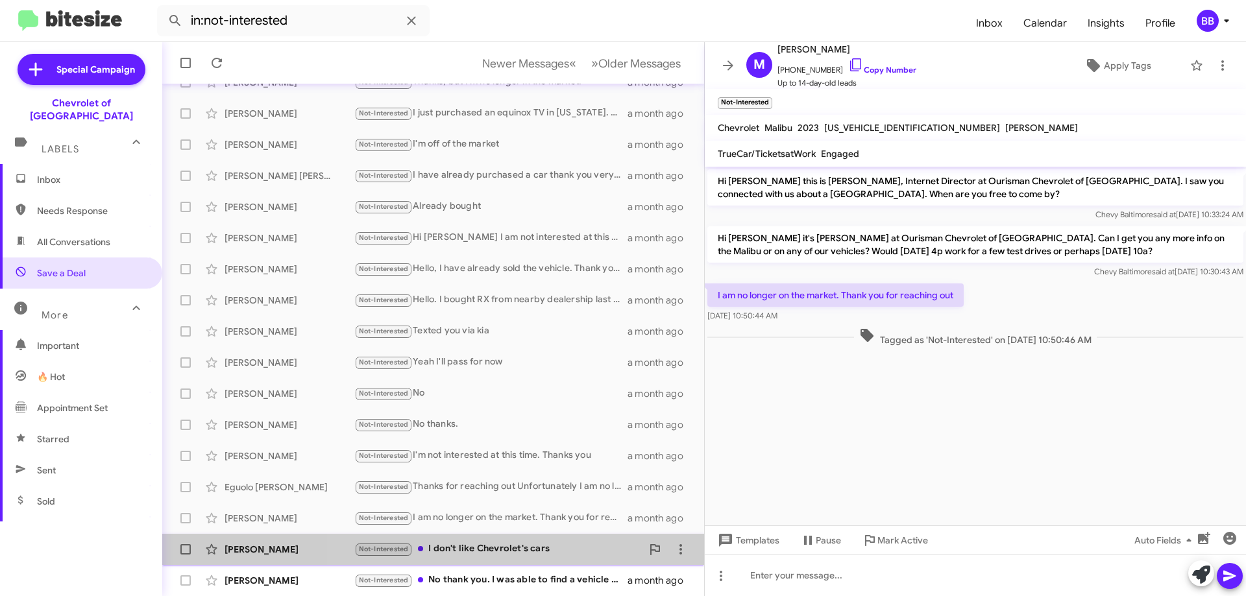
click at [546, 550] on div "Not-Interested I don't like Chevrolet's cars" at bounding box center [498, 549] width 288 height 15
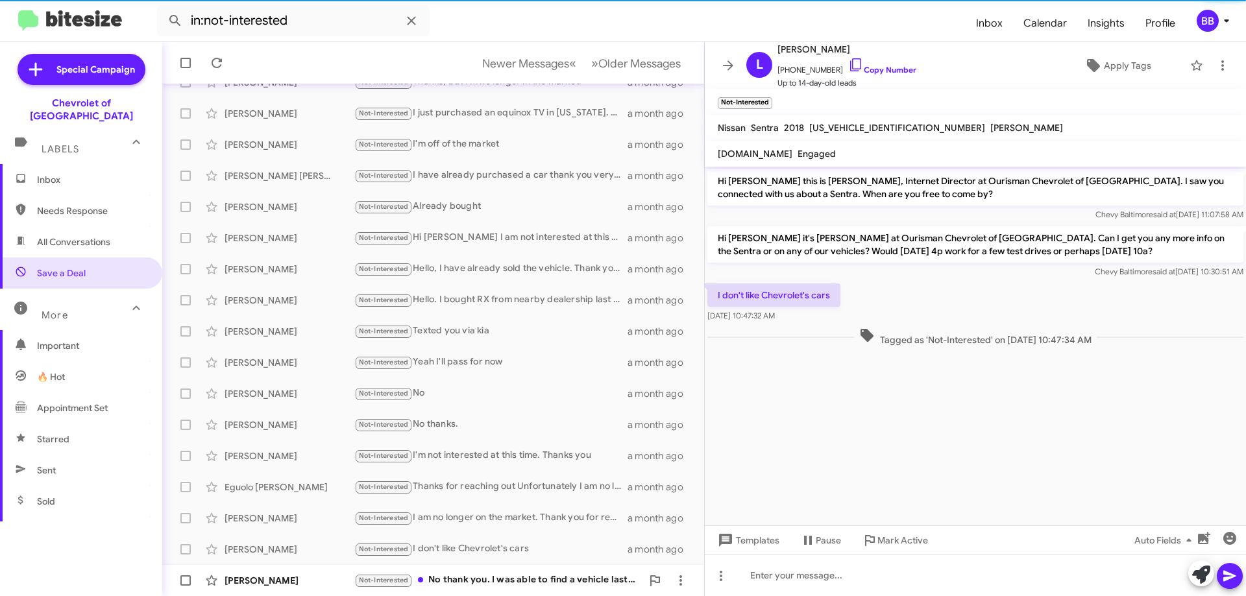
click at [540, 580] on div "Not-Interested No thank you. I was able to find a vehicle last weekend." at bounding box center [498, 580] width 288 height 15
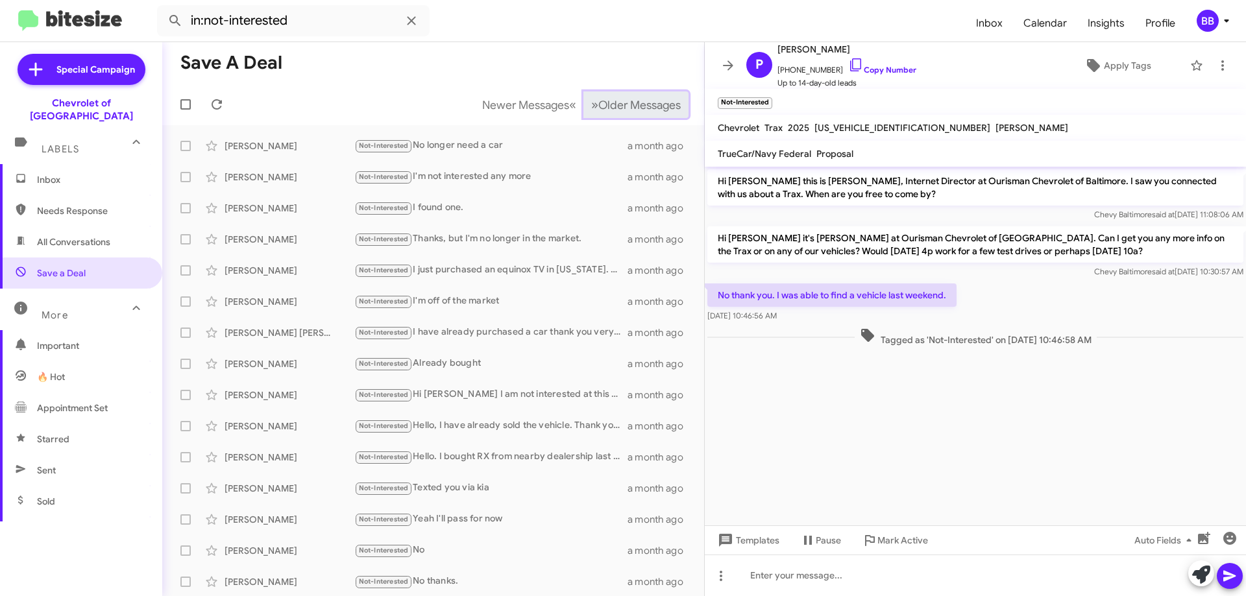
click at [621, 108] on span "Older Messages" at bounding box center [639, 105] width 82 height 14
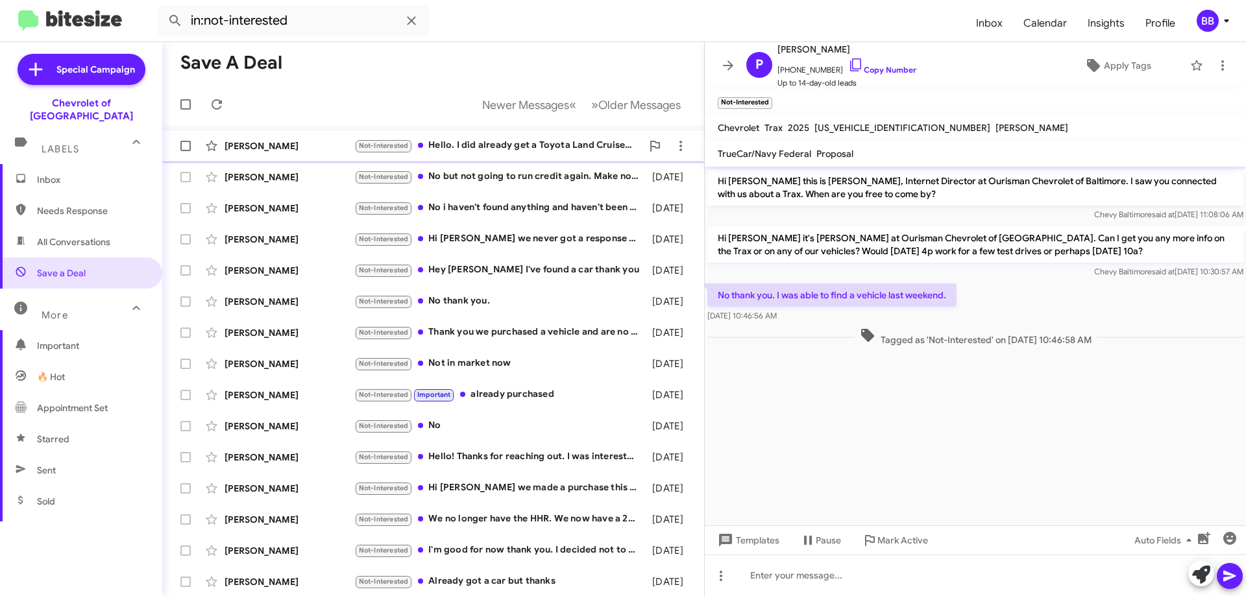
click at [533, 150] on div "Not-Interested Hello. I did already get a Toyota Land Cruiser. Thanks for your …" at bounding box center [498, 145] width 288 height 15
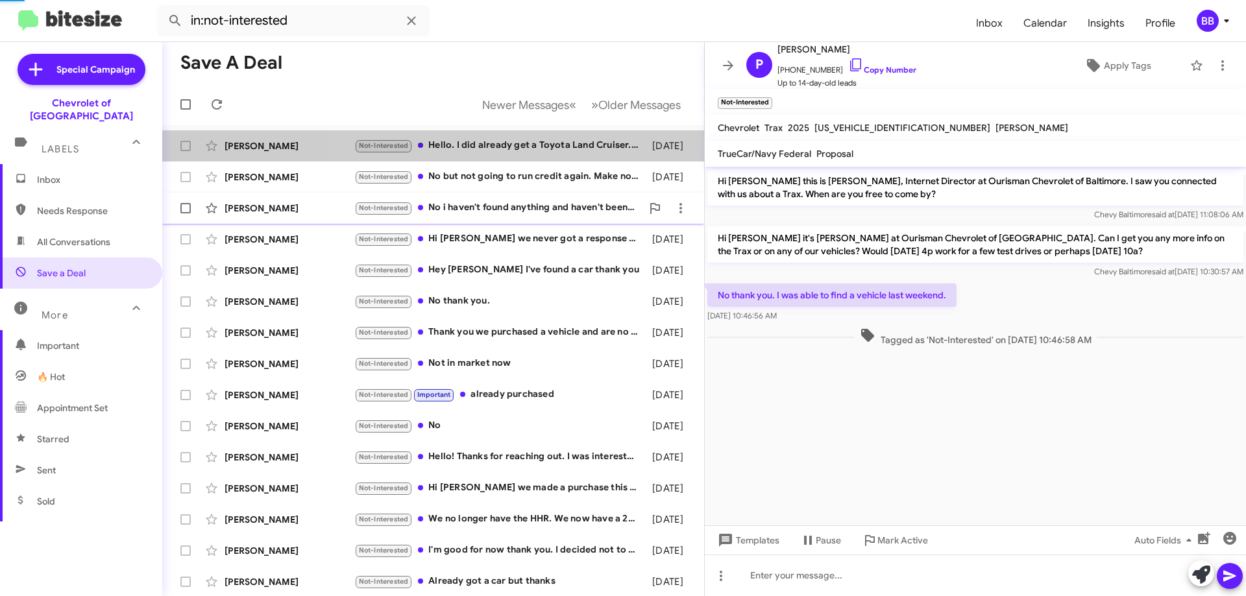
click at [522, 193] on span "[PERSON_NAME] Not-Interested No i haven't found anything and haven't been appro…" at bounding box center [433, 208] width 542 height 31
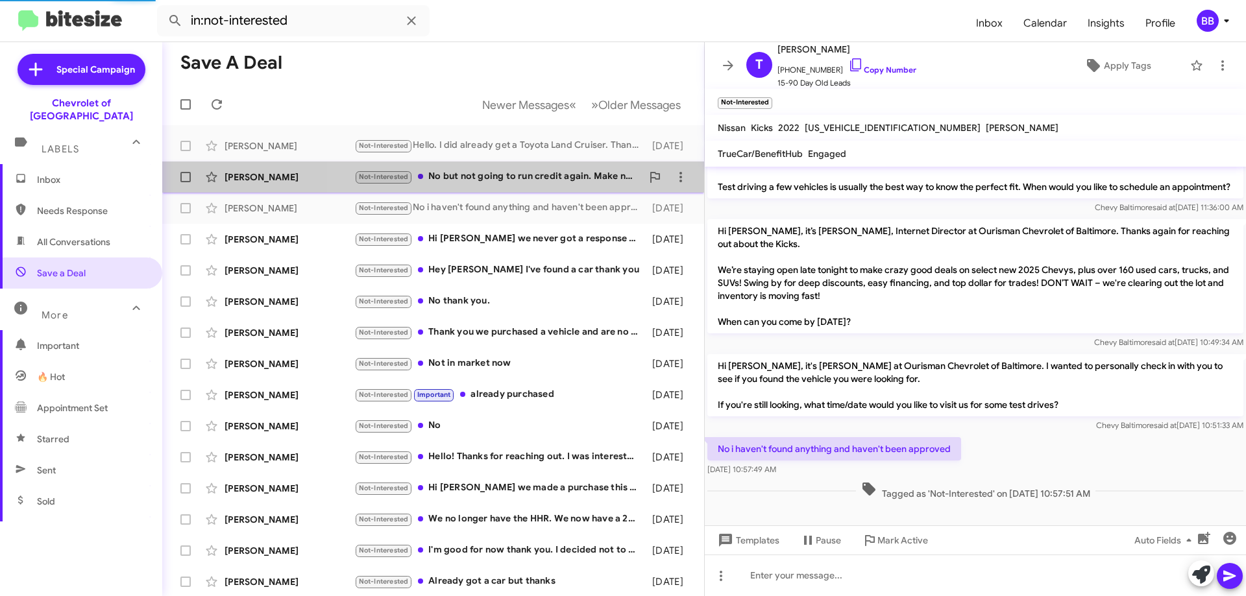
click at [525, 180] on div "Not-Interested No but not going to run credit again. Make no sense" at bounding box center [498, 176] width 288 height 15
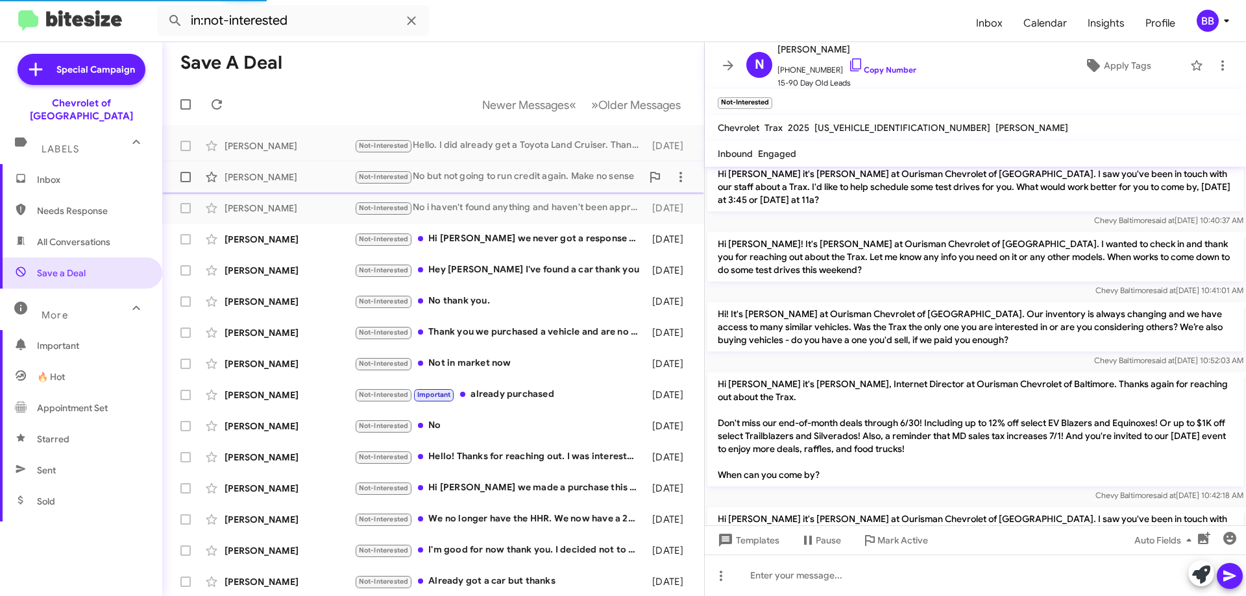
scroll to position [730, 0]
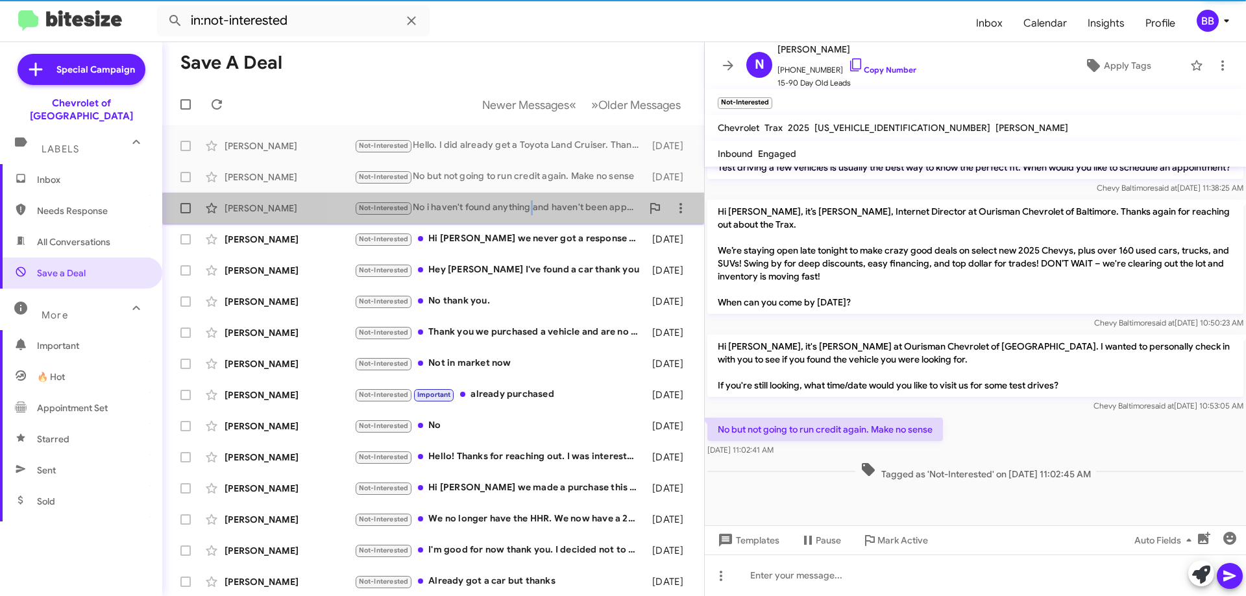
click at [532, 215] on div "Not-Interested No i haven't found anything and haven't been approved" at bounding box center [498, 208] width 288 height 15
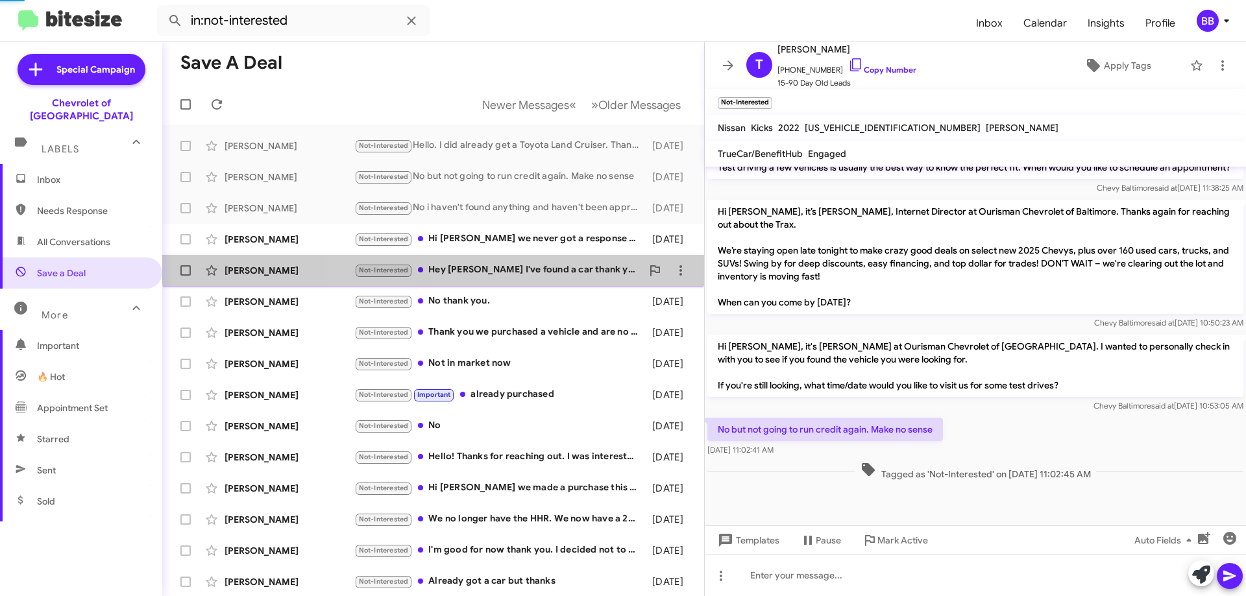
click at [534, 262] on div "[PERSON_NAME] Not-Interested Hey [PERSON_NAME]'ve found a car thank you [DATE]" at bounding box center [433, 271] width 521 height 26
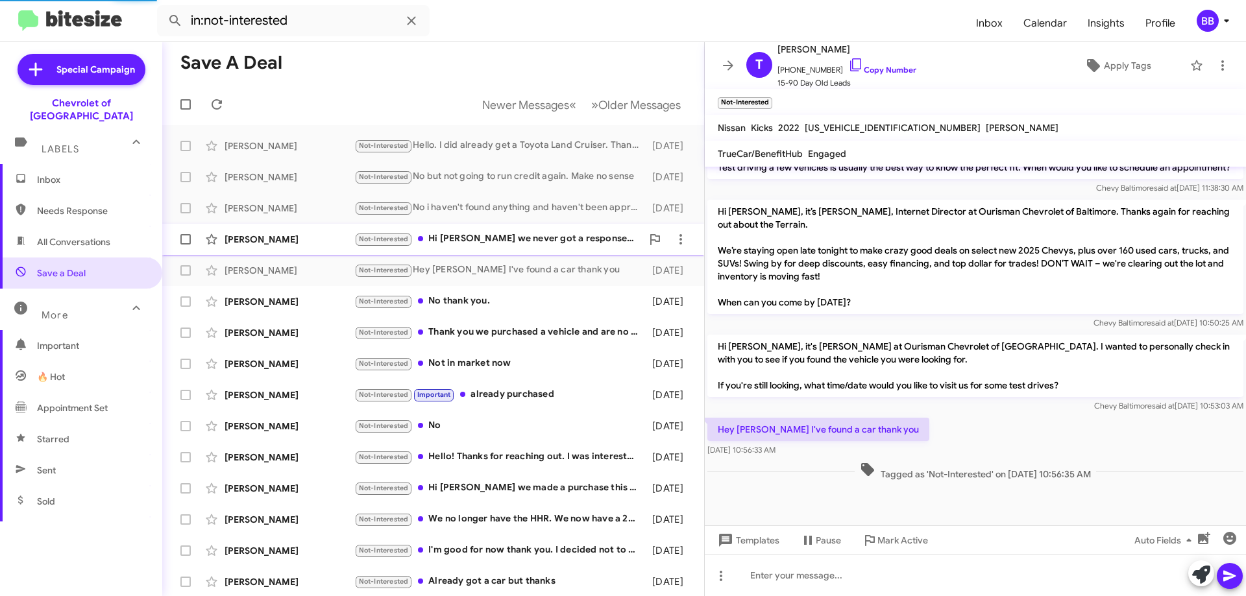
click at [536, 240] on div "Not-Interested Hi [PERSON_NAME] we never got a response from our initial messag…" at bounding box center [498, 239] width 288 height 15
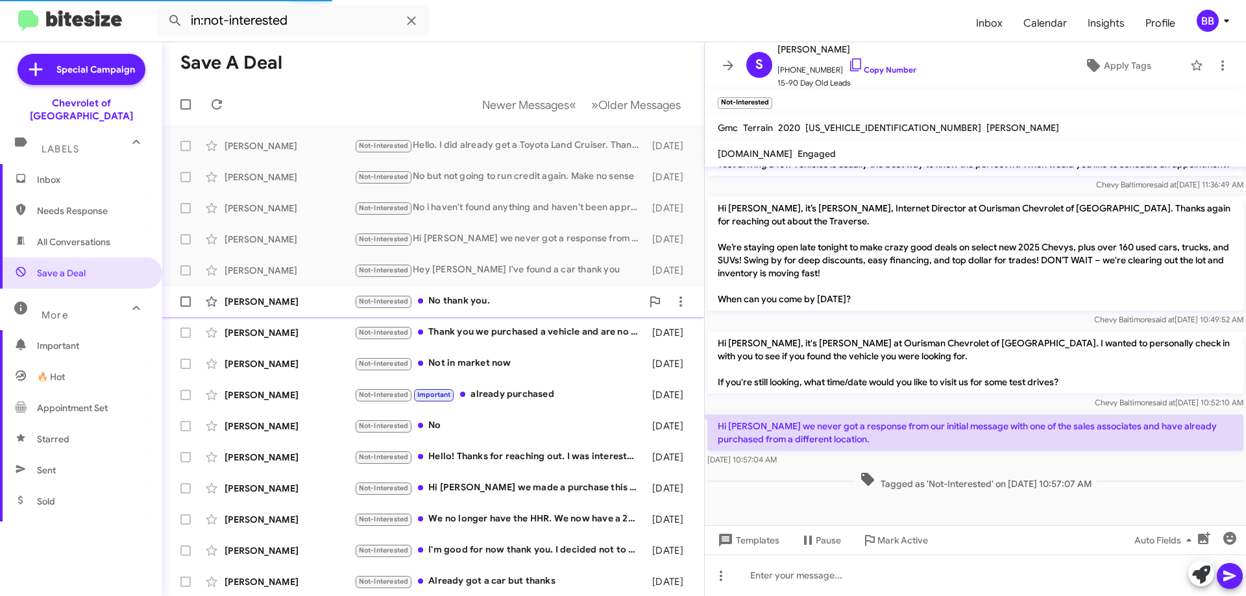
click at [532, 295] on div "Not-Interested No thank you." at bounding box center [498, 301] width 288 height 15
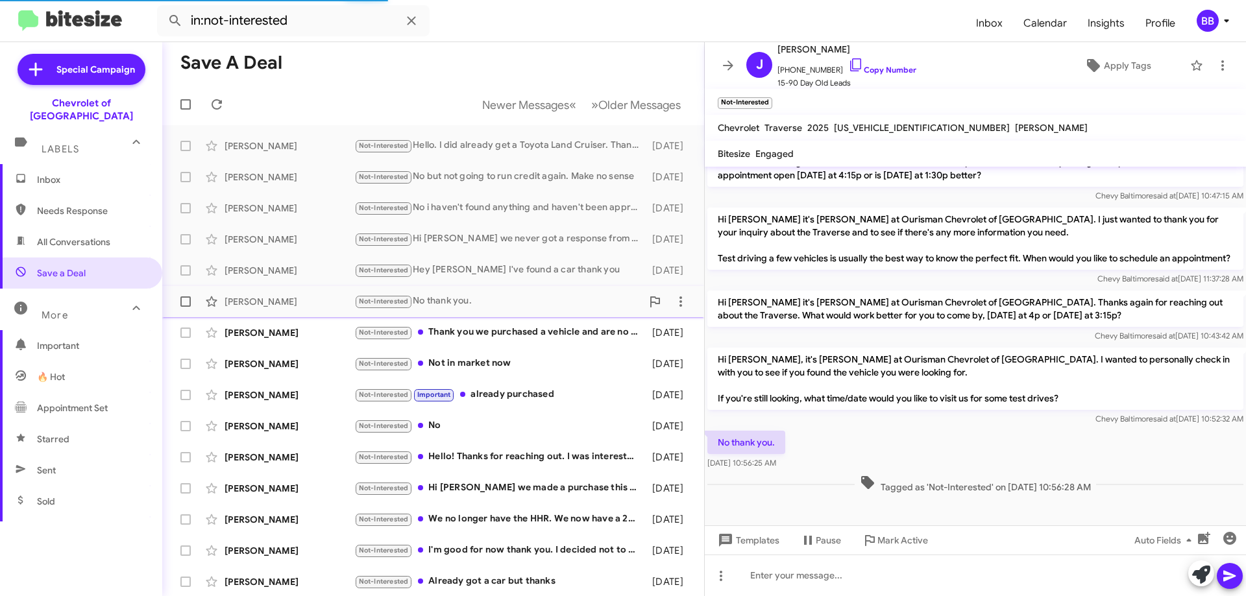
scroll to position [255, 0]
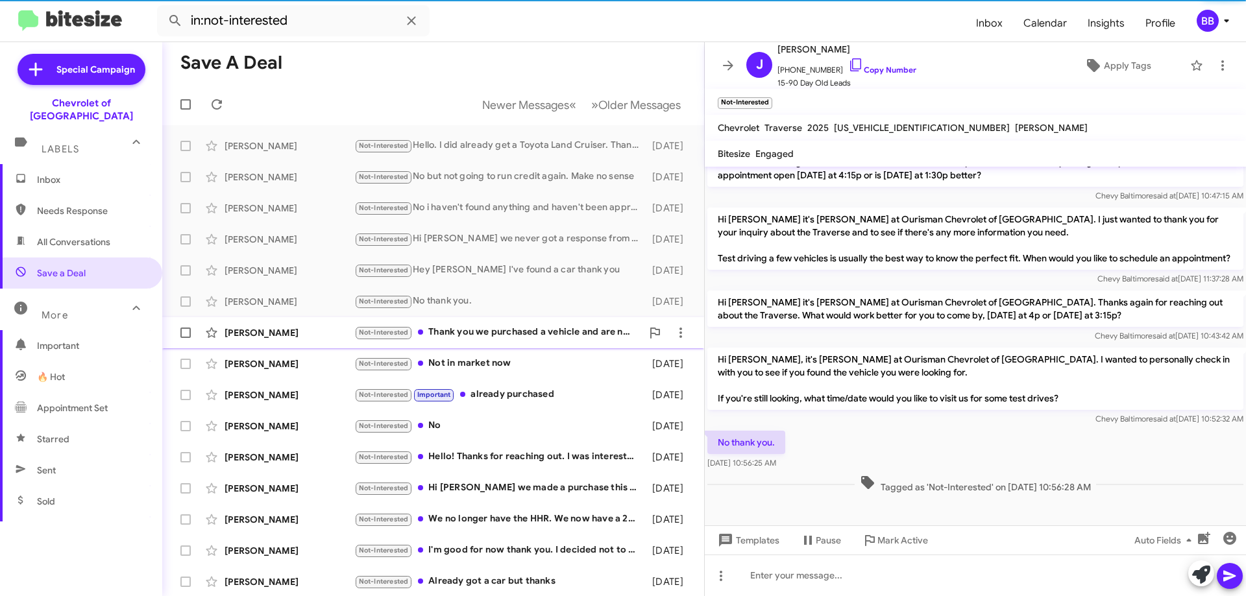
click at [539, 321] on div "[PERSON_NAME] Not-Interested Thank you we purchased a vehicle and are no longer…" at bounding box center [433, 333] width 521 height 26
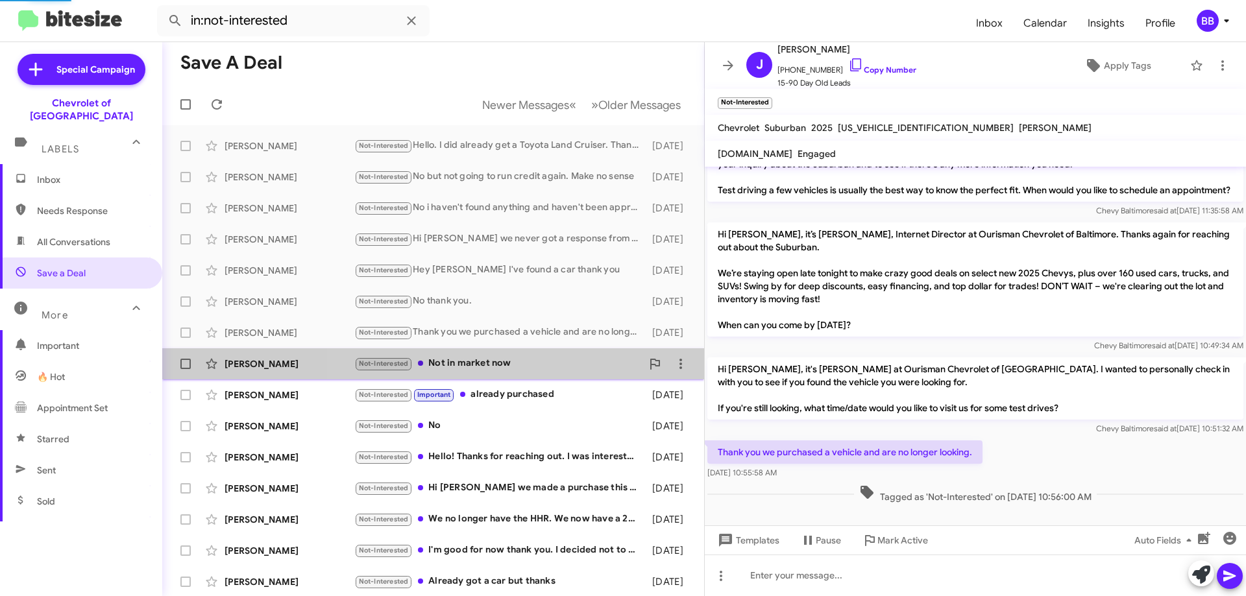
click at [536, 359] on div "Not-Interested Not in market now" at bounding box center [498, 363] width 288 height 15
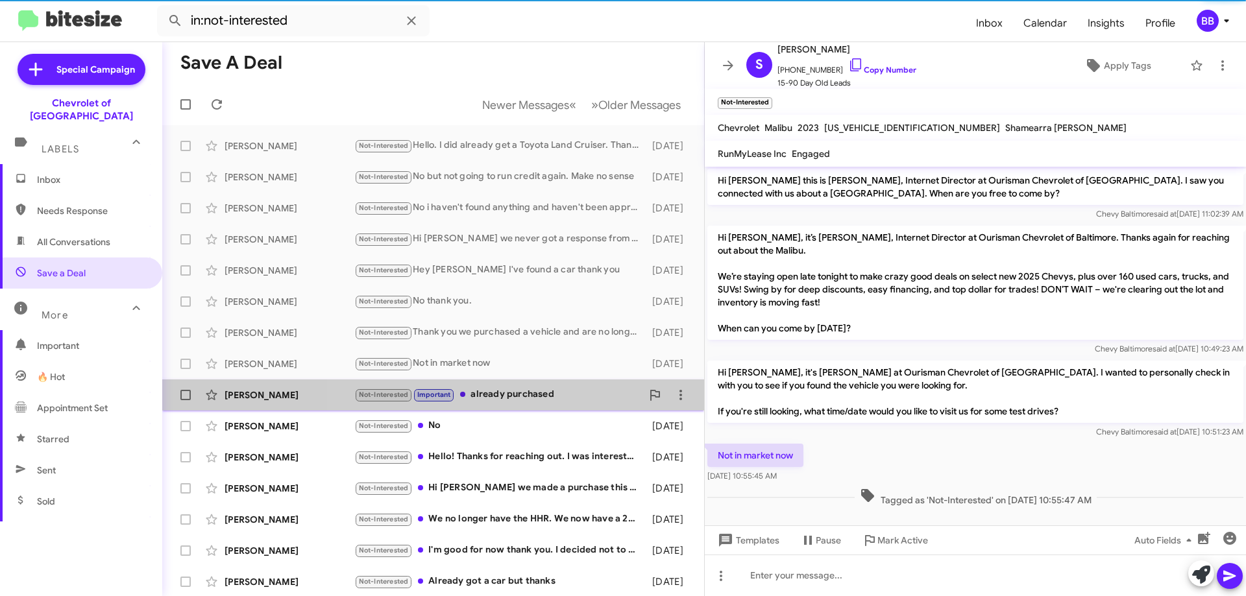
click at [534, 399] on div "Not-Interested Important already purchased" at bounding box center [498, 394] width 288 height 15
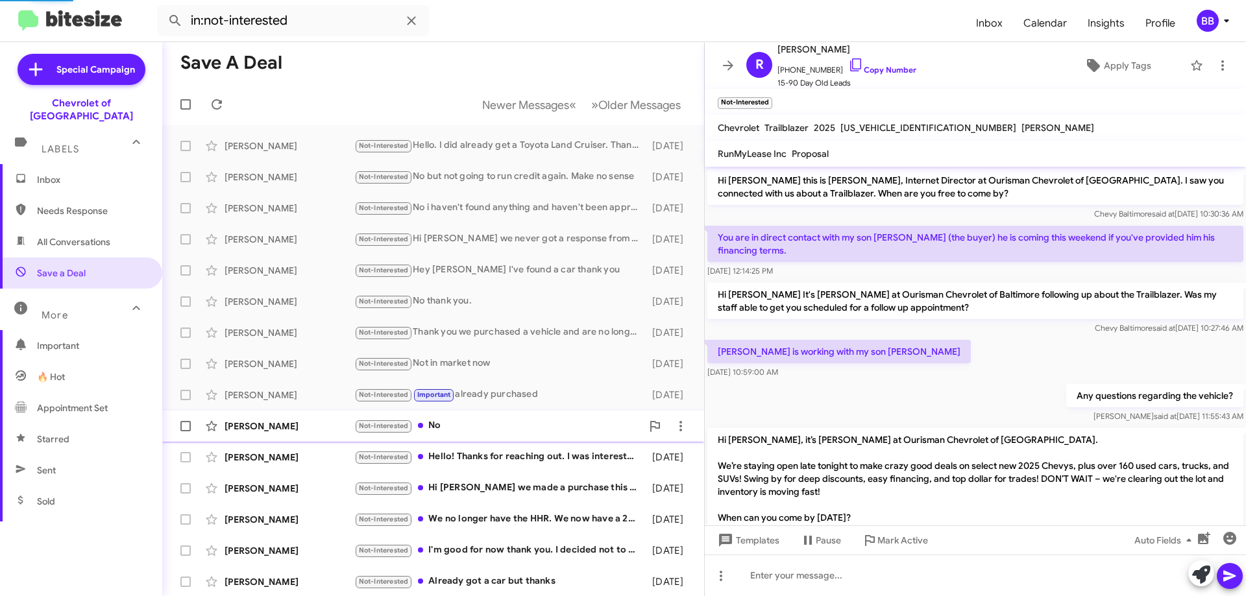
scroll to position [177, 0]
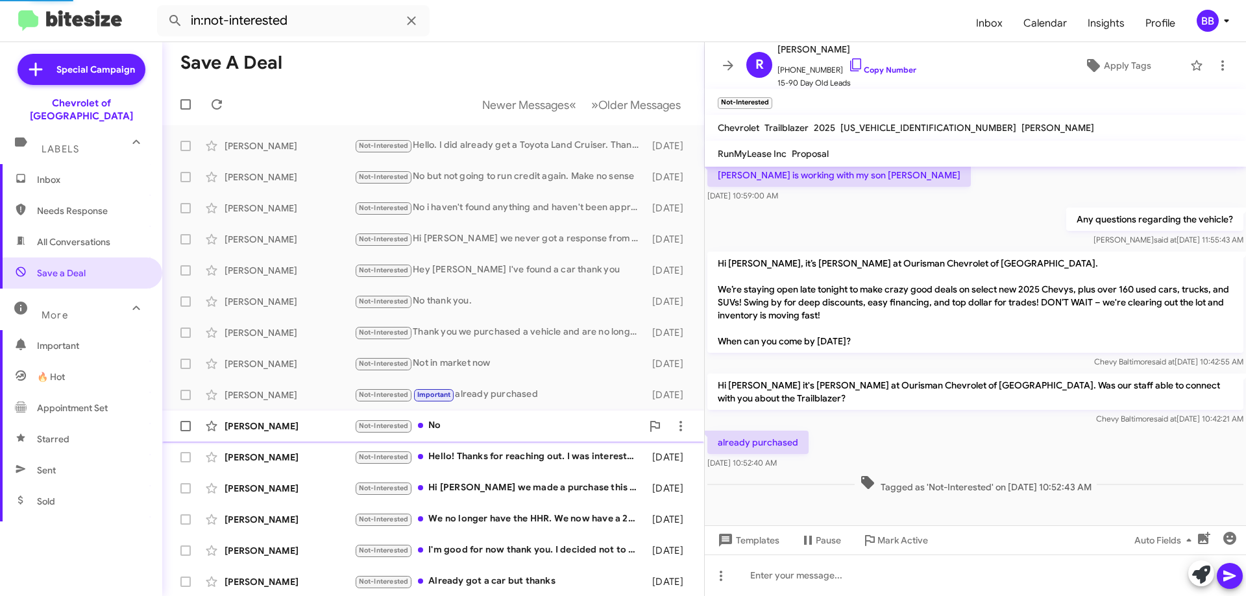
click at [522, 431] on div "Not-Interested No" at bounding box center [498, 426] width 288 height 15
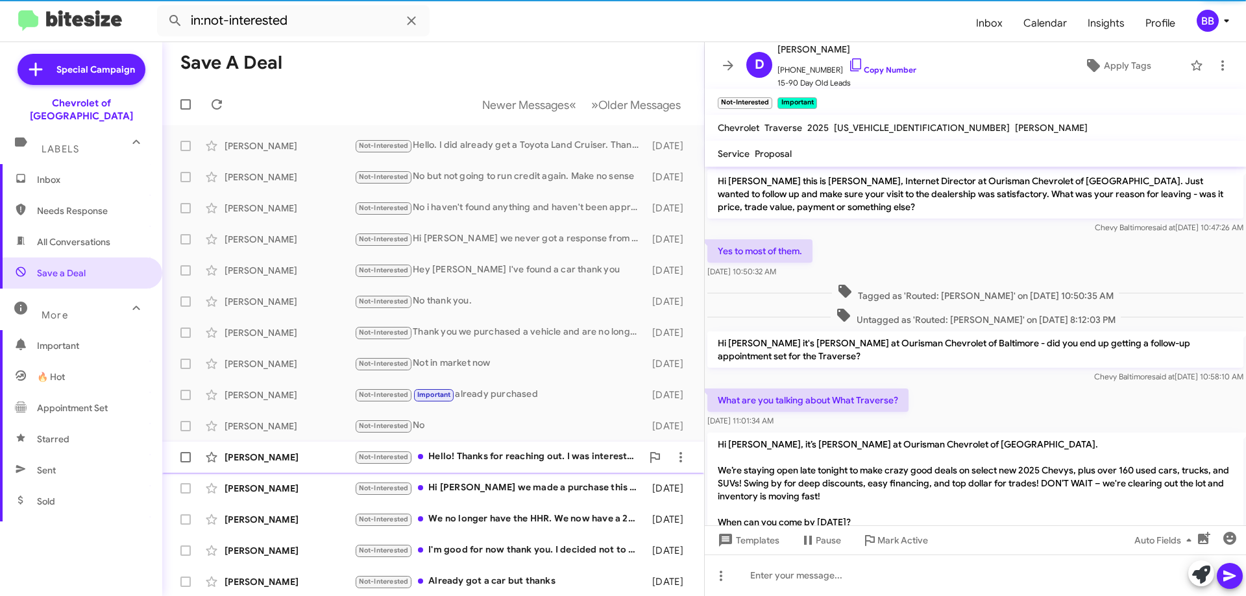
click at [537, 459] on div "Not-Interested Hello! Thanks for reaching out. I was interested in it, however,…" at bounding box center [498, 457] width 288 height 15
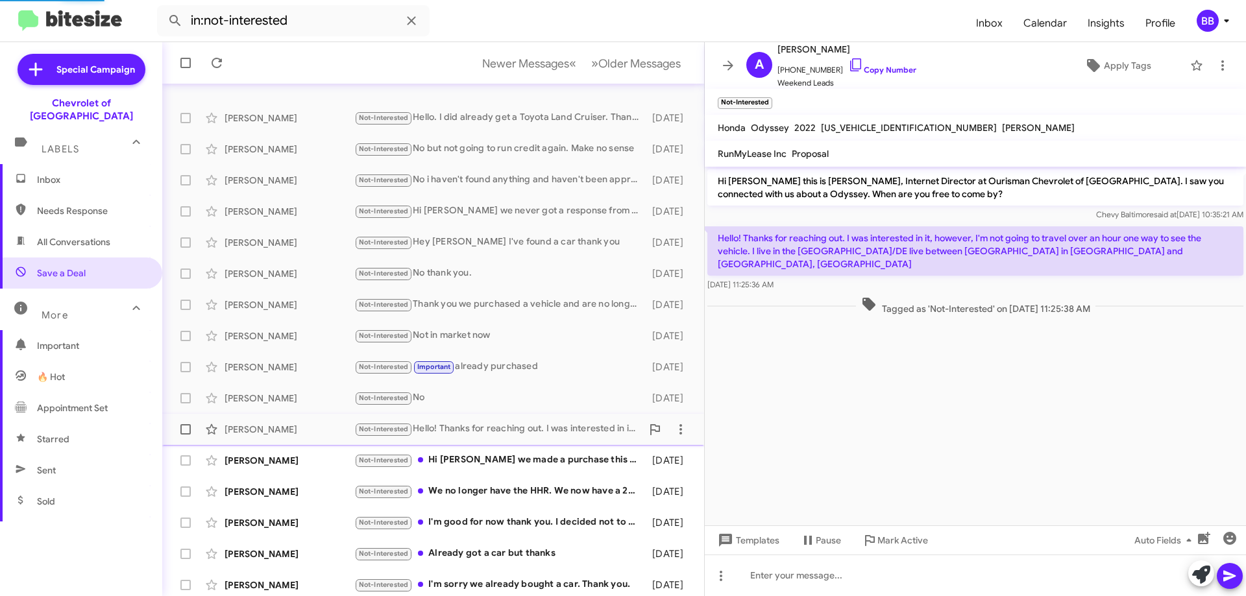
scroll to position [157, 0]
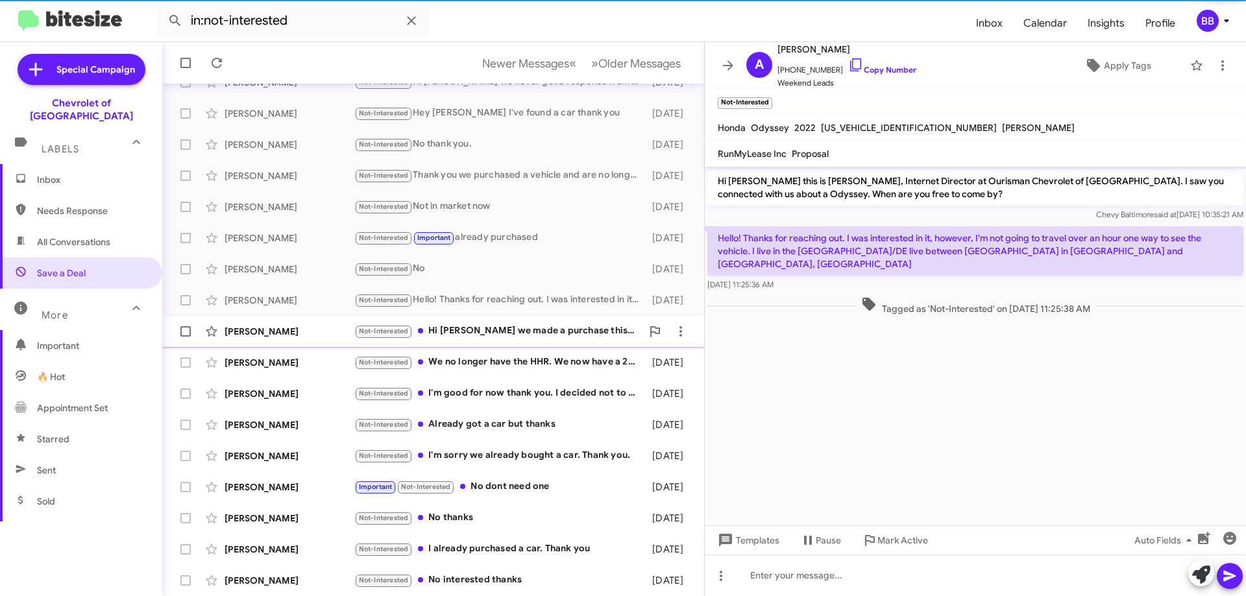
click at [543, 321] on div "[PERSON_NAME] Not-Interested Hi [PERSON_NAME] we made a purchase this weekend- …" at bounding box center [433, 332] width 521 height 26
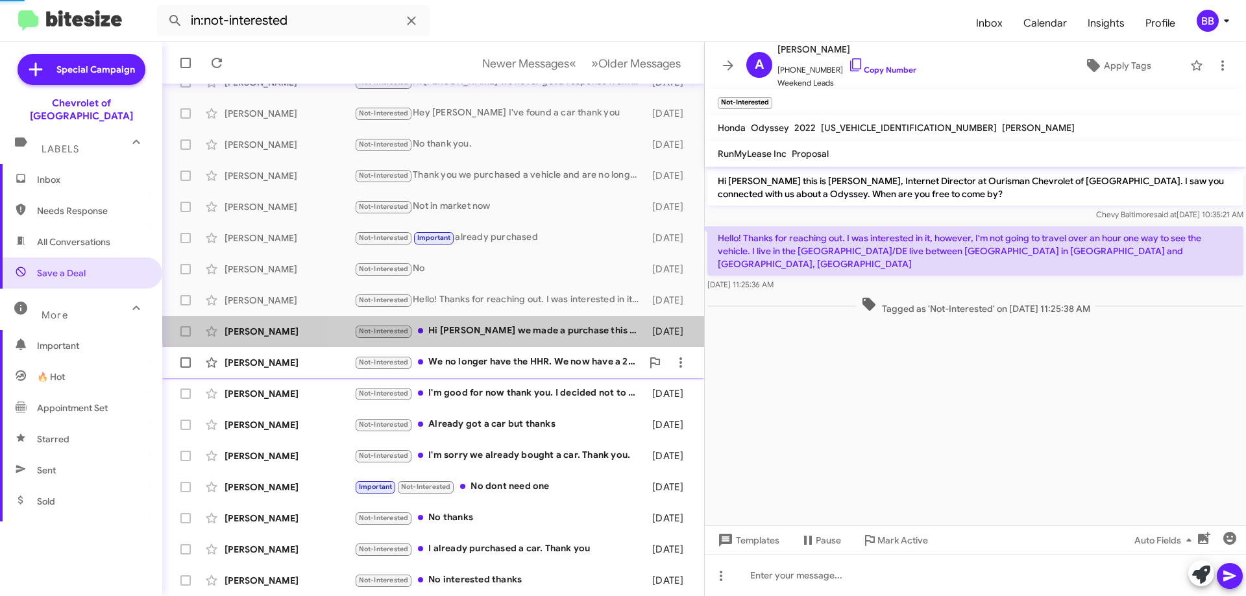
click at [537, 361] on div "Not-Interested We no longer have the HHR. We now have a 2015 Equinox LT which w…" at bounding box center [498, 362] width 288 height 15
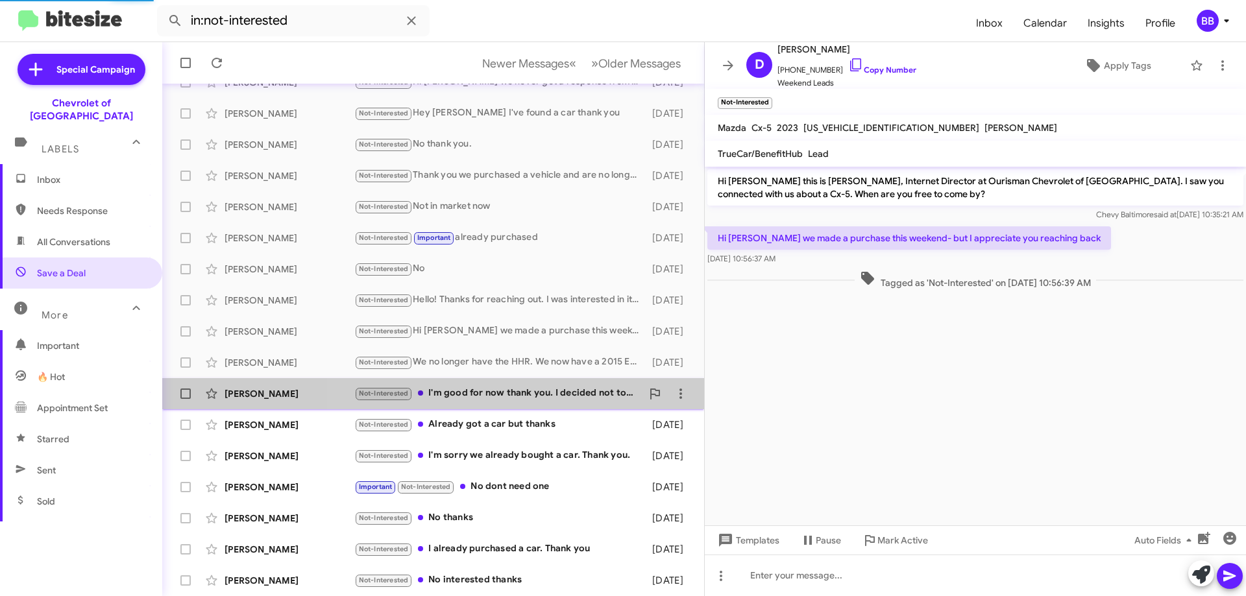
click at [532, 397] on div "Not-Interested I'm good for now thank you. I decided not to purchase at this ti…" at bounding box center [498, 393] width 288 height 15
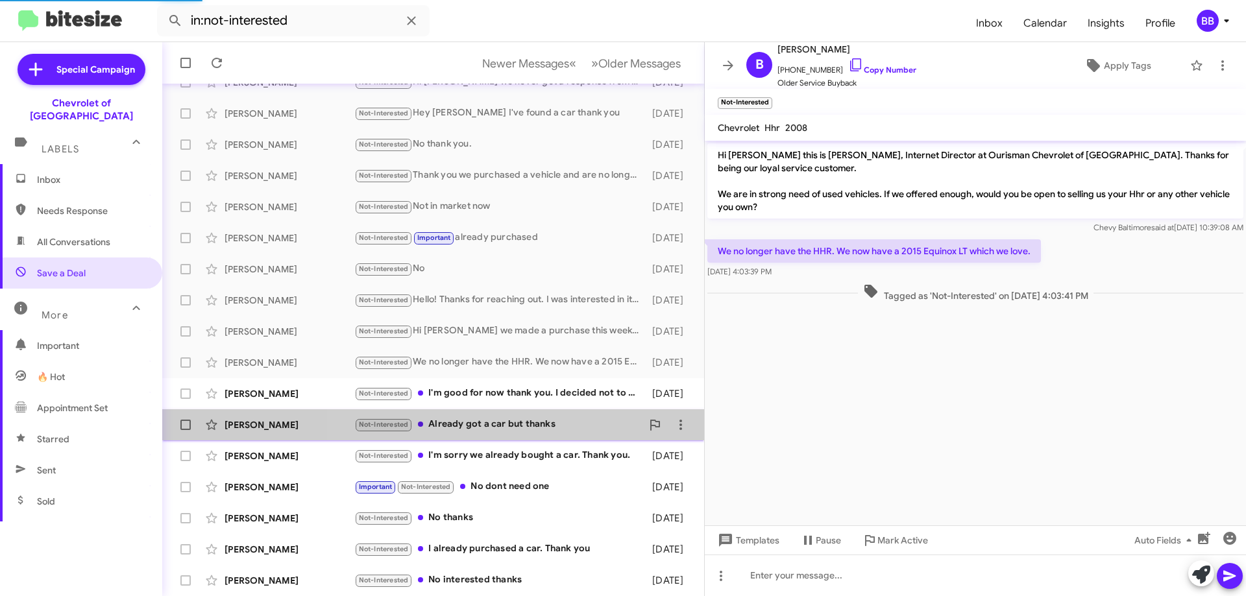
click at [525, 419] on div "Not-Interested Already got a car but thanks" at bounding box center [498, 424] width 288 height 15
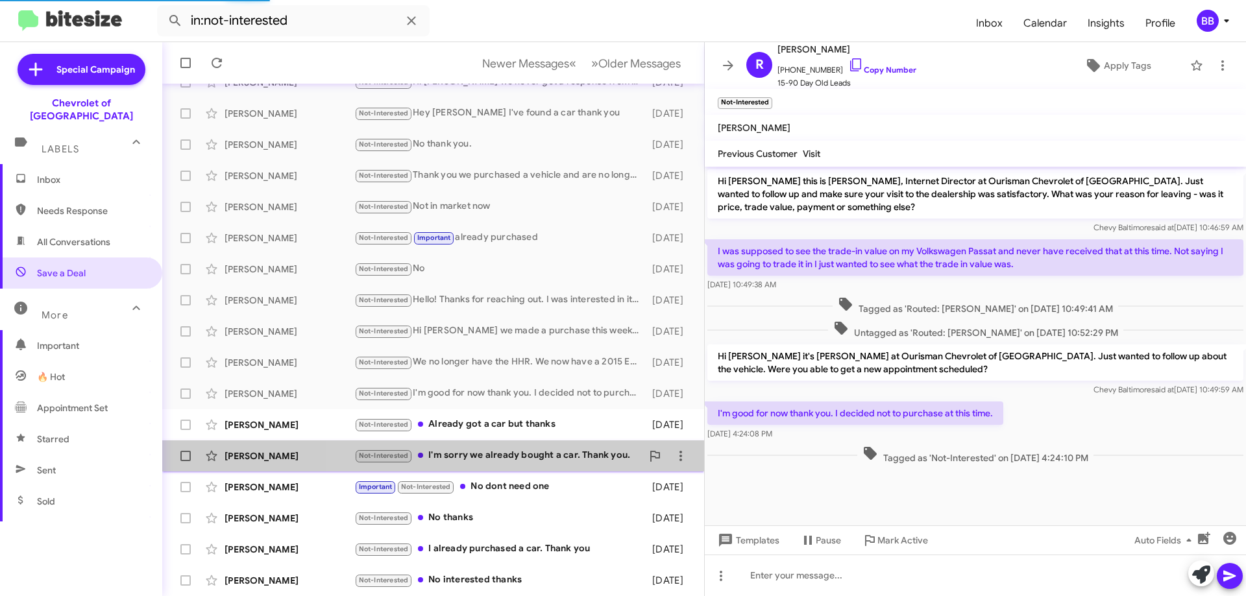
click at [524, 443] on div "[PERSON_NAME] Not-Interested I'm sorry we already bought a car. Thank you. [DAT…" at bounding box center [433, 456] width 521 height 26
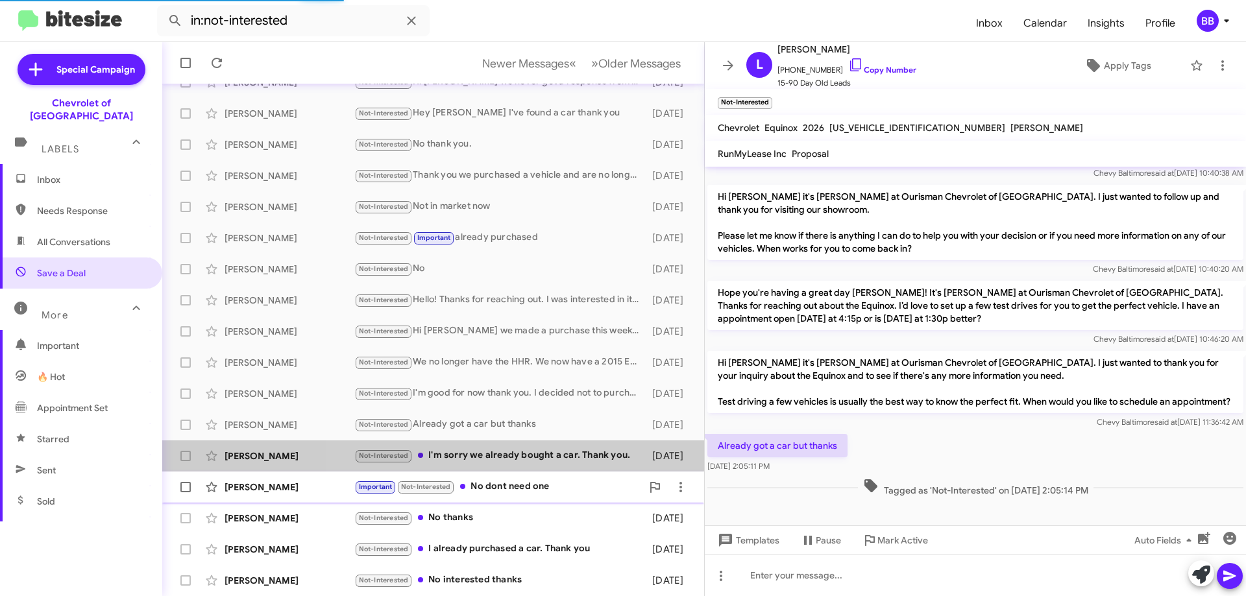
click at [515, 484] on div "Important Not-Interested No dont need one" at bounding box center [498, 487] width 288 height 15
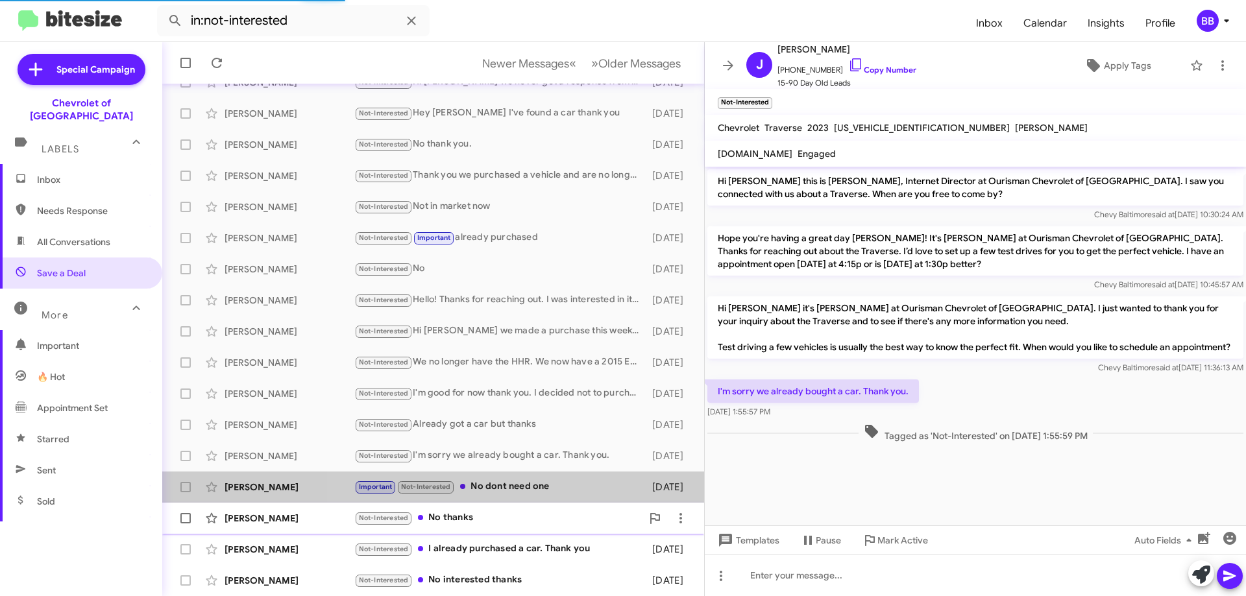
click at [510, 511] on div "Not-Interested No thanks" at bounding box center [498, 518] width 288 height 15
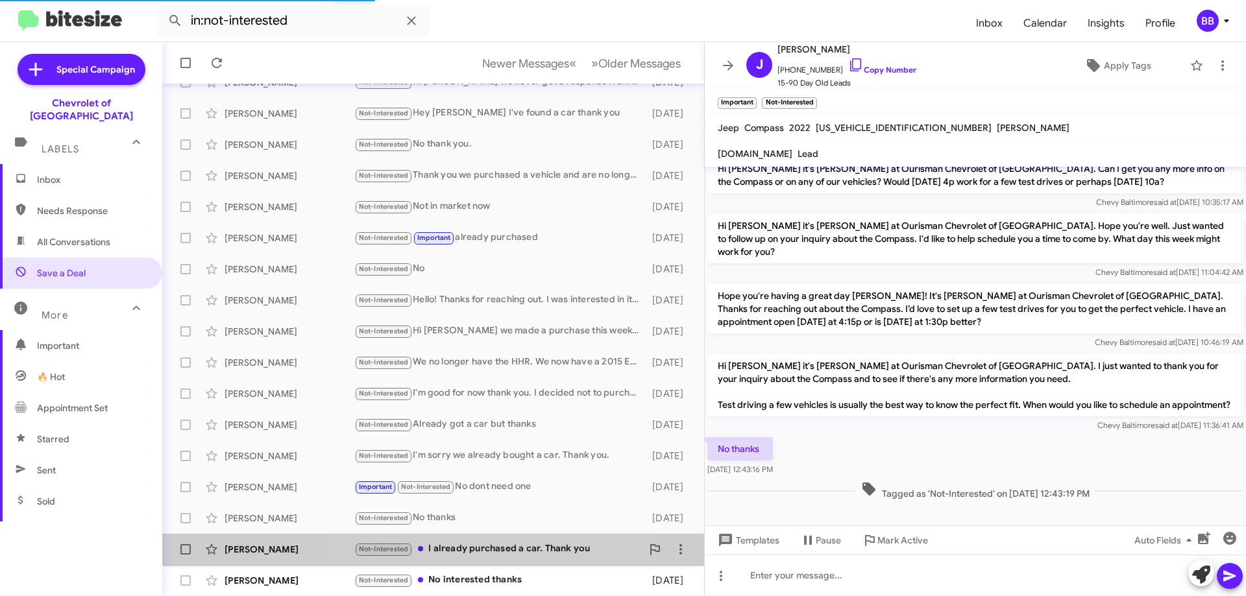
click at [500, 556] on div "Not-Interested I already purchased a car. Thank you" at bounding box center [498, 549] width 288 height 15
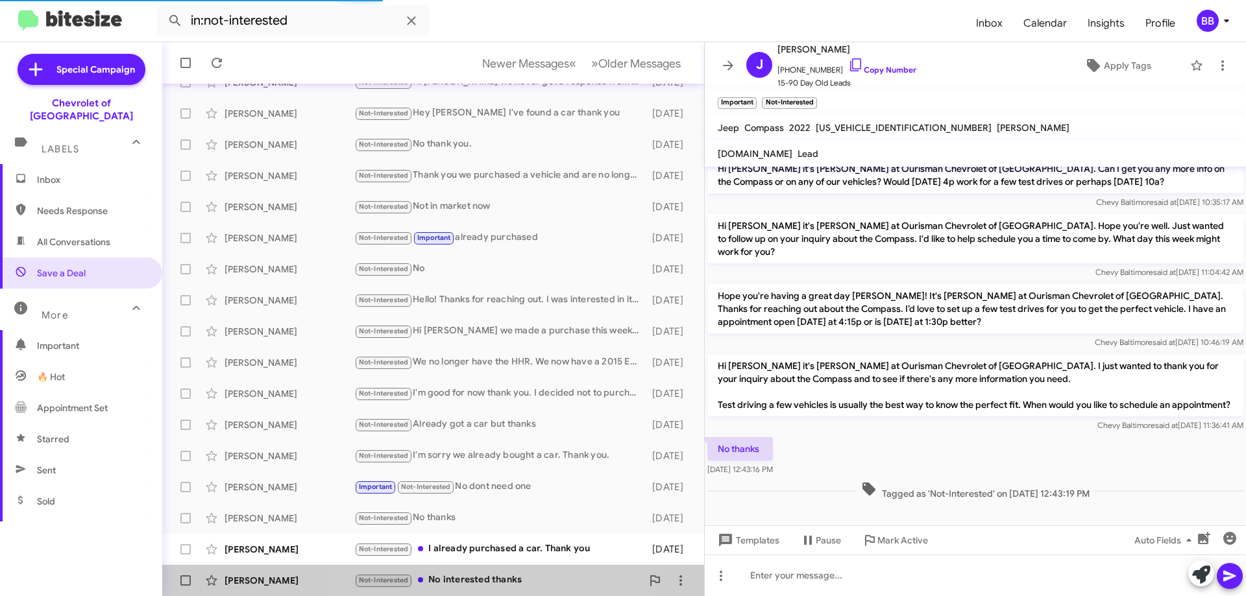
click at [502, 576] on div "Not-Interested No interested thanks" at bounding box center [498, 580] width 288 height 15
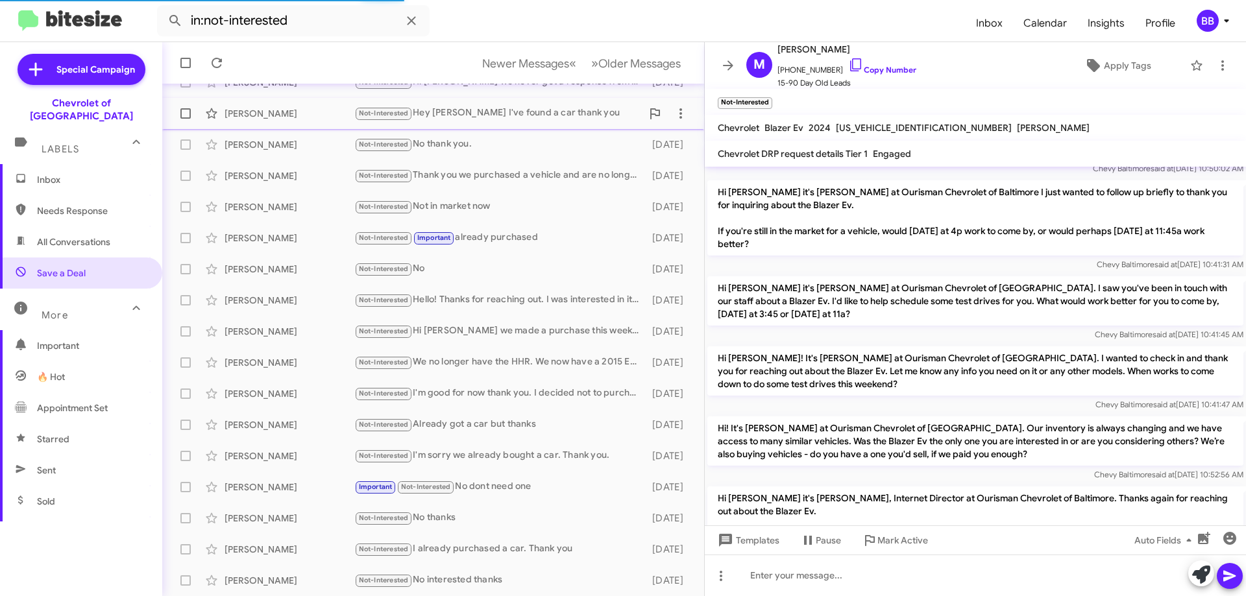
scroll to position [639, 0]
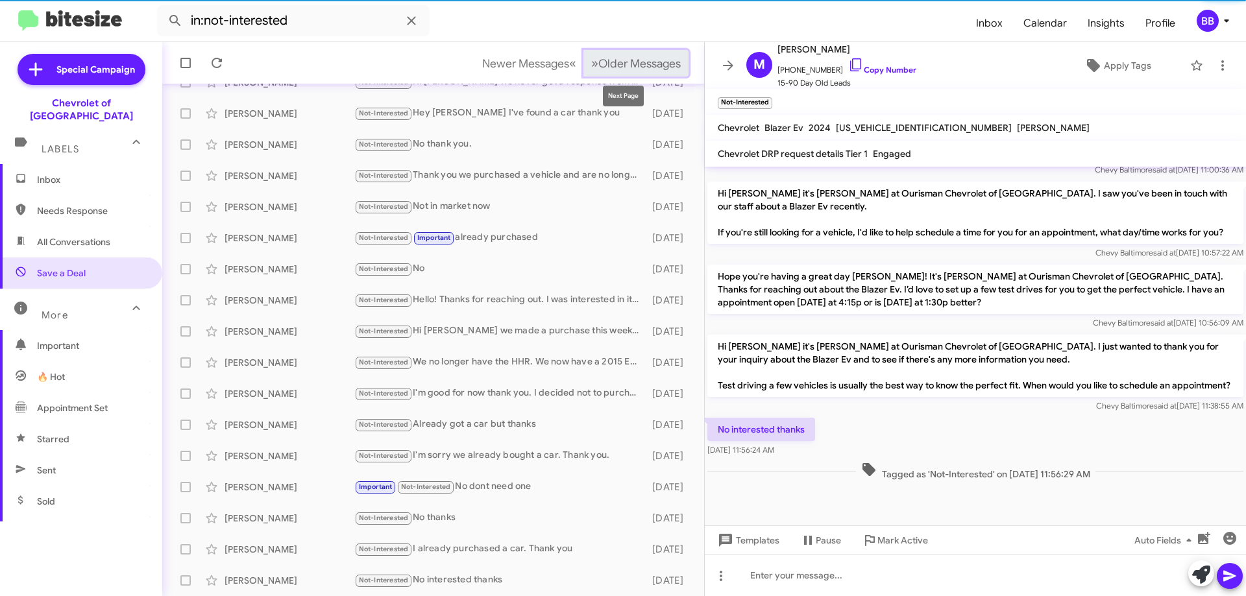
click at [626, 66] on span "Older Messages" at bounding box center [639, 63] width 82 height 14
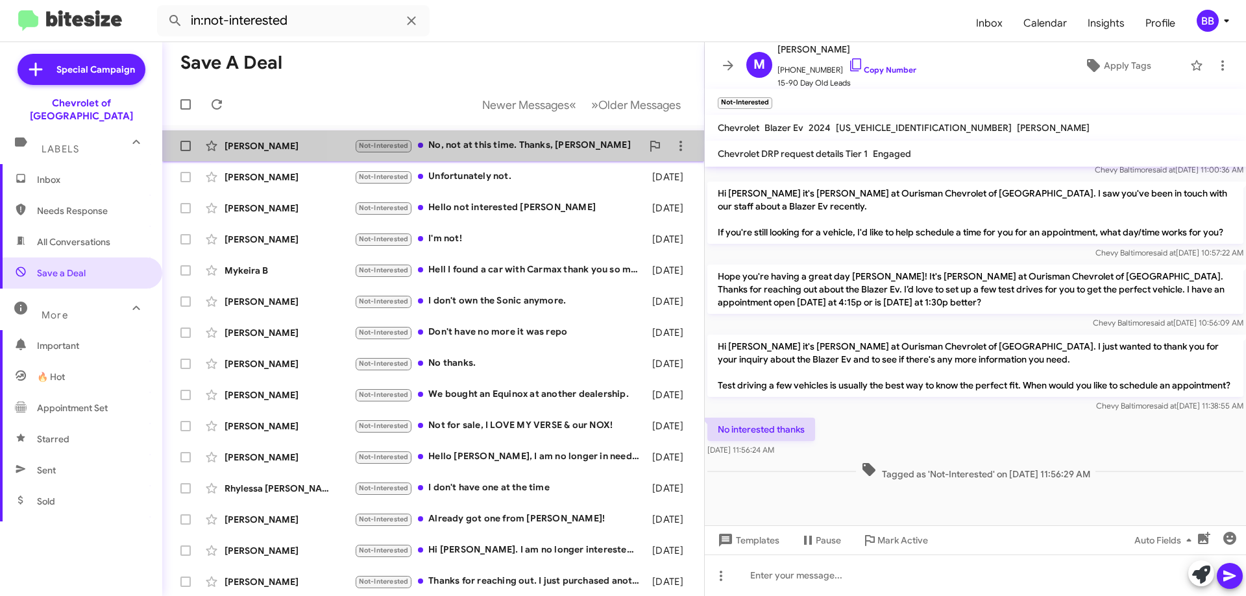
click at [528, 147] on div "Not-Interested No, not at this time. Thanks, [PERSON_NAME]" at bounding box center [498, 145] width 288 height 15
click at [517, 171] on div "Not-Interested Unfortunately not." at bounding box center [498, 176] width 288 height 15
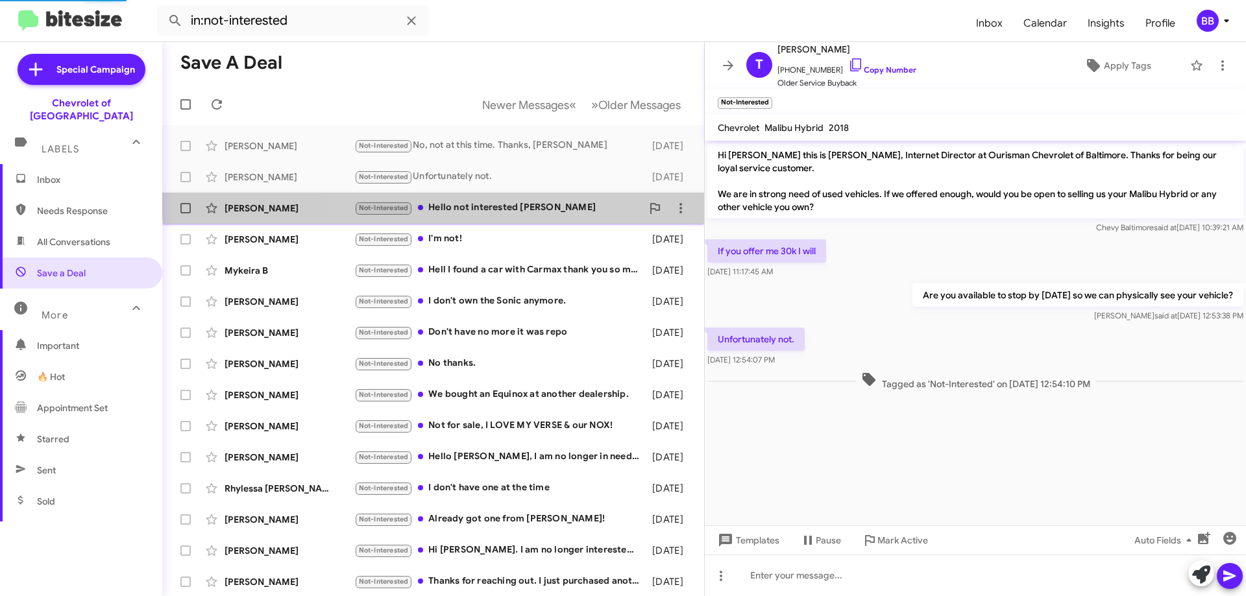
click at [516, 198] on div "[PERSON_NAME] Not-Interested Hello not interested [PERSON_NAME] [DATE]" at bounding box center [433, 208] width 521 height 26
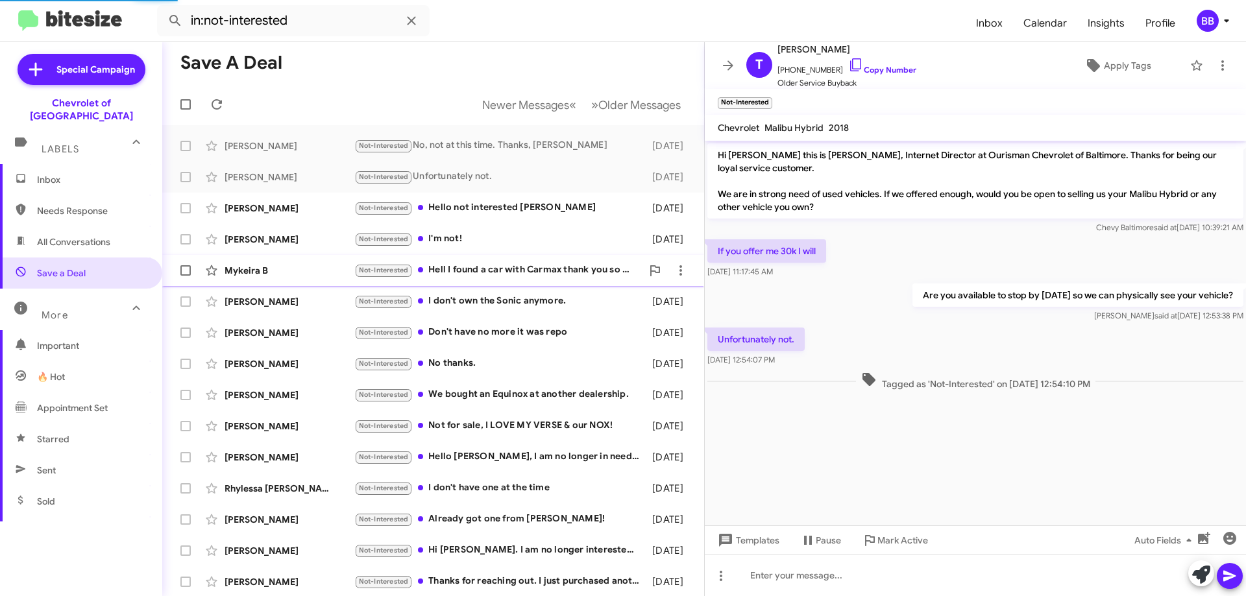
click at [508, 256] on span "Mykeira B Not-Interested Hell I found a car with Carmax thank you so much [DATE]" at bounding box center [433, 270] width 542 height 31
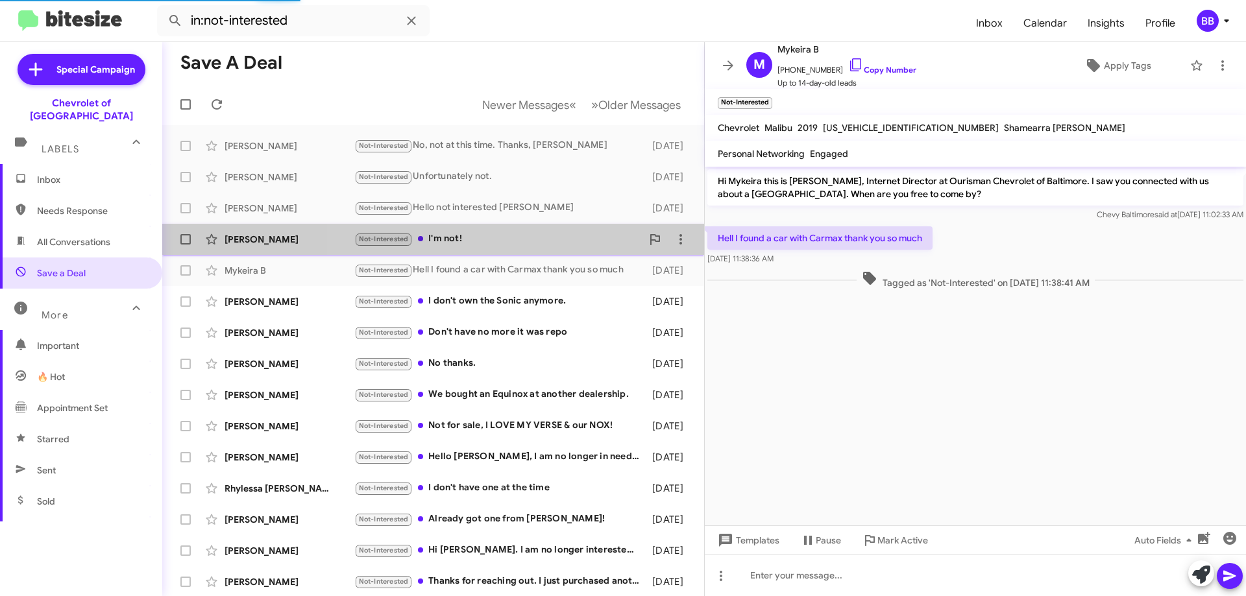
click at [513, 234] on div "Not-Interested I'm not!" at bounding box center [498, 239] width 288 height 15
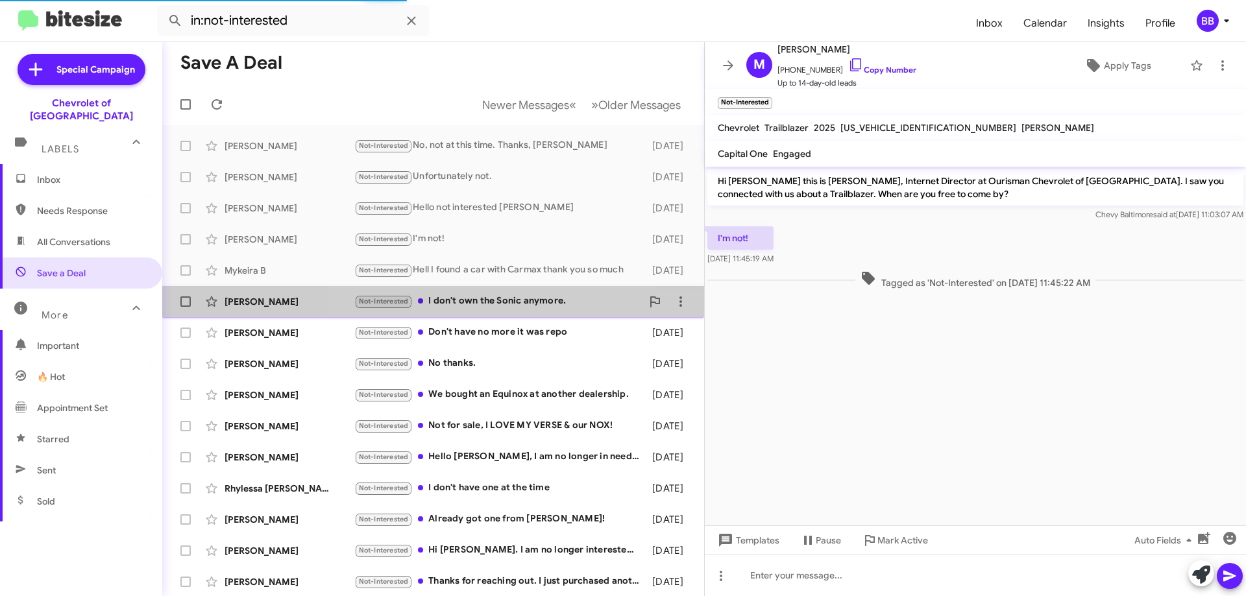
click at [509, 308] on div "Not-Interested I don't own the Sonic anymore." at bounding box center [498, 301] width 288 height 15
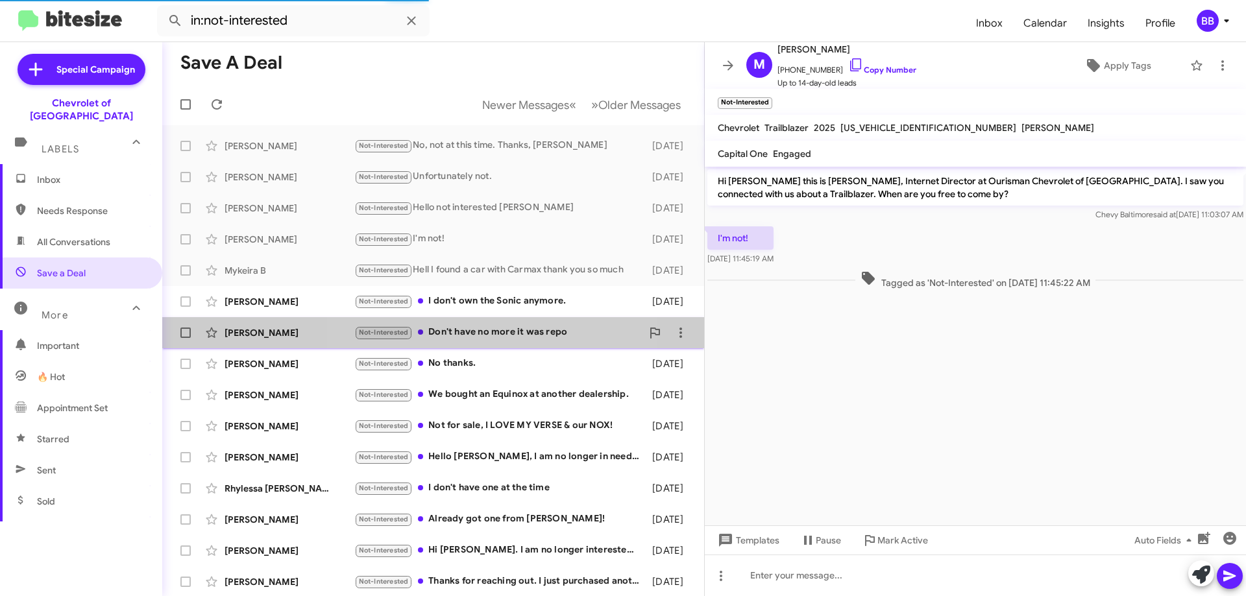
click at [506, 335] on div "Not-Interested Don't have no more it was repo" at bounding box center [498, 332] width 288 height 15
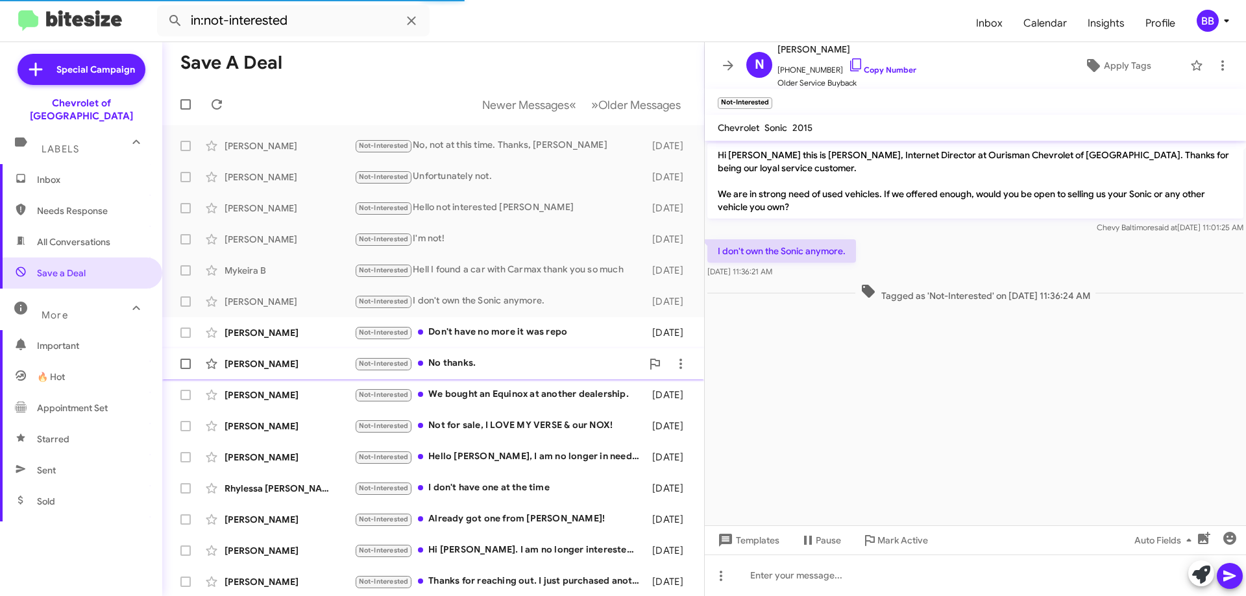
click at [506, 376] on div "[PERSON_NAME] Not-Interested No thanks. [DATE]" at bounding box center [433, 364] width 521 height 26
click at [511, 397] on div "Not-Interested We bought an Equinox at another dealership." at bounding box center [498, 394] width 288 height 15
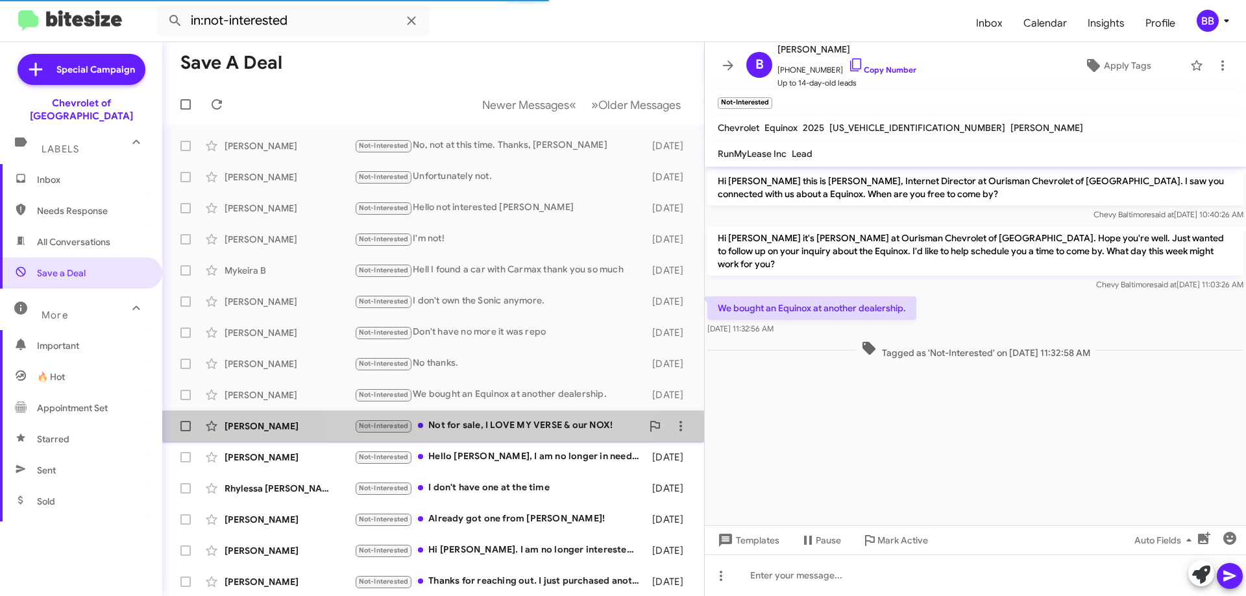
click at [504, 439] on span "[PERSON_NAME] Not-Interested Not for sale, I LOVE MY VERSE & our NOX! [DATE]" at bounding box center [433, 426] width 542 height 31
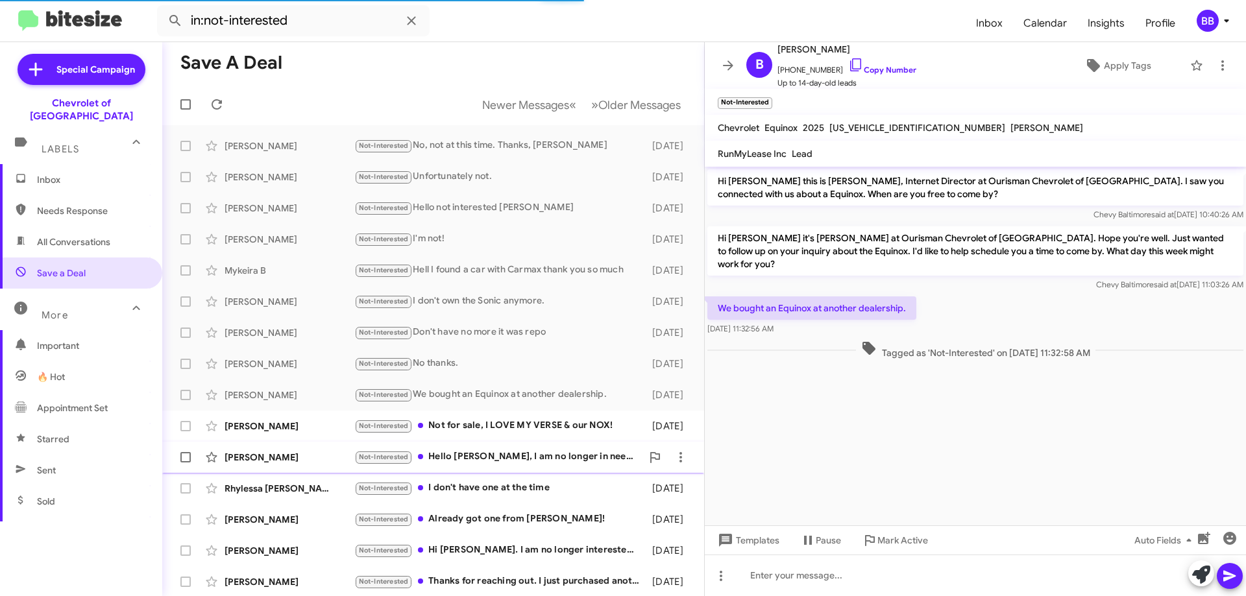
click at [502, 463] on div "Not-Interested Hello [PERSON_NAME], I am no longer in need of a vehicle. [PERSO…" at bounding box center [498, 457] width 288 height 15
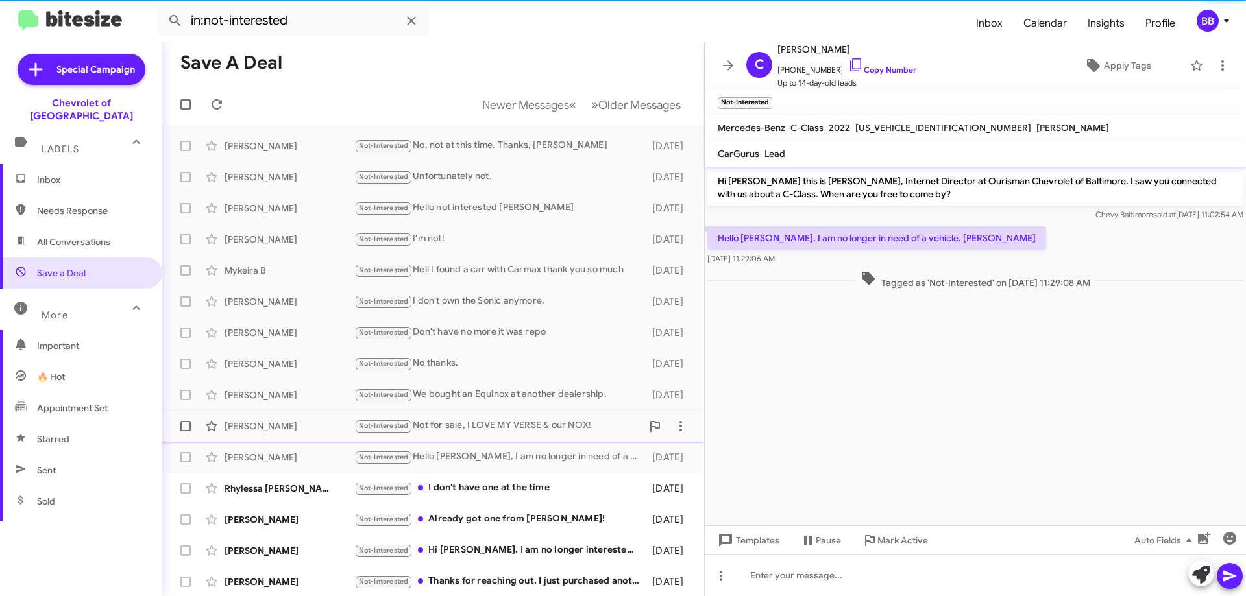
click at [522, 430] on div "Not-Interested Not for sale, I LOVE MY VERSE & our NOX!" at bounding box center [498, 426] width 288 height 15
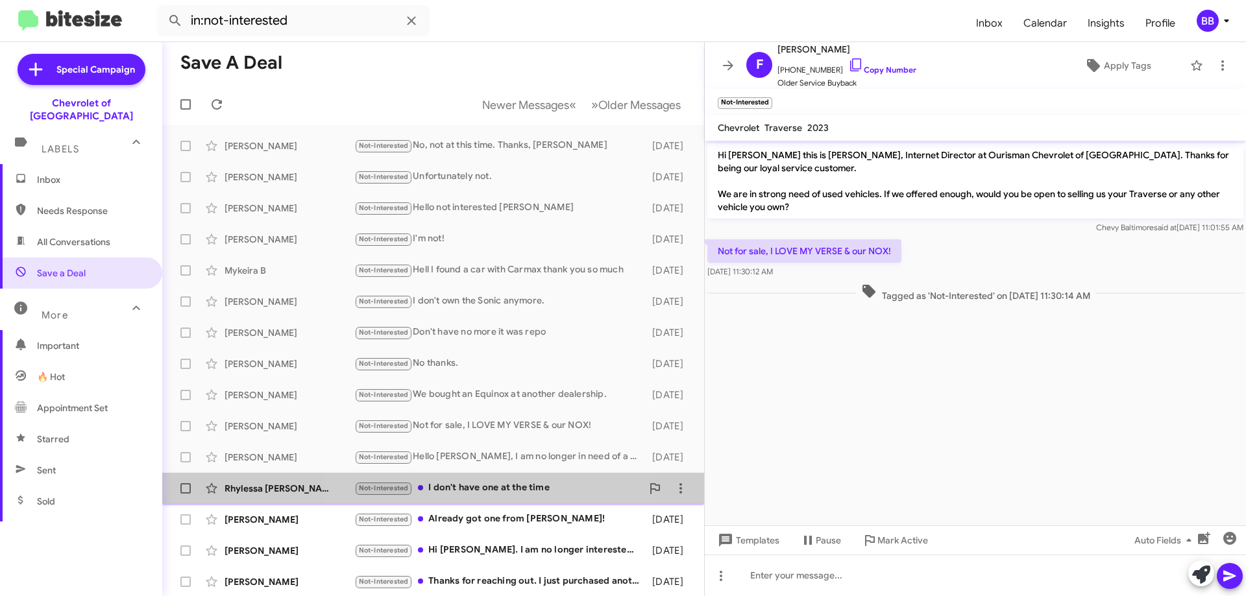
click at [496, 478] on div "Rhylessa [PERSON_NAME] Not-Interested I don't have one at the time [DATE]" at bounding box center [433, 489] width 521 height 26
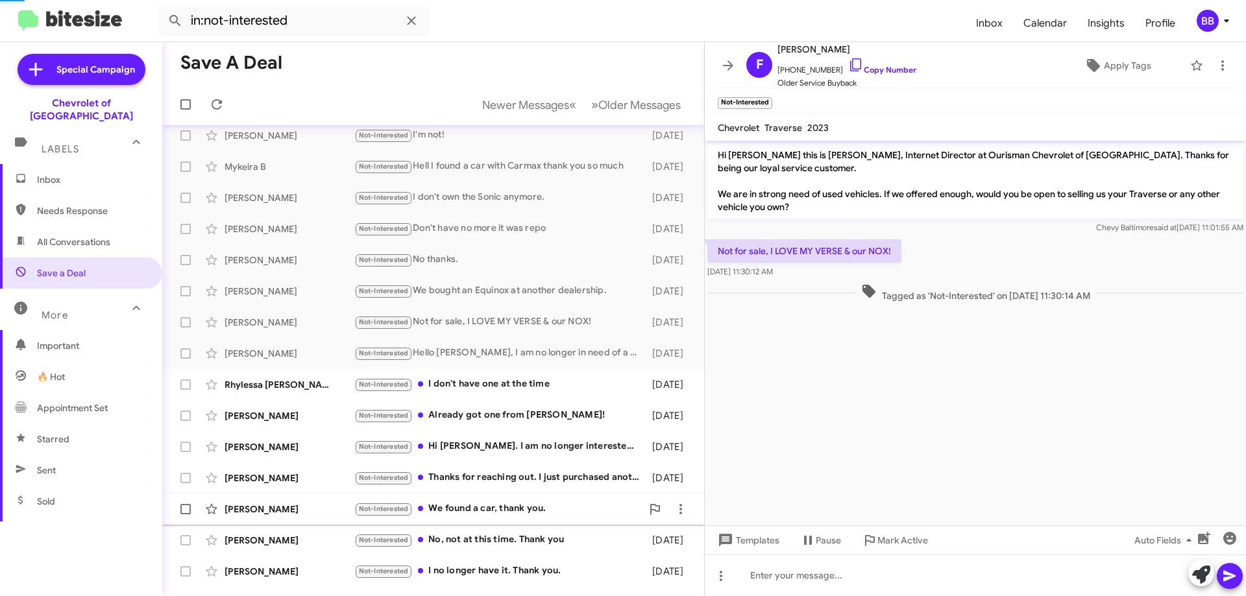
scroll to position [157, 0]
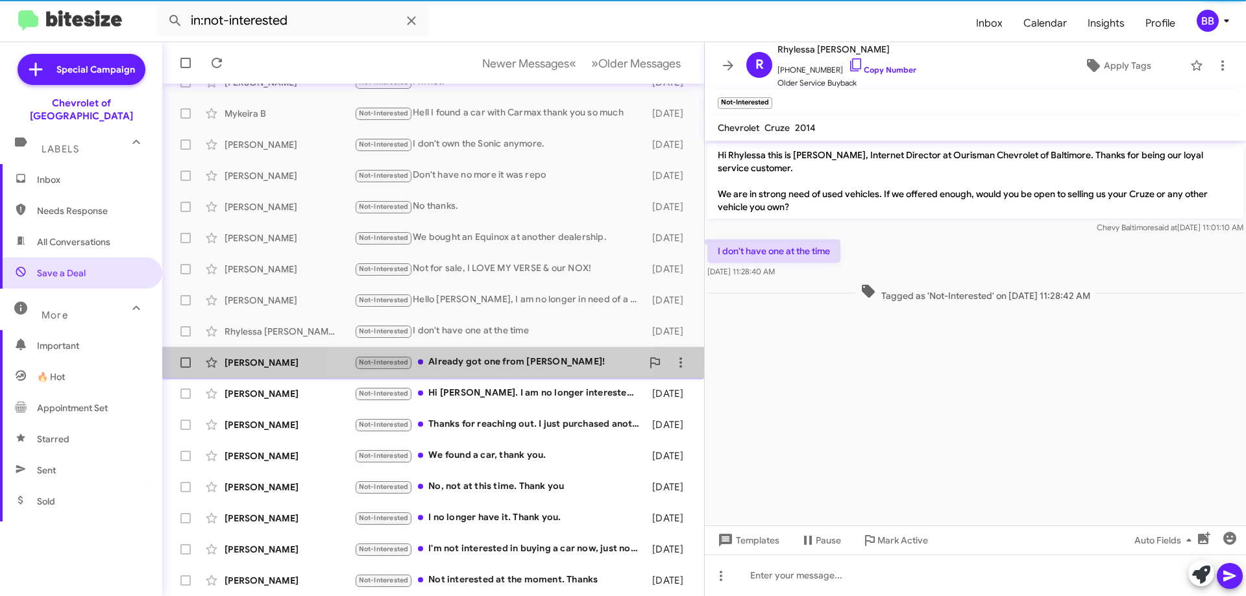
click at [508, 365] on div "Not-Interested Already got one from [PERSON_NAME]!" at bounding box center [498, 362] width 288 height 15
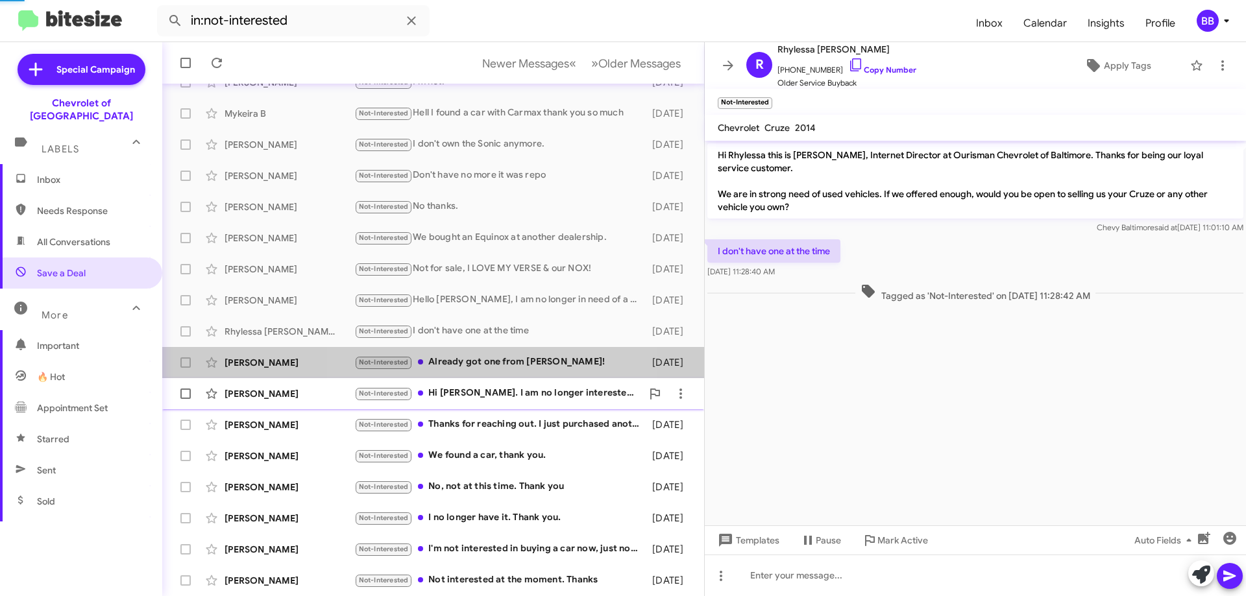
click at [505, 395] on div "Not-Interested Hi [PERSON_NAME]. I am no longer interested in the [MEDICAL_DATA…" at bounding box center [498, 393] width 288 height 15
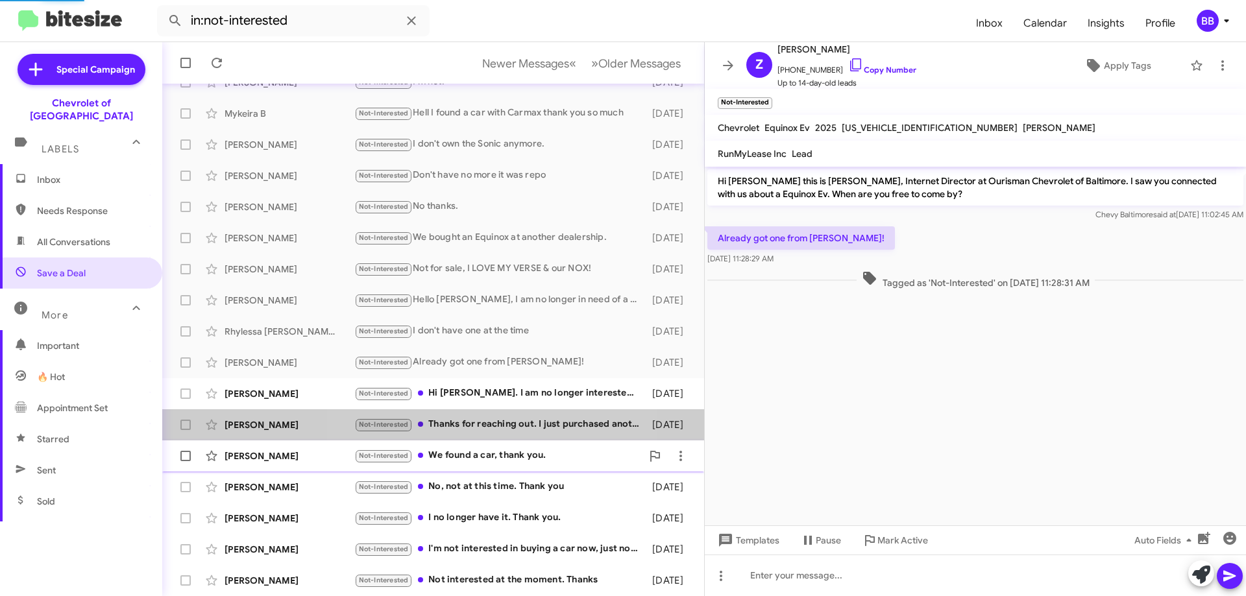
drag, startPoint x: 504, startPoint y: 420, endPoint x: 504, endPoint y: 449, distance: 29.2
click at [504, 421] on div "Not-Interested Thanks for reaching out. I just purchased another car" at bounding box center [499, 424] width 291 height 15
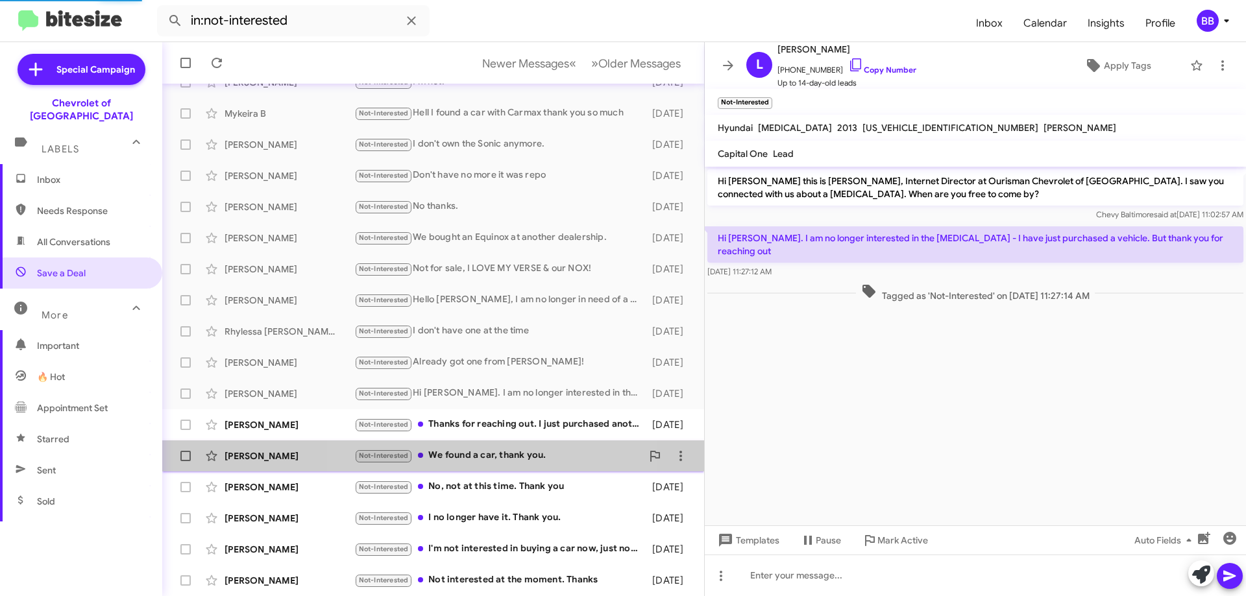
drag, startPoint x: 504, startPoint y: 455, endPoint x: 504, endPoint y: 465, distance: 9.7
click at [504, 457] on div "Not-Interested We found a car, thank you." at bounding box center [498, 455] width 288 height 15
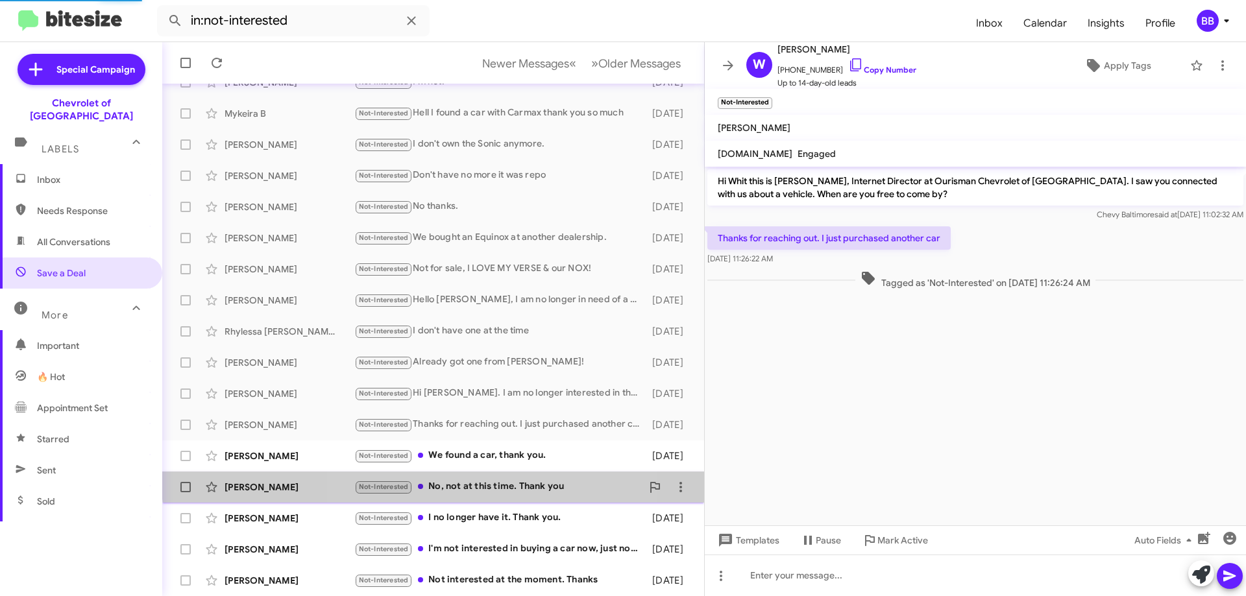
drag, startPoint x: 505, startPoint y: 479, endPoint x: 507, endPoint y: 500, distance: 20.9
click at [505, 482] on div "[PERSON_NAME] Not-Interested No, not at this time. Thank you [DATE]" at bounding box center [433, 487] width 521 height 26
click at [507, 518] on div "Not-Interested I no longer have it. Thank you." at bounding box center [498, 518] width 288 height 15
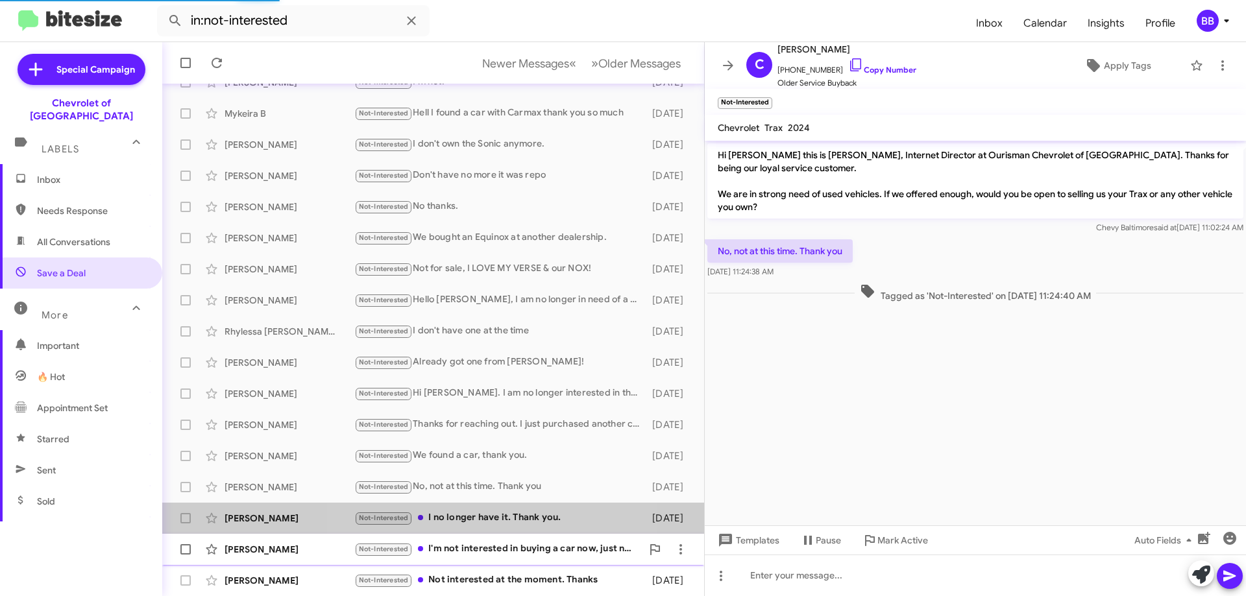
drag, startPoint x: 506, startPoint y: 544, endPoint x: 506, endPoint y: 555, distance: 11.0
click at [506, 548] on div "Not-Interested I'm not interested in buying a car now, just not worth it financ…" at bounding box center [498, 549] width 288 height 15
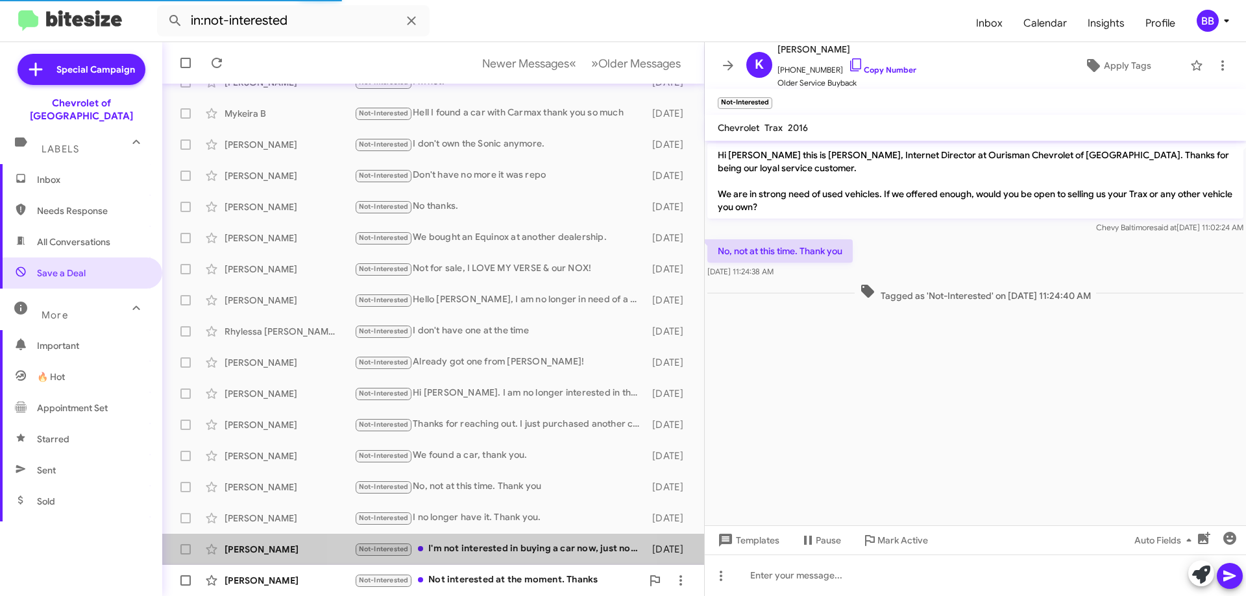
click at [504, 576] on div "Not-Interested Not interested at the moment. Thanks" at bounding box center [498, 580] width 288 height 15
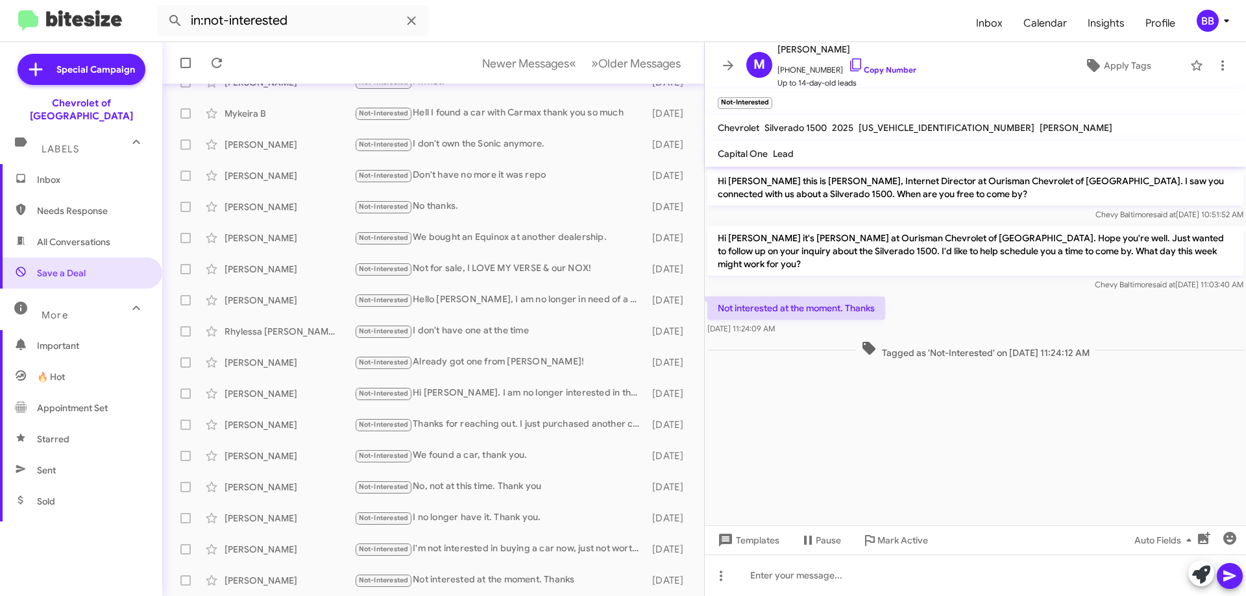
click at [86, 204] on span "Needs Response" at bounding box center [92, 210] width 110 height 13
type input "in:needs-response"
